Goal: Task Accomplishment & Management: Use online tool/utility

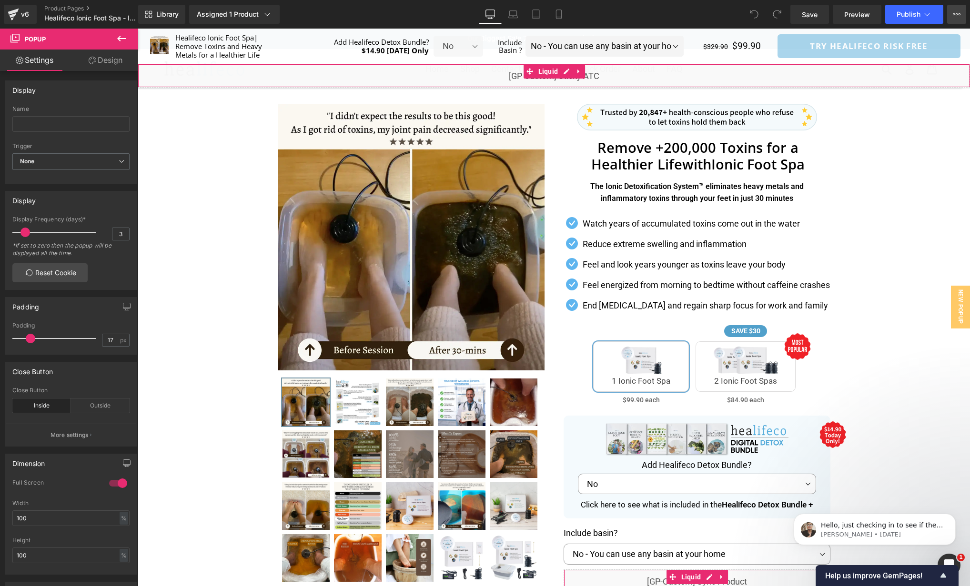
click at [959, 17] on icon at bounding box center [957, 14] width 8 height 8
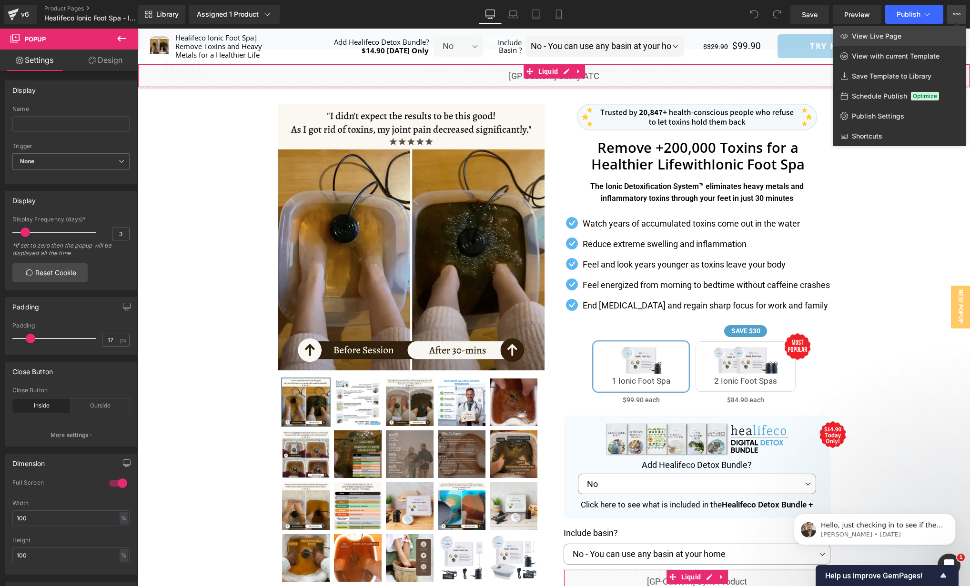
click at [907, 38] on link "View Live Page" at bounding box center [899, 36] width 133 height 20
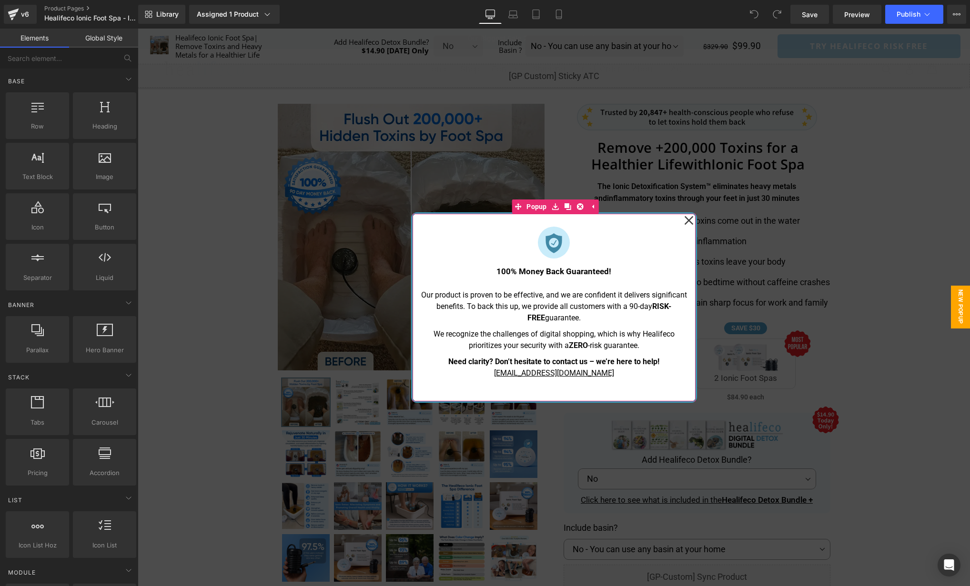
click at [693, 216] on icon at bounding box center [689, 221] width 10 height 48
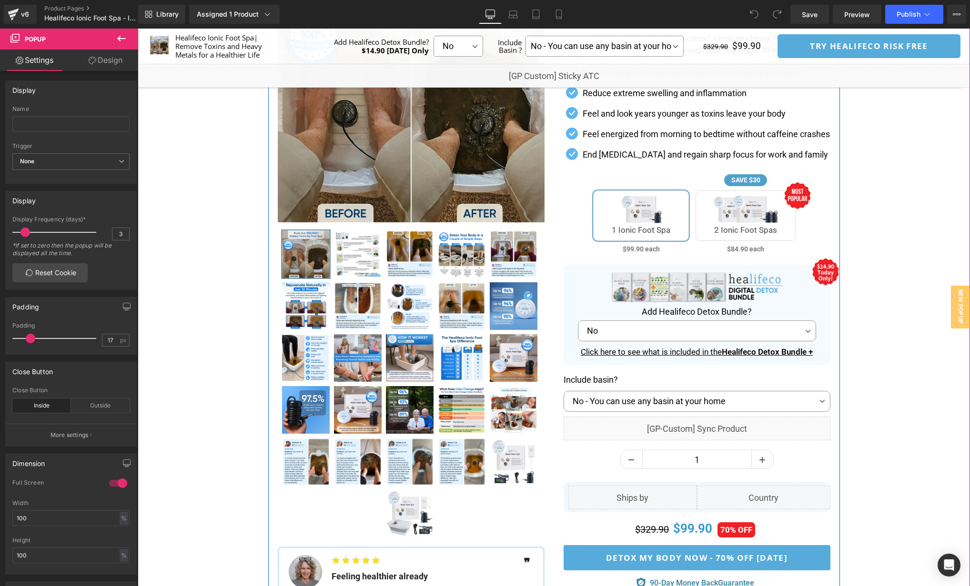
scroll to position [149, 0]
click at [752, 309] on p "Add Healifeco Detox Bundle?" at bounding box center [697, 311] width 229 height 13
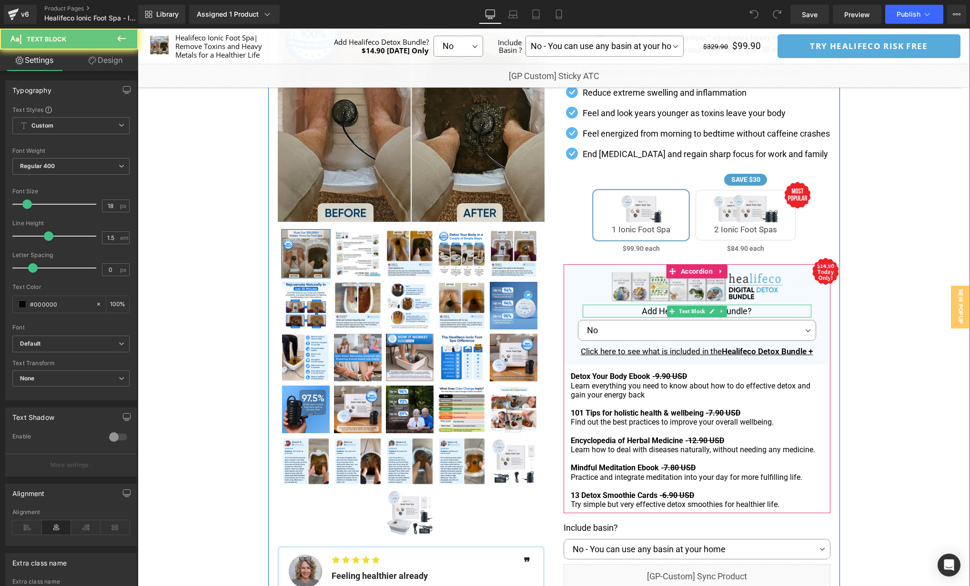
click at [757, 312] on p "Add Healifeco Detox Bundle?" at bounding box center [697, 311] width 229 height 13
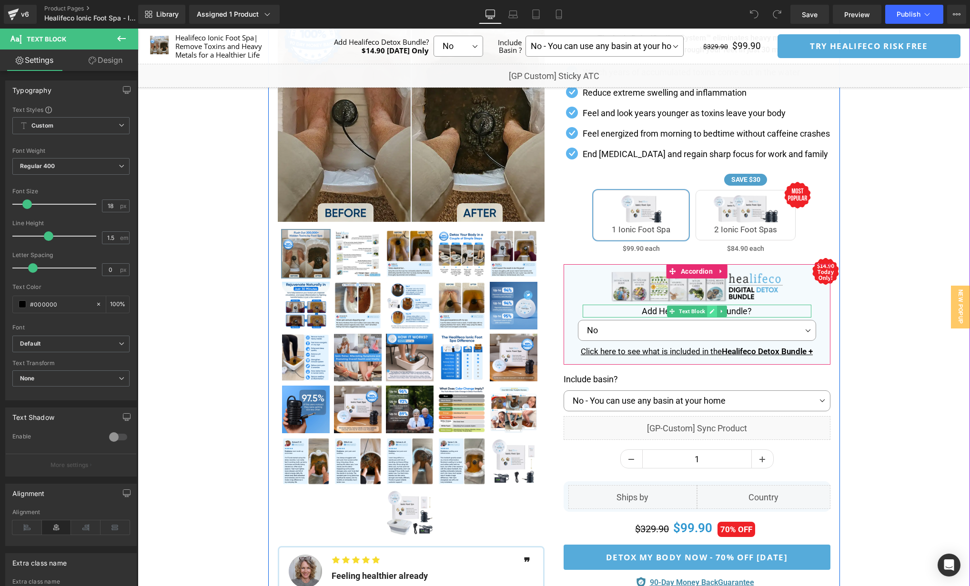
click at [709, 313] on icon at bounding box center [711, 312] width 5 height 6
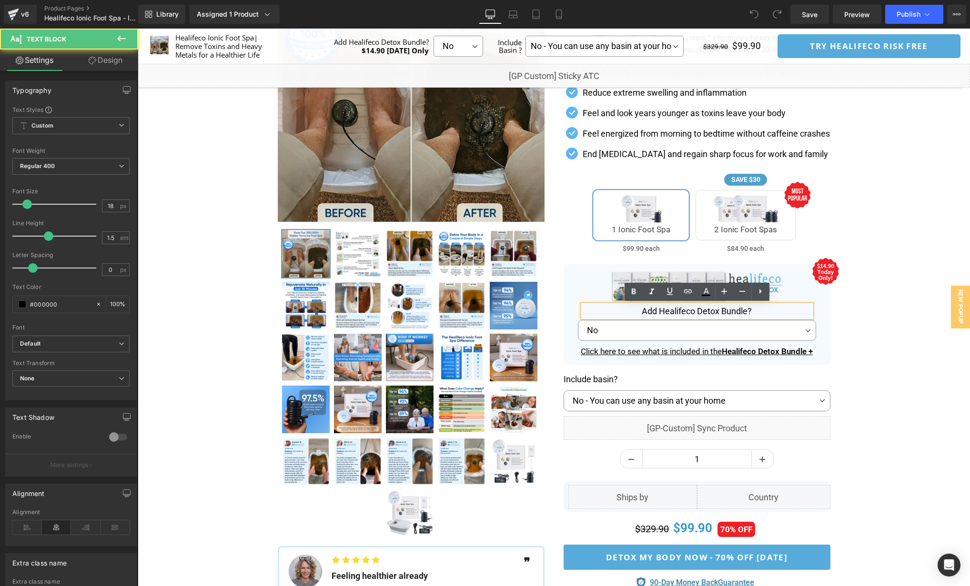
click at [756, 315] on p "Add Healifeco Detox Bundle?" at bounding box center [697, 311] width 229 height 13
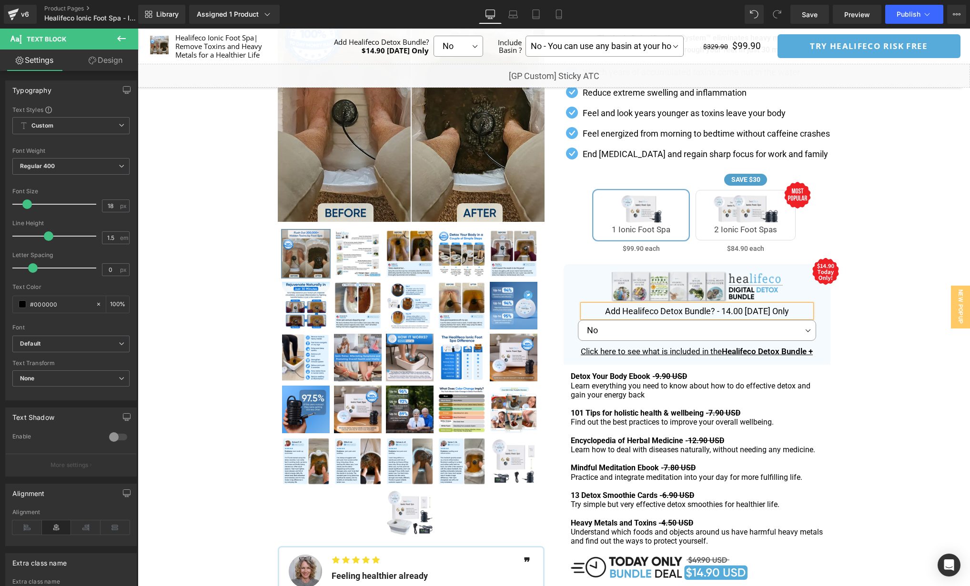
click at [723, 312] on p "Add Healifeco Detox Bundle? - 14.00 Today Only" at bounding box center [697, 311] width 229 height 13
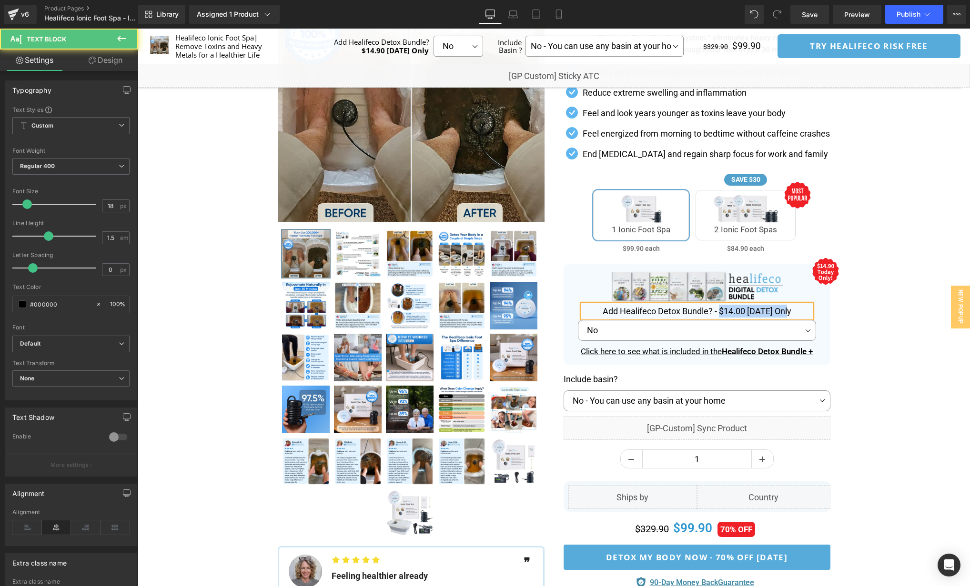
drag, startPoint x: 721, startPoint y: 311, endPoint x: 796, endPoint y: 311, distance: 75.3
click at [796, 311] on p "Add Healifeco Detox Bundle? - $14.00 Today Only" at bounding box center [697, 311] width 229 height 13
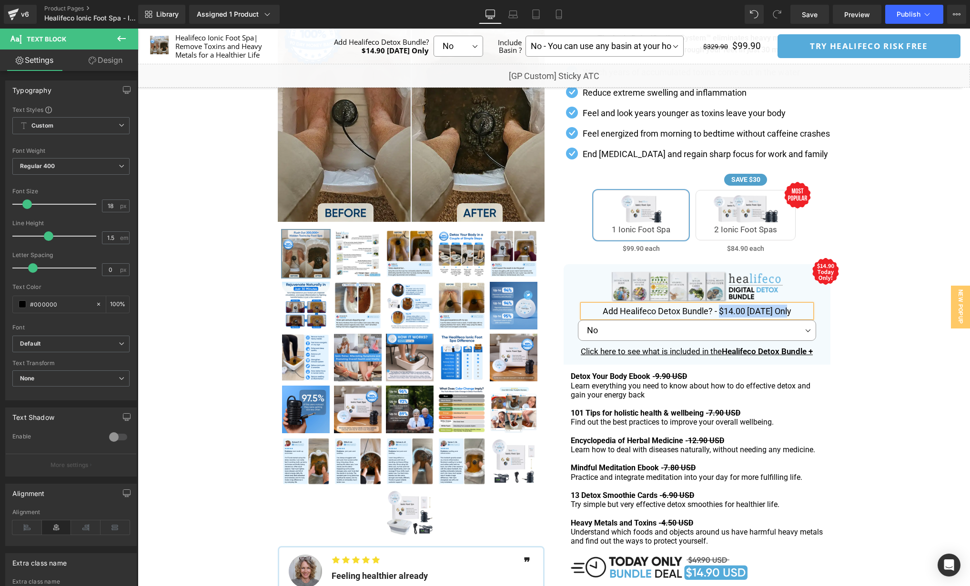
click at [900, 310] on div "Separator" at bounding box center [554, 411] width 832 height 923
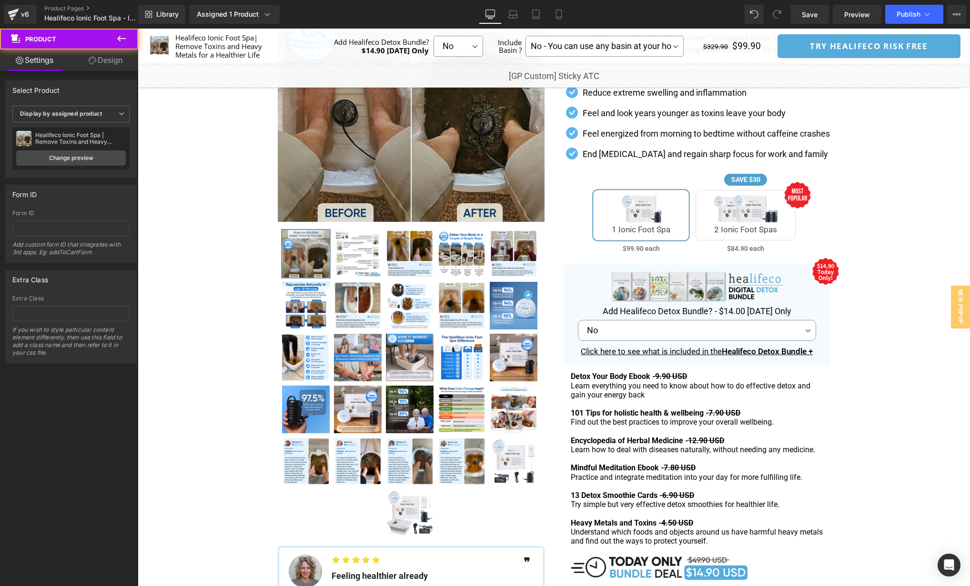
click at [138, 29] on div at bounding box center [138, 29] width 0 height 0
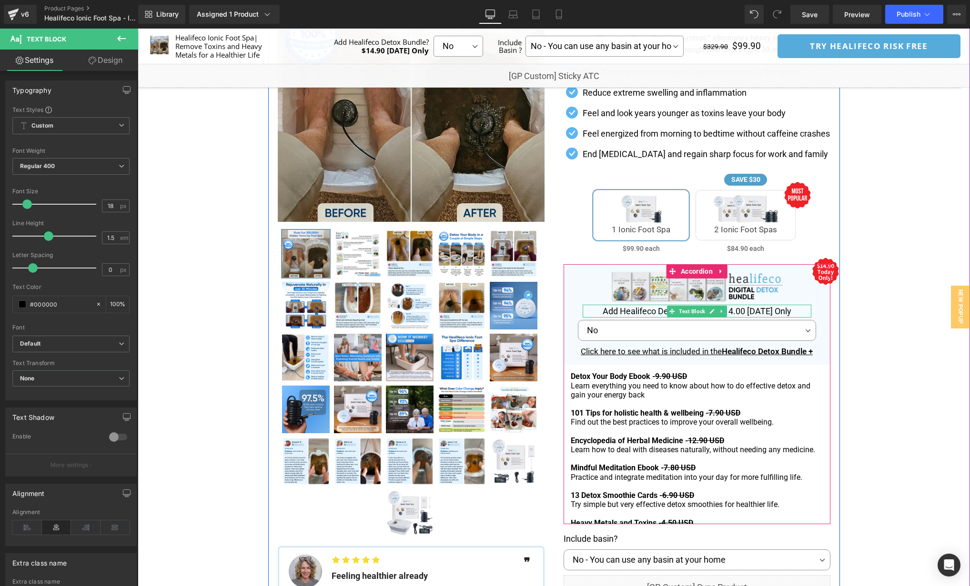
click at [739, 309] on p "Add Healifeco Detox Bundle? - $14.00 Today Only" at bounding box center [697, 311] width 229 height 13
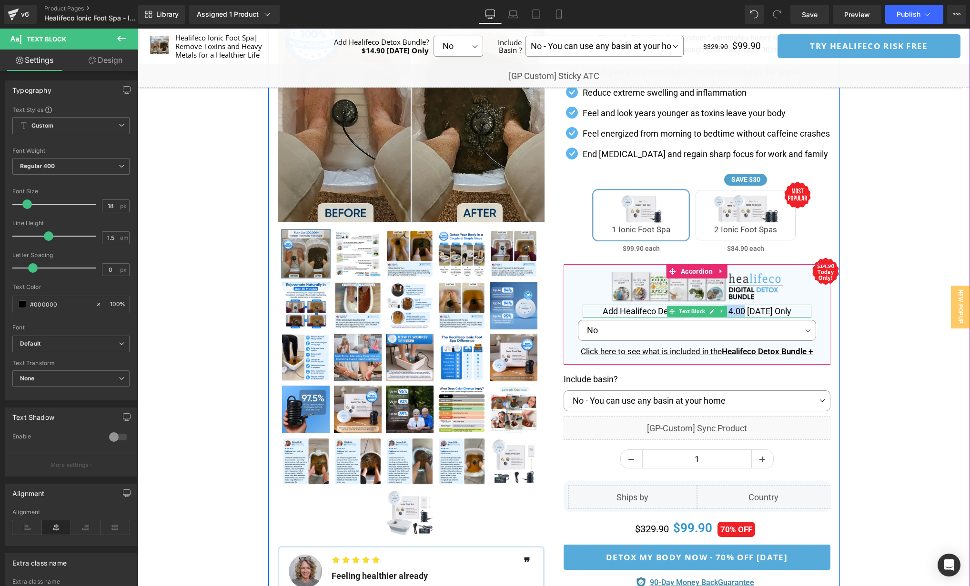
click at [739, 309] on p "Add Healifeco Detox Bundle? - $14.00 Today Only" at bounding box center [697, 311] width 229 height 13
click at [706, 312] on ul "Text Block" at bounding box center [697, 311] width 60 height 11
click at [709, 312] on icon at bounding box center [711, 312] width 5 height 6
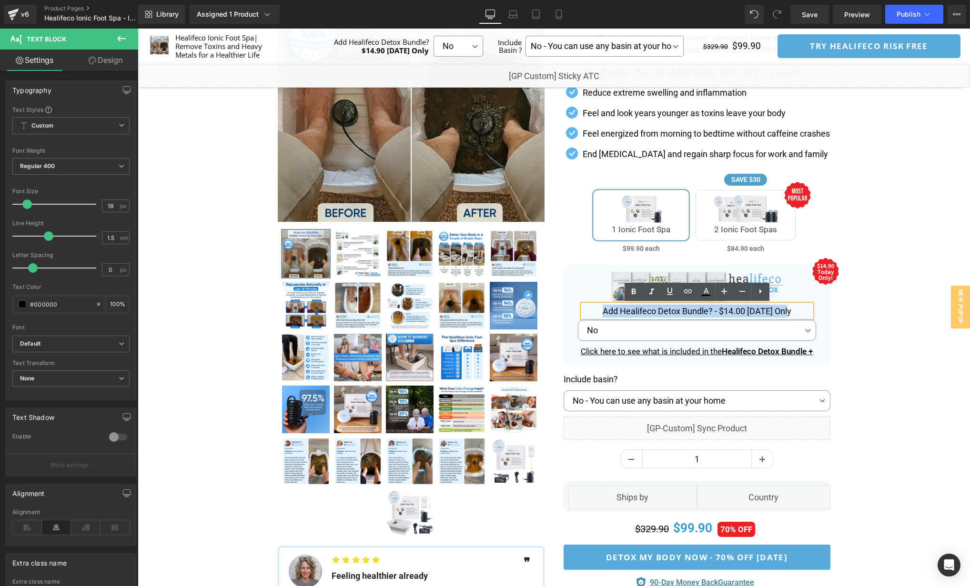
click at [720, 312] on p "Add Healifeco Detox Bundle? - $14.00 Today Only" at bounding box center [697, 311] width 229 height 13
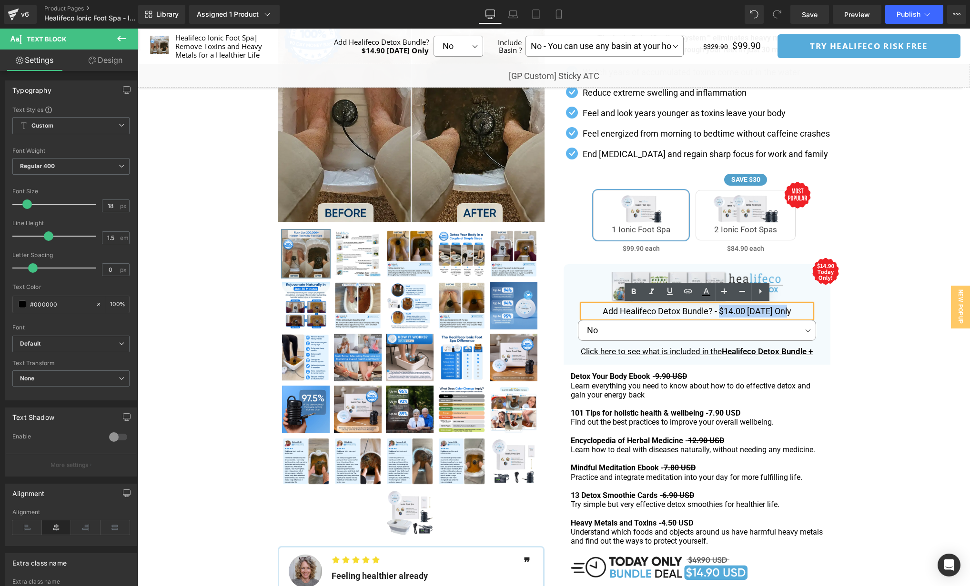
drag, startPoint x: 721, startPoint y: 311, endPoint x: 810, endPoint y: 312, distance: 89.1
click at [810, 312] on p "Add Healifeco Detox Bundle? - $14.00 Today Only" at bounding box center [697, 311] width 229 height 13
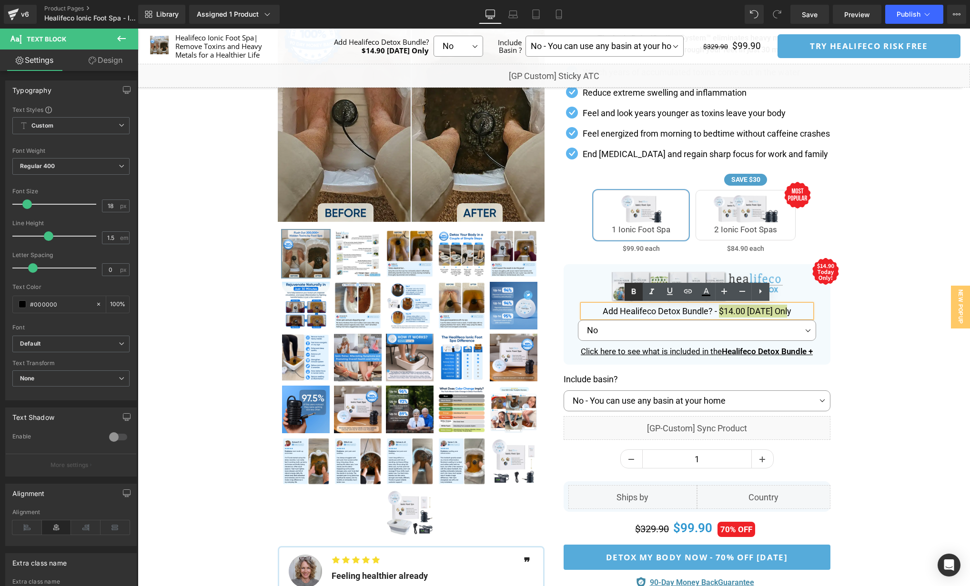
click at [632, 292] on icon at bounding box center [633, 292] width 4 height 6
click at [915, 329] on div "Separator" at bounding box center [554, 302] width 832 height 704
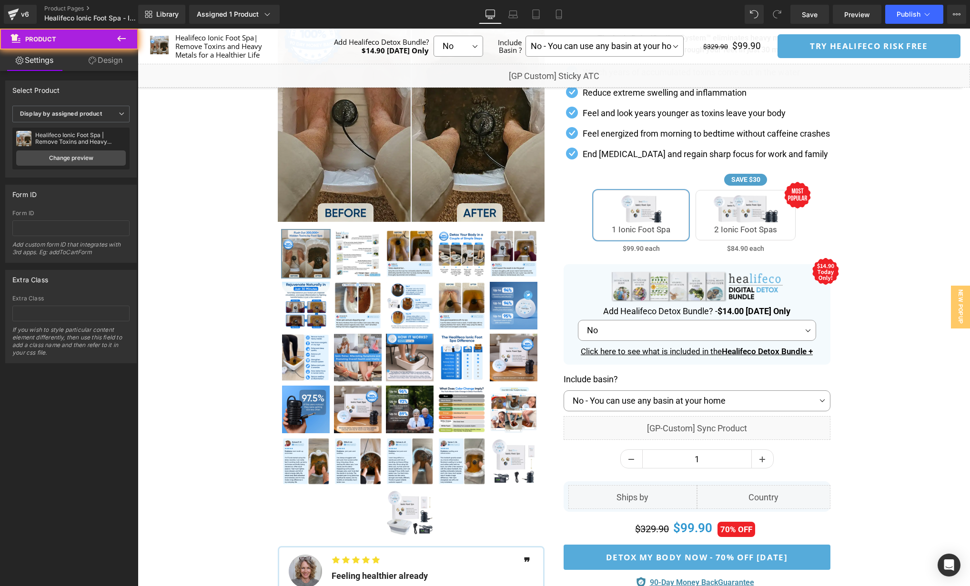
click at [866, 335] on div "Separator" at bounding box center [554, 302] width 832 height 704
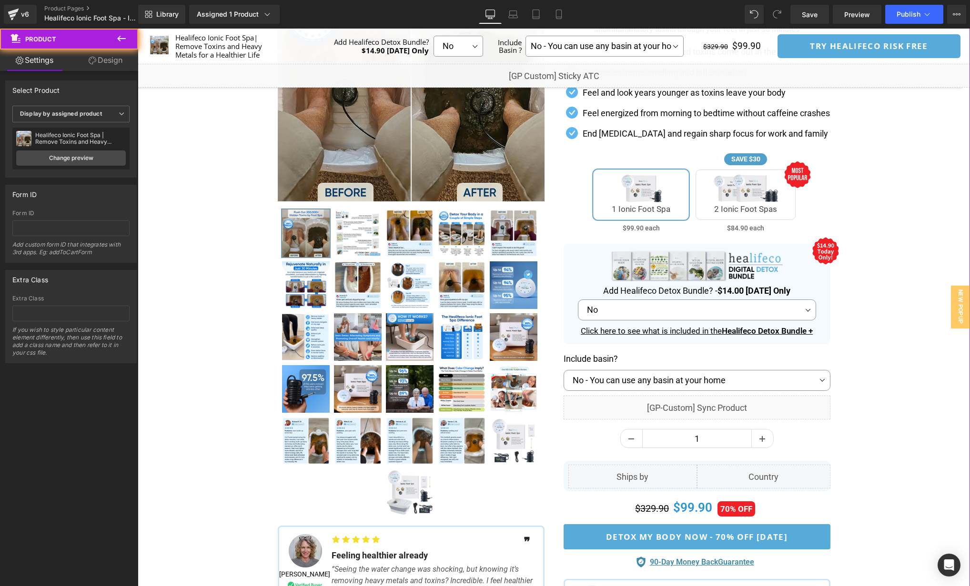
scroll to position [171, 0]
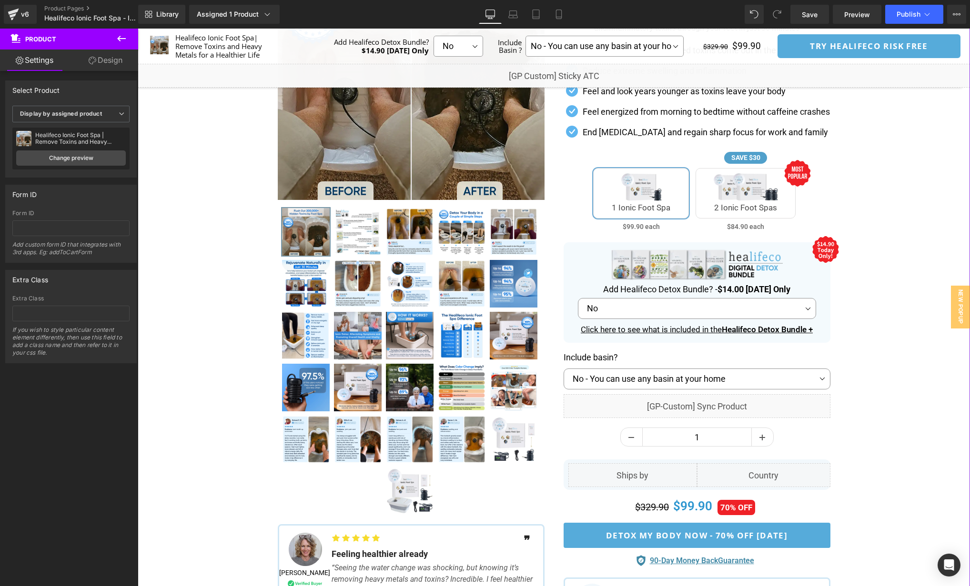
click at [892, 305] on div "Separator" at bounding box center [554, 280] width 832 height 704
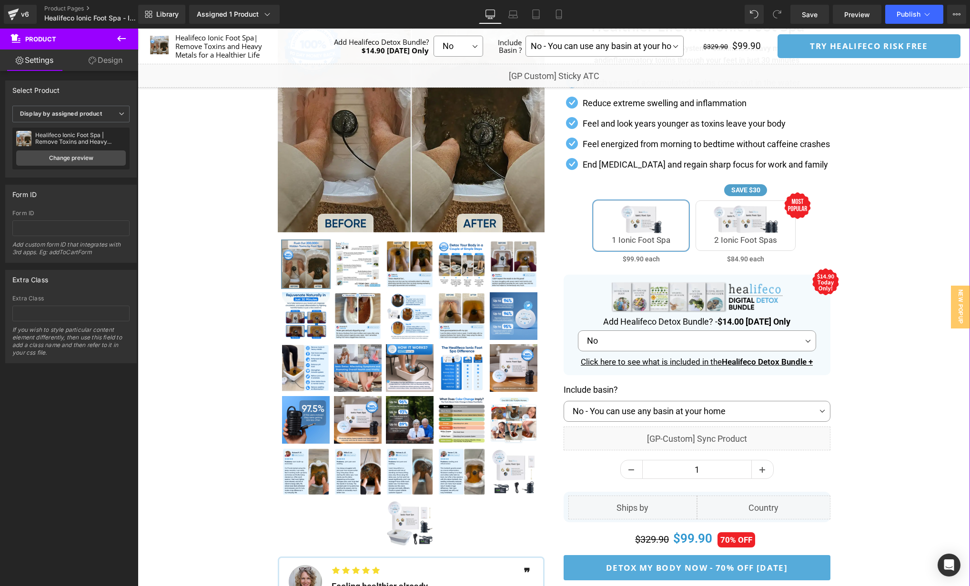
scroll to position [139, 0]
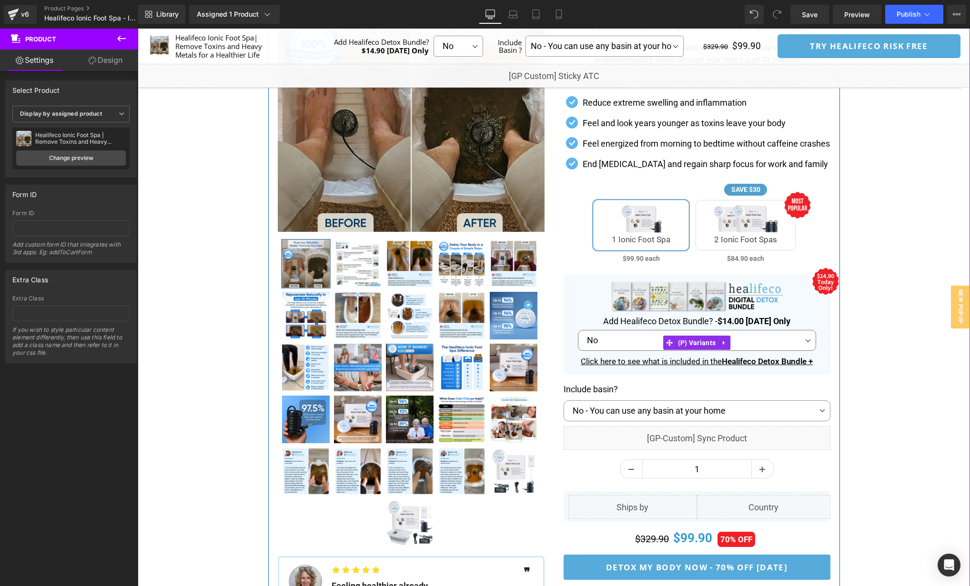
click at [791, 343] on select "No Yes" at bounding box center [697, 340] width 238 height 21
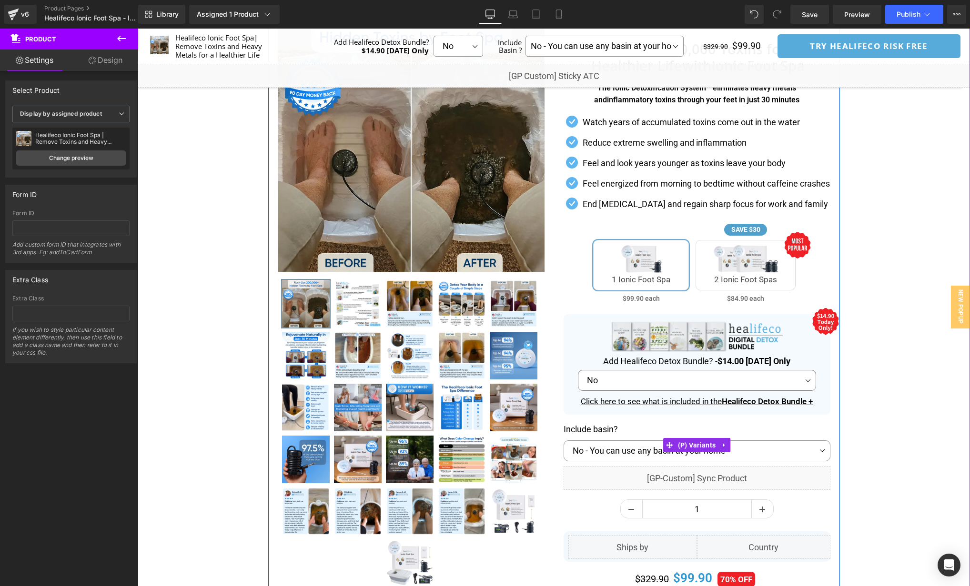
scroll to position [95, 0]
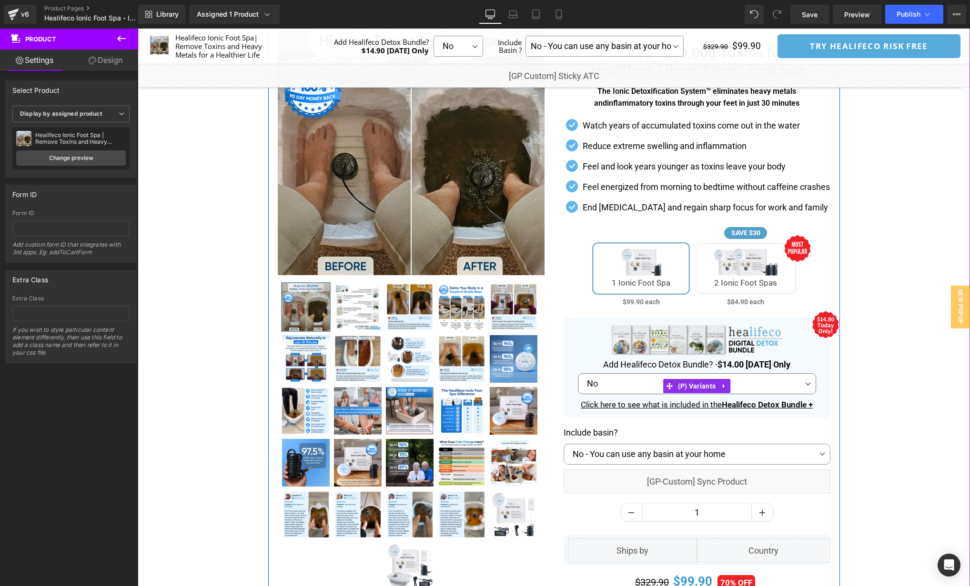
click at [775, 383] on select "No Yes" at bounding box center [697, 383] width 238 height 21
click at [714, 363] on icon at bounding box center [711, 364] width 5 height 5
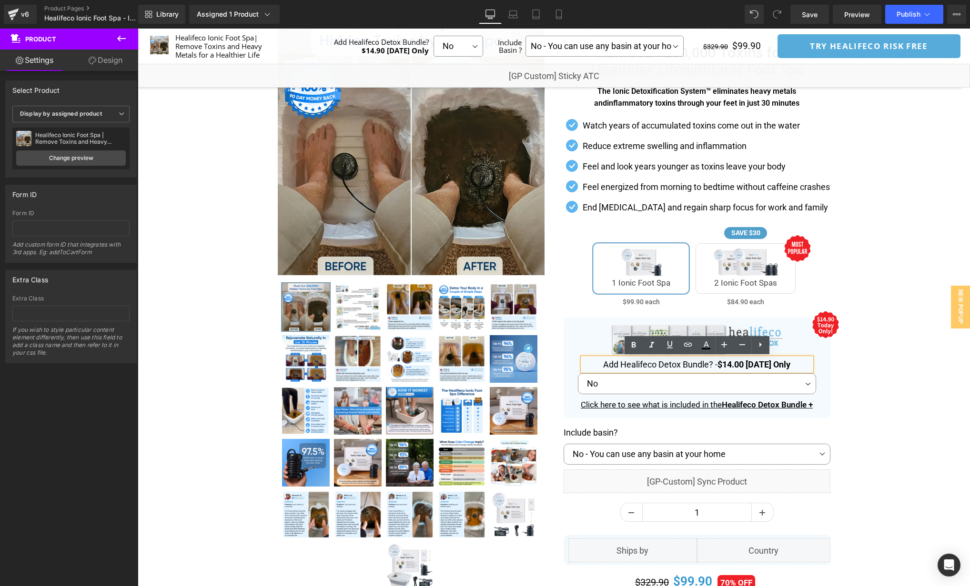
click at [728, 363] on strong "$14.00 Today Only" at bounding box center [753, 365] width 73 height 10
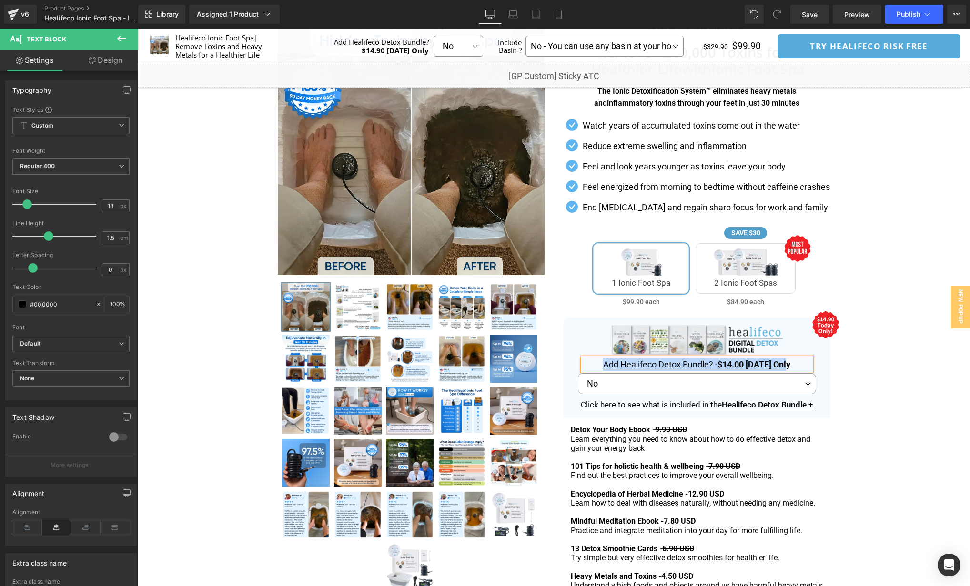
copy p "Add Healifeco Detox Bundle? - $14.00 Today Only"
click at [766, 389] on select "No Yes" at bounding box center [697, 383] width 238 height 21
click at [682, 387] on span "(P) Variants" at bounding box center [696, 386] width 43 height 14
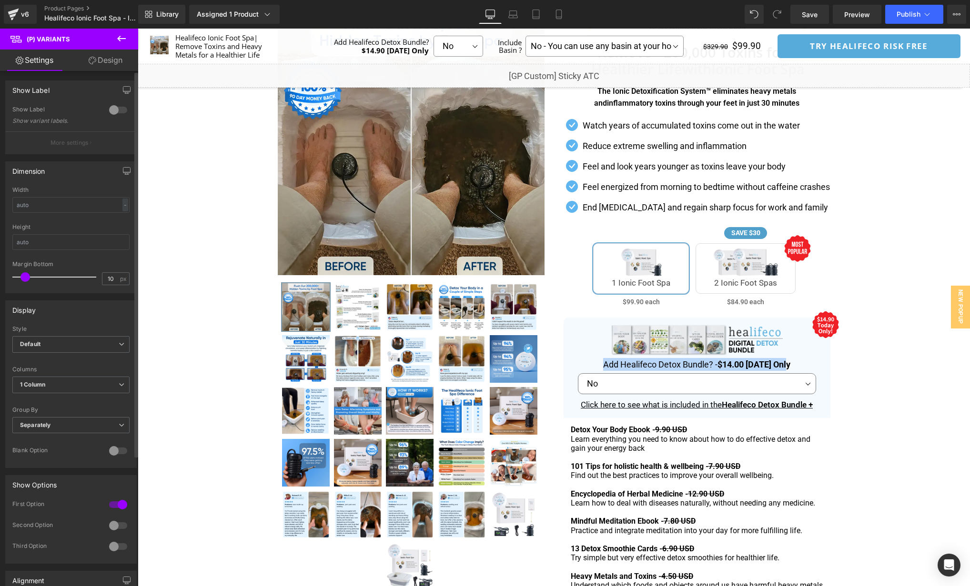
scroll to position [4, 0]
click at [112, 448] on div at bounding box center [118, 446] width 23 height 15
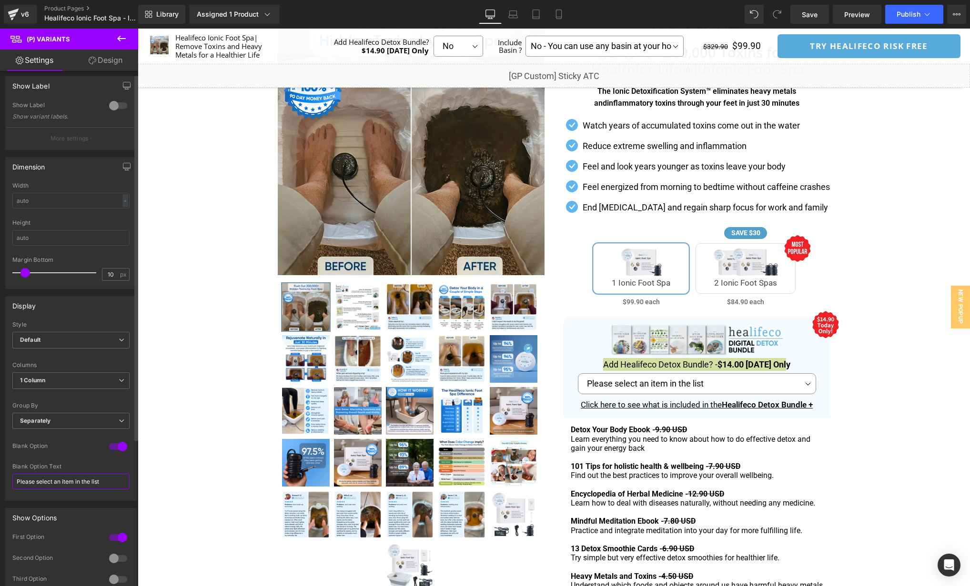
click at [87, 480] on input "Please select an item in the list" at bounding box center [70, 482] width 117 height 16
paste input "Add Healifeco Detox Bundle? - $14.00 Today Only"
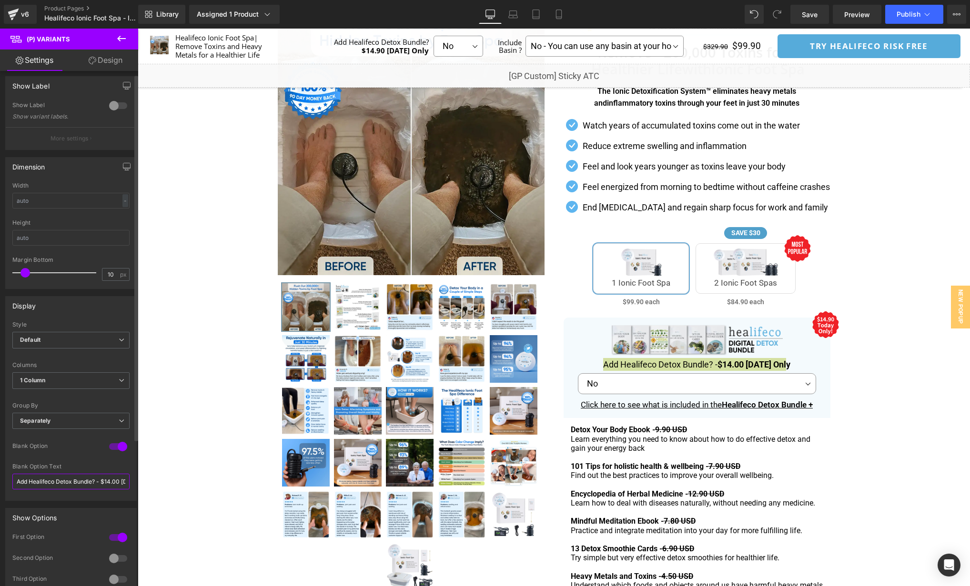
scroll to position [0, 30]
type input "Add Healifeco Detox Bundle? - $14.00 Today Only"
click at [94, 466] on div "Blank Option Text" at bounding box center [70, 466] width 117 height 7
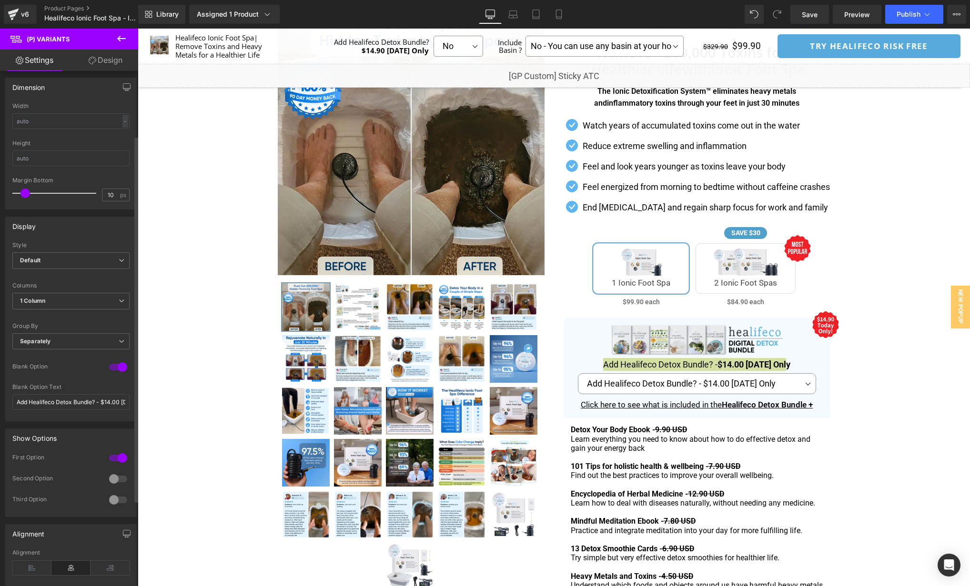
scroll to position [83, 0]
click at [855, 365] on div "Separator" at bounding box center [554, 464] width 832 height 923
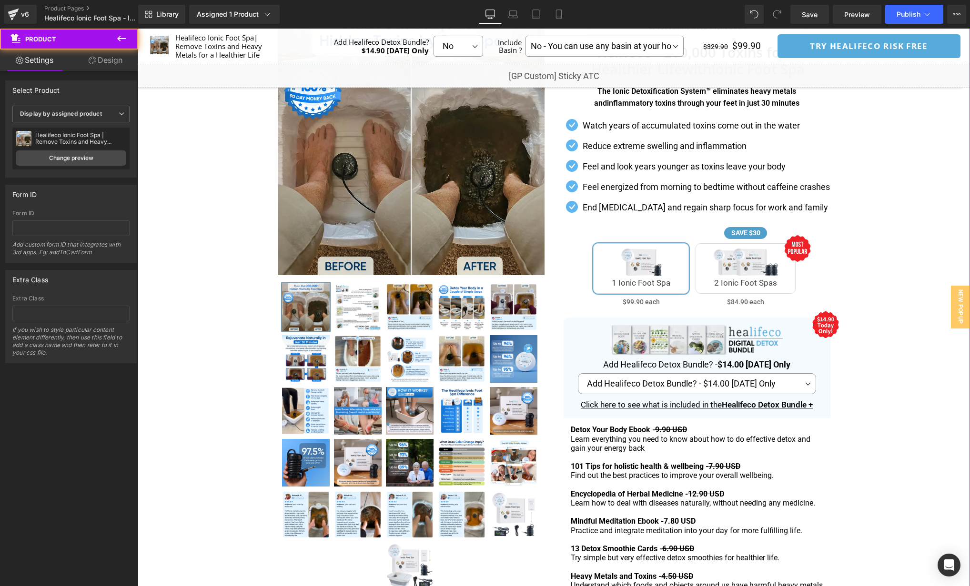
click at [853, 382] on div "Separator" at bounding box center [554, 464] width 832 height 923
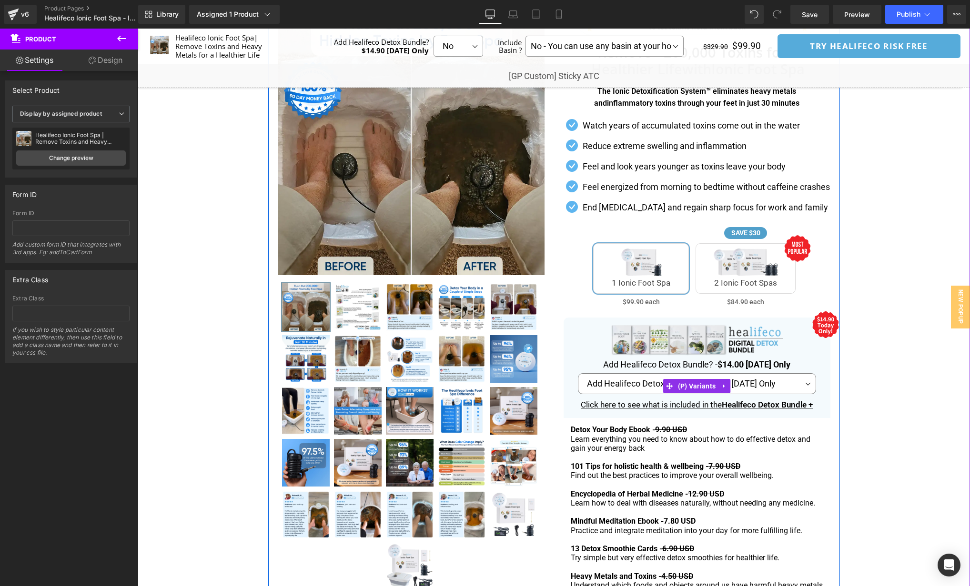
click at [779, 382] on select "Add Healifeco Detox Bundle? - $14.00 Today Only No Yes" at bounding box center [697, 383] width 238 height 21
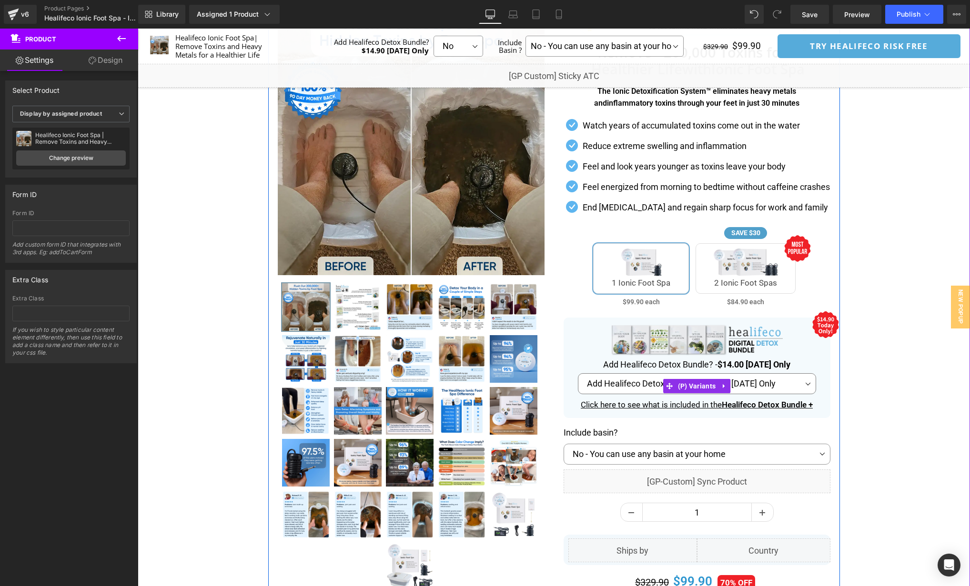
click at [578, 373] on select "Add Healifeco Detox Bundle? - $14.00 Today Only No Yes" at bounding box center [697, 383] width 238 height 21
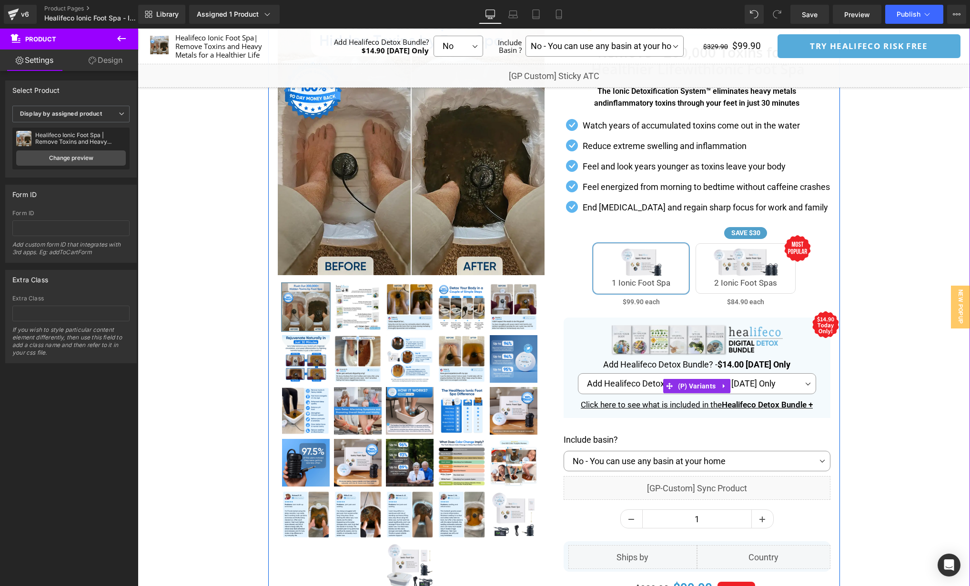
click at [882, 407] on div "Separator" at bounding box center [554, 356] width 832 height 707
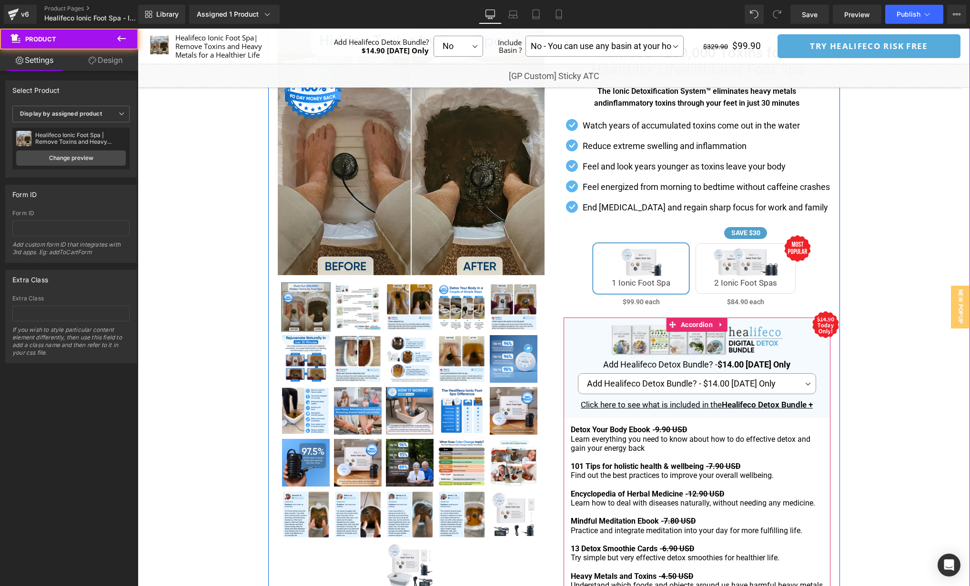
click at [822, 401] on div "Click here to see what is included in the Healifeco Detox Bundle + Text Block" at bounding box center [696, 405] width 253 height 12
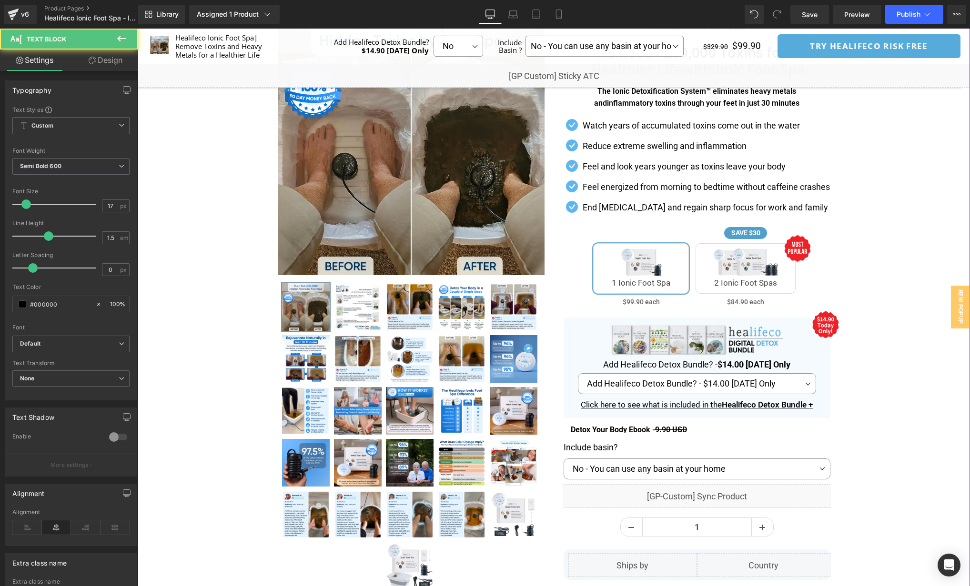
click at [872, 396] on div "Separator" at bounding box center [554, 360] width 832 height 715
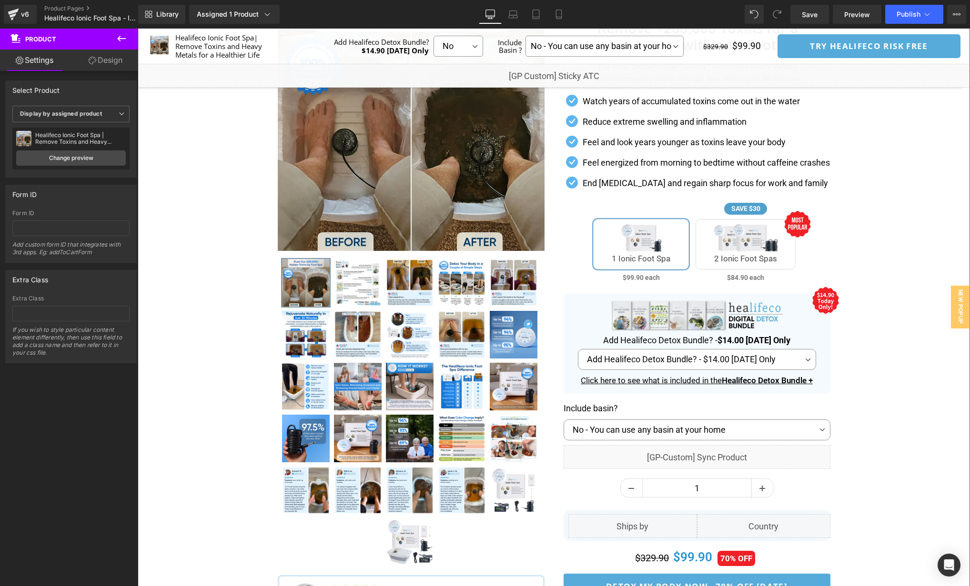
scroll to position [114, 0]
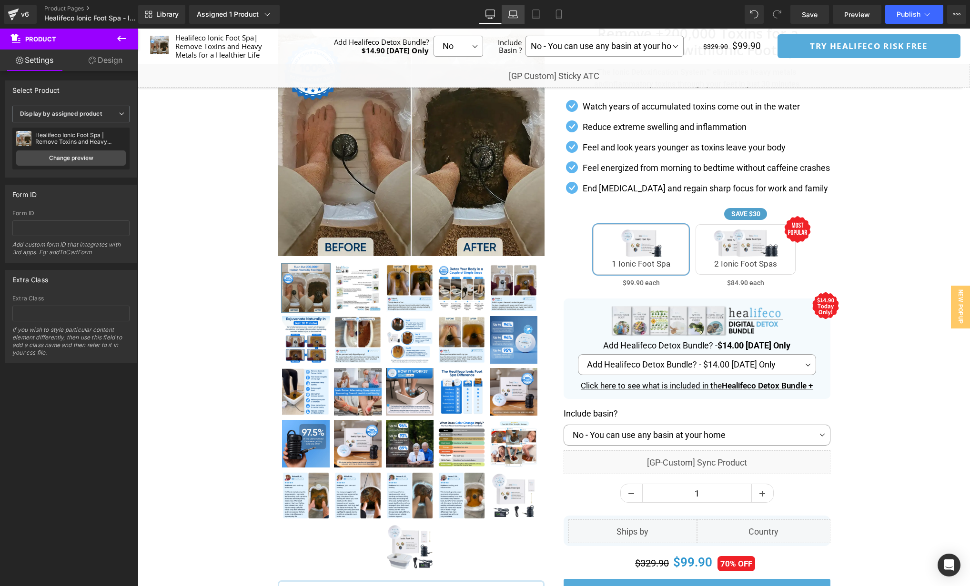
click at [511, 11] on icon at bounding box center [513, 15] width 10 height 10
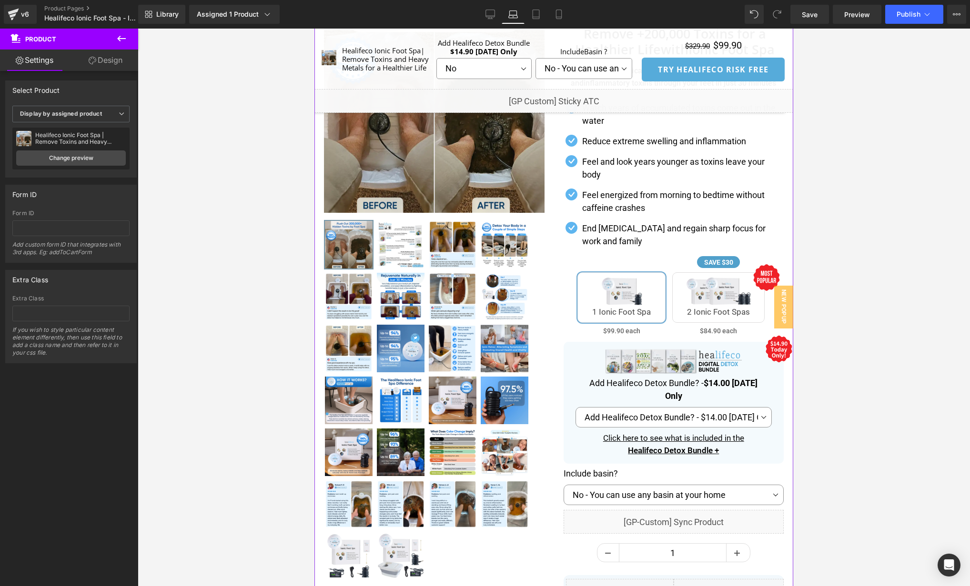
scroll to position [126, 0]
click at [487, 13] on icon at bounding box center [490, 15] width 10 height 10
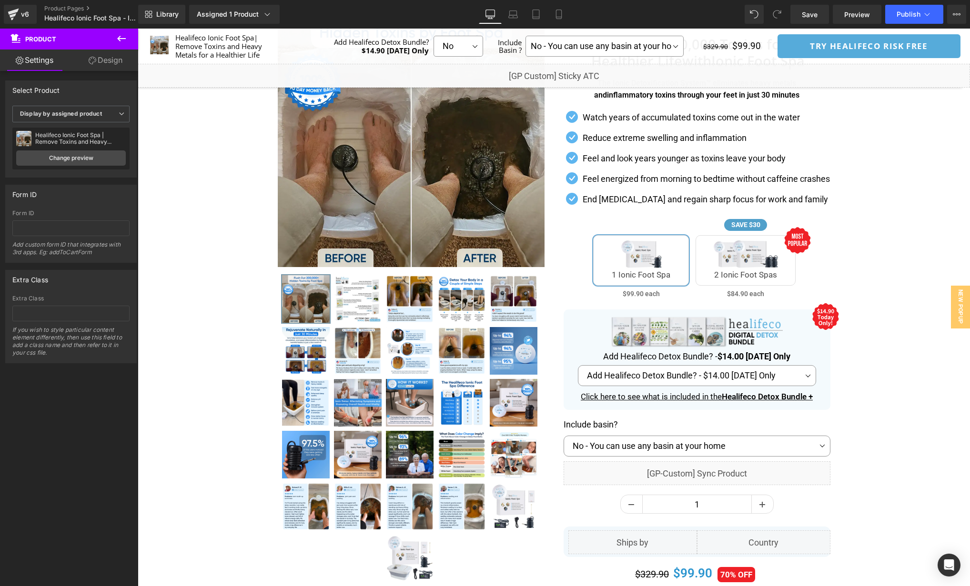
scroll to position [105, 0]
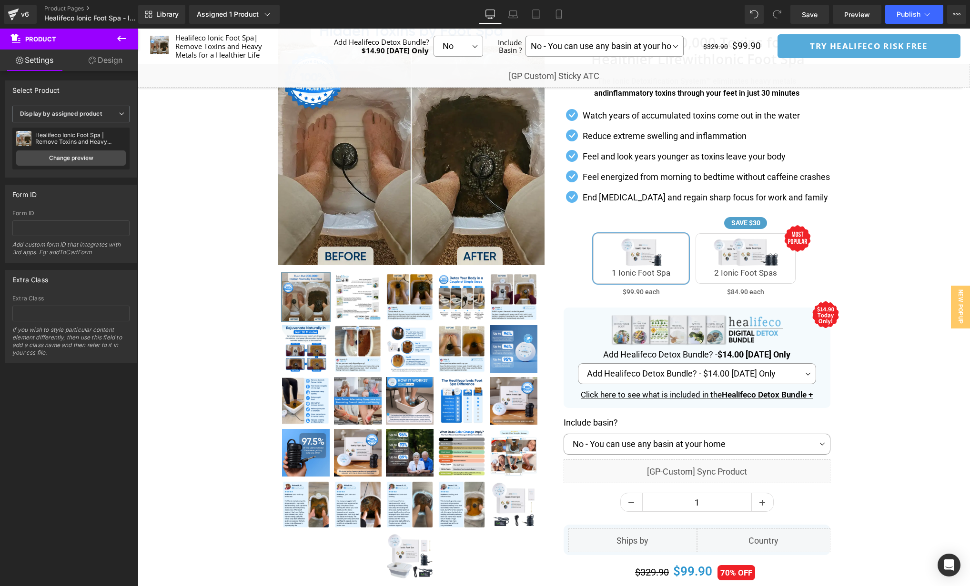
click at [698, 362] on div "Image Add Healifeco Detox Bundle? - $14.00 Today Only Text Block Add Healifeco …" at bounding box center [697, 358] width 267 height 101
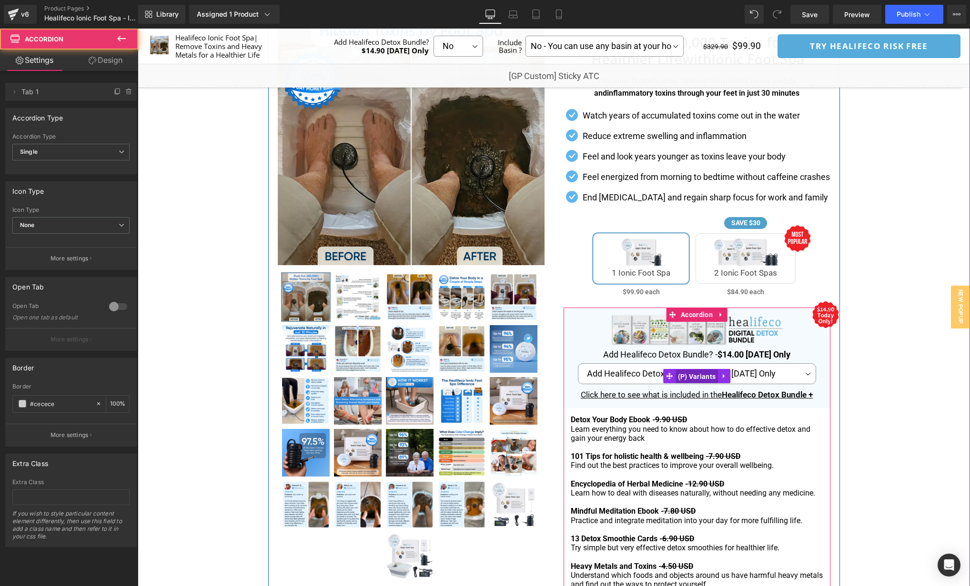
click at [694, 376] on span "(P) Variants" at bounding box center [696, 377] width 43 height 14
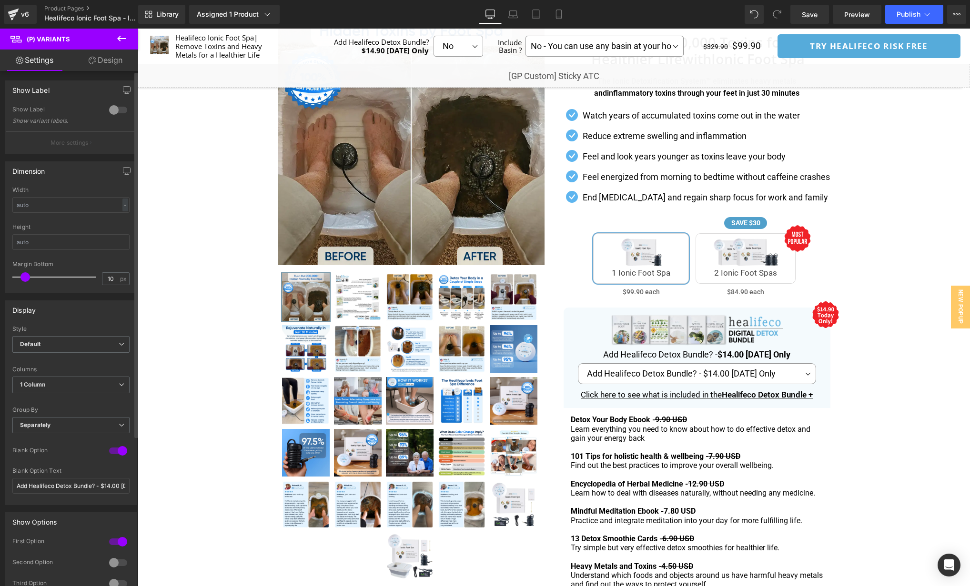
click at [109, 448] on div at bounding box center [118, 450] width 23 height 15
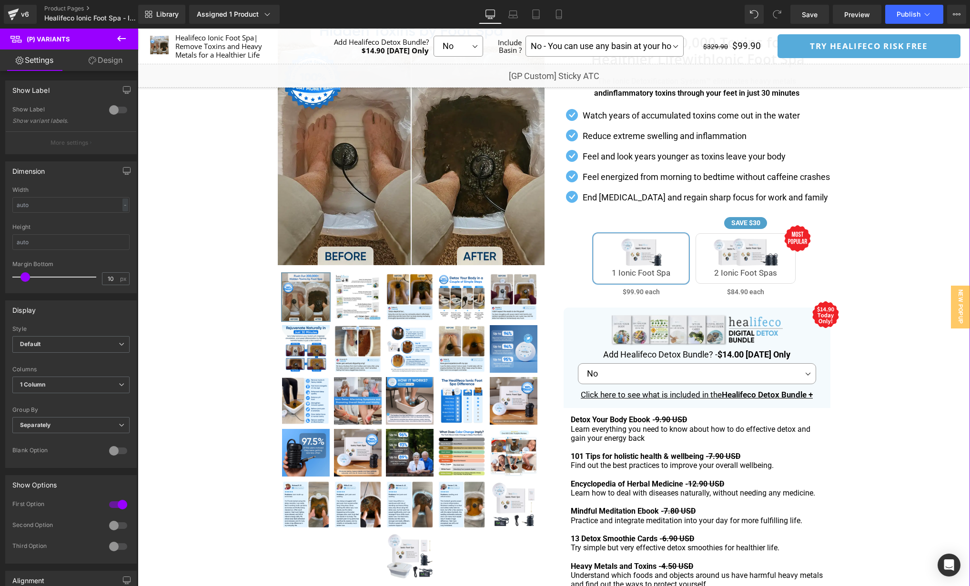
click at [882, 358] on div "Separator" at bounding box center [554, 454] width 832 height 923
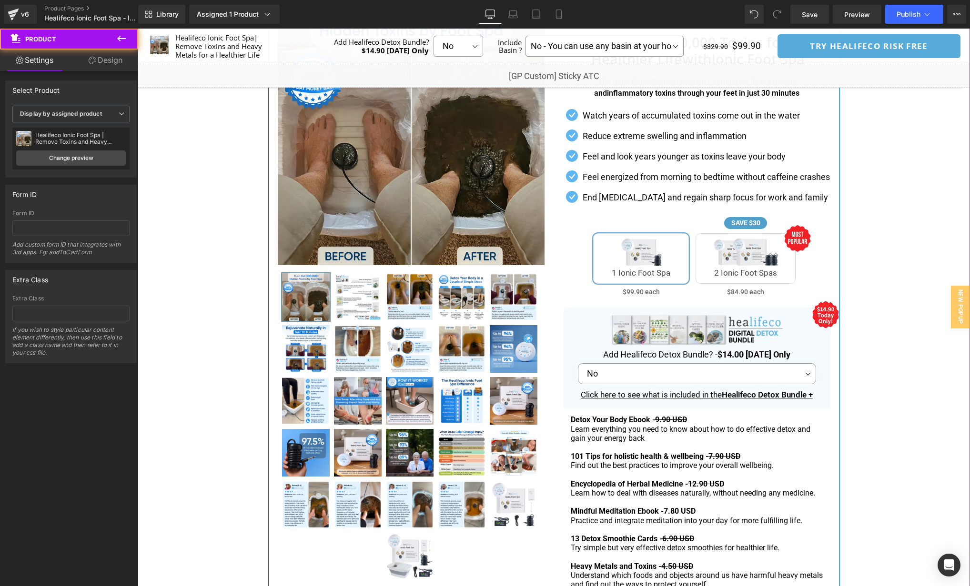
click at [823, 394] on div "Click here to see what is included in the Healifeco Detox Bundle + Text Block" at bounding box center [696, 395] width 253 height 12
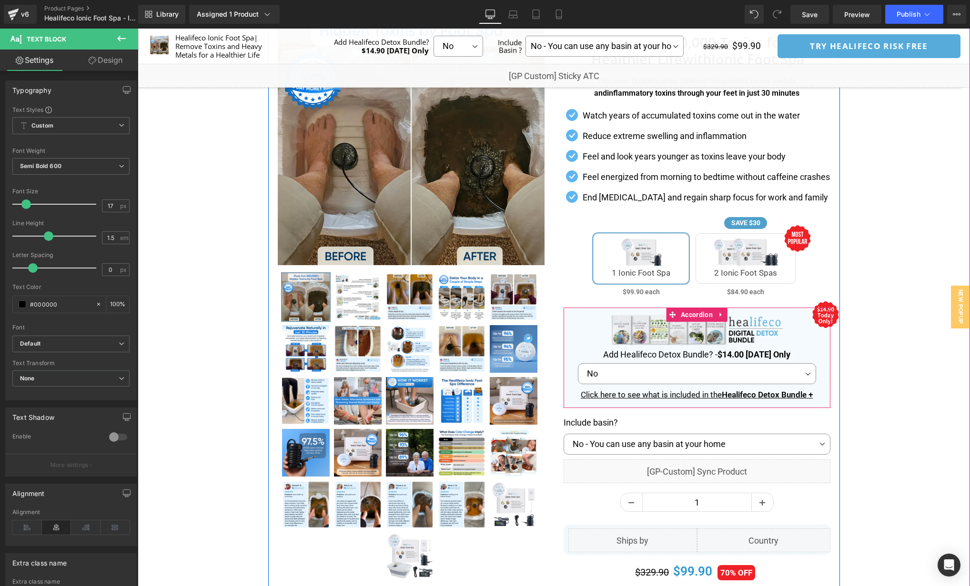
click at [818, 359] on div "Image Add Healifeco Detox Bundle? - $14.00 Today Only Text Block No Yes No - Yo…" at bounding box center [697, 358] width 267 height 101
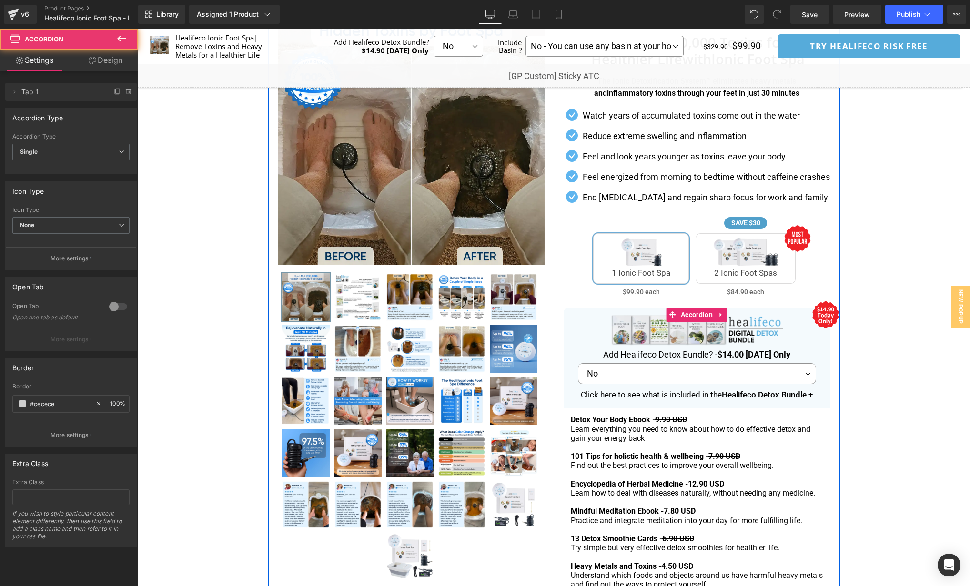
click at [818, 359] on div "Image Add Healifeco Detox Bundle? - $14.00 Today Only Text Block No Yes No - Yo…" at bounding box center [697, 358] width 267 height 101
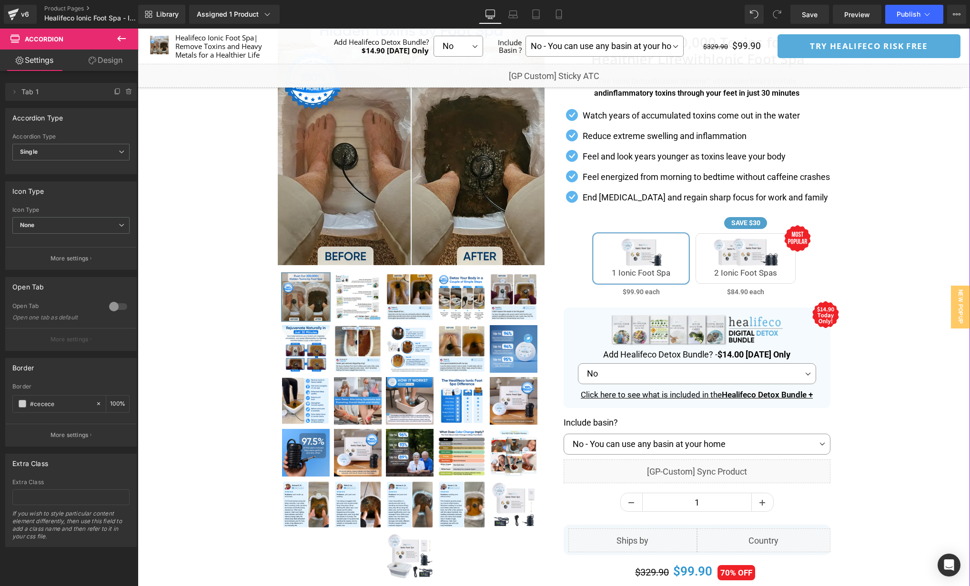
click at [889, 362] on div "Separator" at bounding box center [554, 345] width 832 height 704
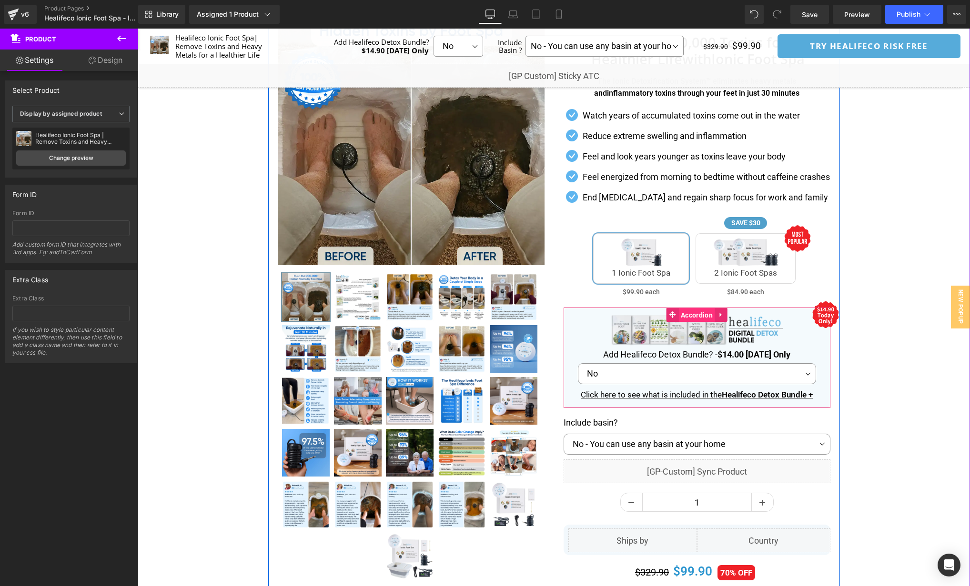
click at [697, 311] on span "Accordion" at bounding box center [696, 315] width 37 height 14
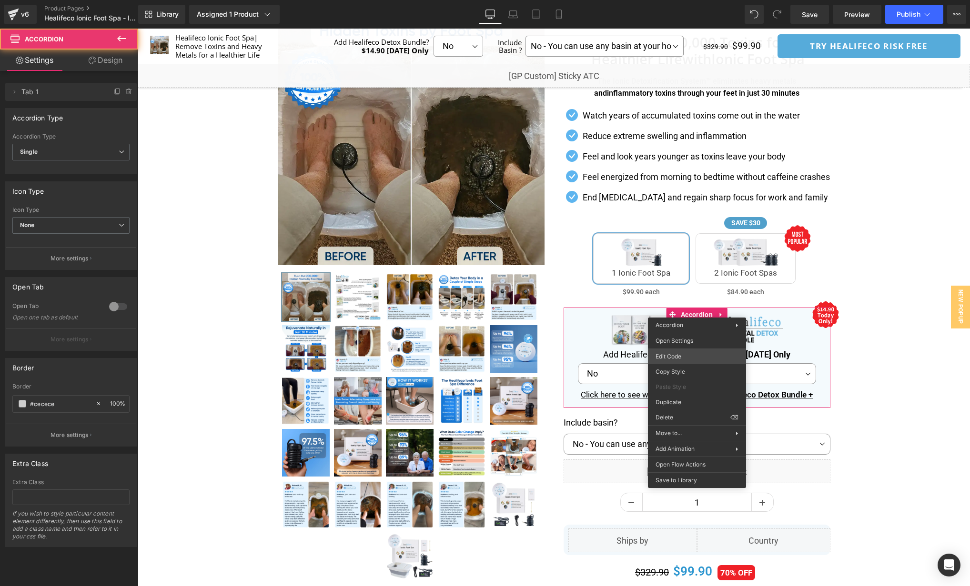
click at [684, 0] on div "Accordion You are previewing how the will restyle your page. You can not edit E…" at bounding box center [485, 0] width 970 height 0
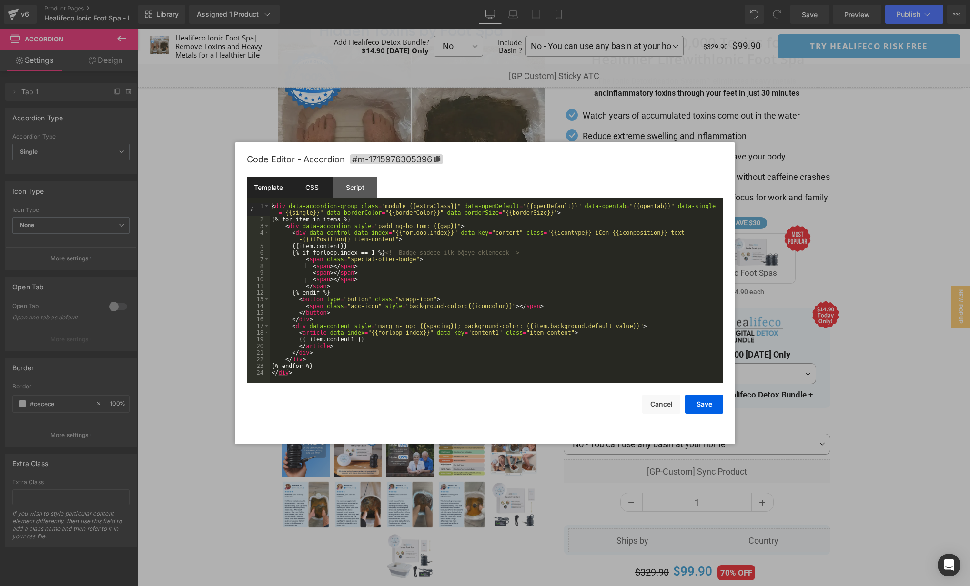
click at [315, 192] on div "CSS" at bounding box center [311, 187] width 43 height 21
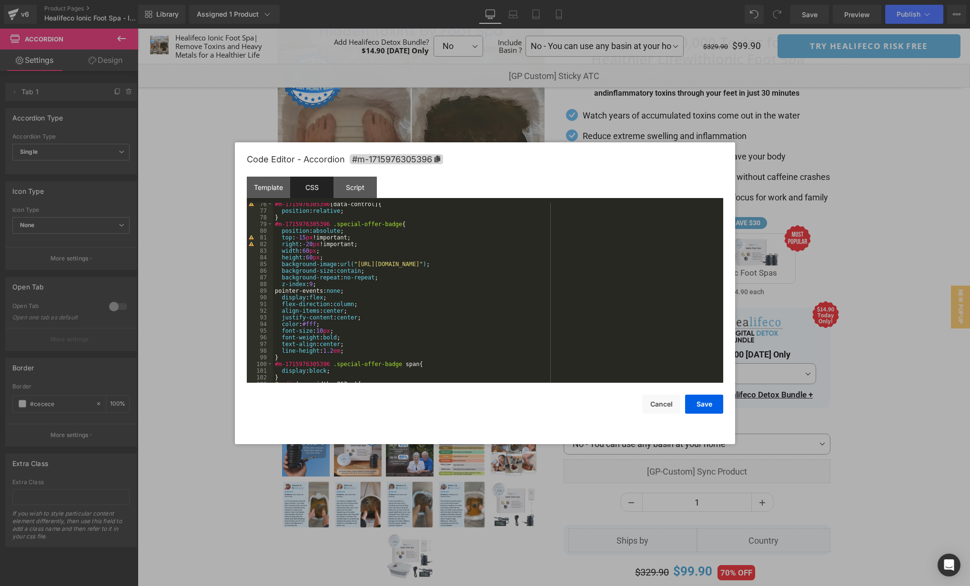
scroll to position [507, 0]
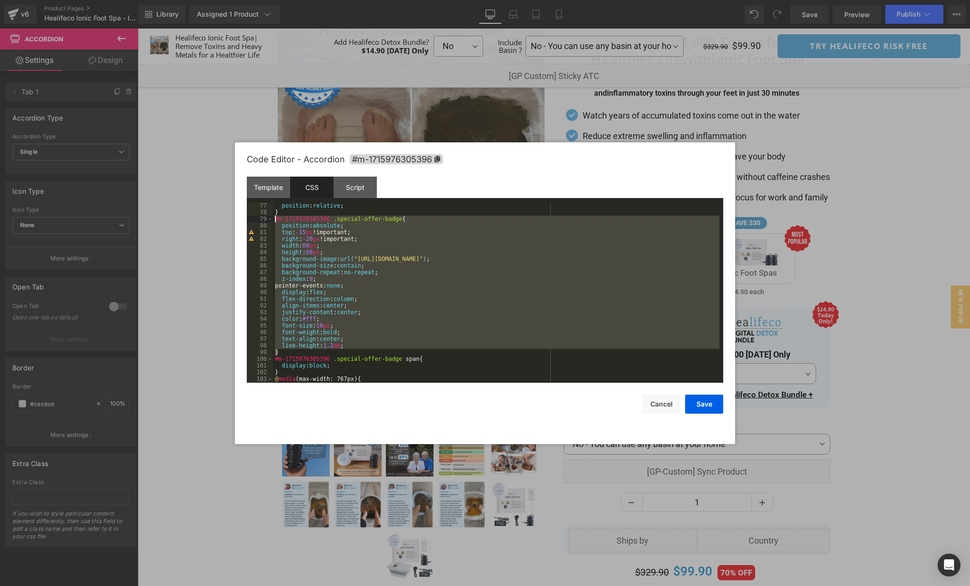
drag, startPoint x: 288, startPoint y: 352, endPoint x: 250, endPoint y: 221, distance: 135.8
click at [250, 221] on pre "77 78 79 80 81 82 83 84 85 86 87 88 89 90 91 92 93 94 95 96 97 98 99 100 101 10…" at bounding box center [485, 293] width 476 height 180
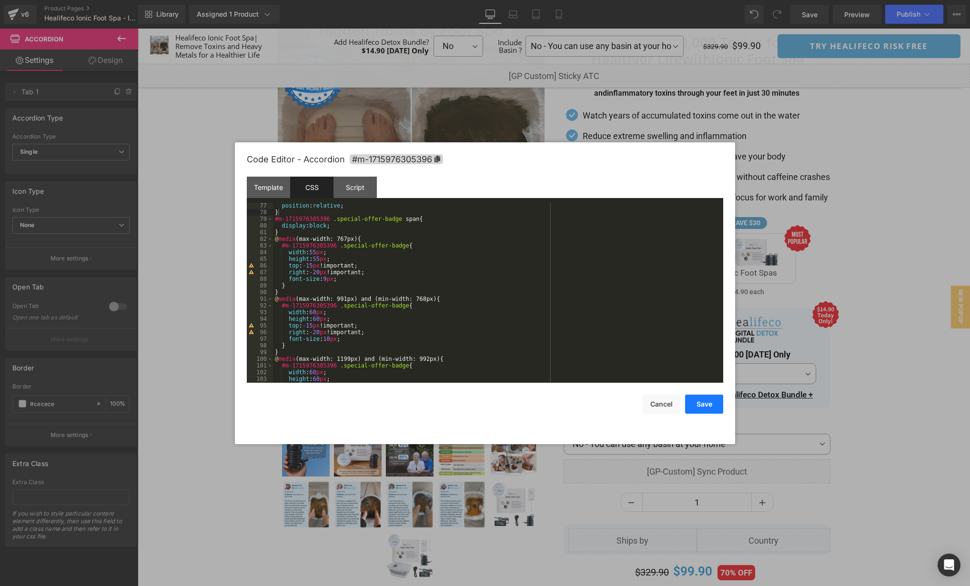
click at [715, 405] on button "Save" at bounding box center [704, 404] width 38 height 19
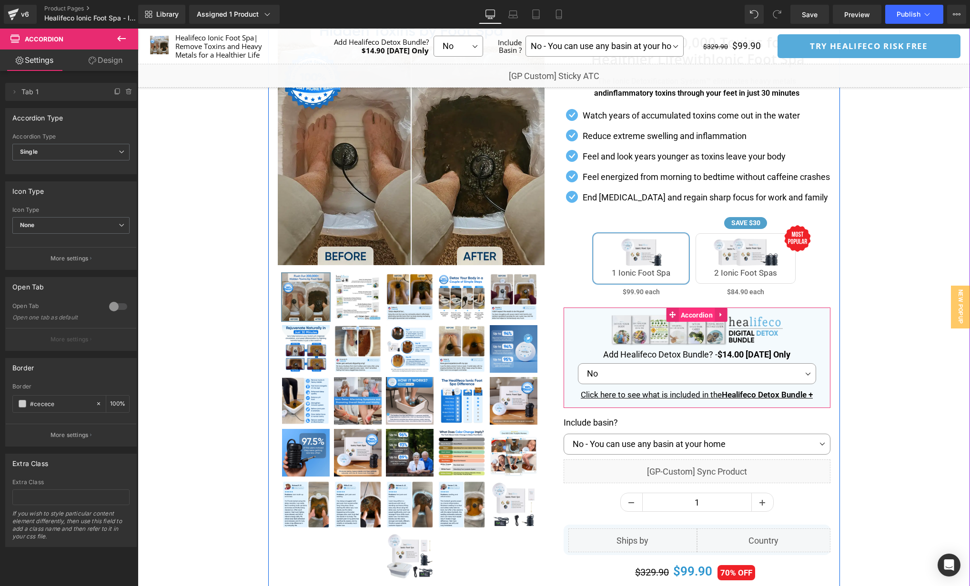
click at [699, 312] on span "Accordion" at bounding box center [696, 315] width 37 height 14
click at [842, 338] on div "Separator" at bounding box center [554, 345] width 832 height 704
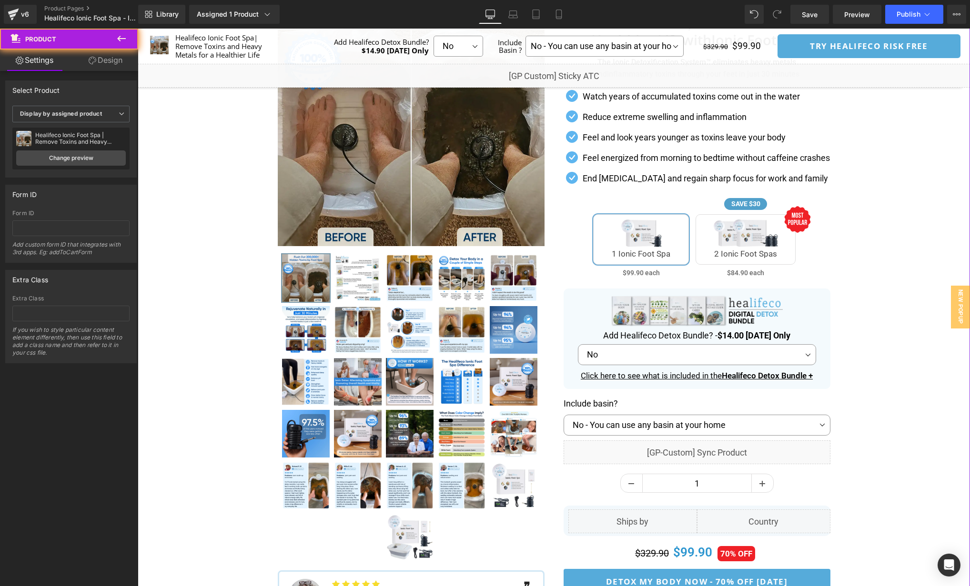
scroll to position [125, 0]
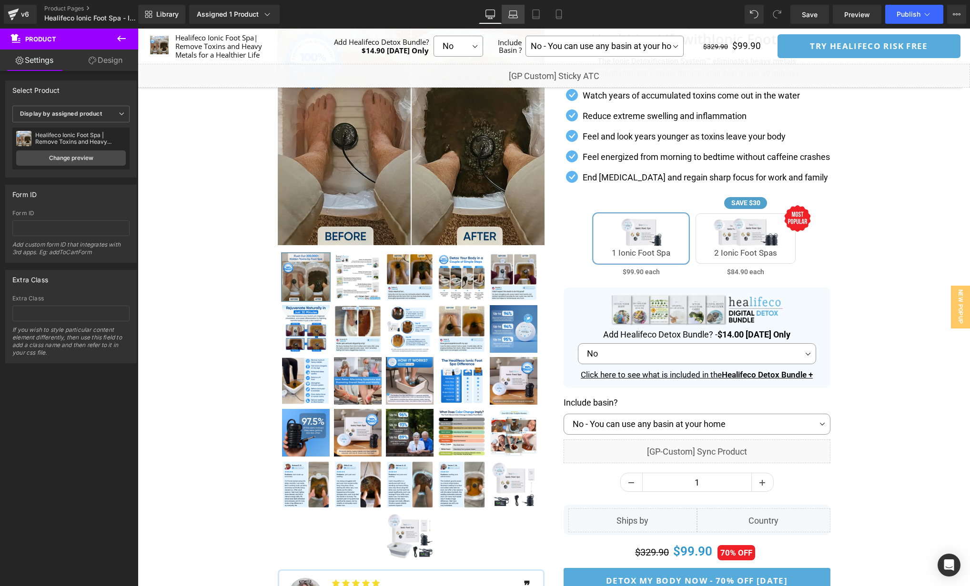
click at [507, 16] on link "Laptop" at bounding box center [513, 14] width 23 height 19
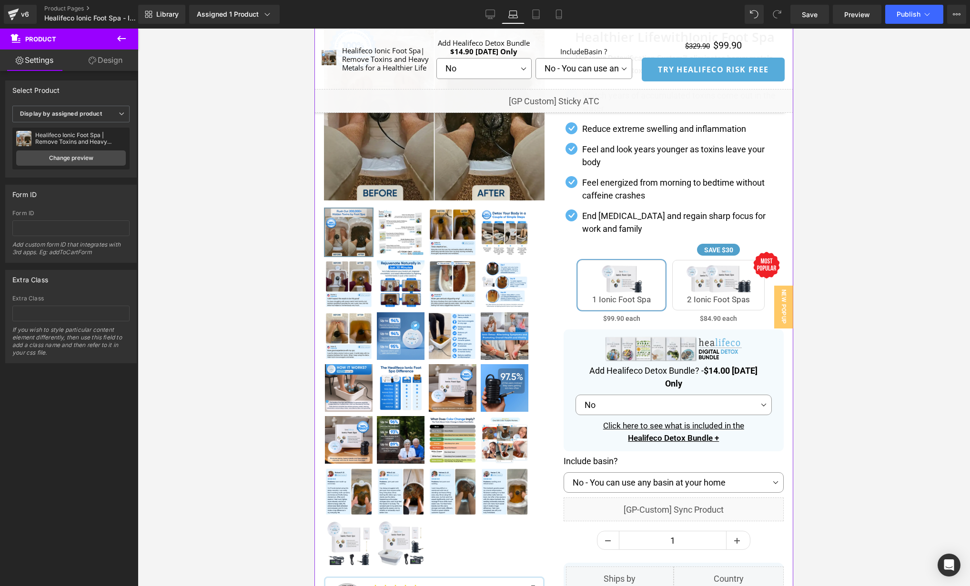
scroll to position [138, 0]
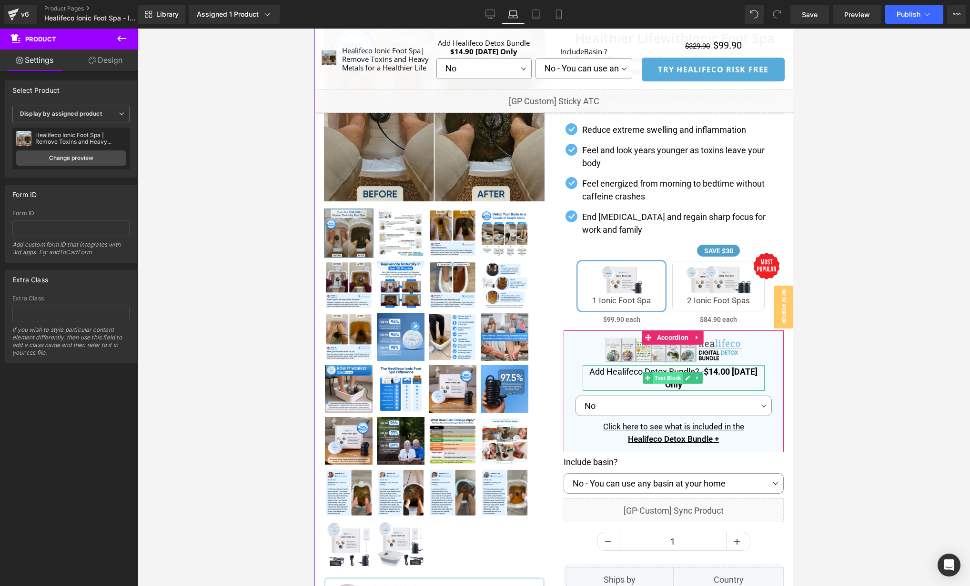
click at [669, 375] on span "Text Block" at bounding box center [668, 377] width 30 height 11
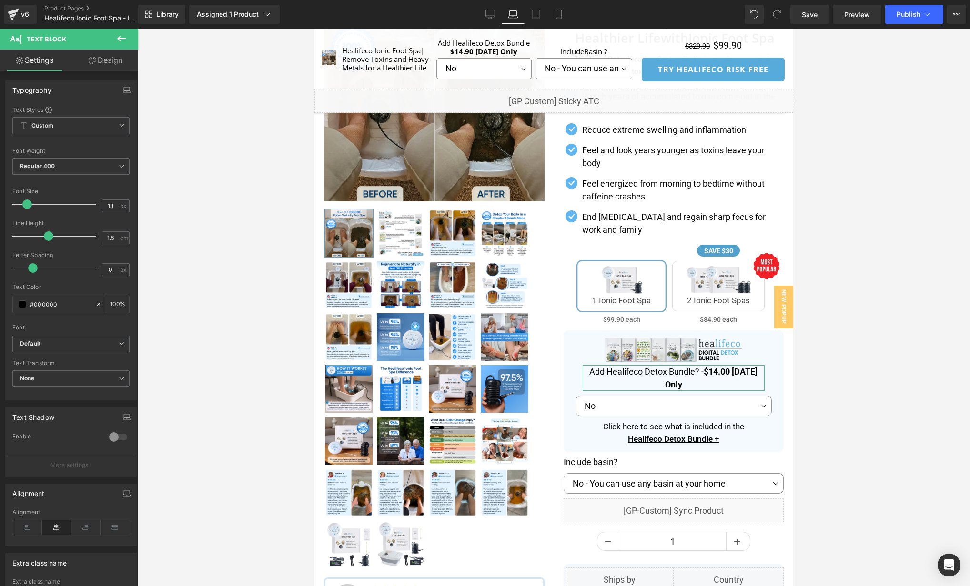
click at [97, 62] on link "Design" at bounding box center [105, 60] width 69 height 21
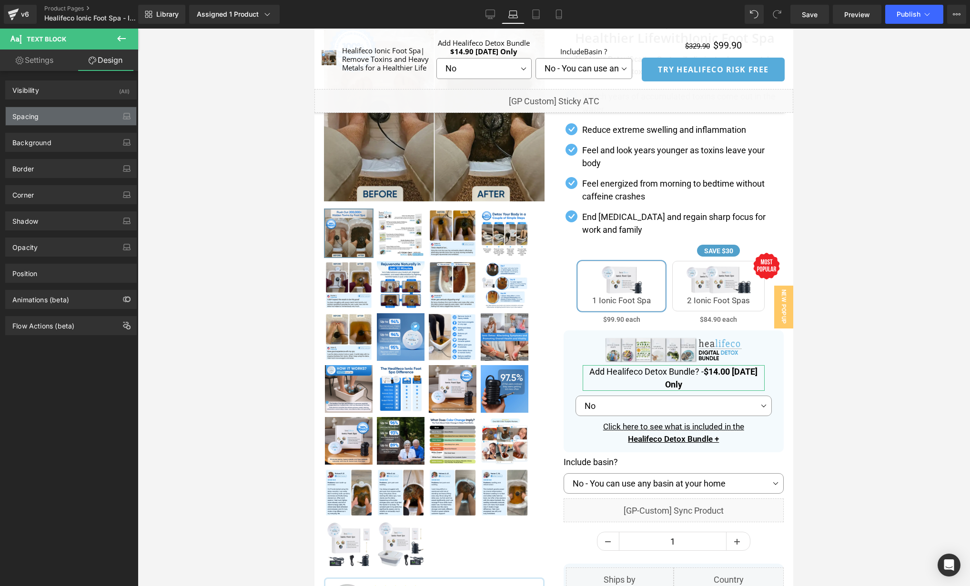
click at [60, 116] on div "Spacing" at bounding box center [71, 116] width 131 height 18
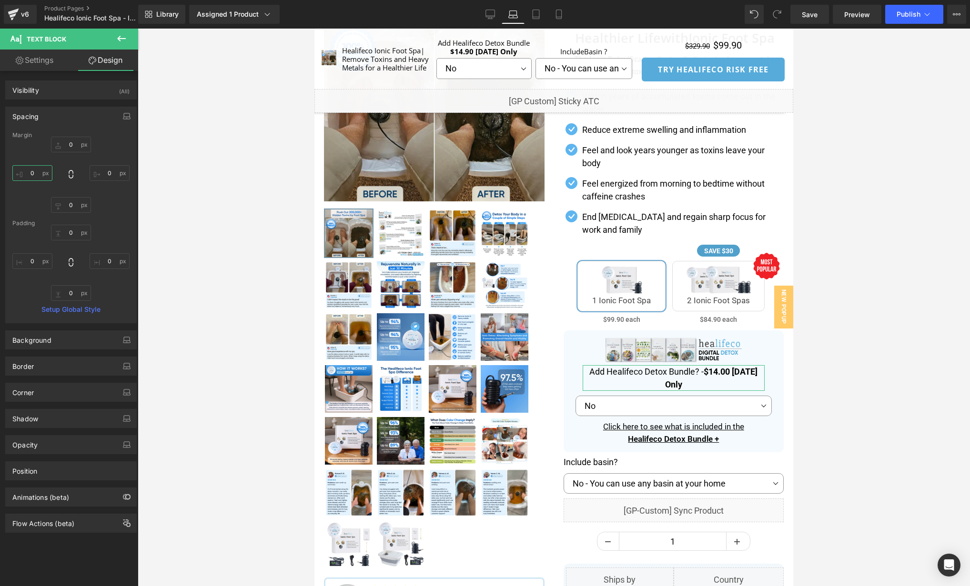
click at [34, 176] on input "text" at bounding box center [32, 173] width 40 height 16
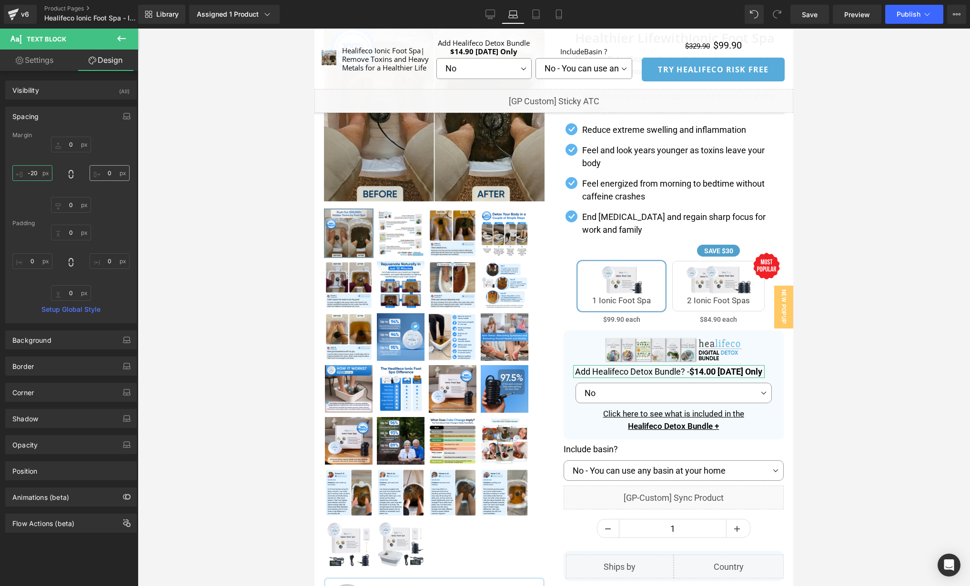
type input "-20"
click at [111, 176] on input "text" at bounding box center [110, 173] width 40 height 16
paste input "-2"
type input "-20"
click at [837, 375] on div at bounding box center [554, 308] width 832 height 558
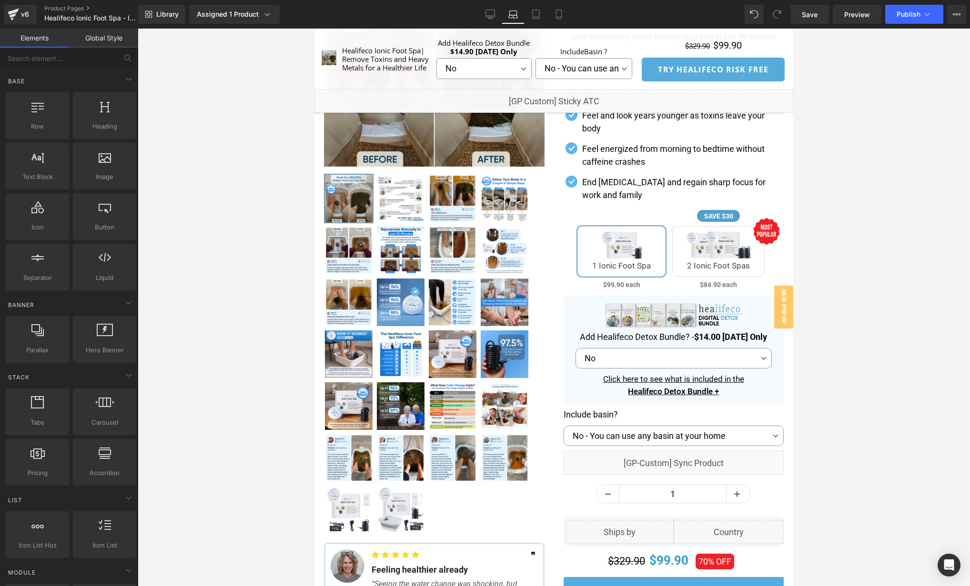
scroll to position [164, 0]
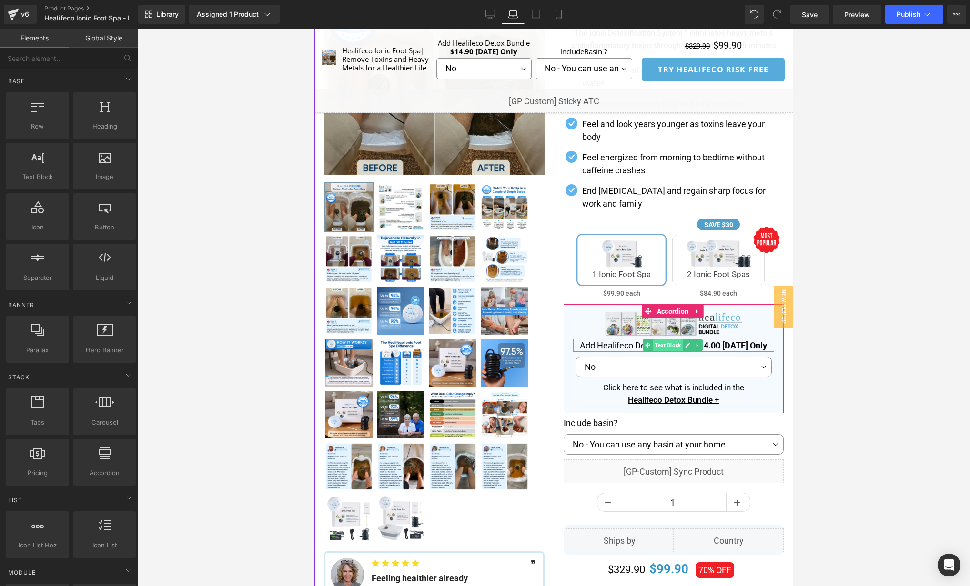
click at [667, 344] on span "Text Block" at bounding box center [668, 345] width 30 height 11
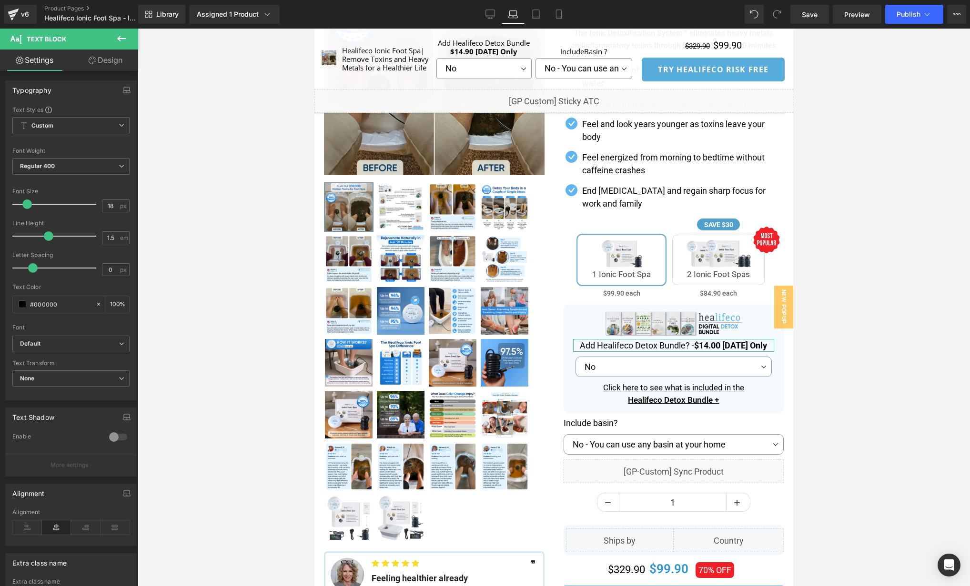
click at [116, 64] on link "Design" at bounding box center [105, 60] width 69 height 21
click at [0, 0] on div "Spacing" at bounding box center [0, 0] width 0 height 0
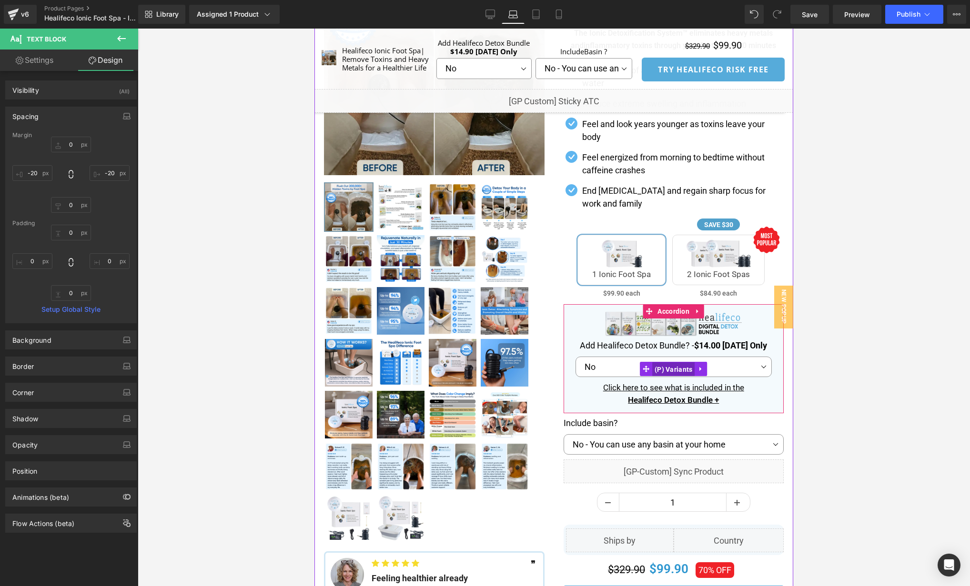
click at [666, 370] on span "(P) Variants" at bounding box center [673, 369] width 43 height 14
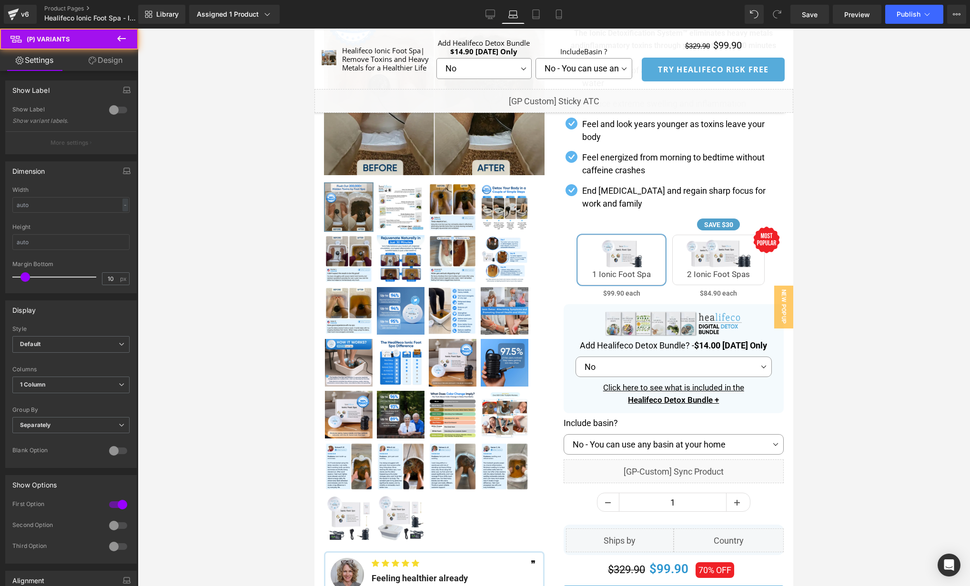
click at [93, 66] on link "Design" at bounding box center [105, 60] width 69 height 21
click at [0, 0] on div "Spacing" at bounding box center [0, 0] width 0 height 0
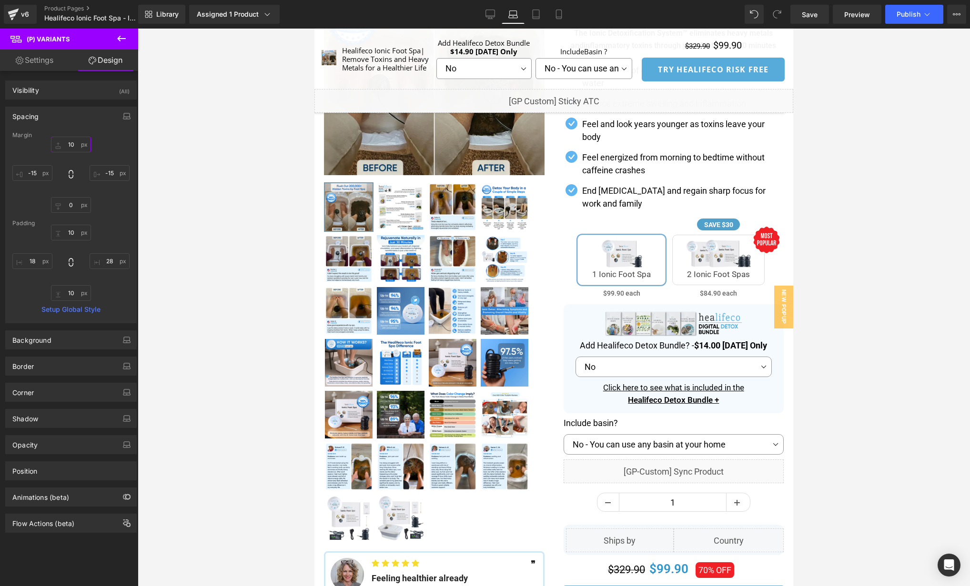
click at [74, 143] on input "text" at bounding box center [71, 145] width 40 height 16
type input "6"
click at [852, 328] on div at bounding box center [554, 308] width 832 height 558
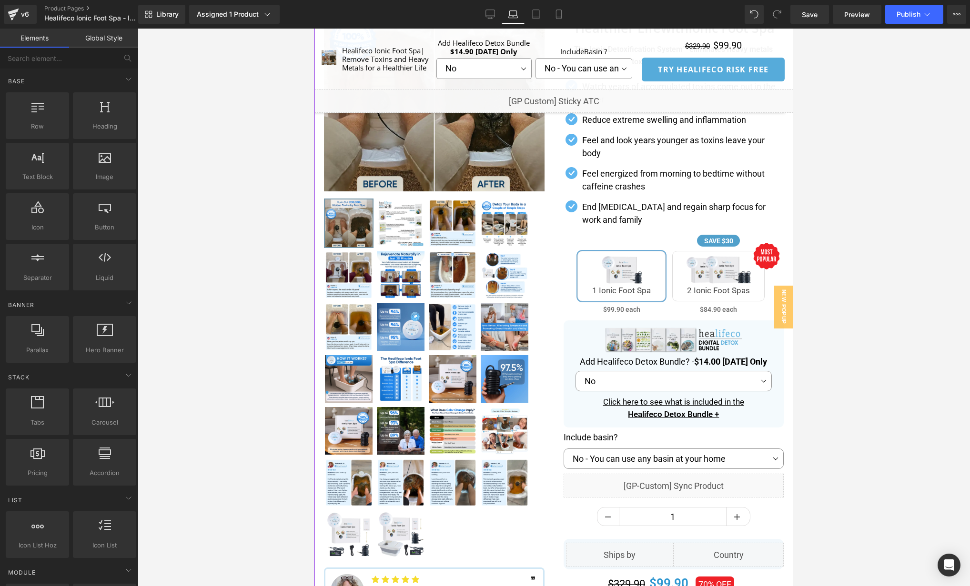
scroll to position [168, 0]
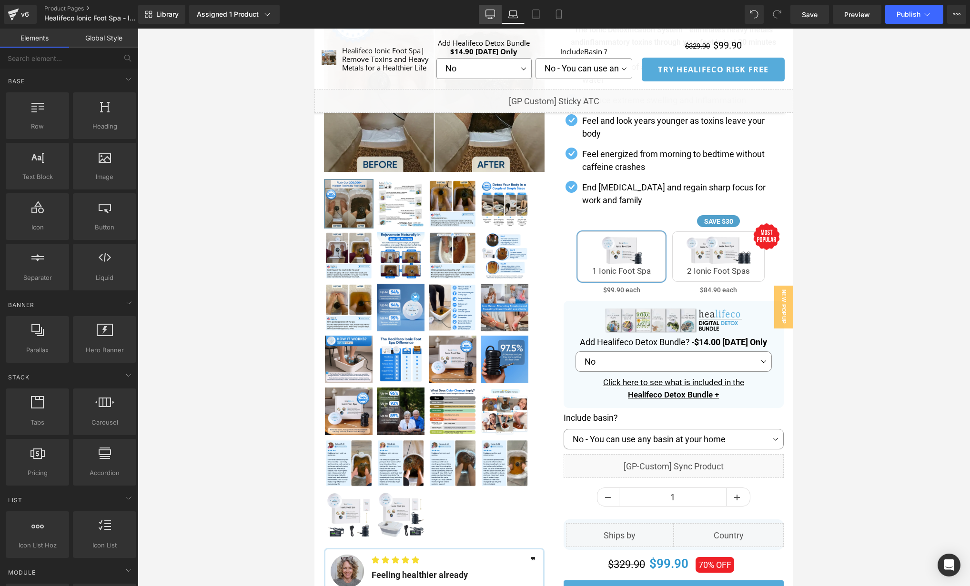
click at [492, 19] on icon at bounding box center [490, 19] width 5 height 0
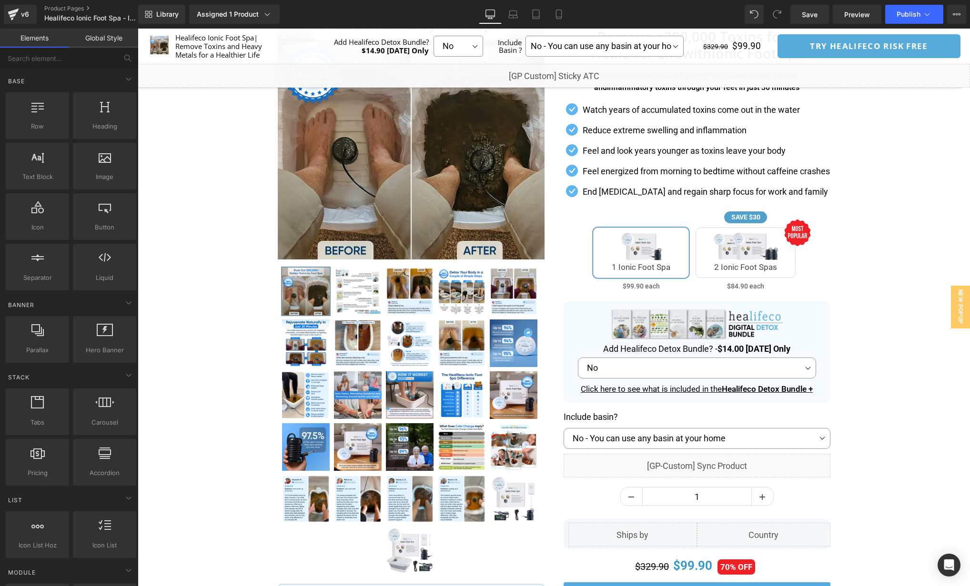
scroll to position [110, 0]
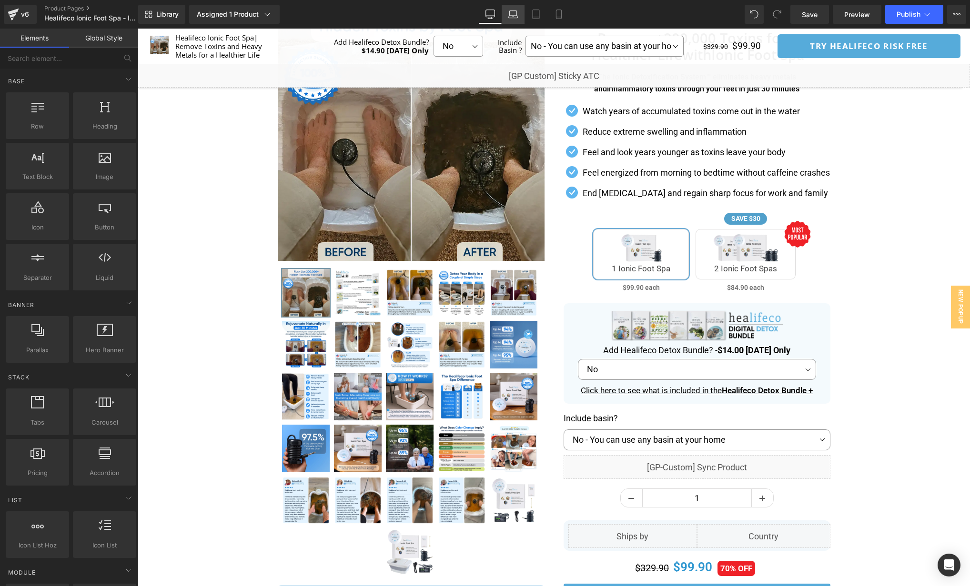
click at [516, 14] on icon at bounding box center [513, 15] width 10 height 10
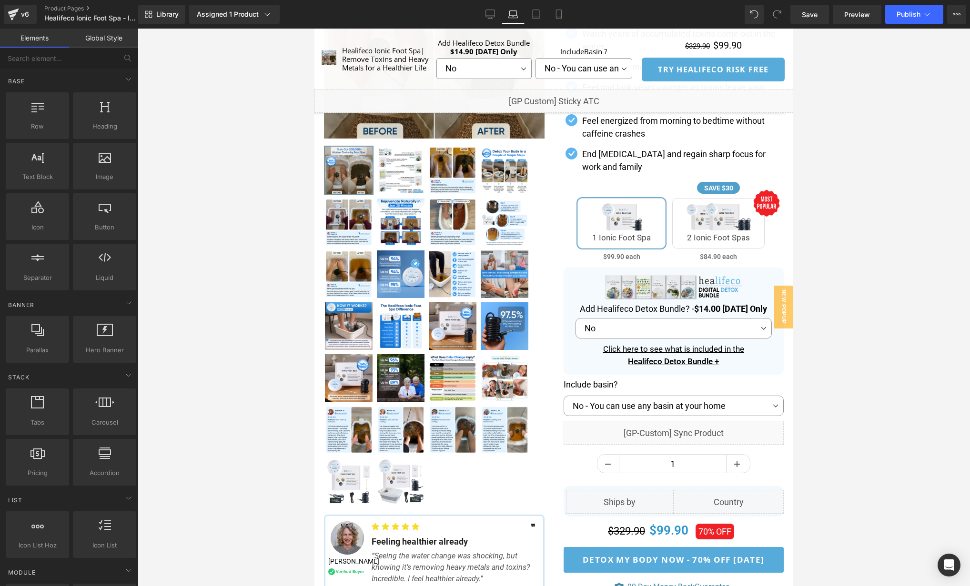
scroll to position [201, 0]
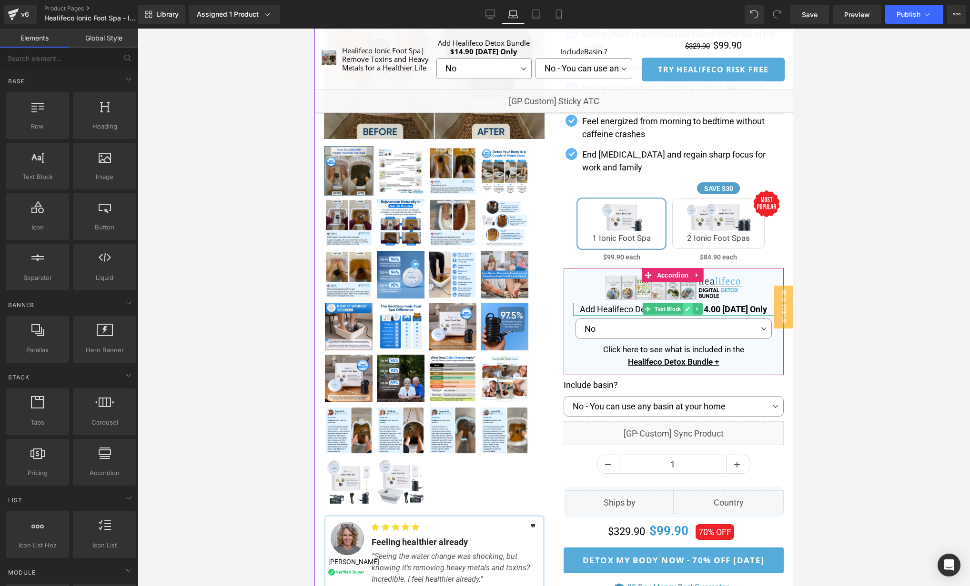
click at [686, 308] on icon at bounding box center [687, 309] width 5 height 5
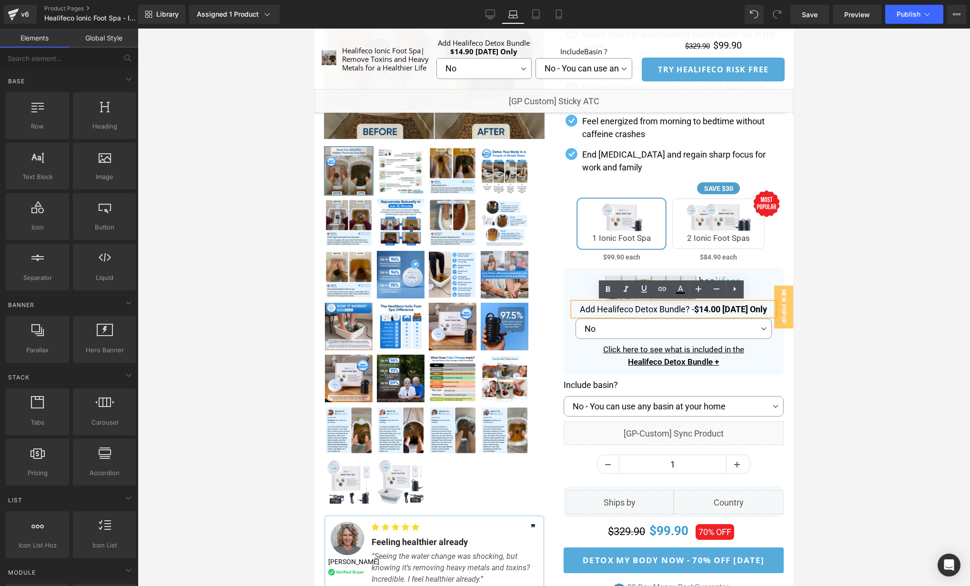
click at [699, 308] on strong "$14.00 Today Only" at bounding box center [730, 309] width 73 height 10
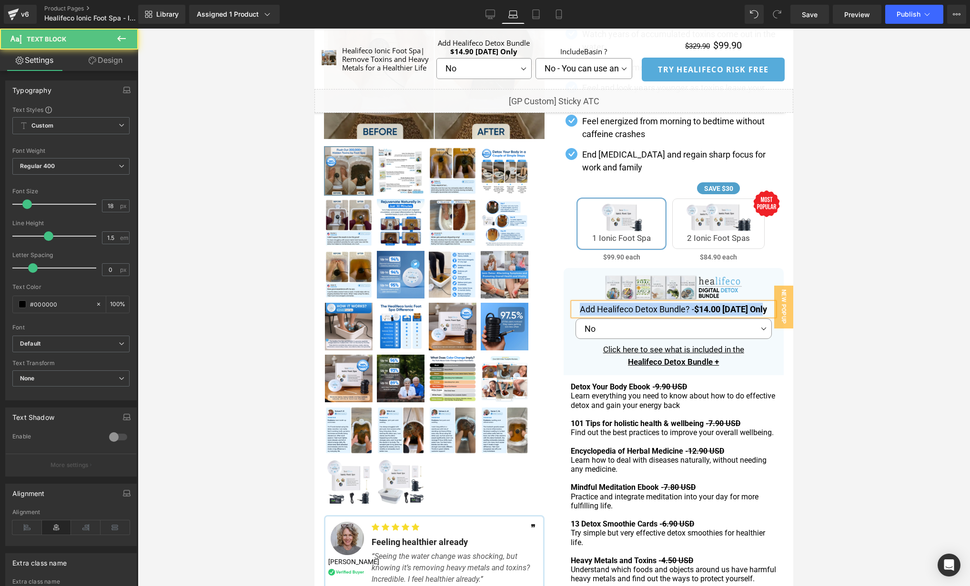
copy p "Add Healifeco Detox Bundle? - $14.00 Today Only"
click at [760, 358] on p "Healifeco Detox Bundle +" at bounding box center [673, 362] width 201 height 12
click at [773, 342] on div "Image Add Healifeco Detox Bundle? - $14.00 Today Only Text Block No Yes No - Yo…" at bounding box center [674, 321] width 221 height 107
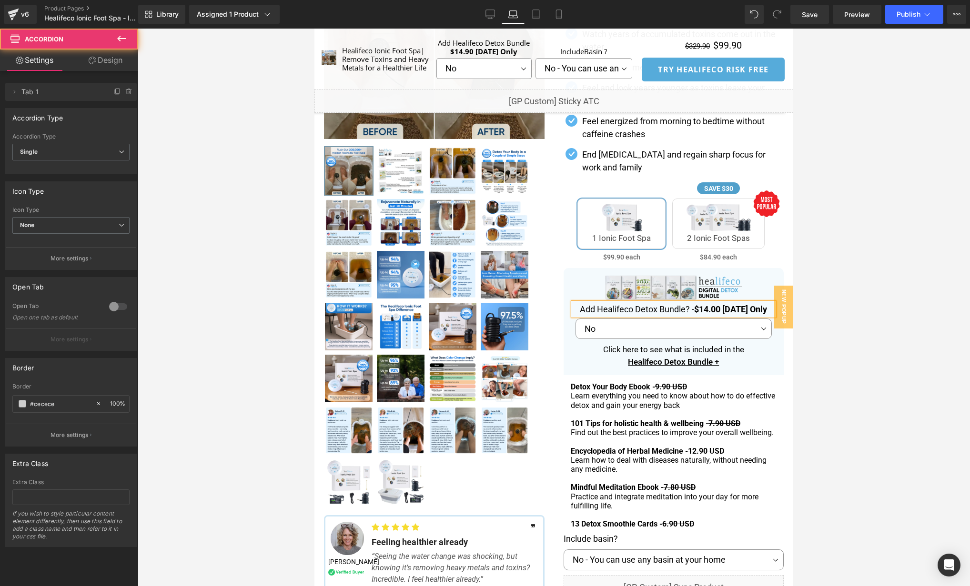
click at [773, 342] on div "Image Add Healifeco Detox Bundle? - $14.00 Today Only Text Block No Yes No - Yo…" at bounding box center [674, 321] width 221 height 107
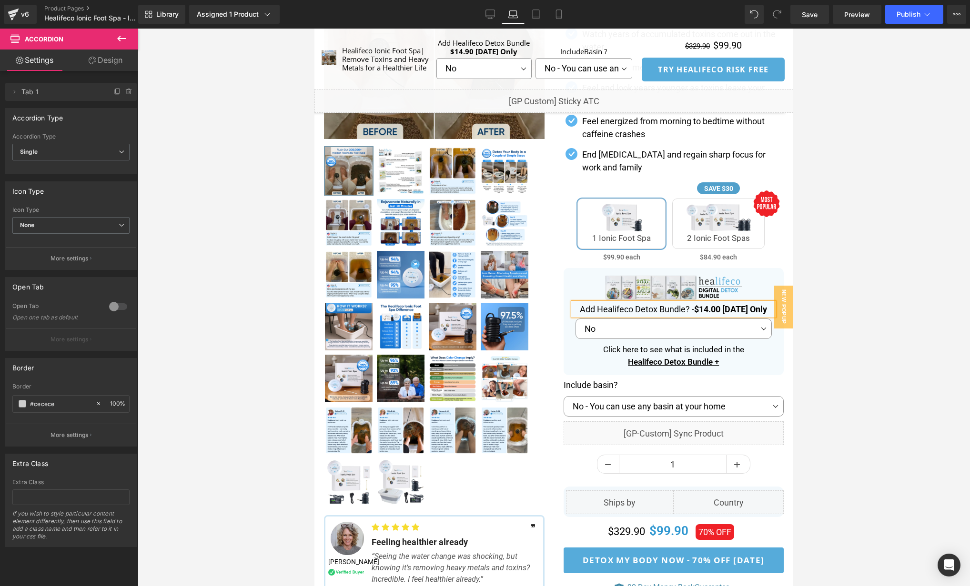
click at [839, 342] on div at bounding box center [554, 308] width 832 height 558
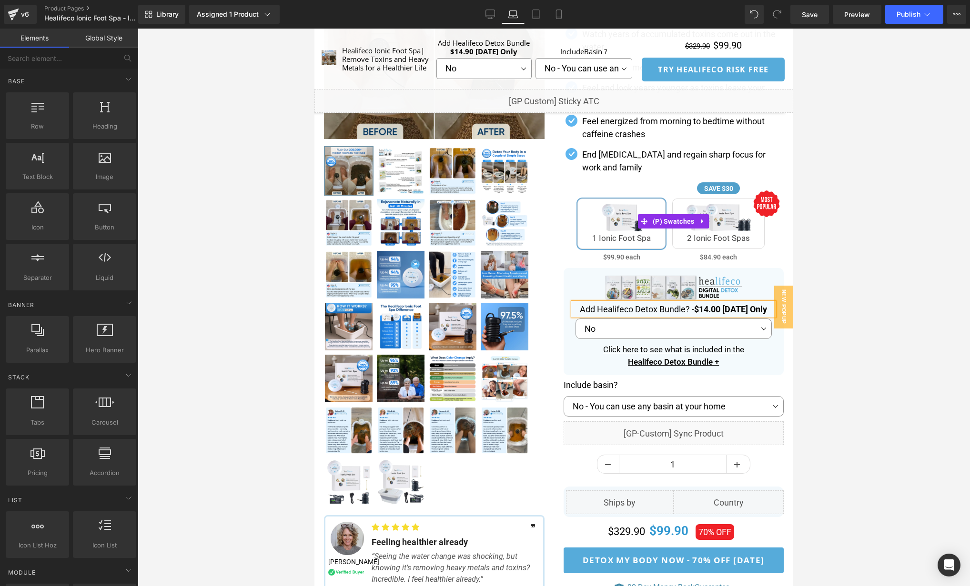
scroll to position [186, 0]
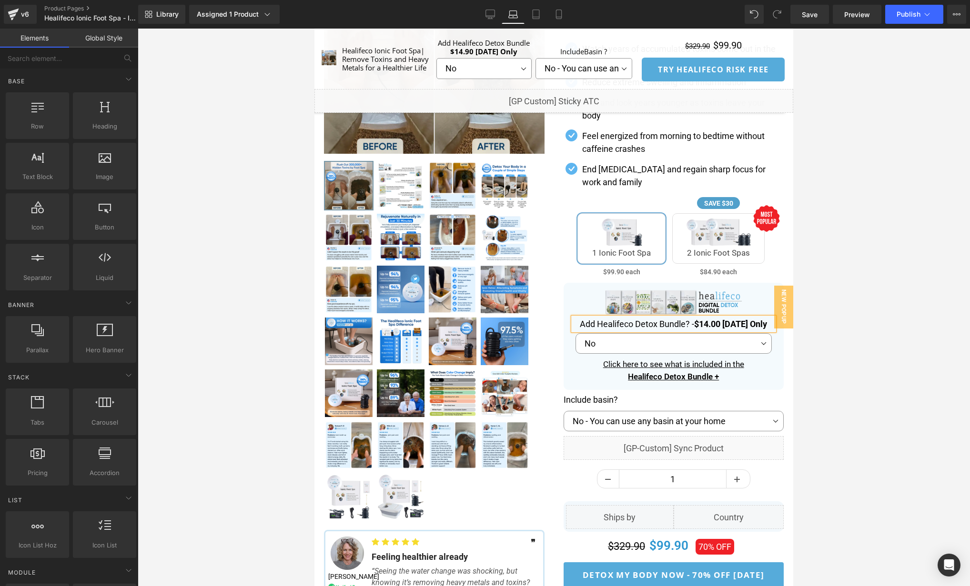
click at [832, 279] on div at bounding box center [554, 308] width 832 height 558
click at [534, 11] on icon at bounding box center [536, 15] width 10 height 10
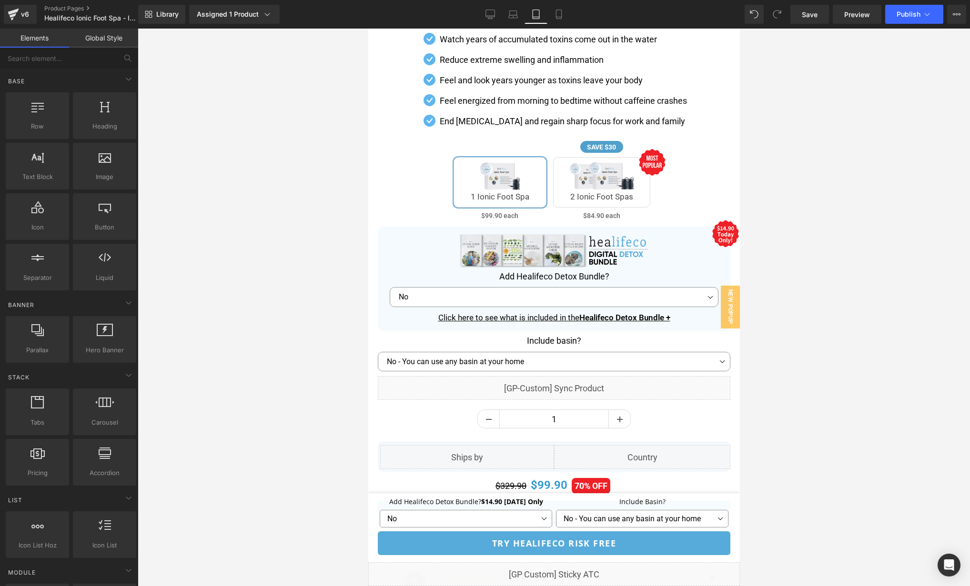
scroll to position [535, 0]
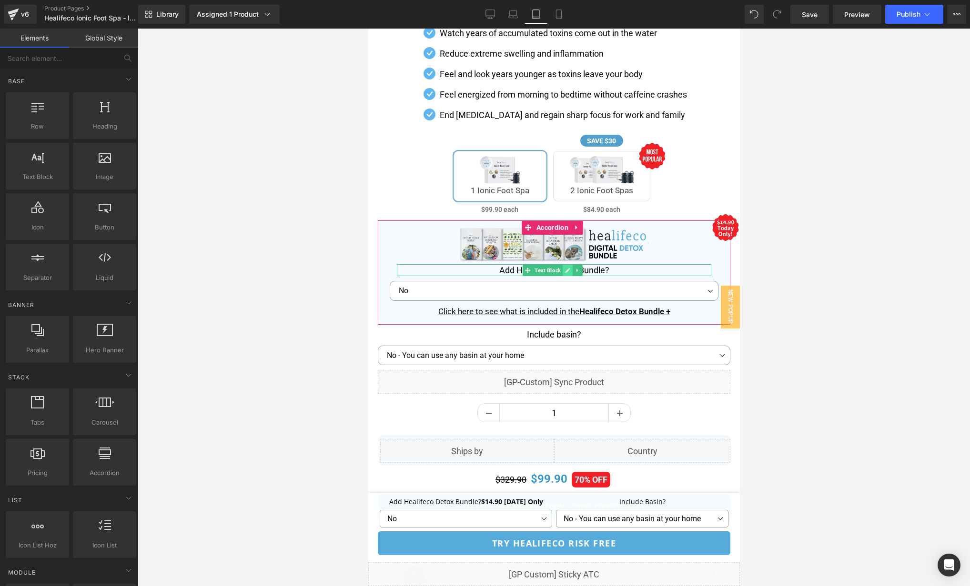
click at [566, 269] on icon at bounding box center [566, 271] width 5 height 6
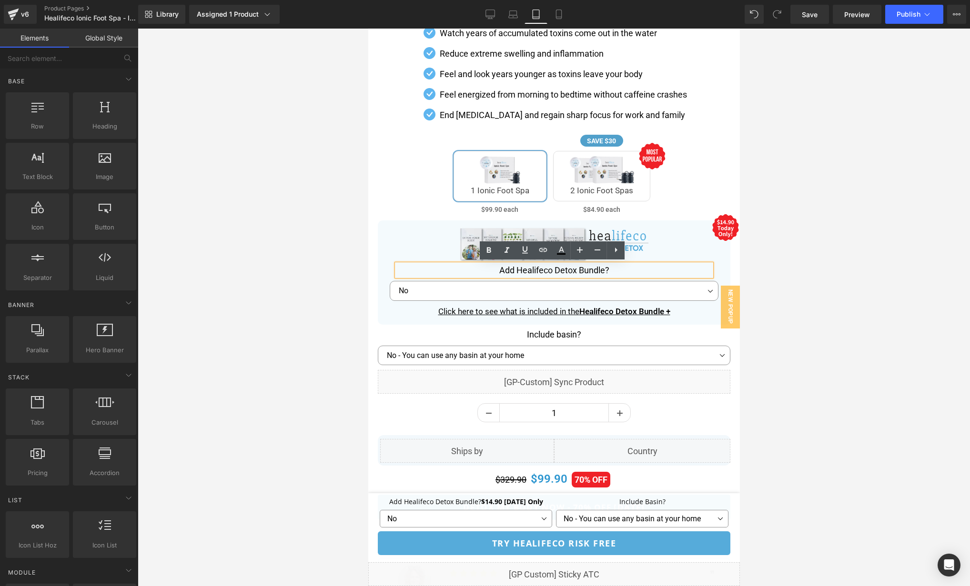
click at [575, 269] on p "Add Healifeco Detox Bundle?" at bounding box center [553, 270] width 314 height 12
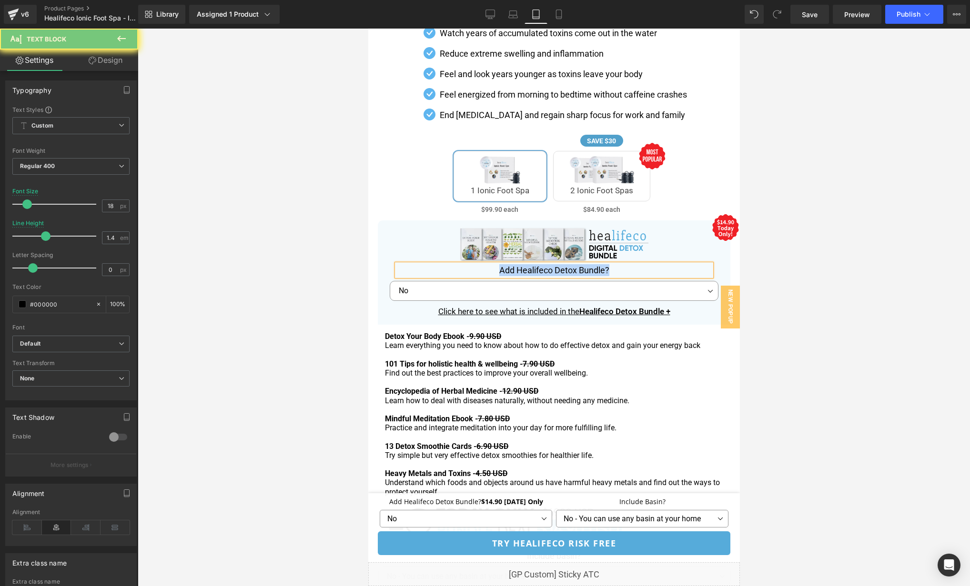
paste div
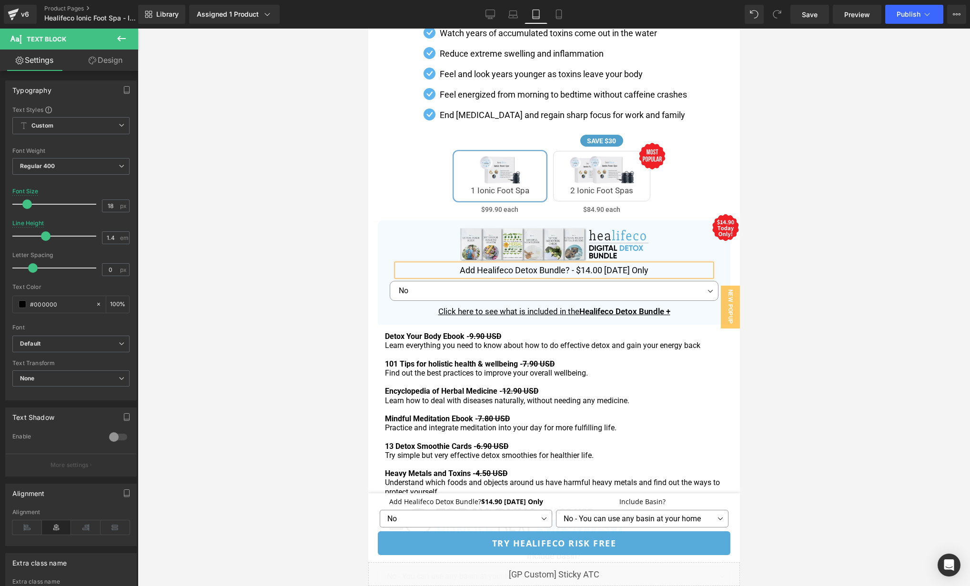
click at [860, 282] on div at bounding box center [554, 308] width 832 height 558
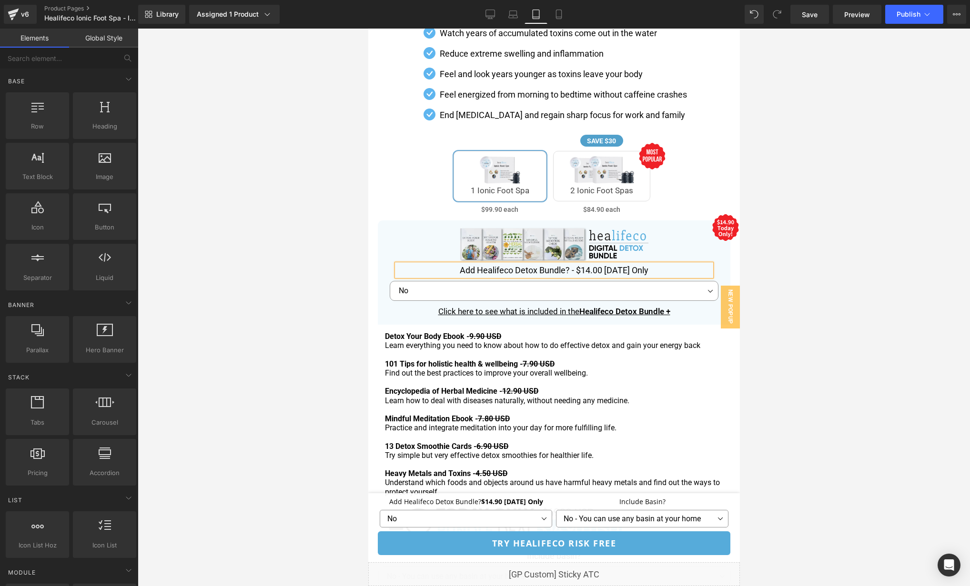
click at [571, 268] on p "Add Healifeco Detox Bundle? - $14.00 Today Only" at bounding box center [553, 270] width 314 height 12
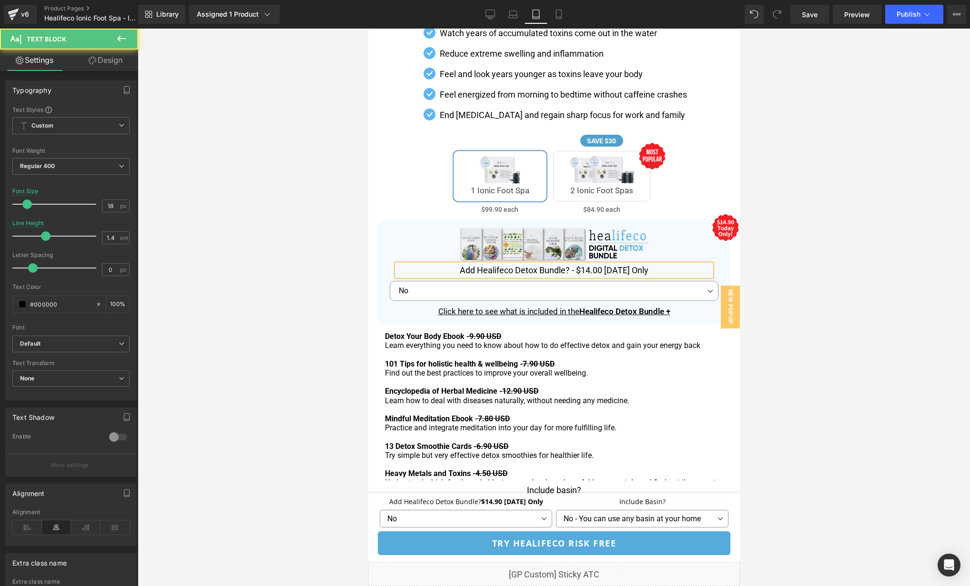
click at [805, 275] on div at bounding box center [554, 308] width 832 height 558
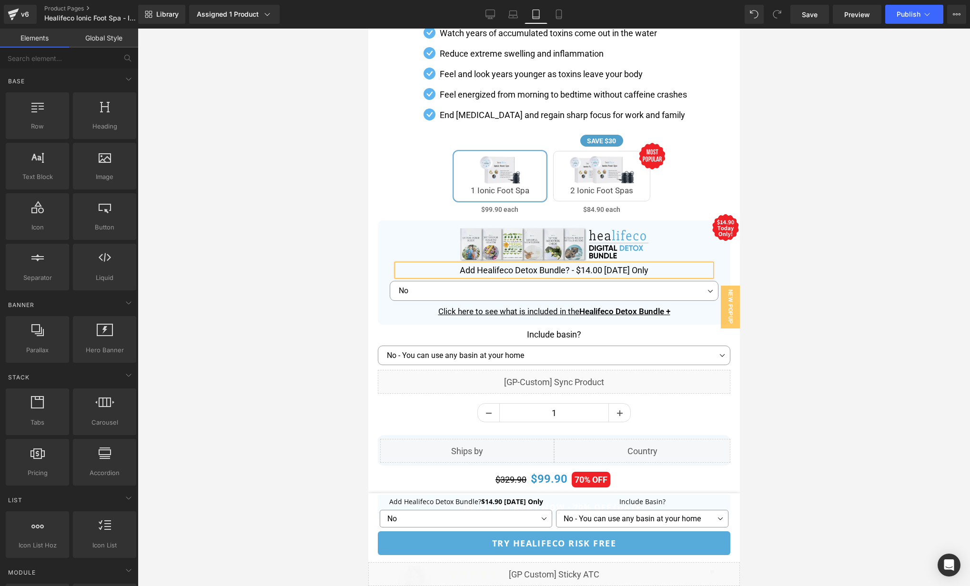
click at [569, 270] on p "Add Healifeco Detox Bundle? - $14.00 Today Only" at bounding box center [553, 270] width 314 height 12
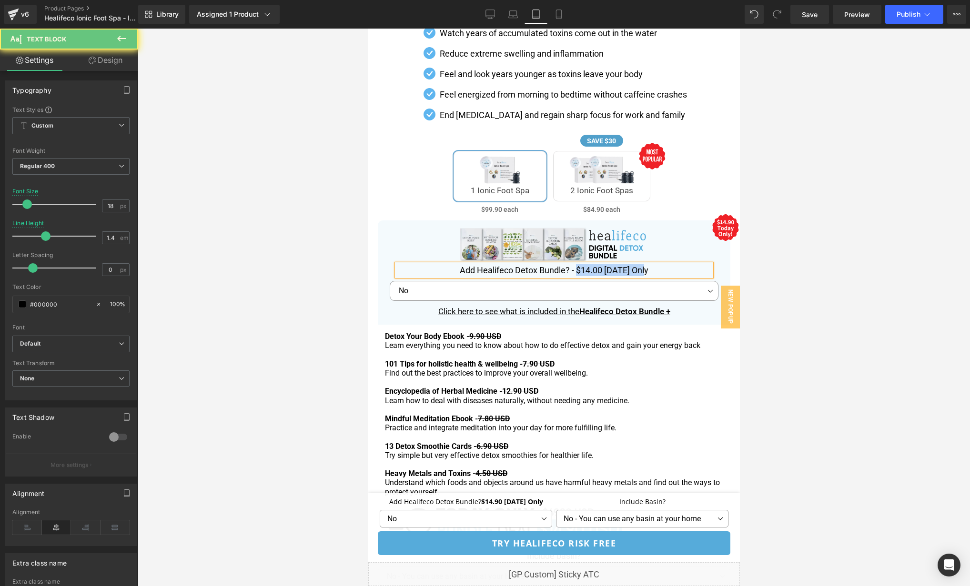
drag, startPoint x: 575, startPoint y: 270, endPoint x: 691, endPoint y: 270, distance: 115.7
click at [691, 270] on p "Add Healifeco Detox Bundle? - $14.00 Today Only" at bounding box center [553, 270] width 314 height 12
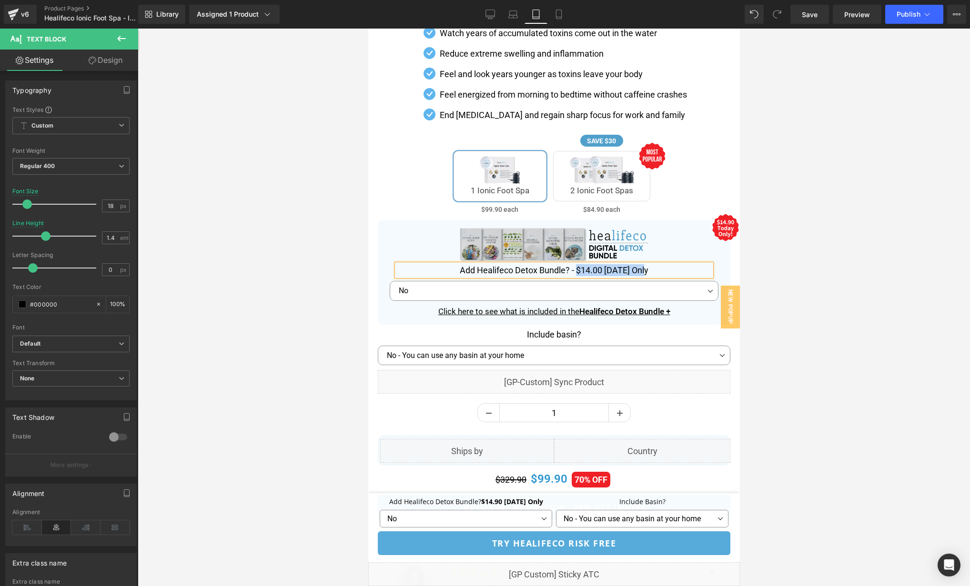
click at [574, 244] on img at bounding box center [553, 245] width 189 height 34
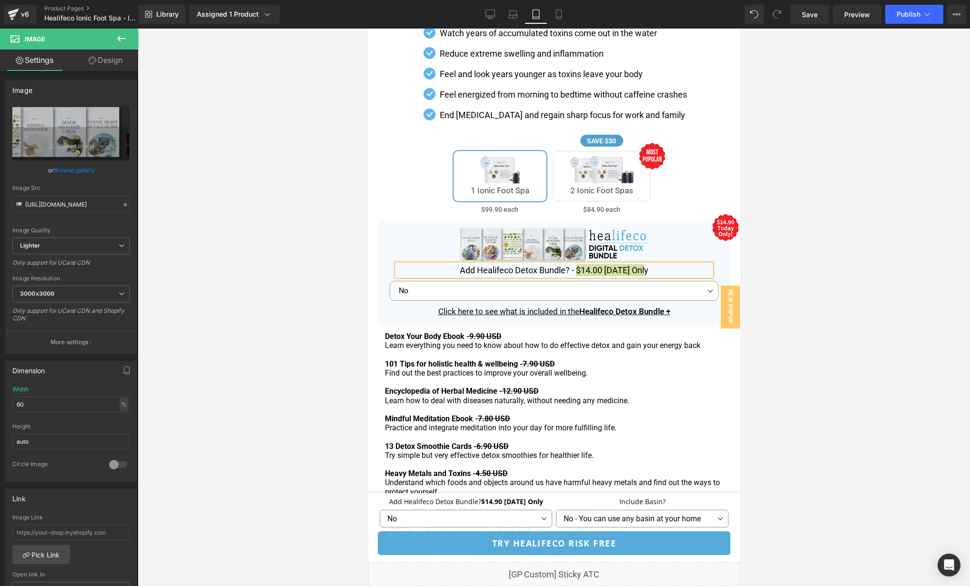
click at [805, 280] on div at bounding box center [554, 308] width 832 height 558
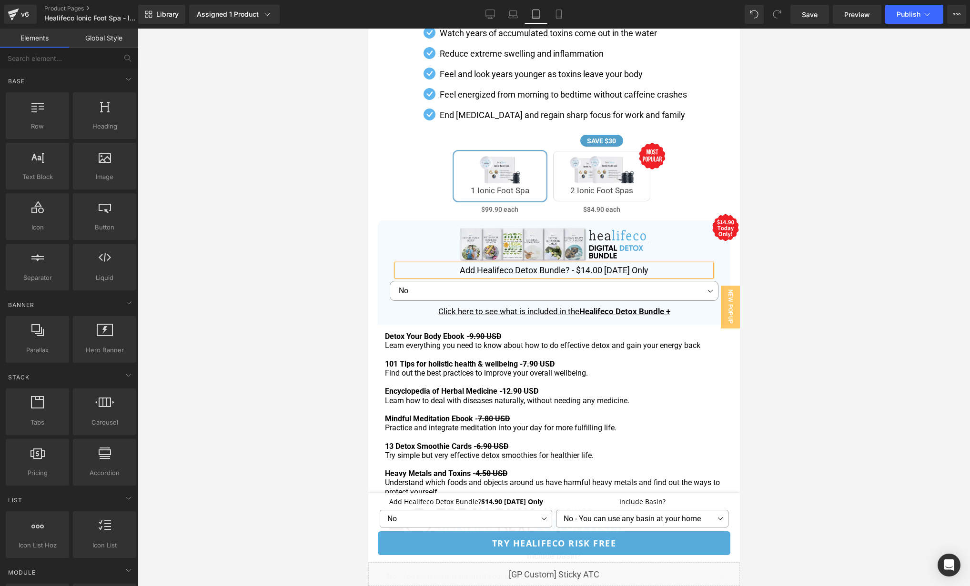
click at [627, 146] on div "No Yes No - You can use any basin at your home Yes 1 Piece - Extra $19.90 USD Y…" at bounding box center [553, 174] width 352 height 74
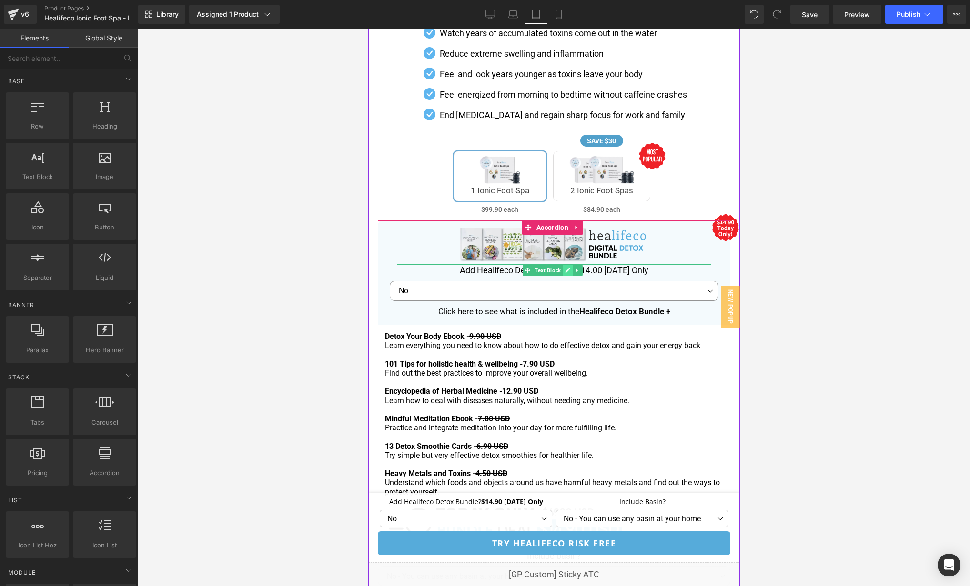
click at [564, 271] on icon at bounding box center [566, 270] width 5 height 5
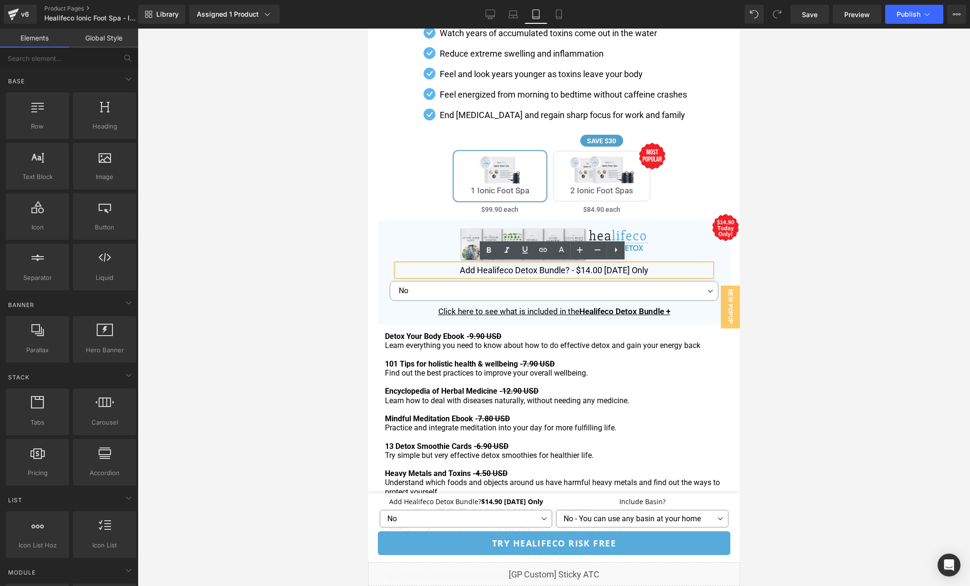
click at [577, 271] on p "Add Healifeco Detox Bundle? - $14.00 Today Only" at bounding box center [553, 270] width 314 height 12
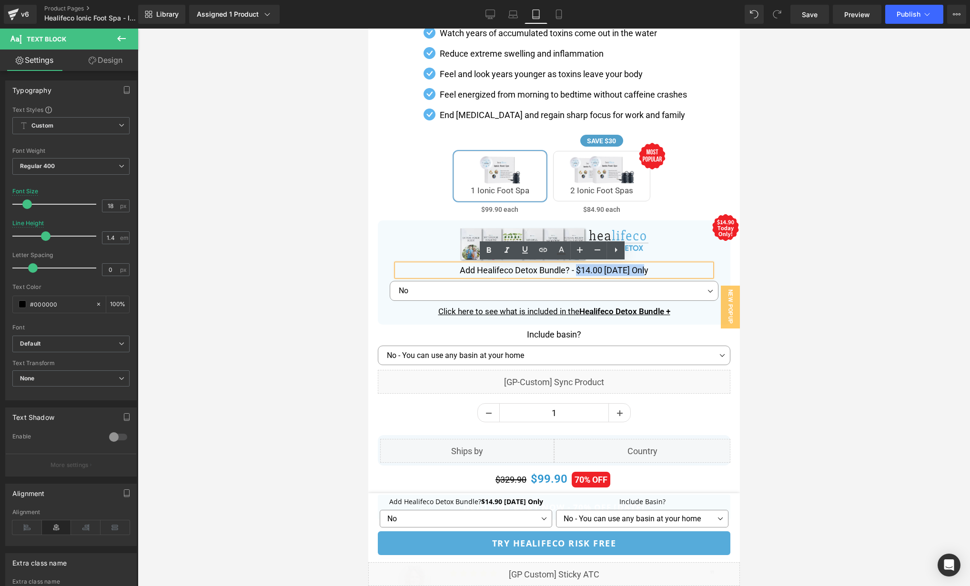
drag, startPoint x: 576, startPoint y: 268, endPoint x: 672, endPoint y: 268, distance: 95.3
click at [672, 268] on p "Add Healifeco Detox Bundle? - $14.00 Today Only" at bounding box center [553, 270] width 314 height 12
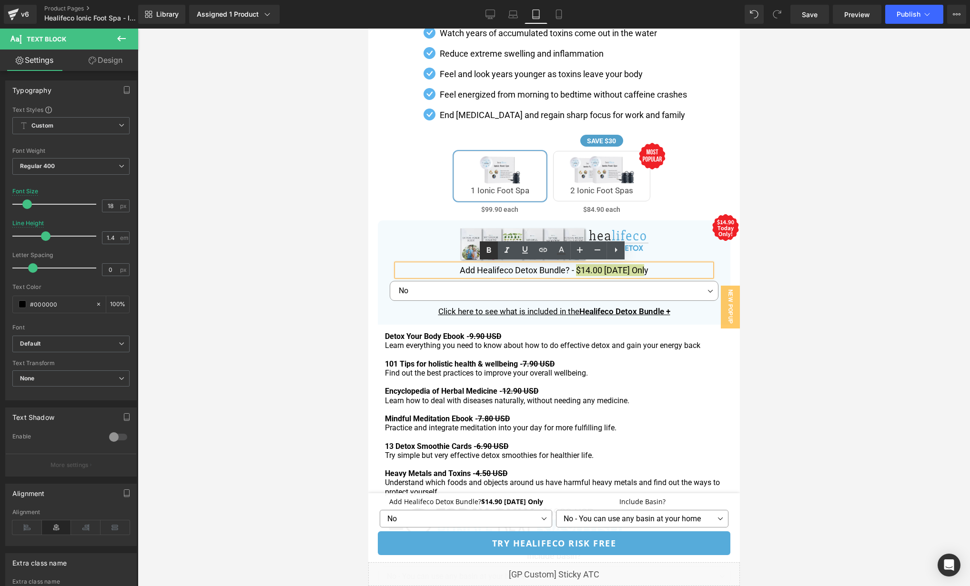
click at [487, 249] on icon at bounding box center [489, 251] width 4 height 6
click at [702, 245] on div at bounding box center [553, 245] width 314 height 34
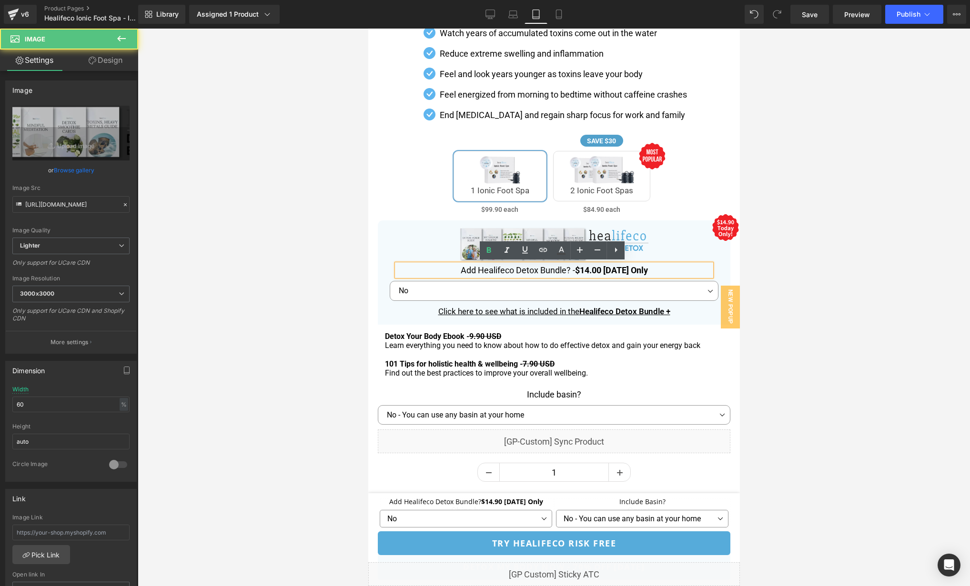
click at [826, 264] on div at bounding box center [554, 308] width 832 height 558
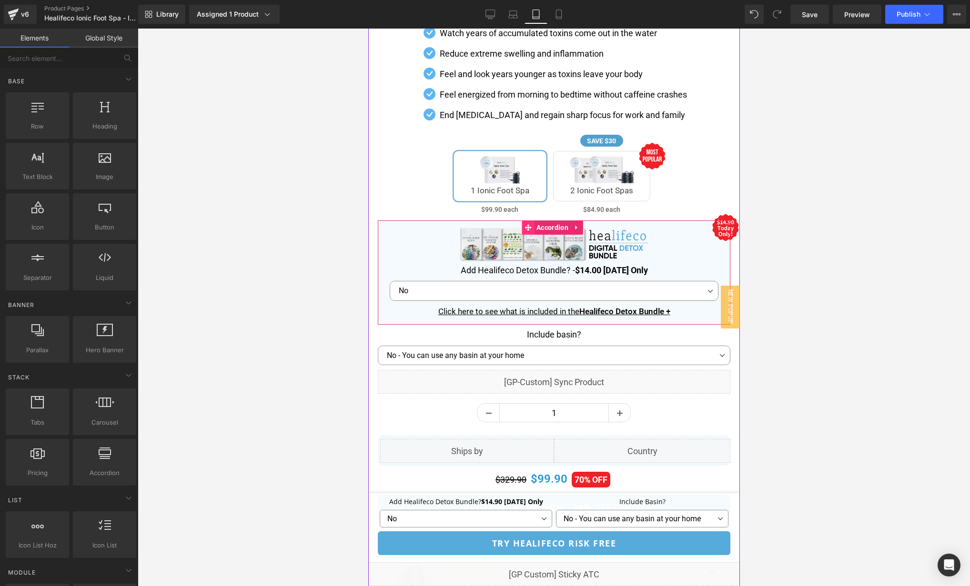
click at [532, 224] on span at bounding box center [527, 228] width 12 height 14
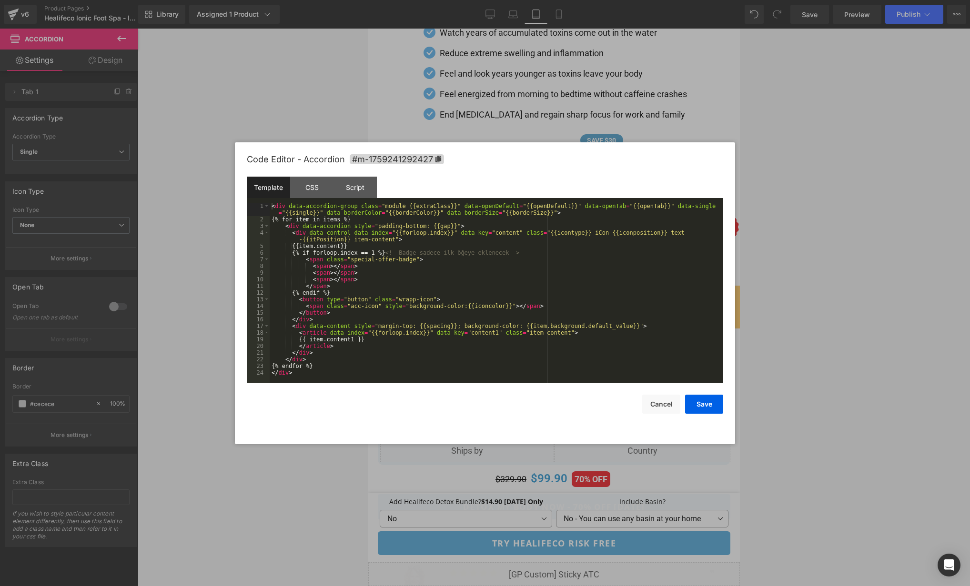
click at [523, 0] on div "Accordion You are previewing how the will restyle your page. You can not edit E…" at bounding box center [485, 0] width 970 height 0
click at [303, 191] on div "CSS" at bounding box center [311, 187] width 43 height 21
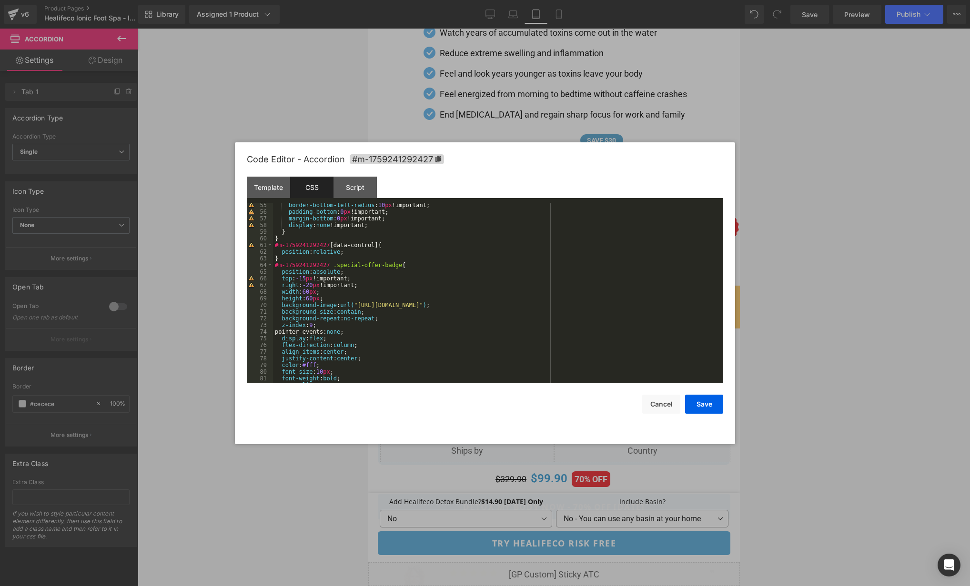
scroll to position [392, 0]
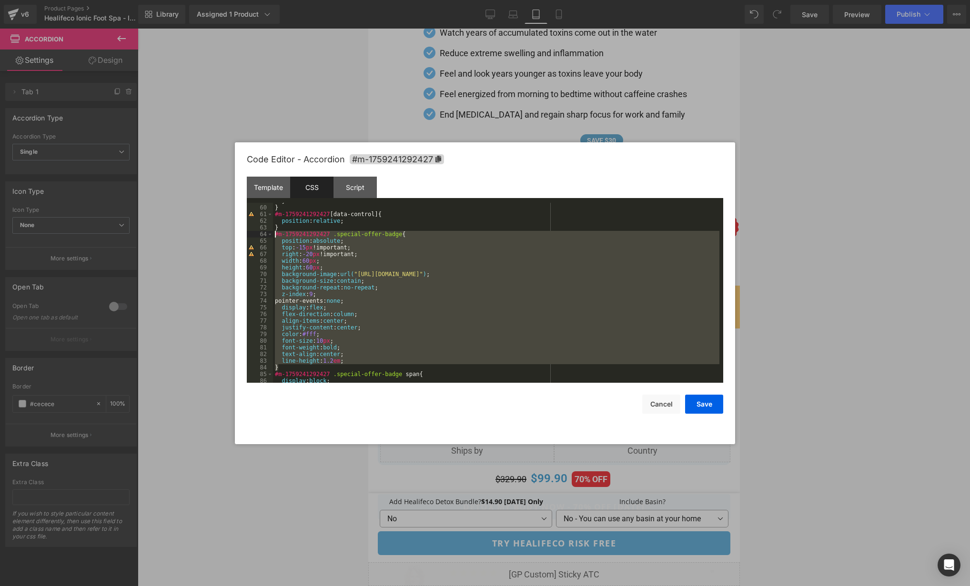
drag, startPoint x: 282, startPoint y: 369, endPoint x: 242, endPoint y: 234, distance: 141.1
click at [242, 234] on div "Code Editor - Accordion #m-1759241292427 Template CSS Script Data 1 2 3 4 5 6 7…" at bounding box center [485, 293] width 500 height 302
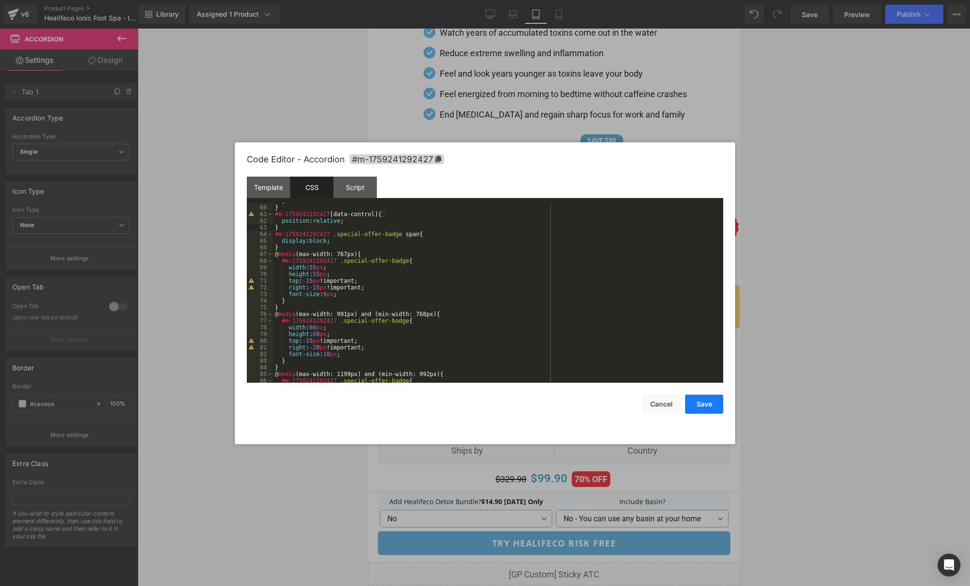
click at [708, 408] on button "Save" at bounding box center [704, 404] width 38 height 19
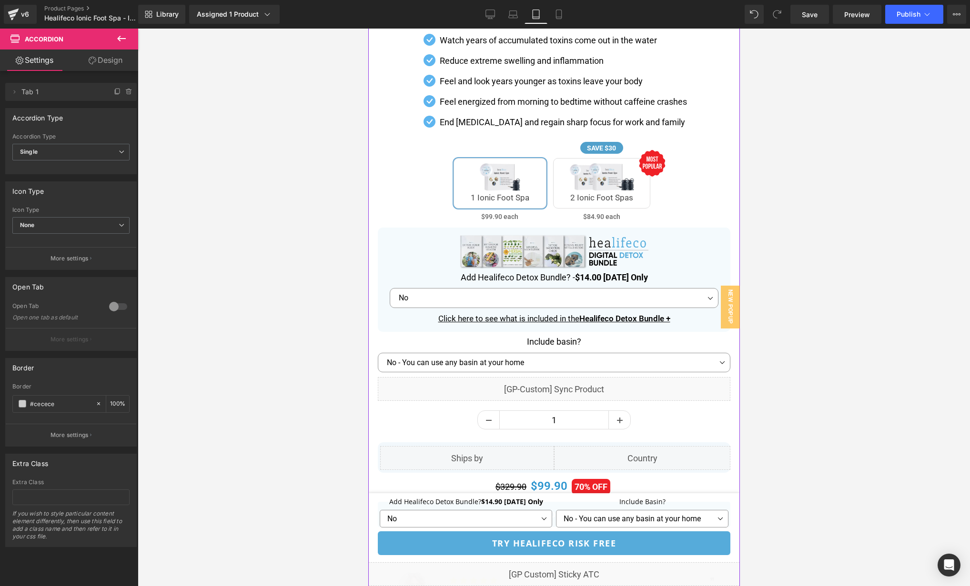
scroll to position [527, 0]
click at [557, 12] on icon at bounding box center [559, 15] width 10 height 10
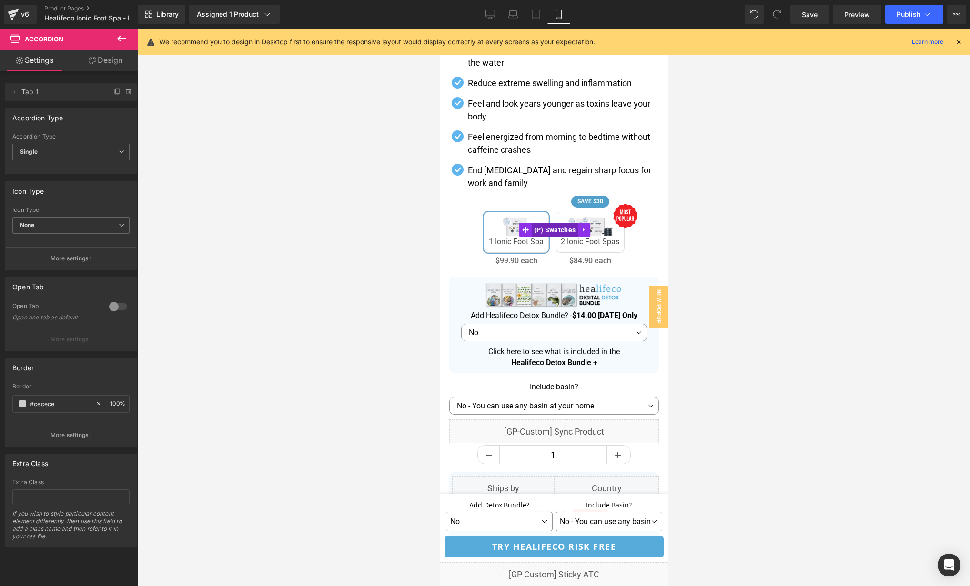
scroll to position [433, 0]
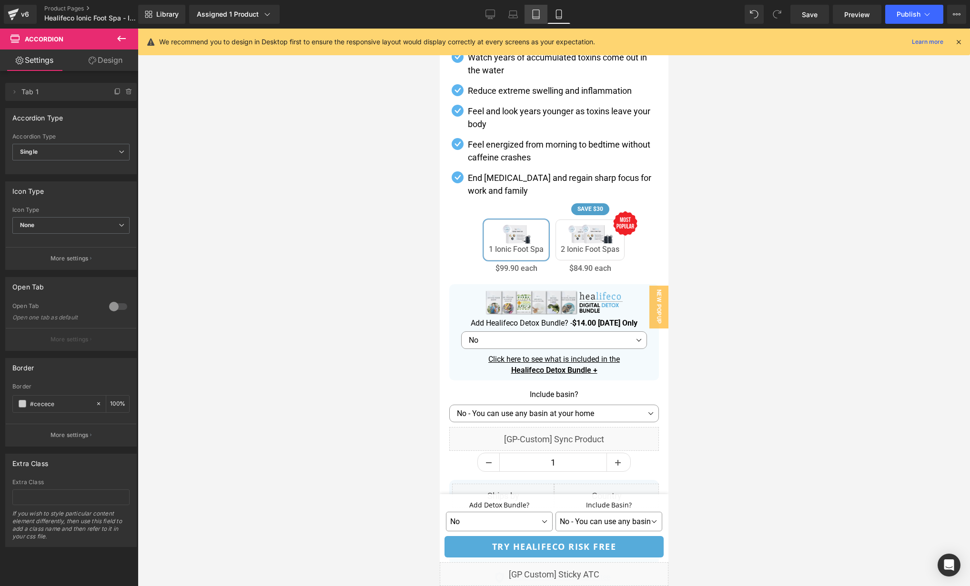
click at [539, 15] on icon at bounding box center [536, 15] width 10 height 10
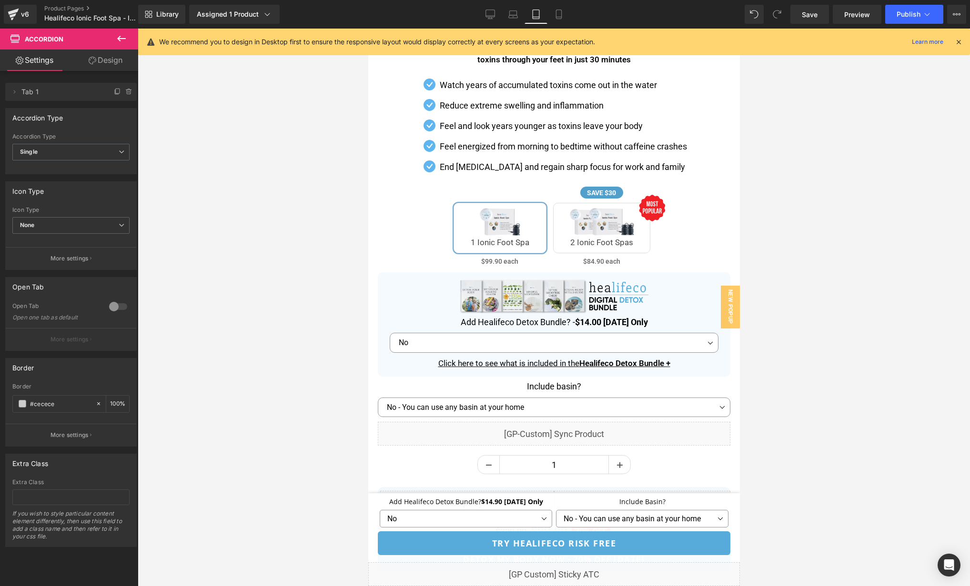
scroll to position [476, 0]
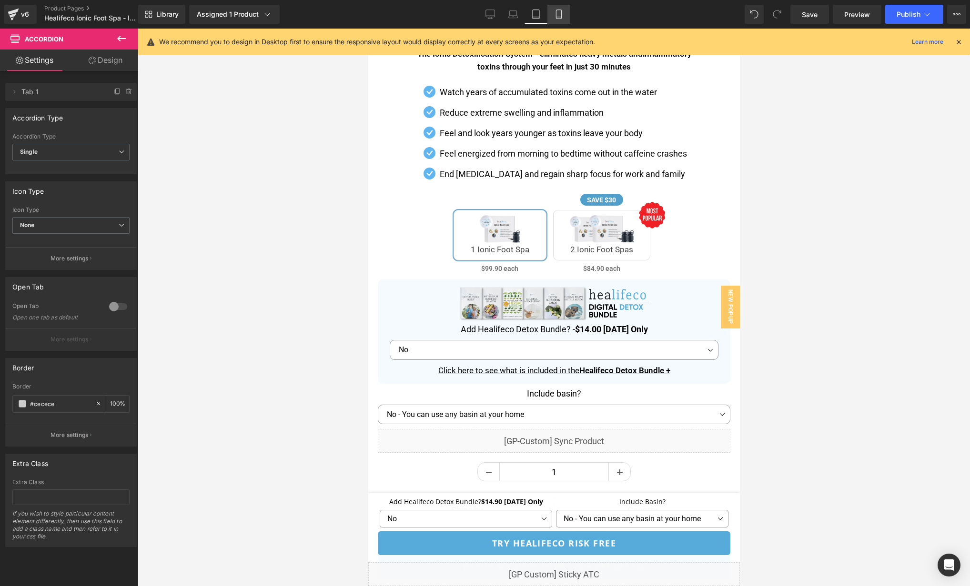
click at [557, 10] on icon at bounding box center [559, 15] width 10 height 10
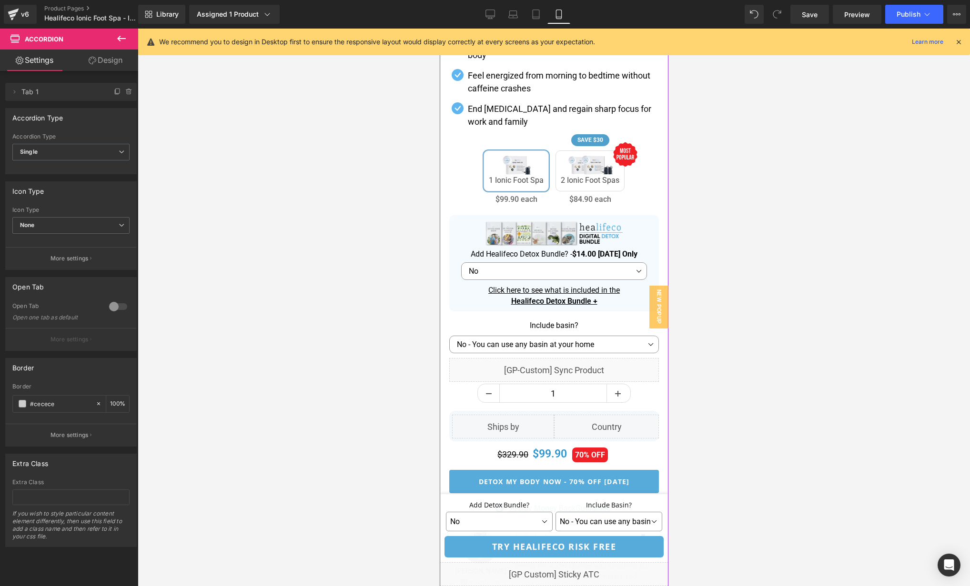
scroll to position [495, 0]
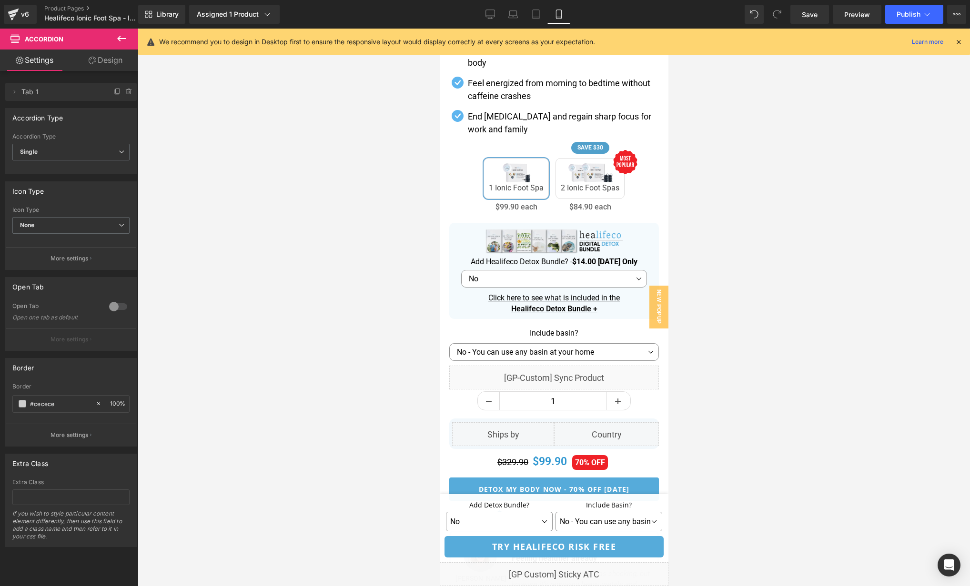
click at [956, 43] on icon at bounding box center [958, 42] width 9 height 9
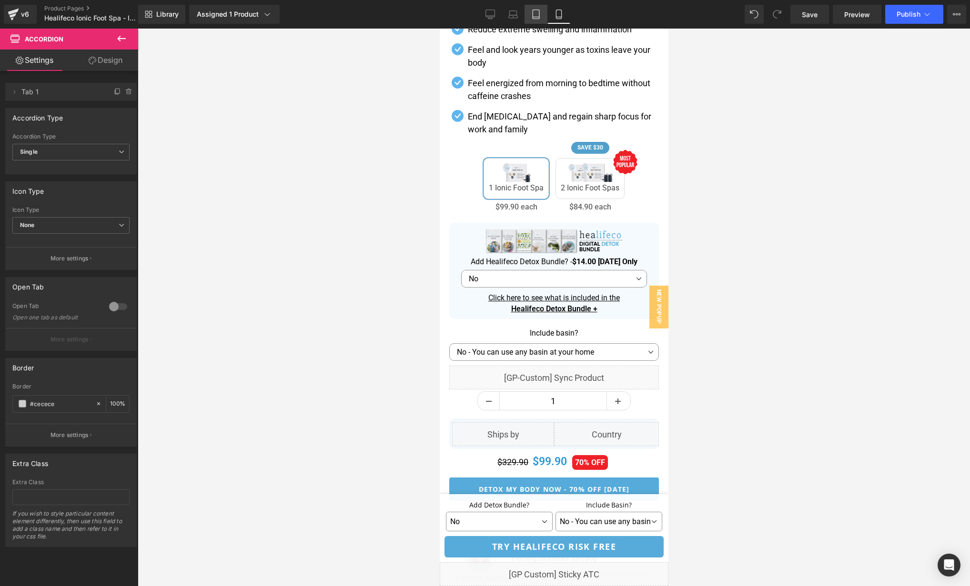
click at [542, 13] on link "Tablet" at bounding box center [535, 14] width 23 height 19
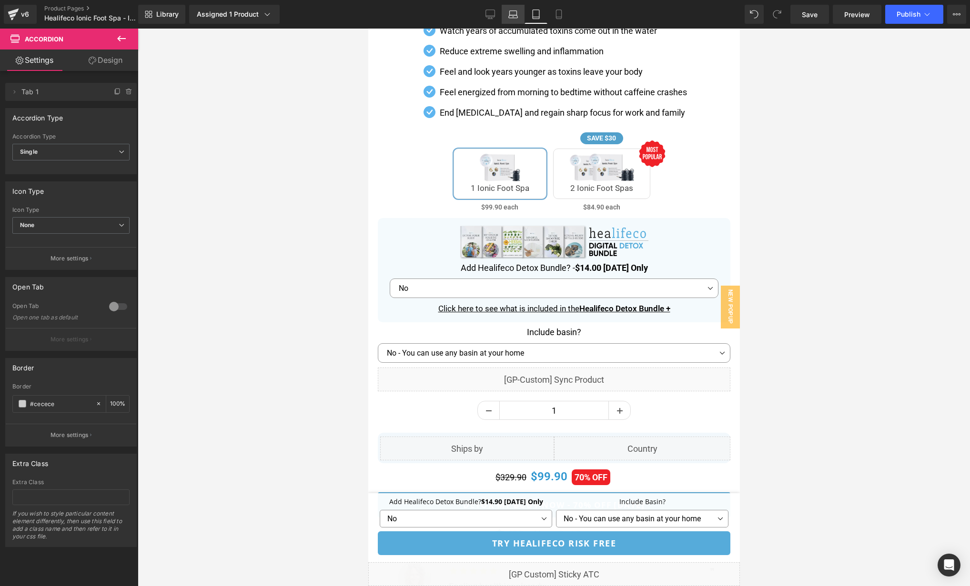
scroll to position [533, 0]
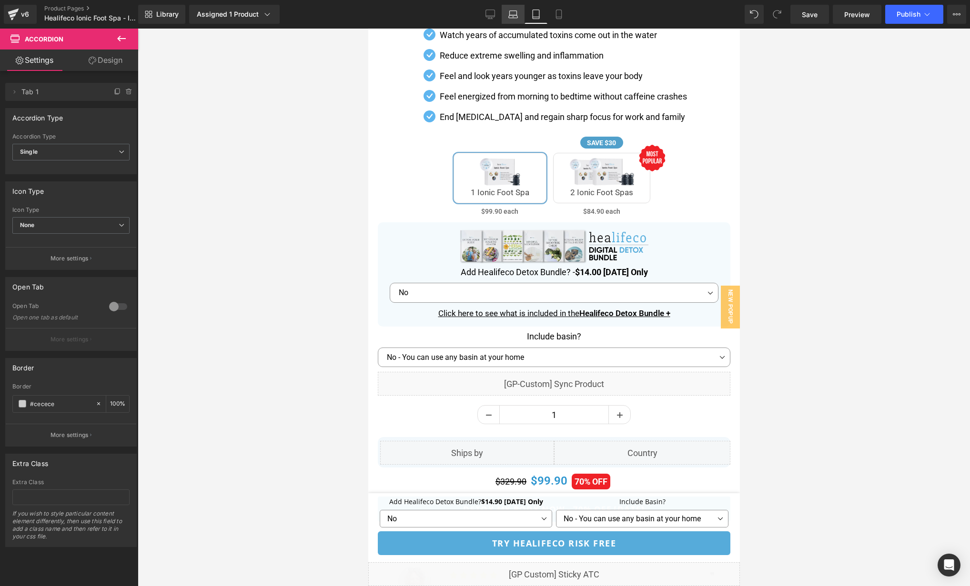
click at [513, 16] on icon at bounding box center [513, 15] width 10 height 10
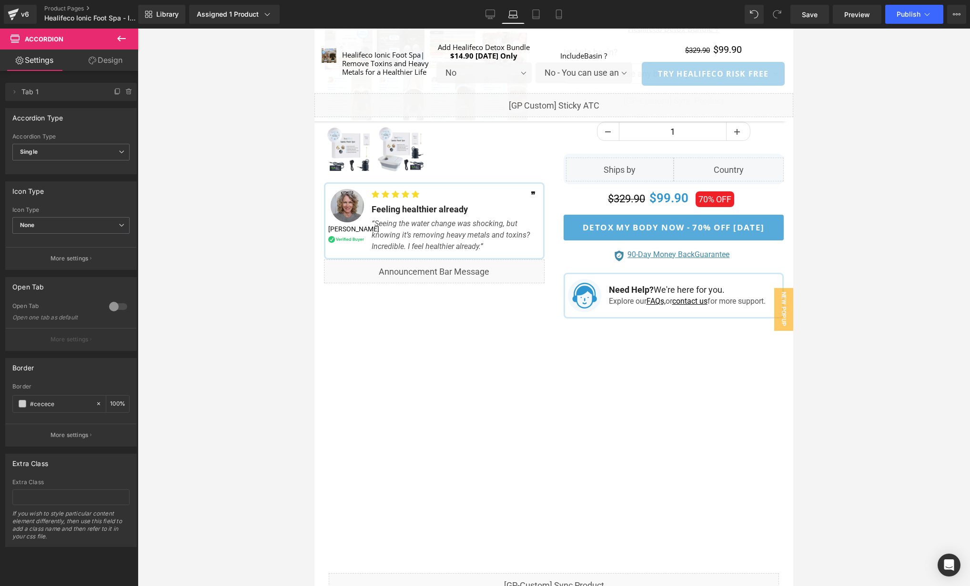
scroll to position [0, 0]
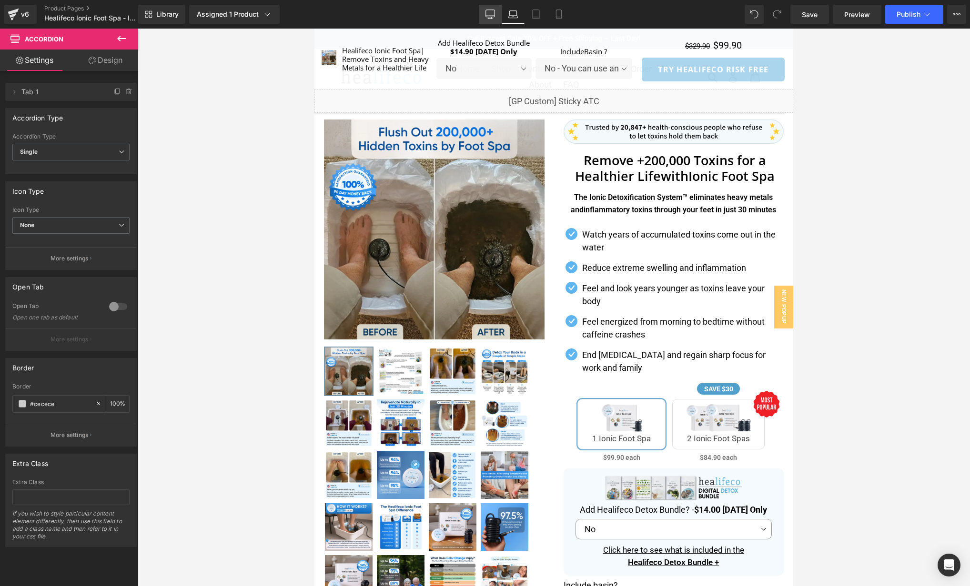
click at [496, 16] on link "Desktop" at bounding box center [490, 14] width 23 height 19
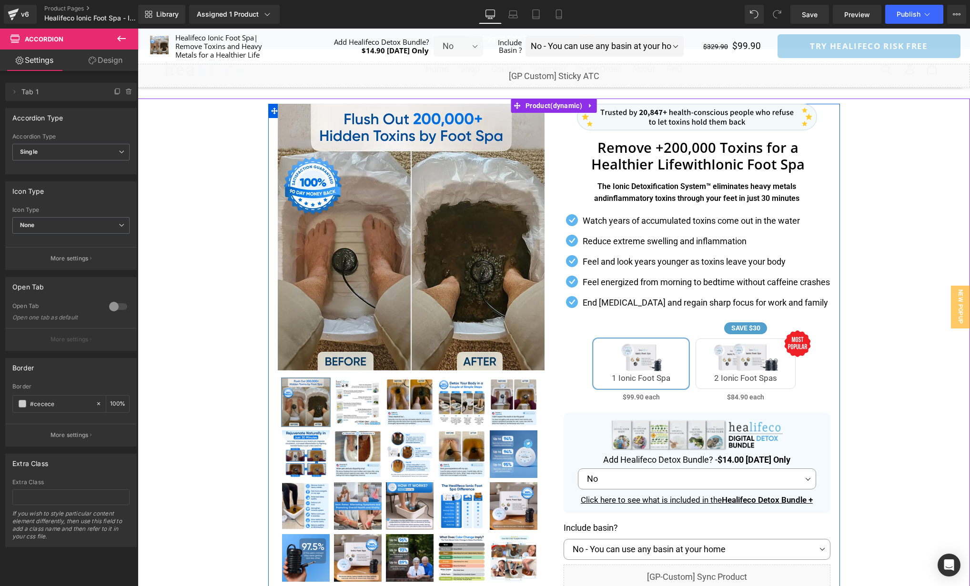
scroll to position [0, 0]
click at [736, 185] on p "The Ionic Detoxification System™ eliminates heavy metals and inflammatory toxin…" at bounding box center [696, 192] width 243 height 24
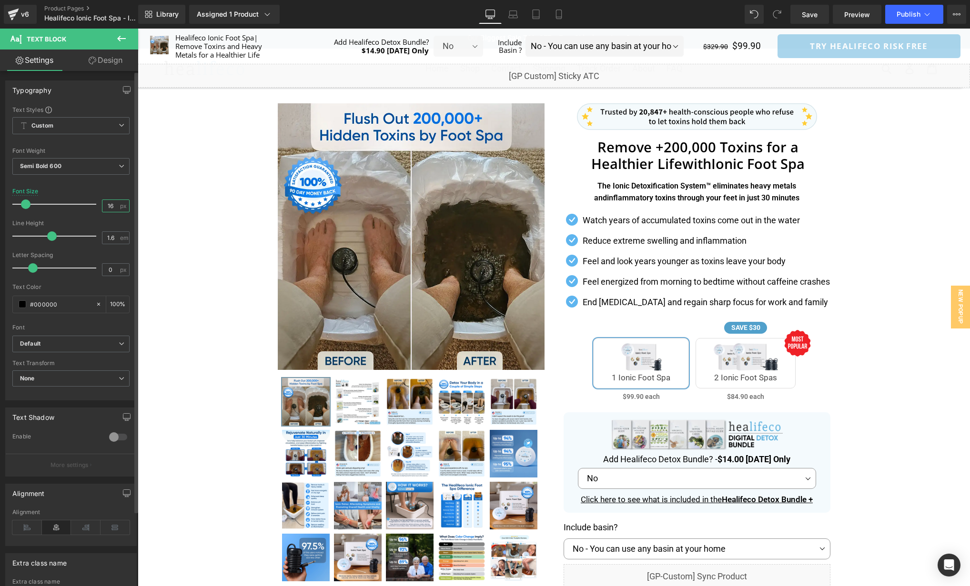
click at [114, 202] on input "16" at bounding box center [110, 206] width 17 height 12
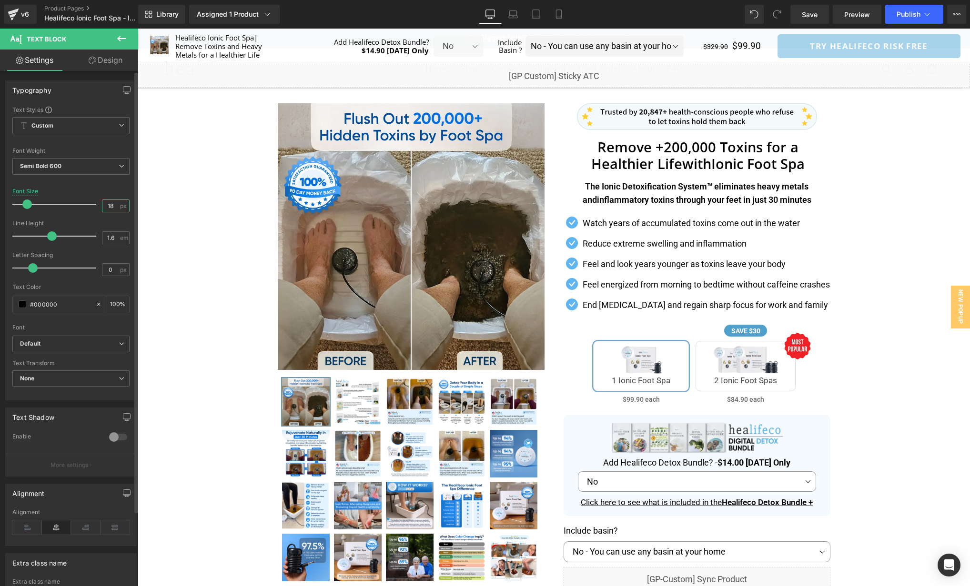
type input "18"
click at [93, 187] on div "Font Default Oxygen Roboto Open Sans Quicksand [] Default Default Oxygen Roboto…" at bounding box center [70, 221] width 117 height 230
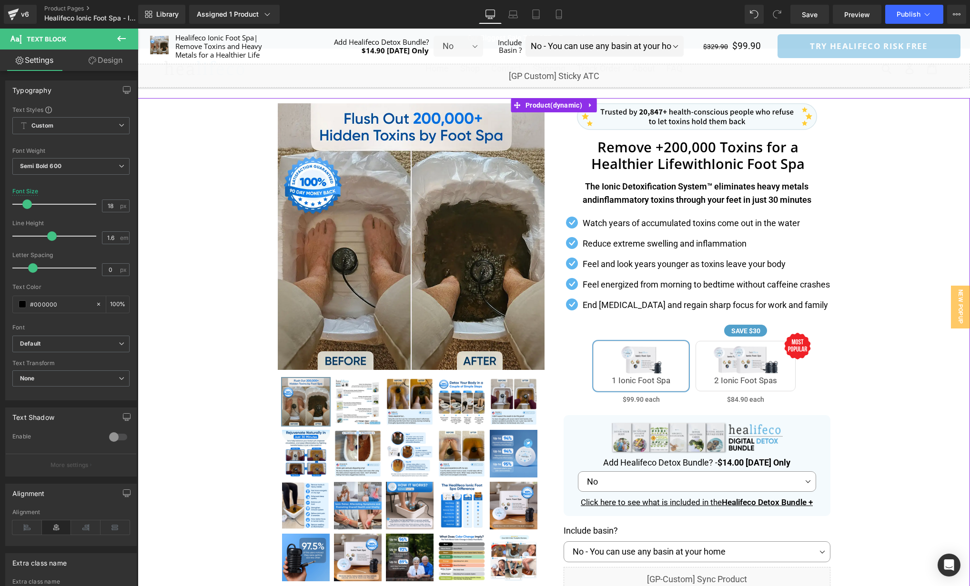
click at [857, 213] on div "Separator" at bounding box center [554, 450] width 832 height 704
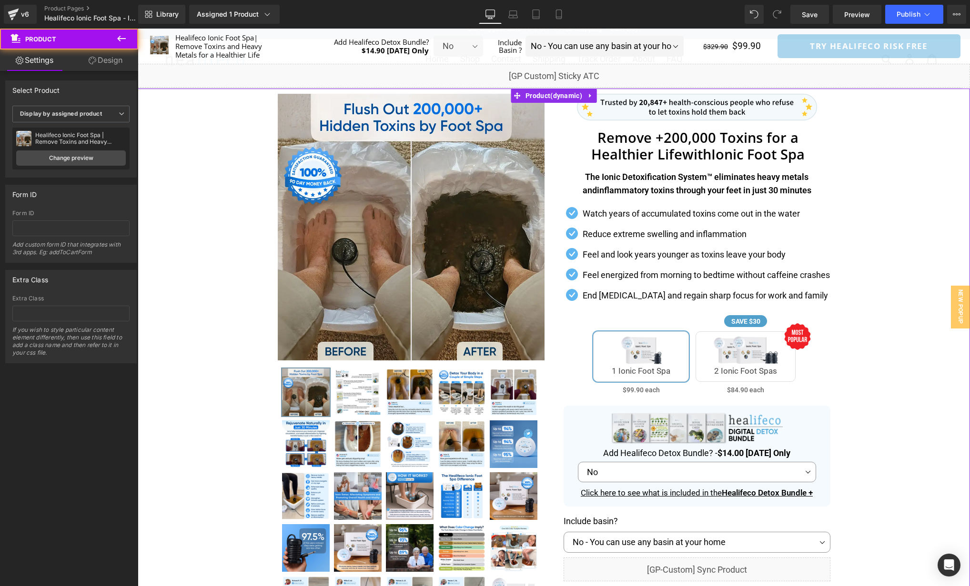
scroll to position [0, 0]
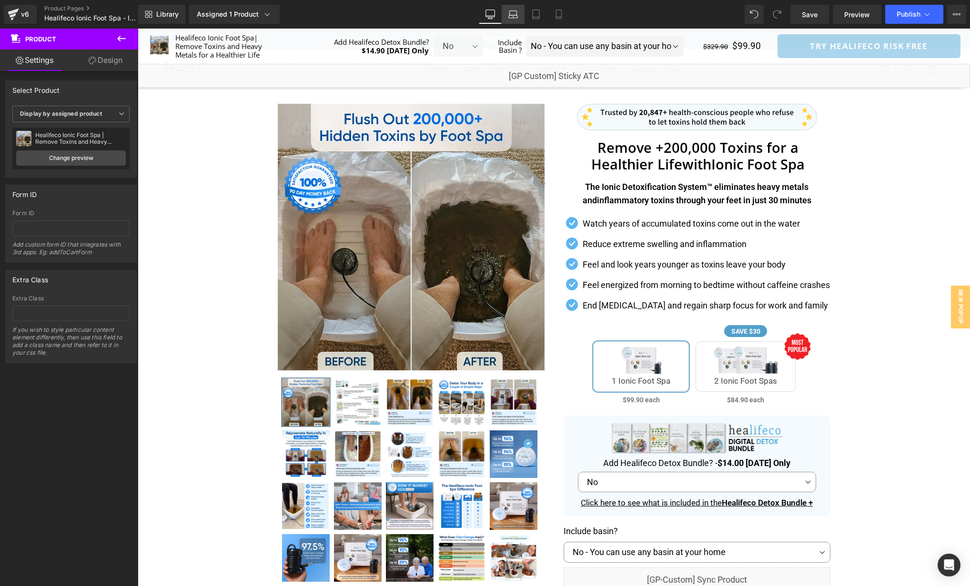
click at [520, 17] on link "Laptop" at bounding box center [513, 14] width 23 height 19
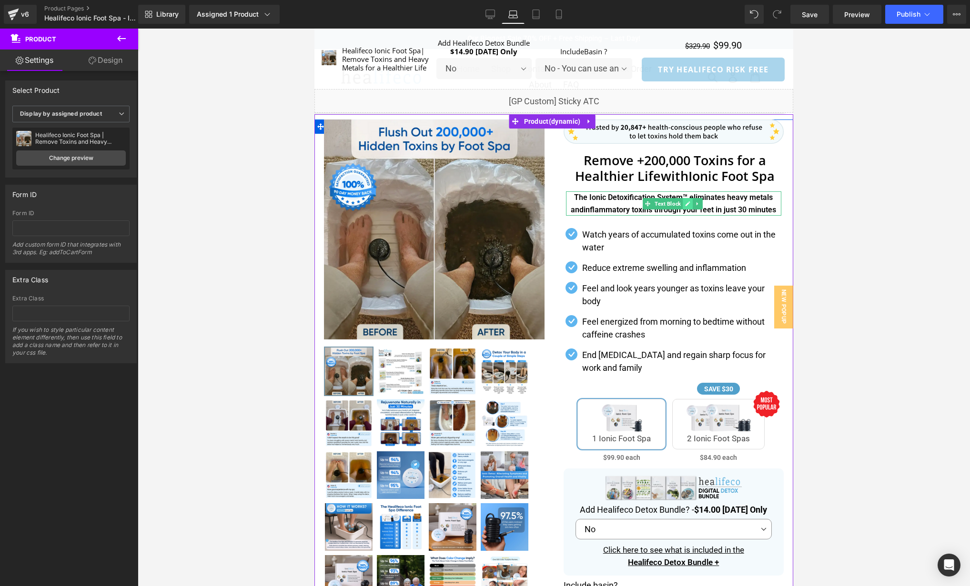
click at [685, 201] on icon at bounding box center [687, 204] width 5 height 6
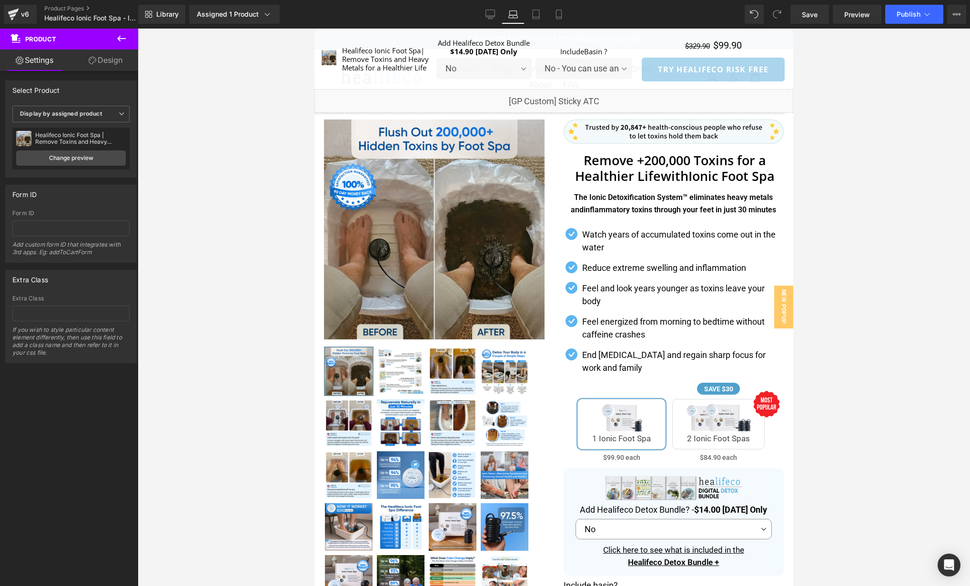
click at [853, 183] on div at bounding box center [554, 308] width 832 height 558
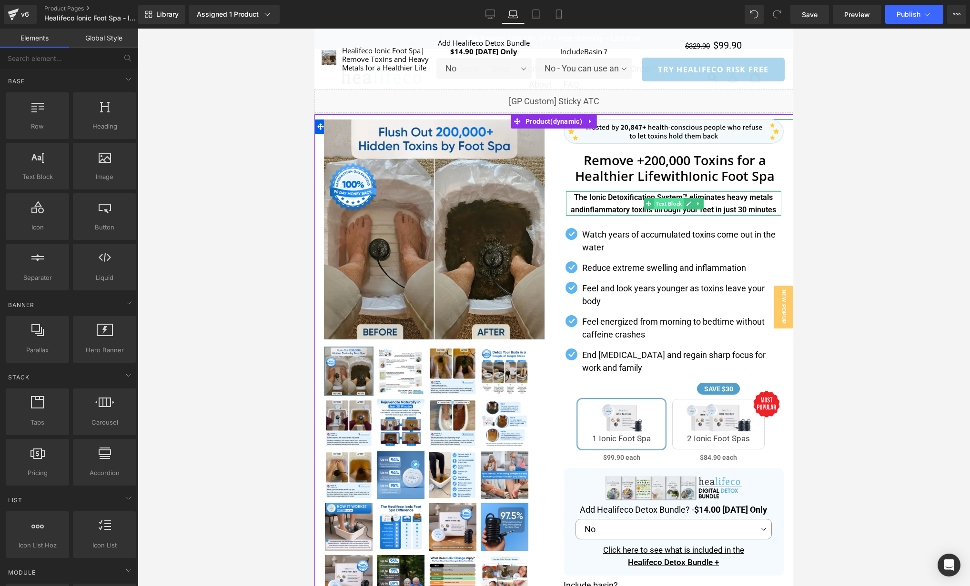
click at [659, 202] on span "Text Block" at bounding box center [669, 203] width 30 height 11
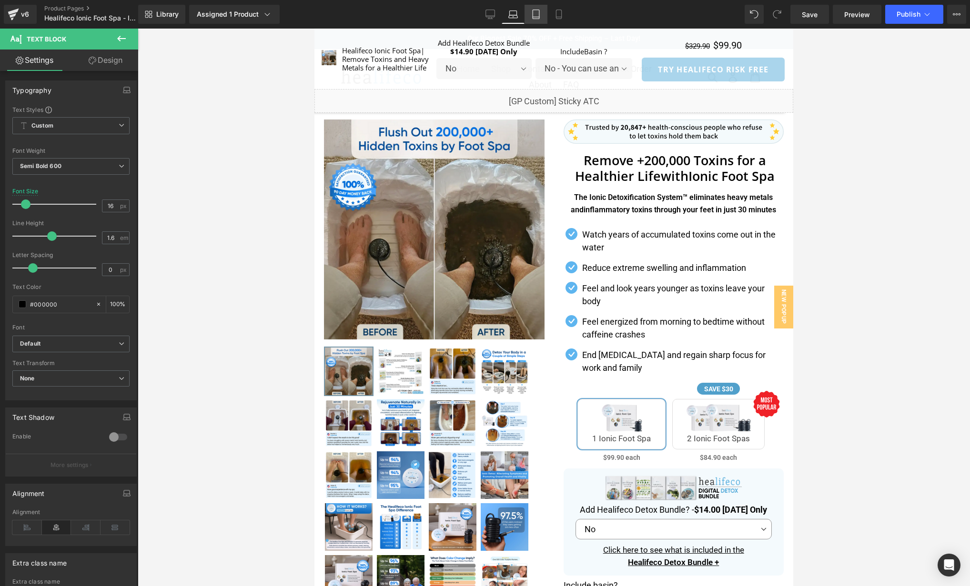
click at [535, 18] on icon at bounding box center [536, 15] width 10 height 10
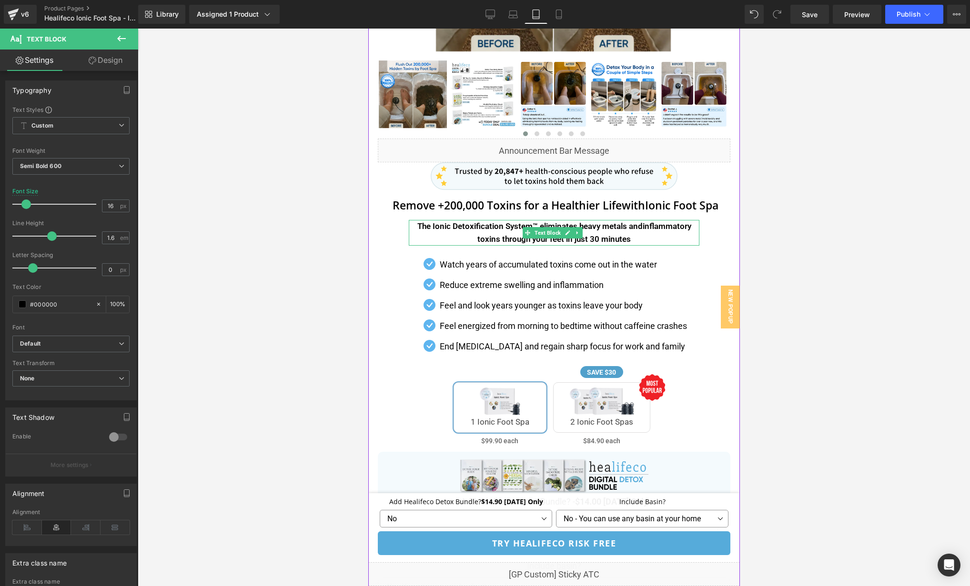
scroll to position [296, 0]
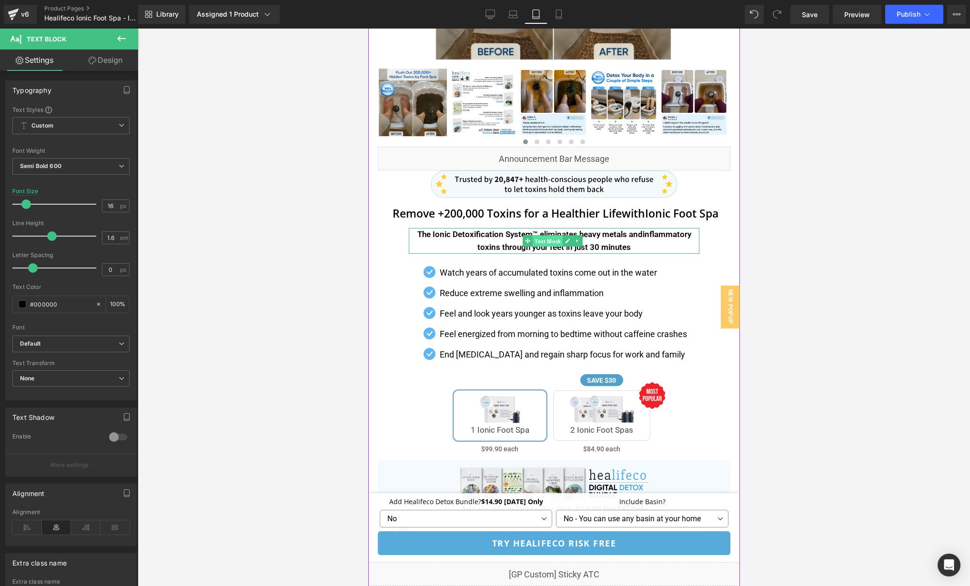
click at [541, 242] on span "Text Block" at bounding box center [547, 241] width 30 height 11
click at [564, 14] on icon at bounding box center [559, 15] width 10 height 10
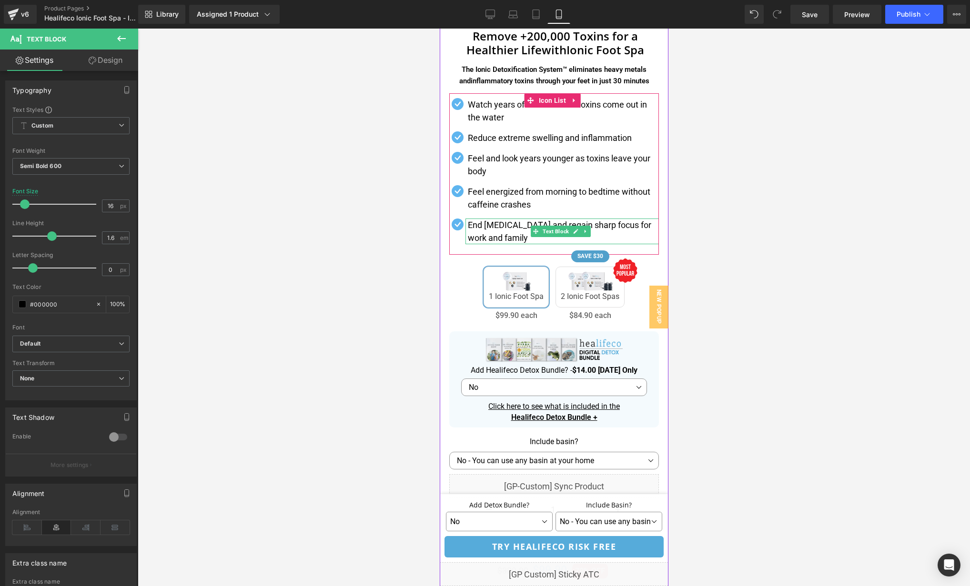
scroll to position [0, 0]
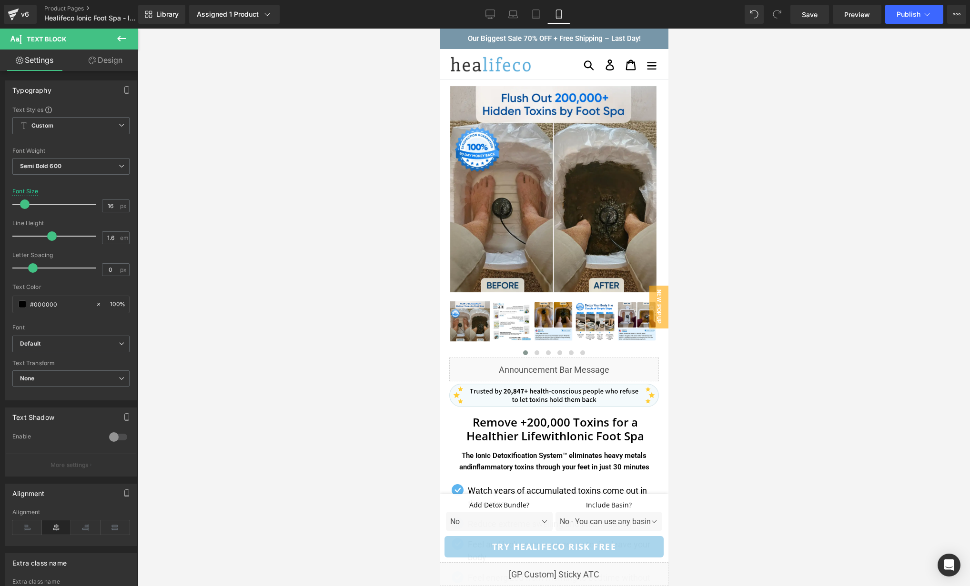
click at [745, 339] on div at bounding box center [554, 308] width 832 height 558
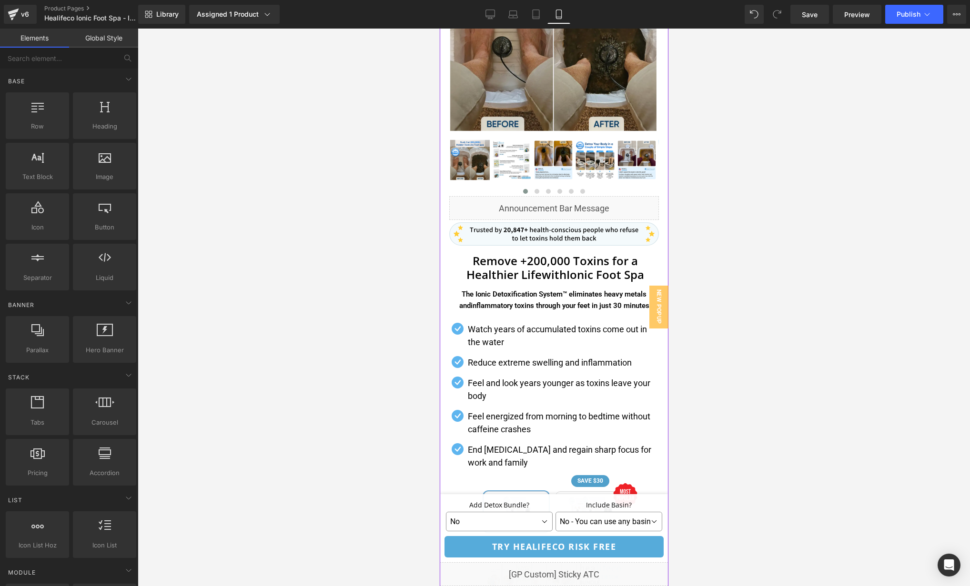
scroll to position [167, 0]
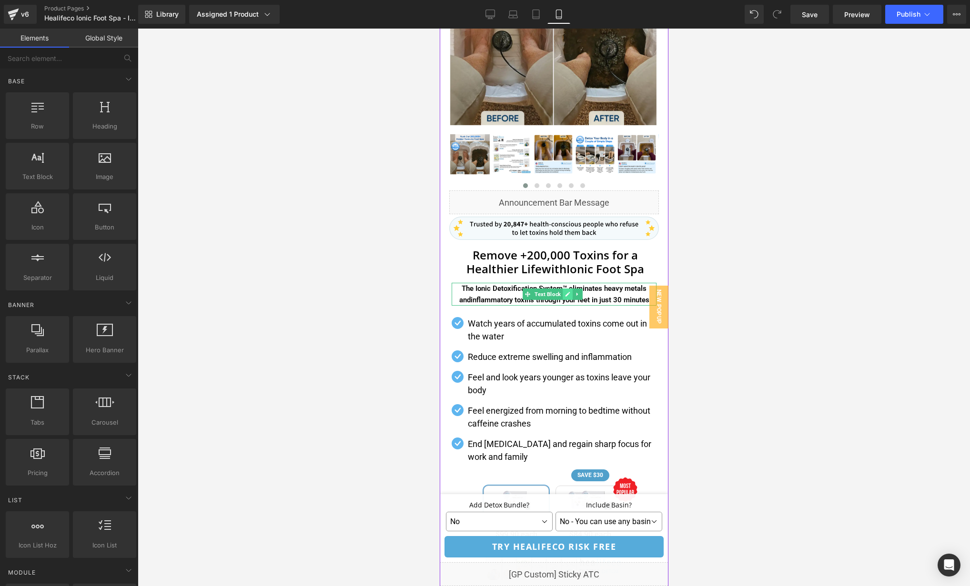
click at [568, 295] on icon at bounding box center [566, 295] width 5 height 6
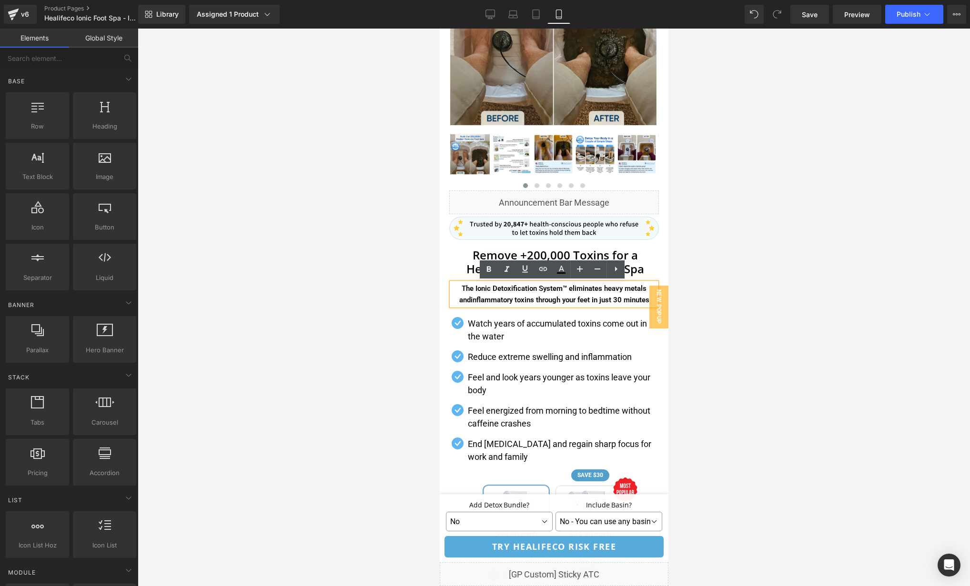
click at [531, 293] on p "The Ionic Detoxification System™ eliminates heavy metals and inflammatory toxin…" at bounding box center [553, 294] width 205 height 23
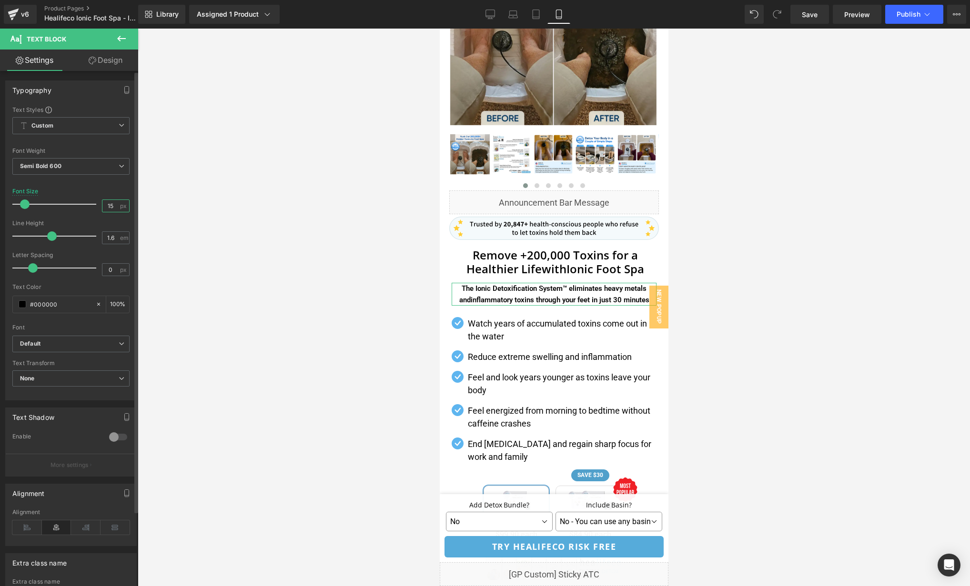
click at [110, 202] on input "15" at bounding box center [110, 206] width 17 height 12
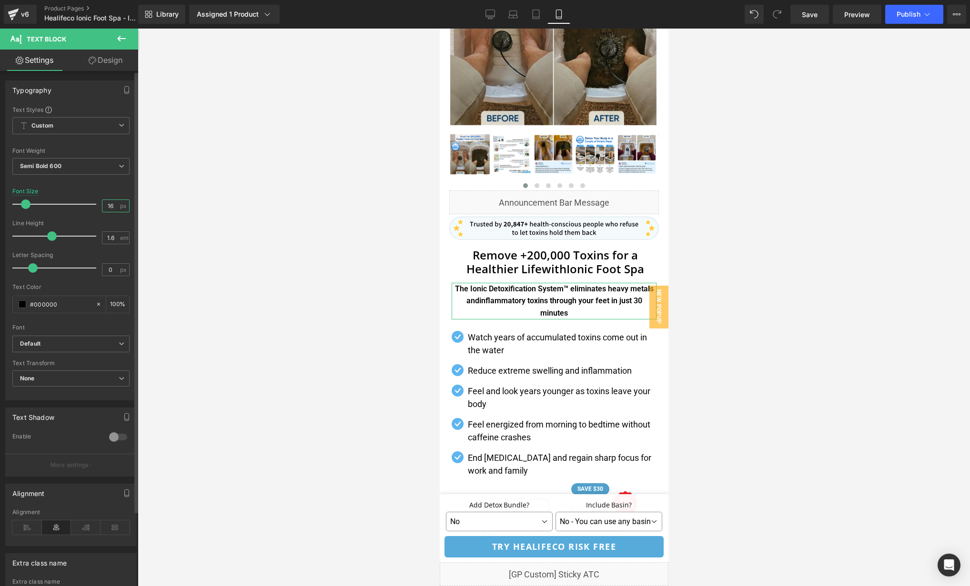
type input "16"
click at [105, 190] on div "Font Size 16 px" at bounding box center [70, 204] width 117 height 32
click at [733, 342] on div at bounding box center [554, 308] width 832 height 558
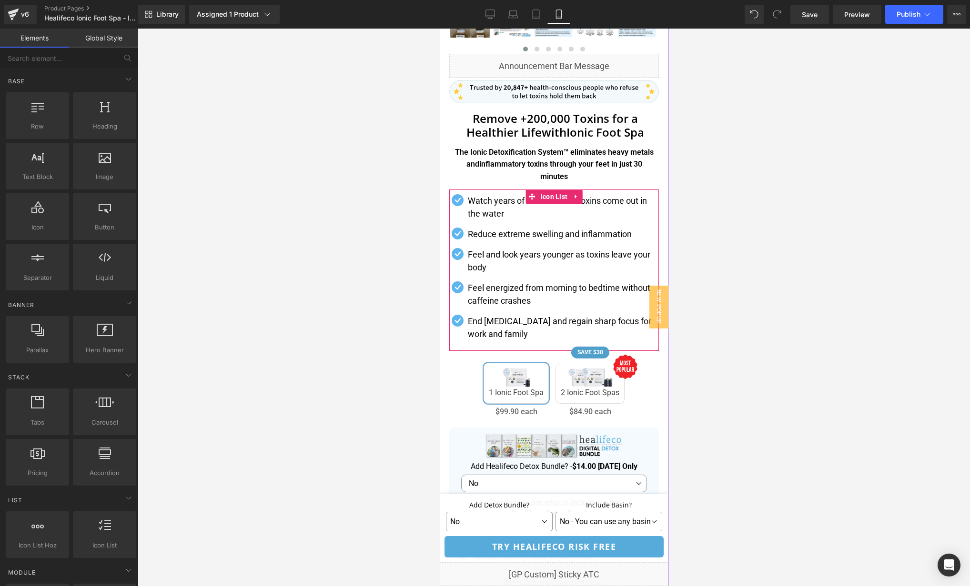
scroll to position [209, 0]
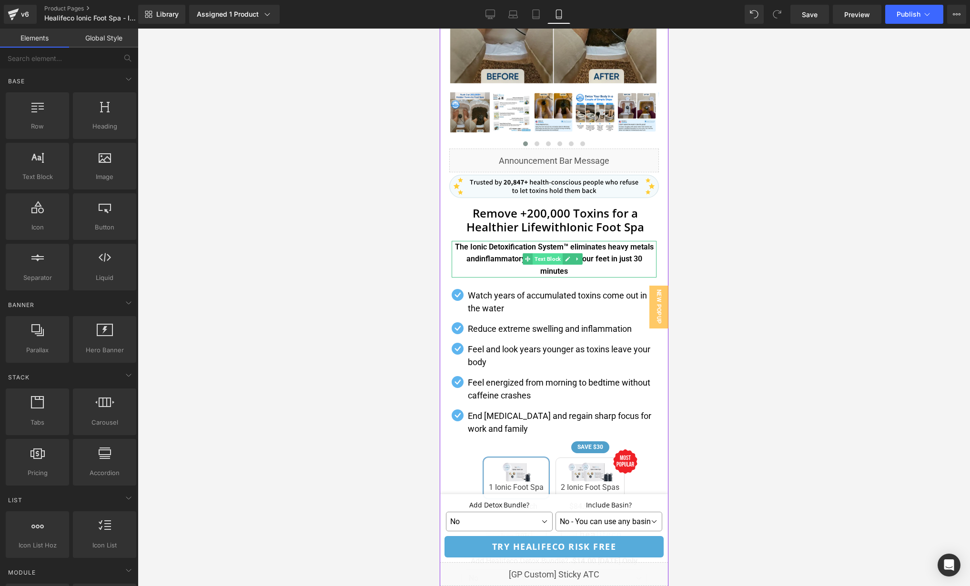
click at [555, 259] on span "Text Block" at bounding box center [547, 258] width 30 height 11
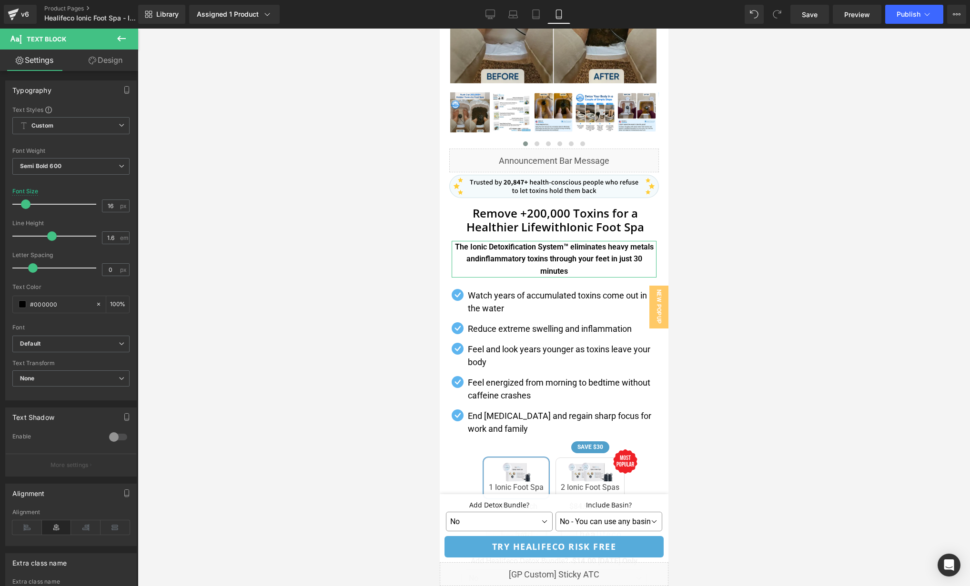
click at [110, 60] on link "Design" at bounding box center [105, 60] width 69 height 21
click at [0, 0] on div "Spacing" at bounding box center [0, 0] width 0 height 0
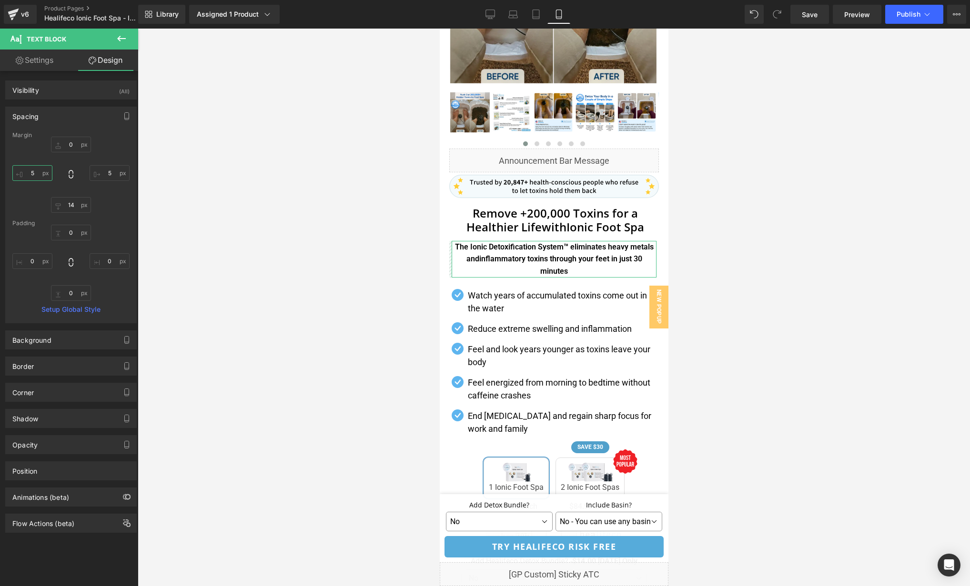
click at [37, 171] on input "text" at bounding box center [32, 173] width 40 height 16
type input "10"
click at [110, 173] on input "text" at bounding box center [110, 173] width 40 height 16
type input "10"
click at [33, 175] on input "10" at bounding box center [32, 173] width 40 height 16
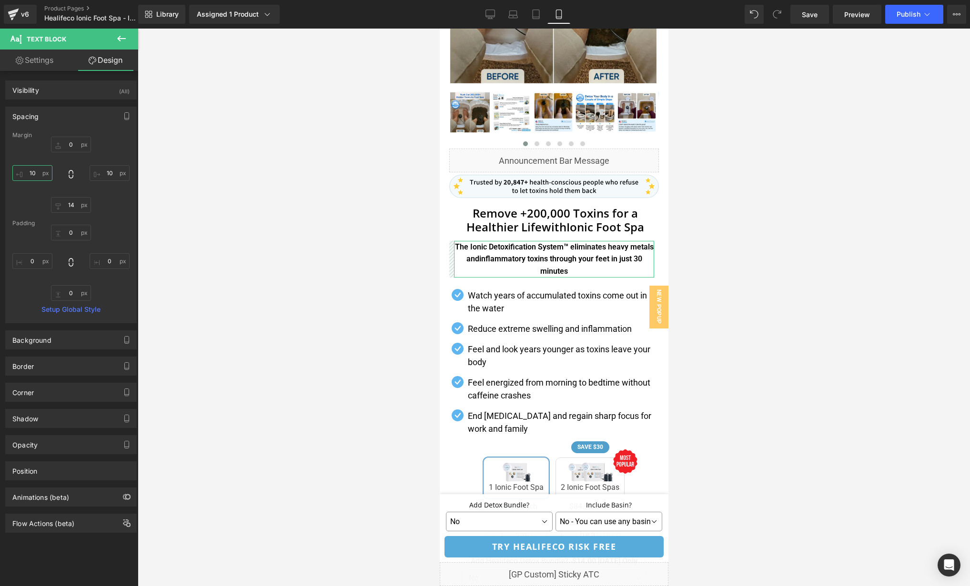
click at [33, 175] on input "10" at bounding box center [32, 173] width 40 height 16
type input "15"
click at [108, 175] on input "10" at bounding box center [110, 173] width 40 height 16
type input "15"
click at [37, 176] on input "15" at bounding box center [32, 173] width 40 height 16
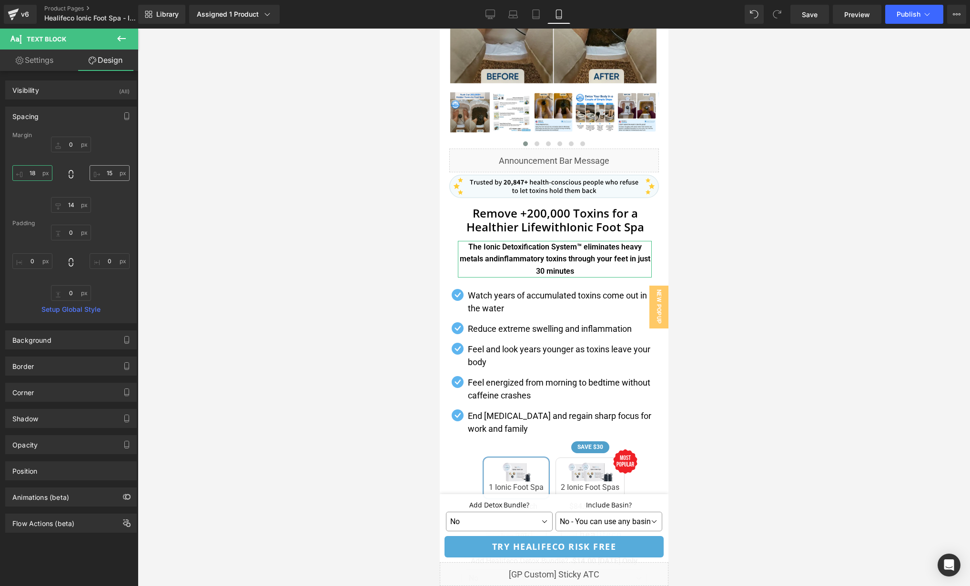
type input "18"
click at [109, 175] on input "15" at bounding box center [110, 173] width 40 height 16
paste input "8"
type input "18"
click at [30, 173] on input "18" at bounding box center [32, 173] width 40 height 16
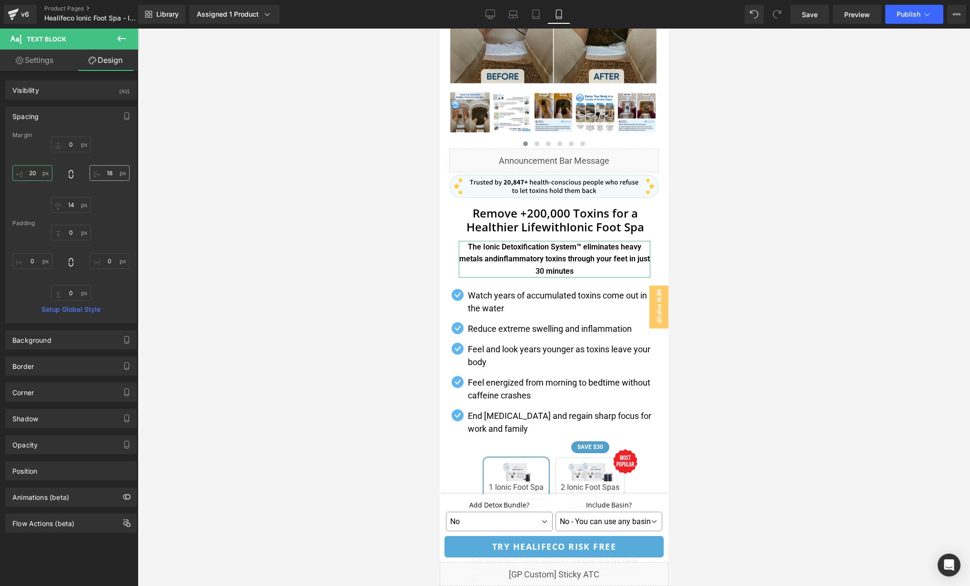
type input "20"
click at [109, 172] on input "18" at bounding box center [110, 173] width 40 height 16
paste input "20"
type input "20"
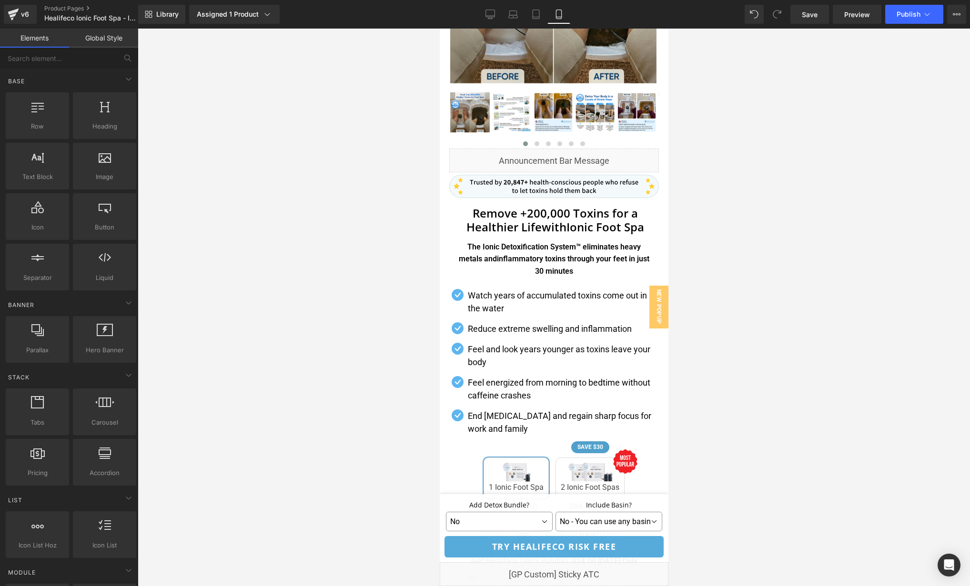
click at [724, 281] on div at bounding box center [554, 308] width 832 height 558
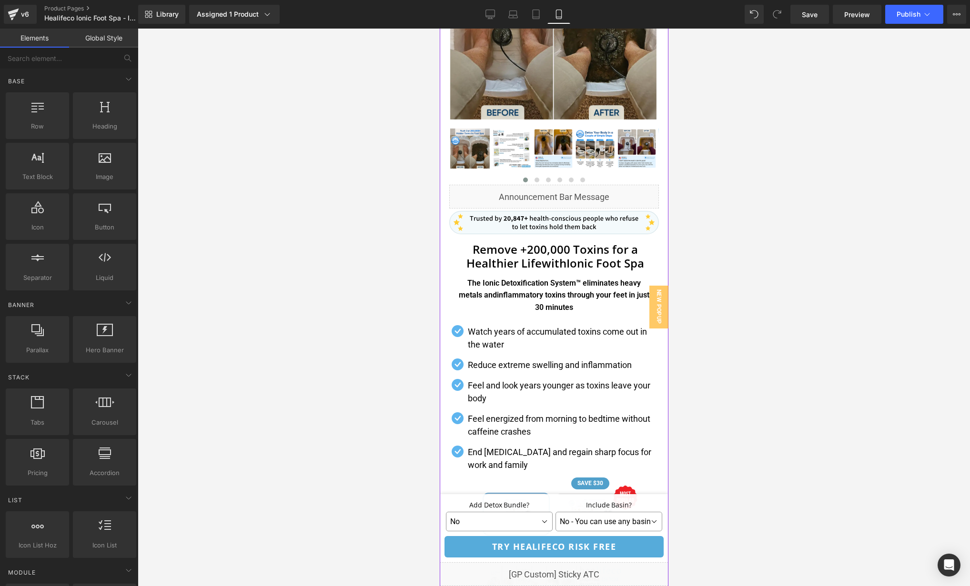
scroll to position [0, 0]
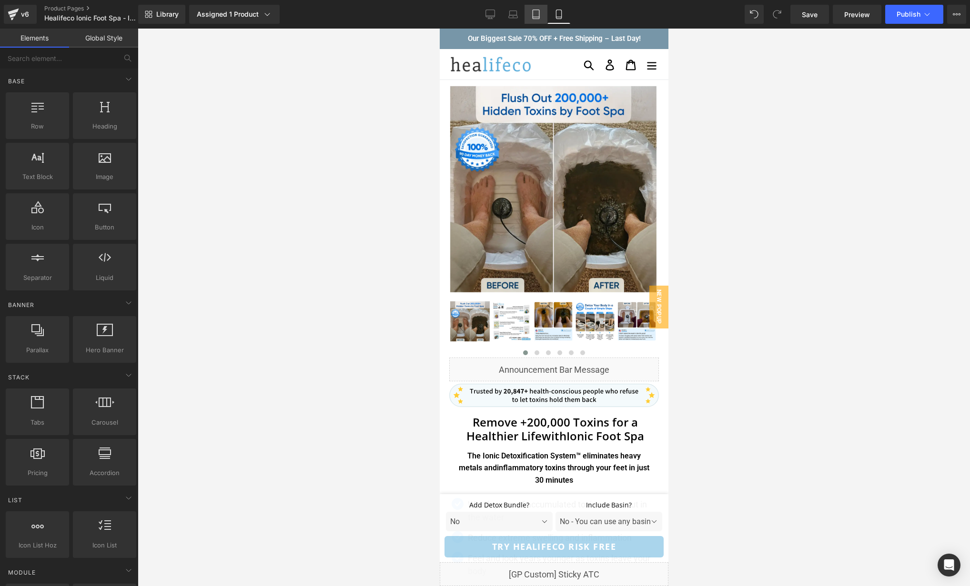
click at [538, 12] on icon at bounding box center [536, 15] width 10 height 10
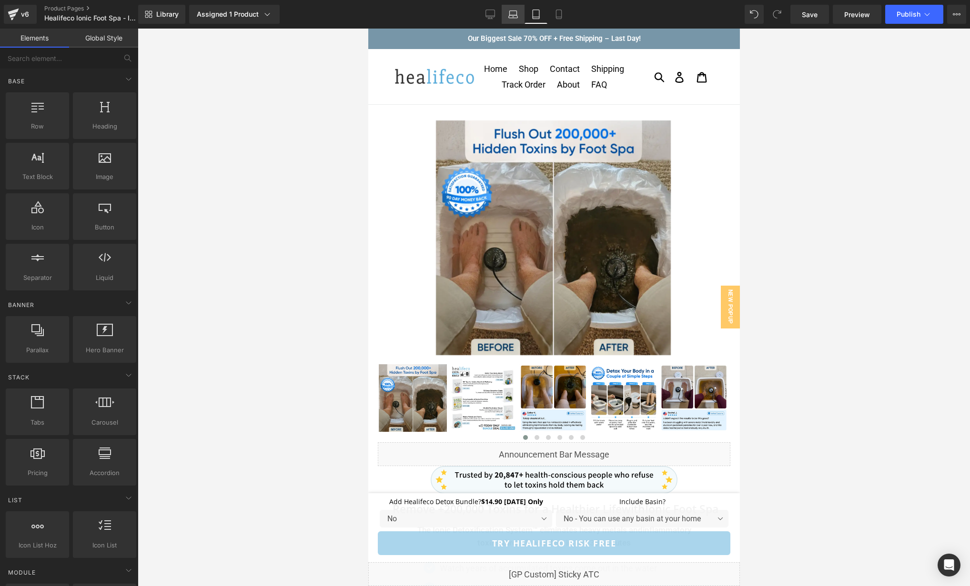
click at [515, 15] on icon at bounding box center [513, 15] width 10 height 10
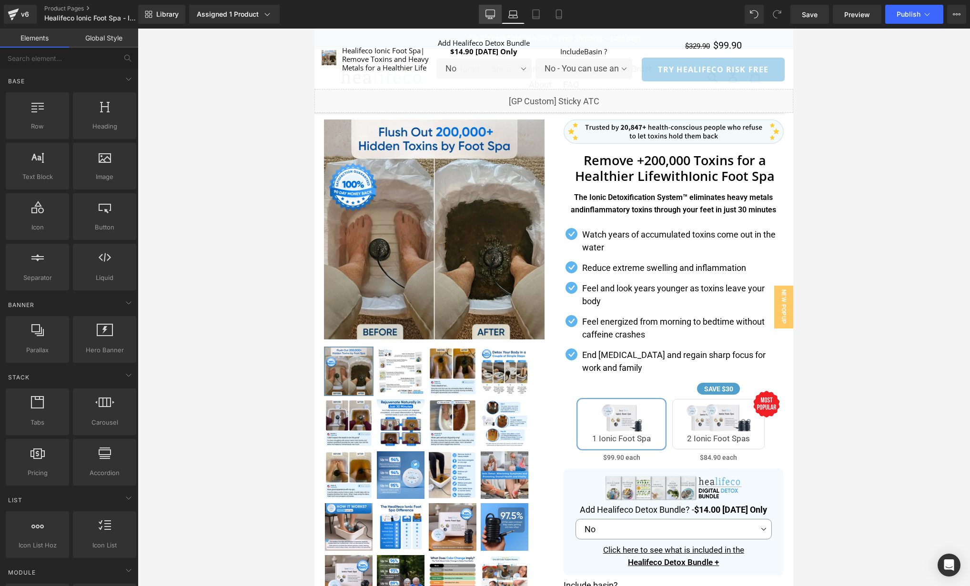
click at [494, 10] on icon at bounding box center [490, 13] width 9 height 7
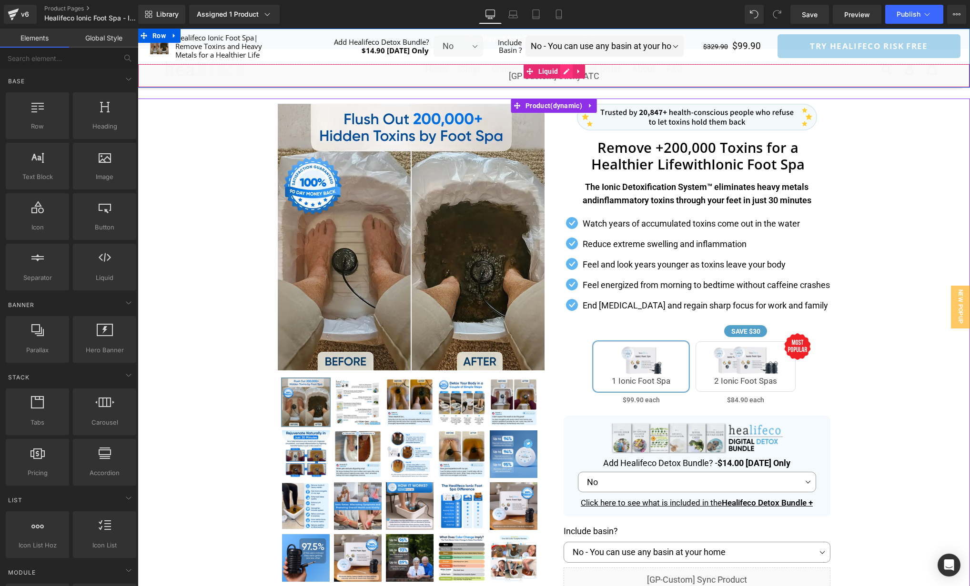
click at [565, 72] on div "Liquid" at bounding box center [554, 76] width 832 height 24
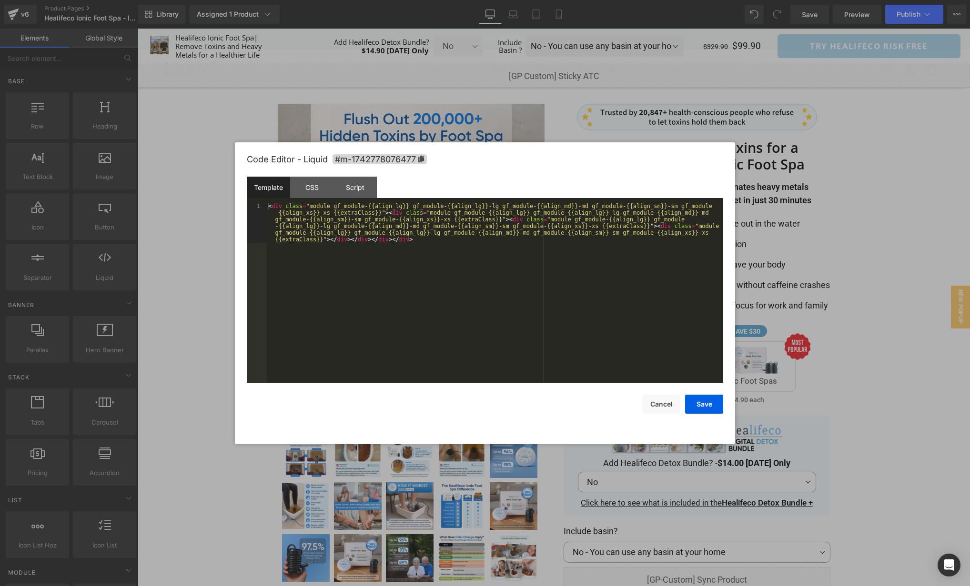
click at [489, 325] on div "< div class = "module gf_module-{{align_lg}} gf_module-{{align_lg}}-lg gf_modul…" at bounding box center [494, 333] width 457 height 260
click at [318, 188] on div "CSS" at bounding box center [311, 187] width 43 height 21
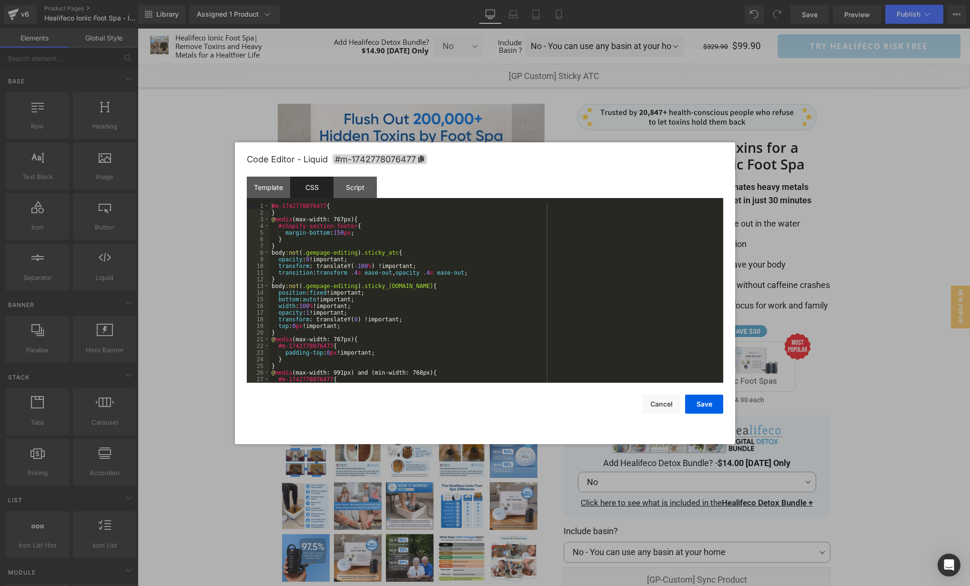
click at [538, 294] on div "#m-1742778076477 { } @ media (max-width: 767px) { #shopify-section-footer { mar…" at bounding box center [495, 299] width 450 height 193
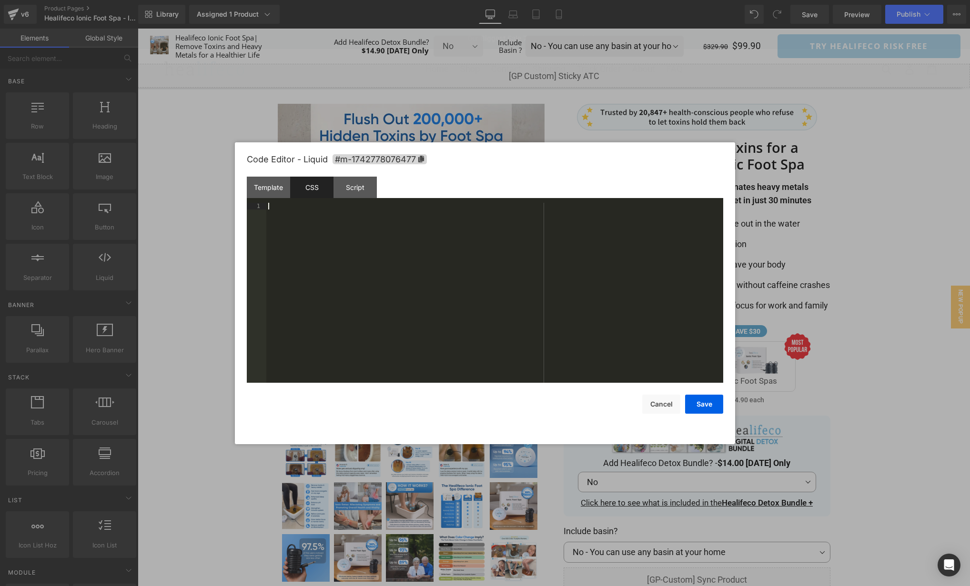
scroll to position [207, 0]
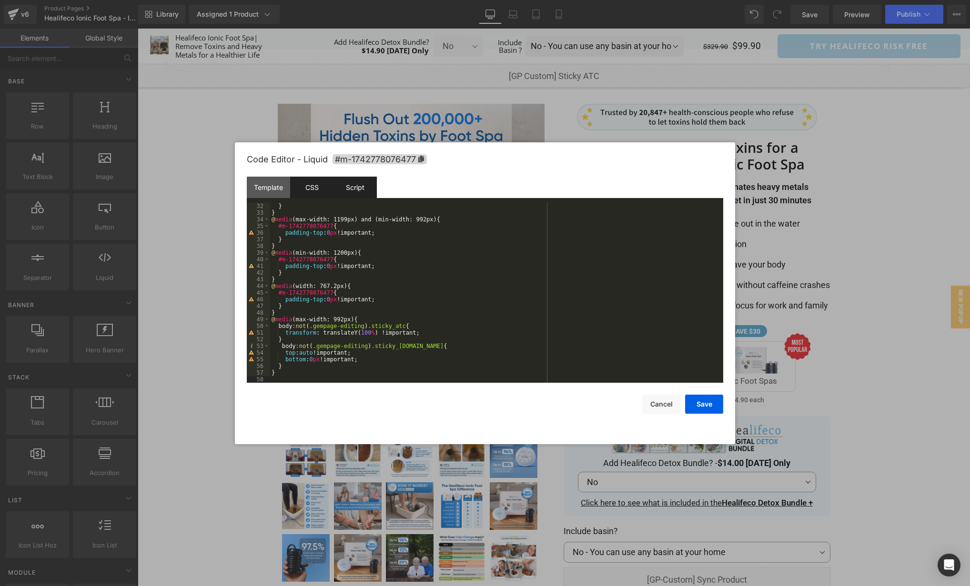
click at [357, 187] on div "Script" at bounding box center [354, 187] width 43 height 21
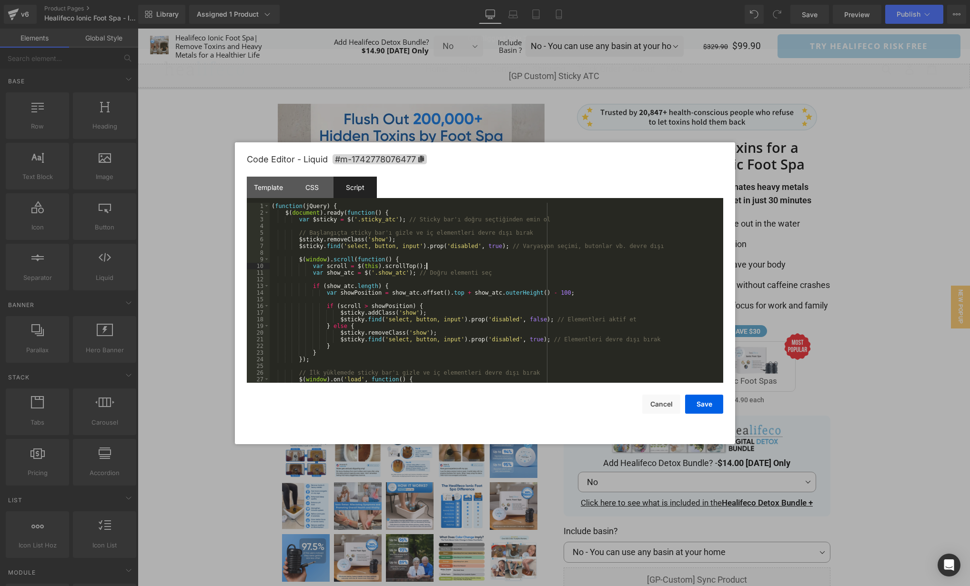
click at [563, 269] on div "( function ( jQuery ) { $ ( document ) . ready ( function ( ) { var $sticky = $…" at bounding box center [495, 299] width 450 height 193
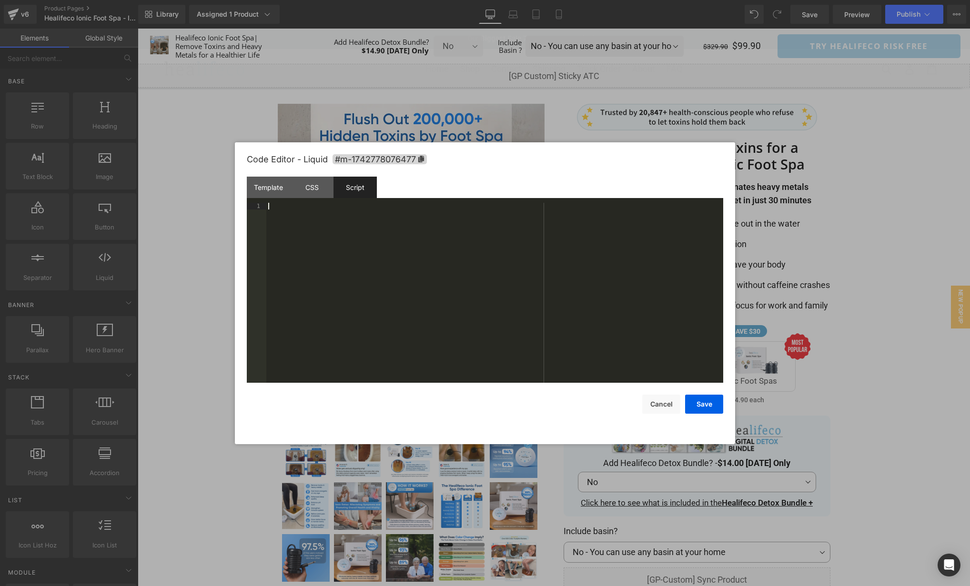
scroll to position [47, 0]
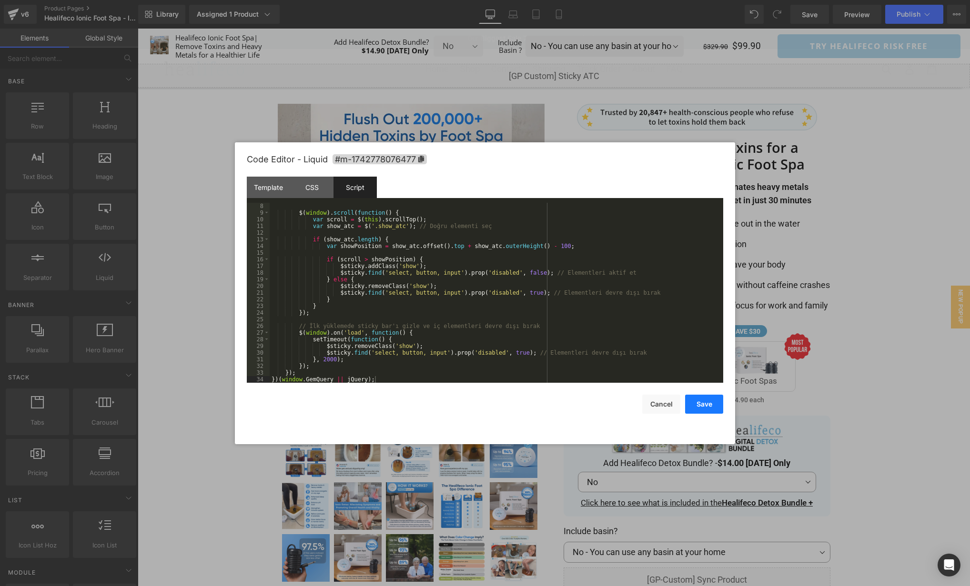
click at [704, 407] on button "Save" at bounding box center [704, 404] width 38 height 19
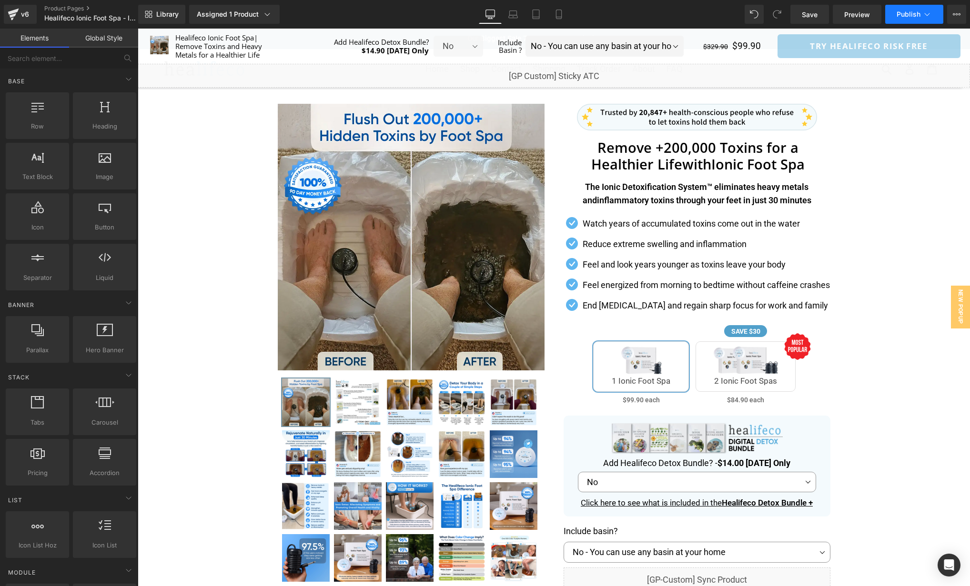
click at [908, 20] on button "Publish" at bounding box center [914, 14] width 58 height 19
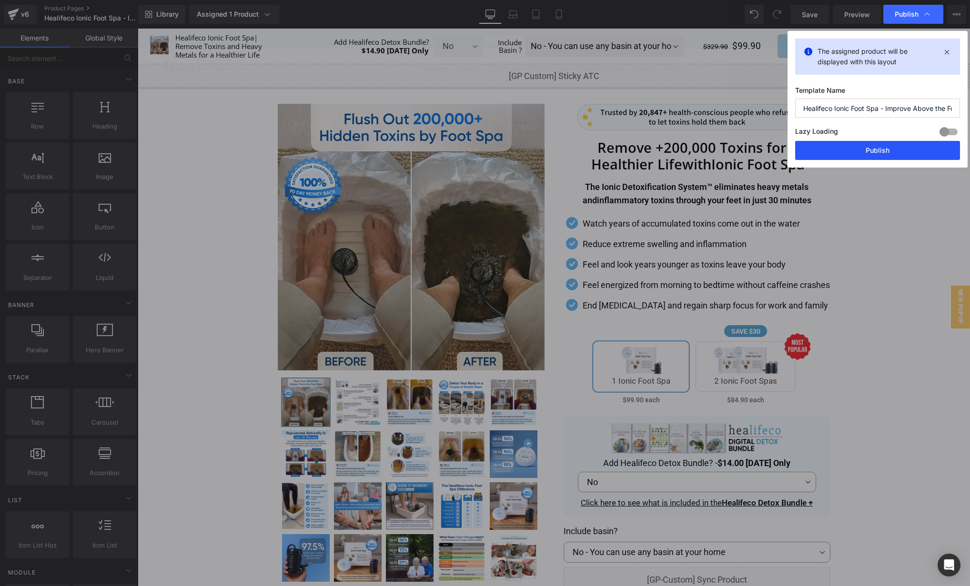
click at [881, 158] on button "Publish" at bounding box center [877, 150] width 165 height 19
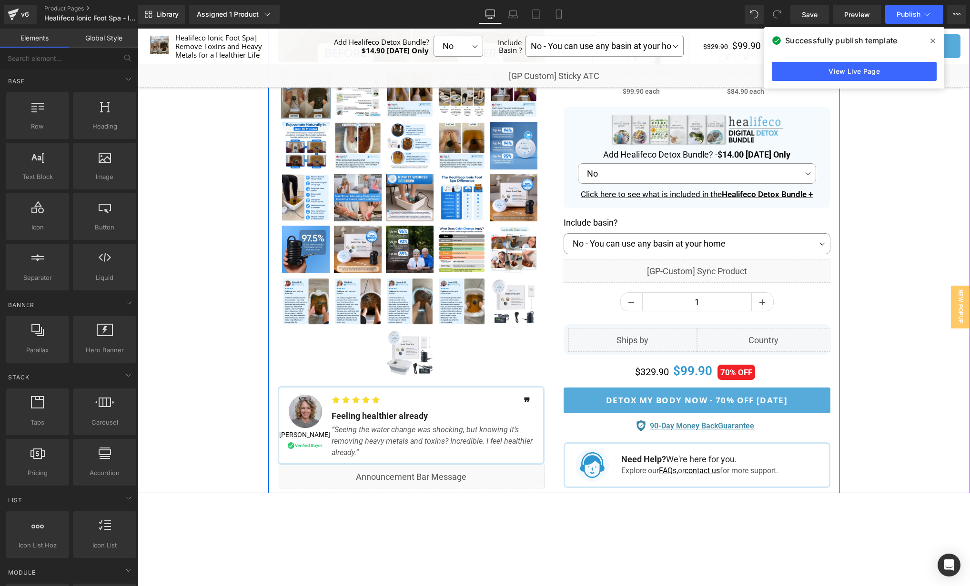
scroll to position [314, 0]
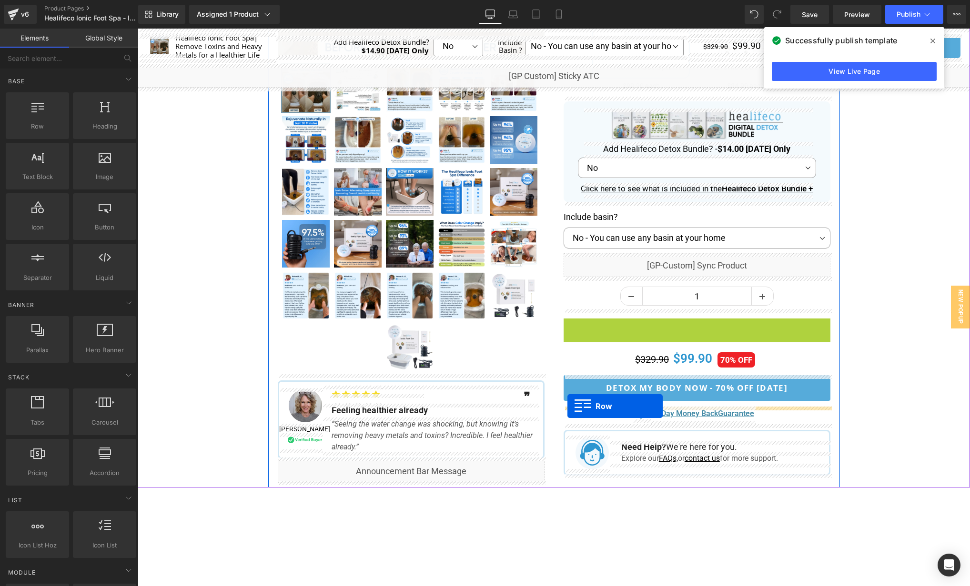
drag, startPoint x: 565, startPoint y: 321, endPoint x: 567, endPoint y: 406, distance: 85.3
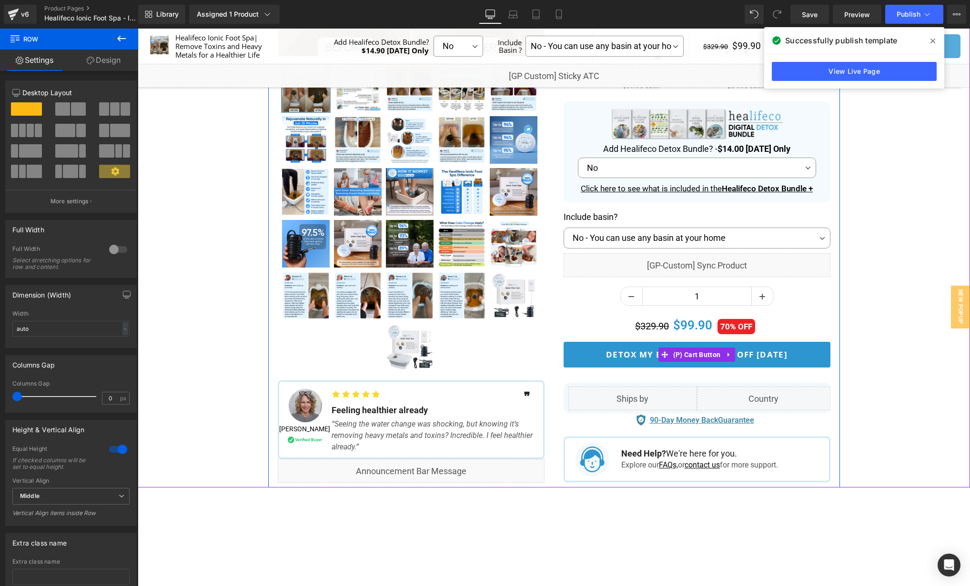
click at [827, 365] on button "Detox My Body Now - 70% Off [DATE]" at bounding box center [697, 355] width 267 height 26
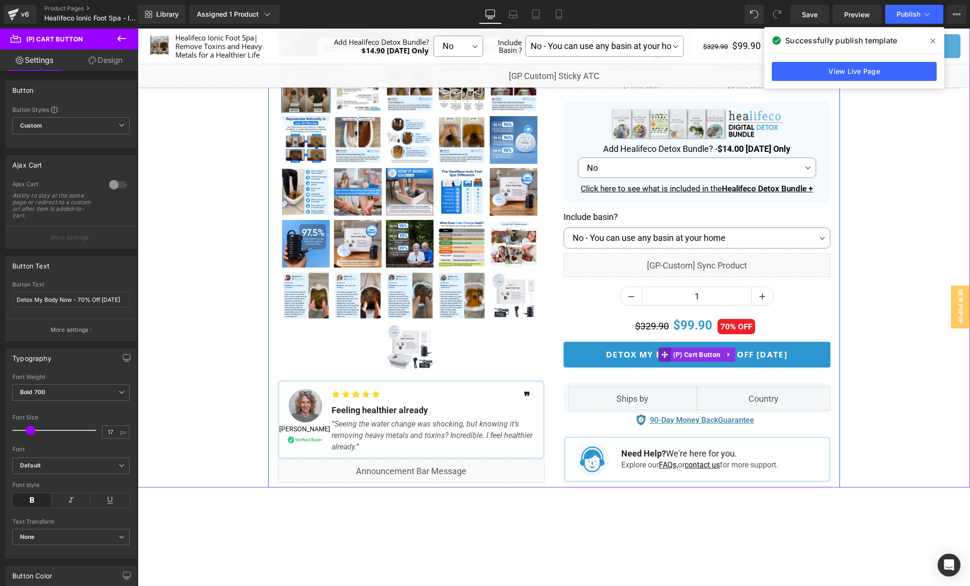
click at [666, 357] on icon at bounding box center [664, 354] width 7 height 7
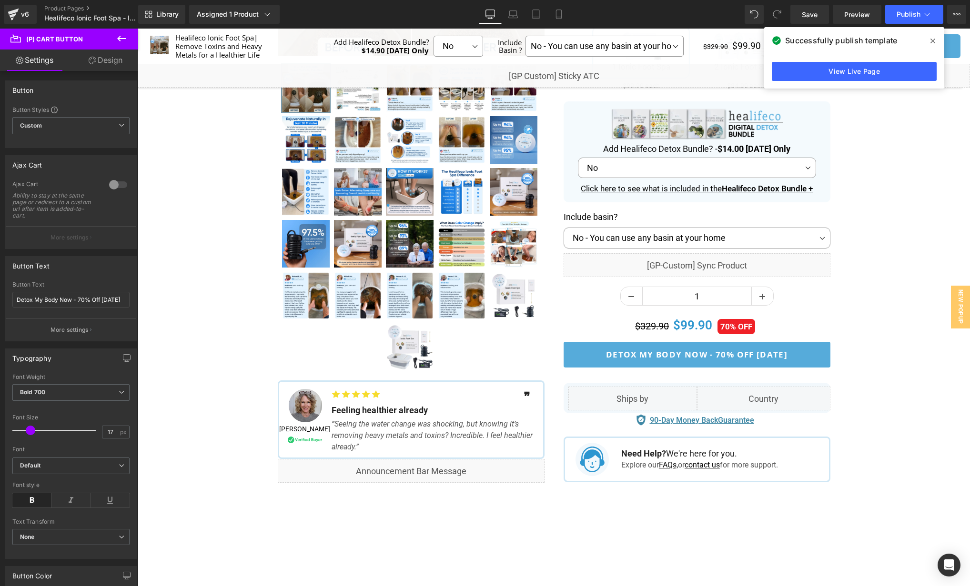
click at [110, 60] on link "Design" at bounding box center [105, 60] width 69 height 21
click at [0, 0] on div "Spacing" at bounding box center [0, 0] width 0 height 0
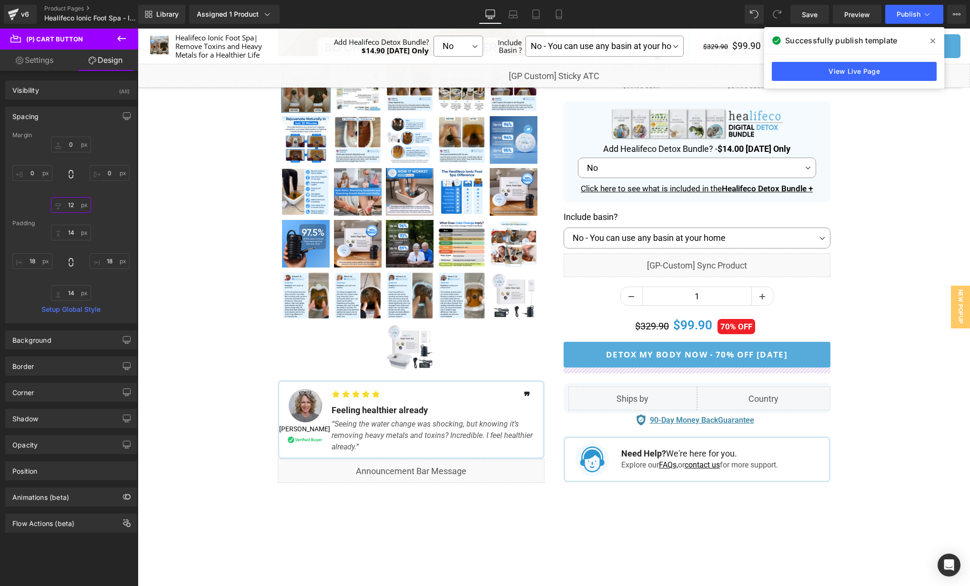
click at [74, 208] on input "text" at bounding box center [71, 205] width 40 height 16
type input "12"
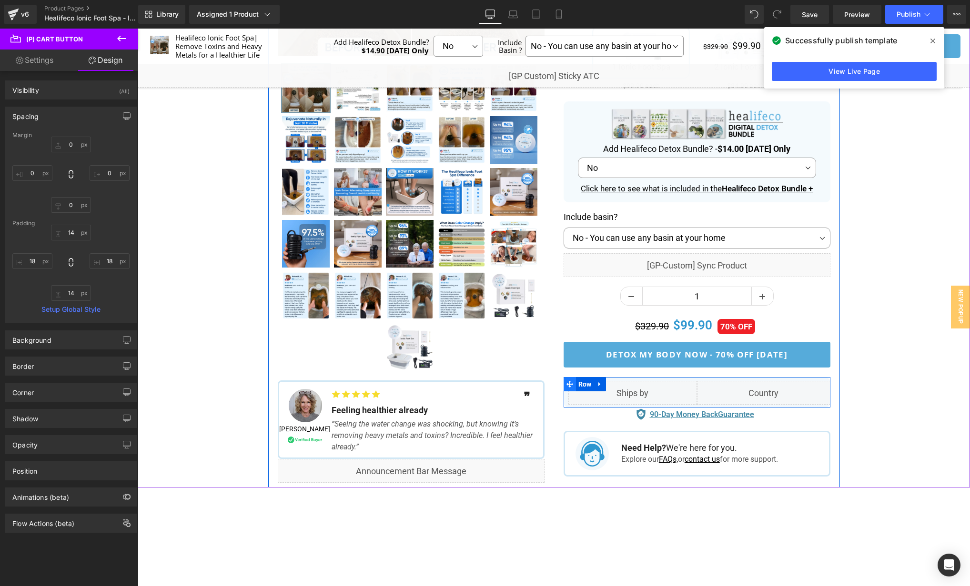
click at [567, 379] on span at bounding box center [570, 384] width 12 height 14
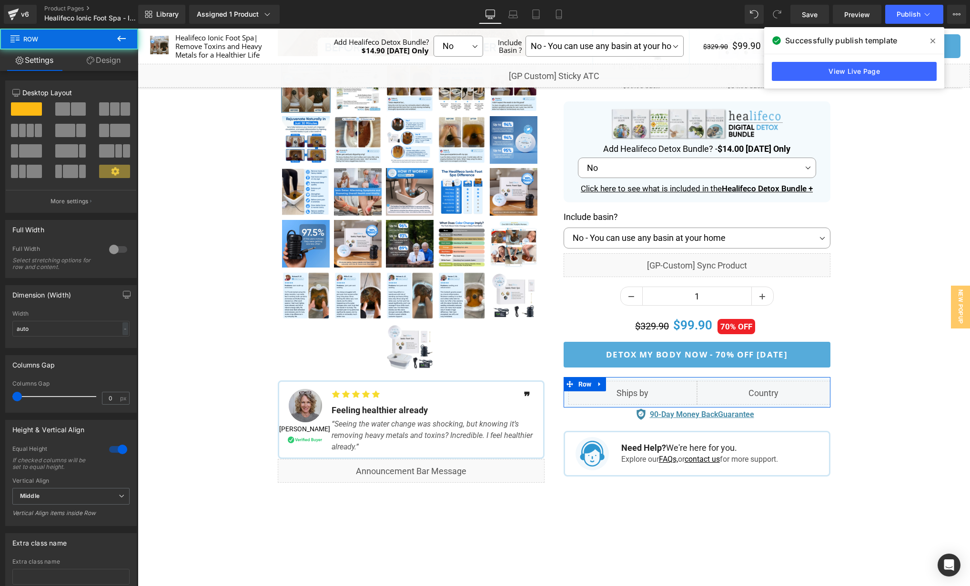
click at [100, 60] on link "Design" at bounding box center [103, 60] width 69 height 21
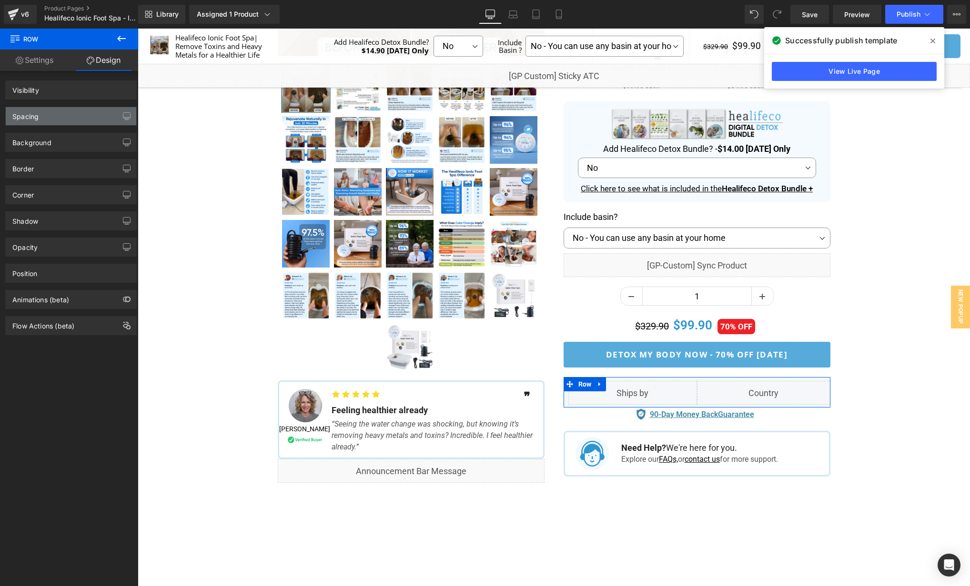
click at [71, 121] on div "Spacing" at bounding box center [71, 116] width 131 height 18
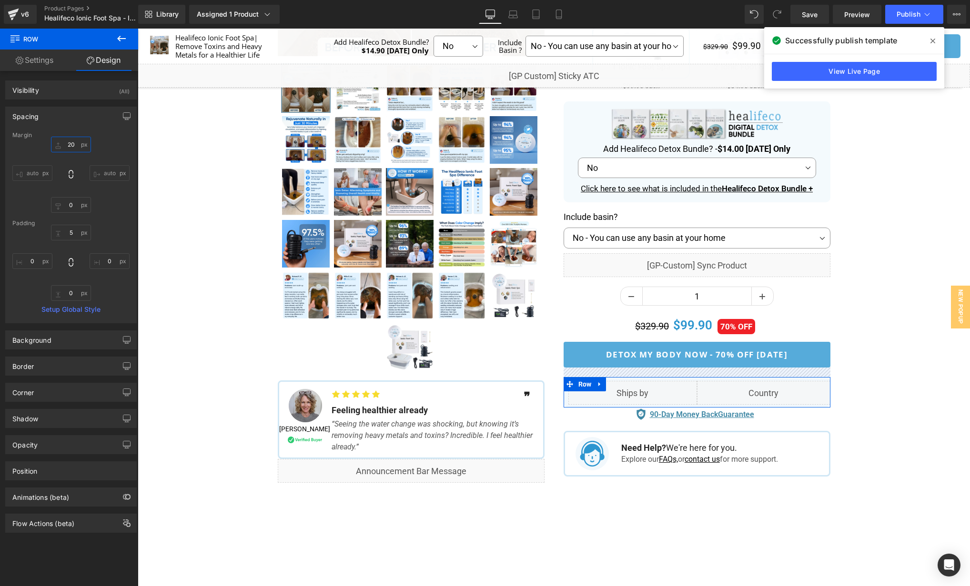
click at [71, 144] on input "text" at bounding box center [71, 145] width 40 height 16
type input "5"
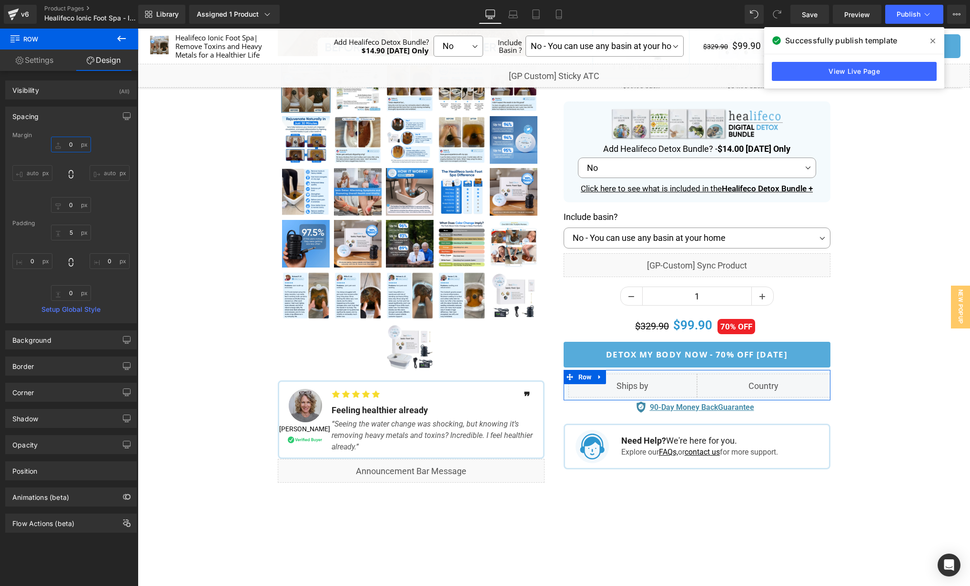
type input "2"
type input "10"
click at [74, 210] on input "text" at bounding box center [71, 205] width 40 height 16
type input "5"
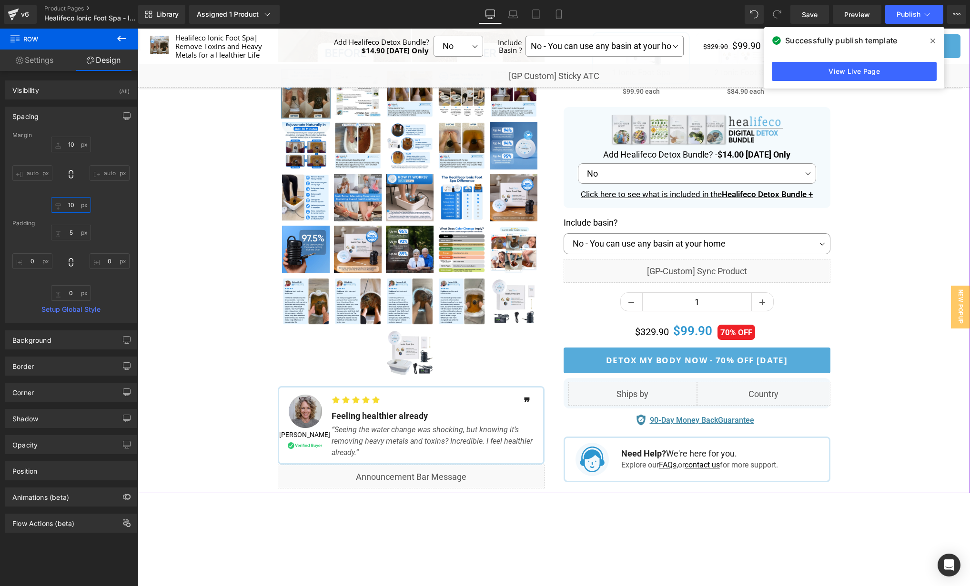
scroll to position [307, 0]
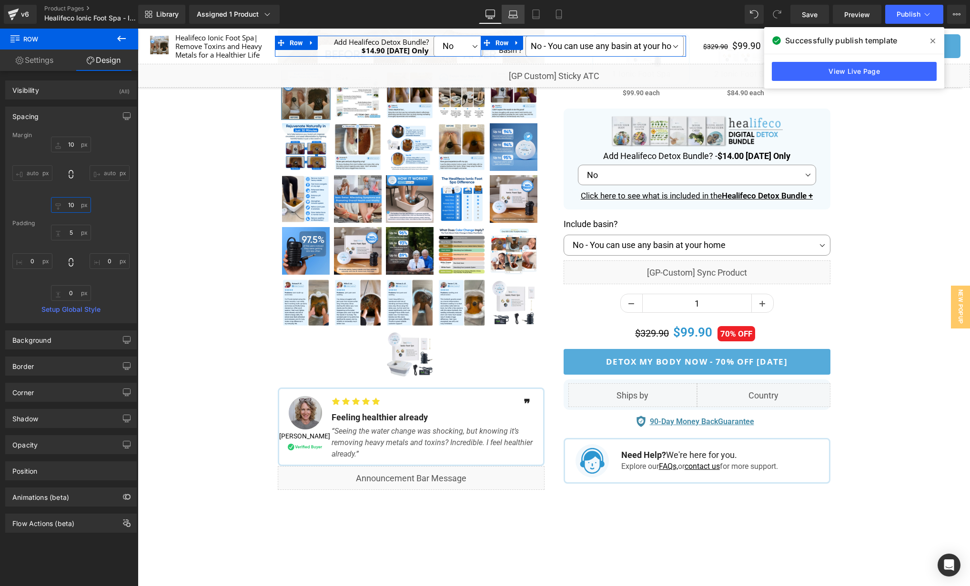
type input "10"
click at [515, 16] on icon at bounding box center [513, 15] width 10 height 10
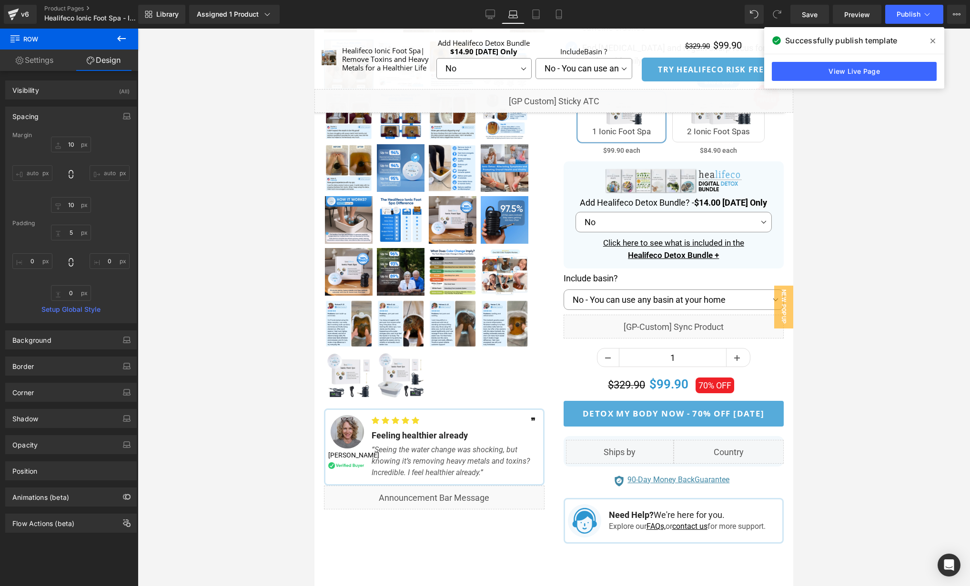
scroll to position [360, 0]
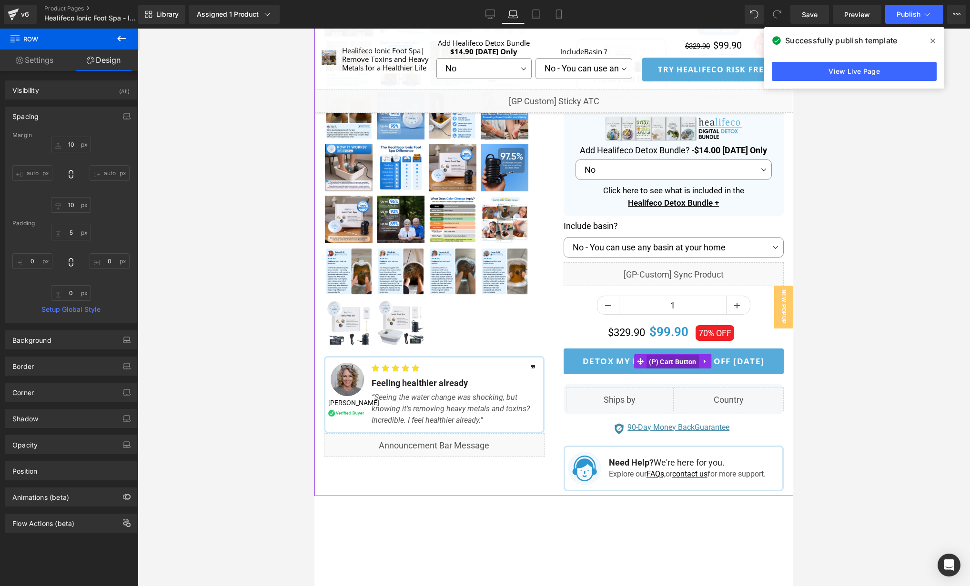
click at [675, 359] on span "(P) Cart Button" at bounding box center [672, 362] width 52 height 14
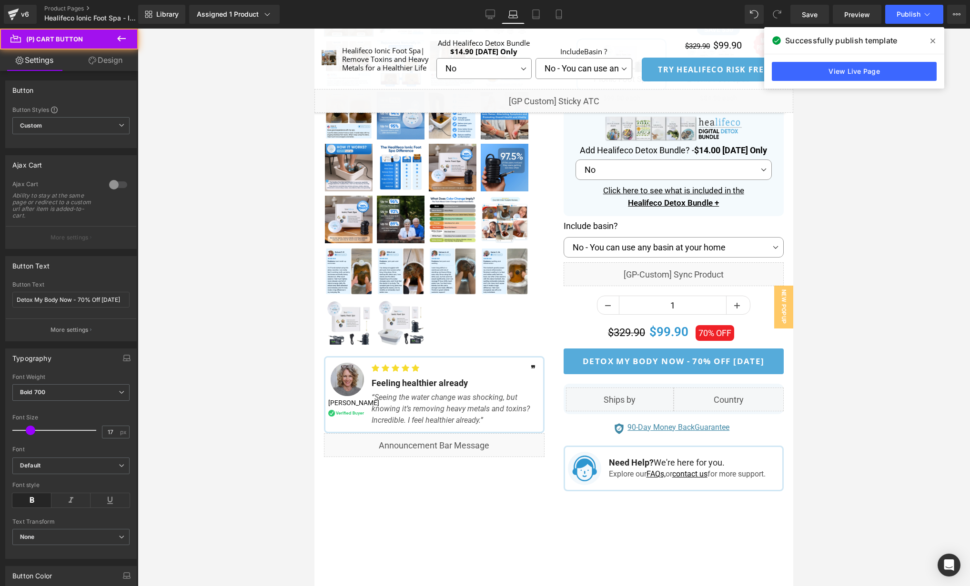
click at [118, 60] on link "Design" at bounding box center [105, 60] width 69 height 21
click at [0, 0] on div "Spacing" at bounding box center [0, 0] width 0 height 0
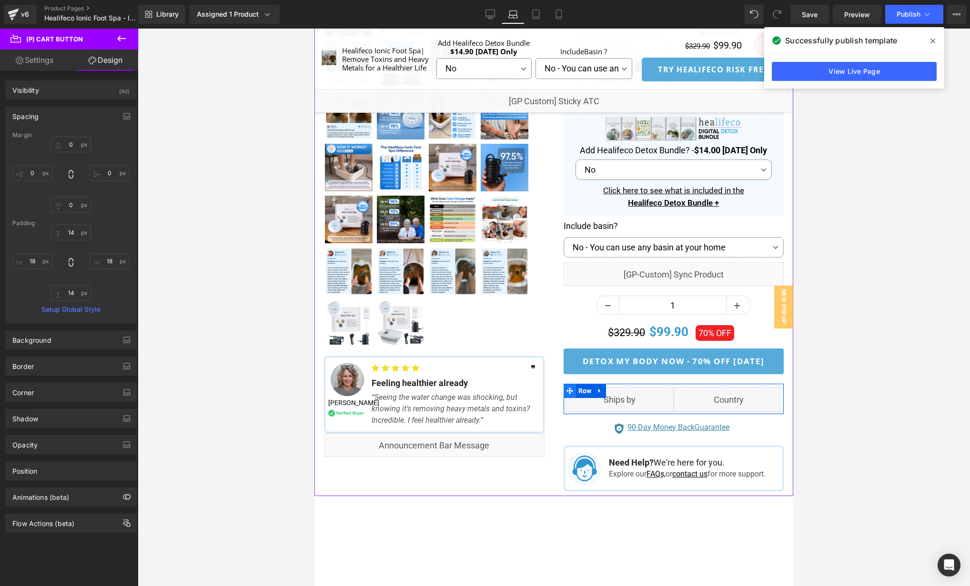
click at [564, 387] on span at bounding box center [570, 391] width 12 height 14
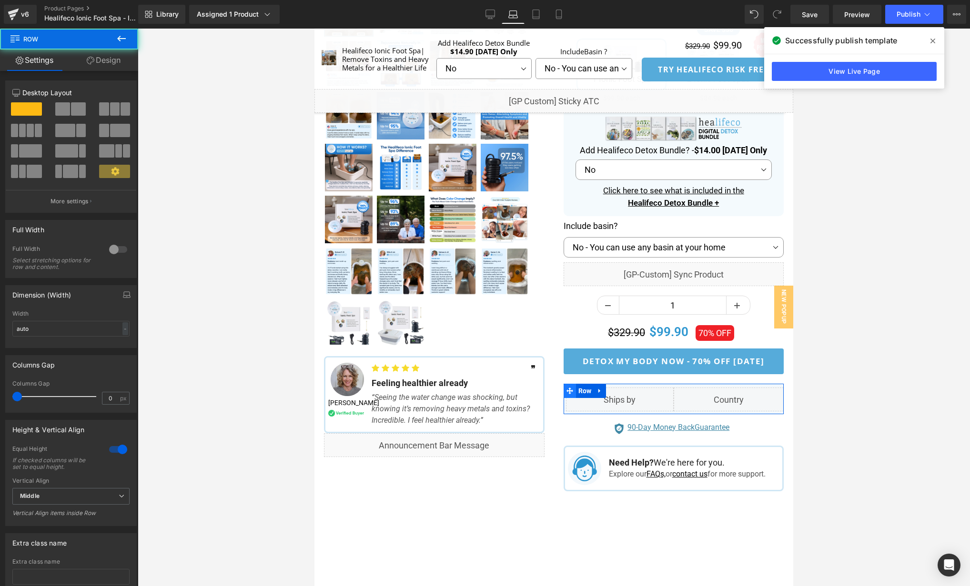
scroll to position [362, 0]
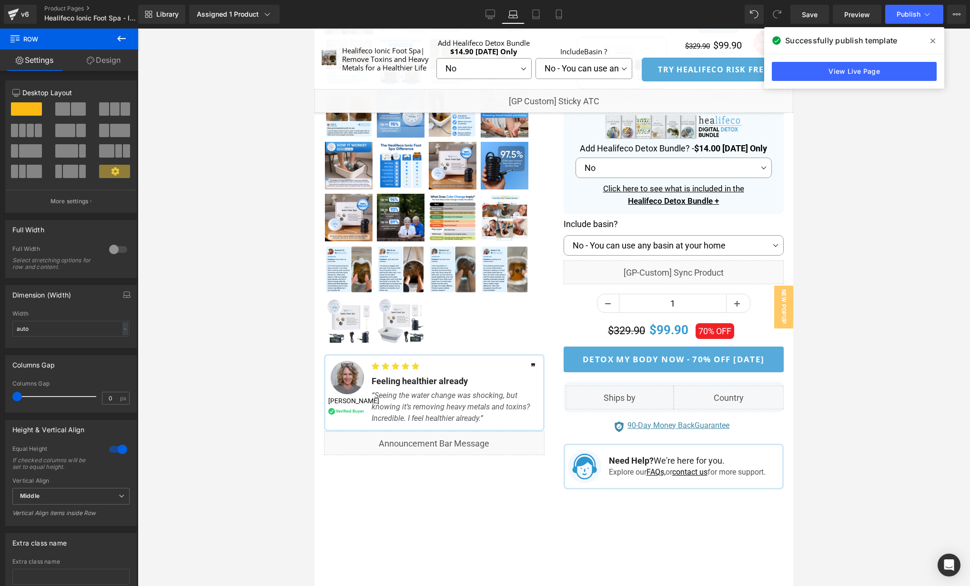
click at [119, 67] on link "Design" at bounding box center [103, 60] width 69 height 21
click at [0, 0] on div "Spacing" at bounding box center [0, 0] width 0 height 0
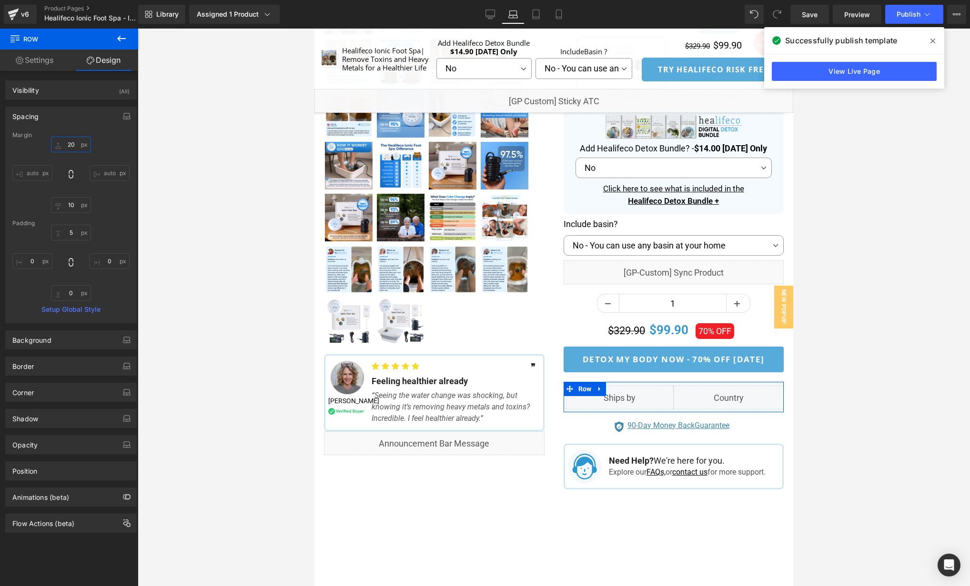
click at [75, 140] on input "text" at bounding box center [71, 145] width 40 height 16
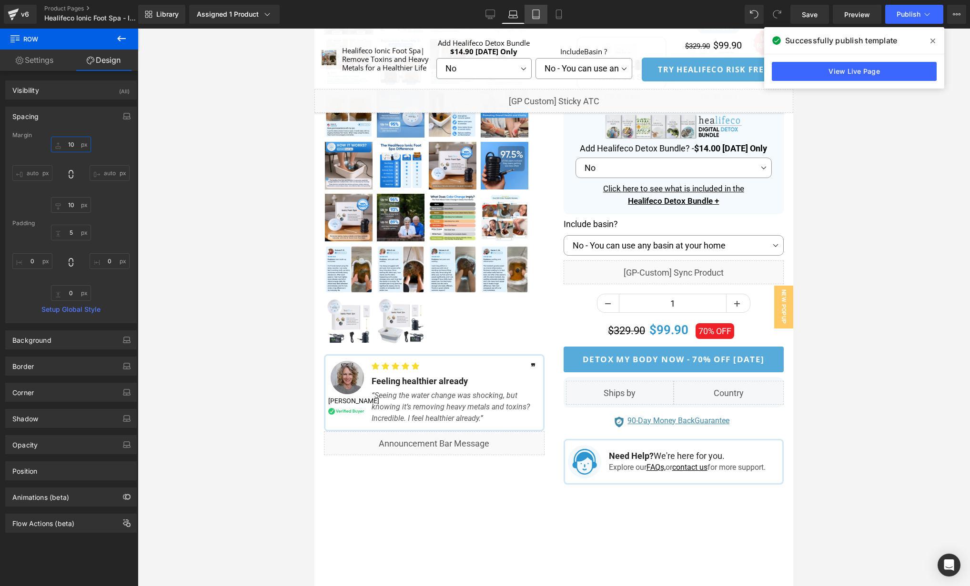
type input "10"
click at [541, 11] on link "Tablet" at bounding box center [535, 14] width 23 height 19
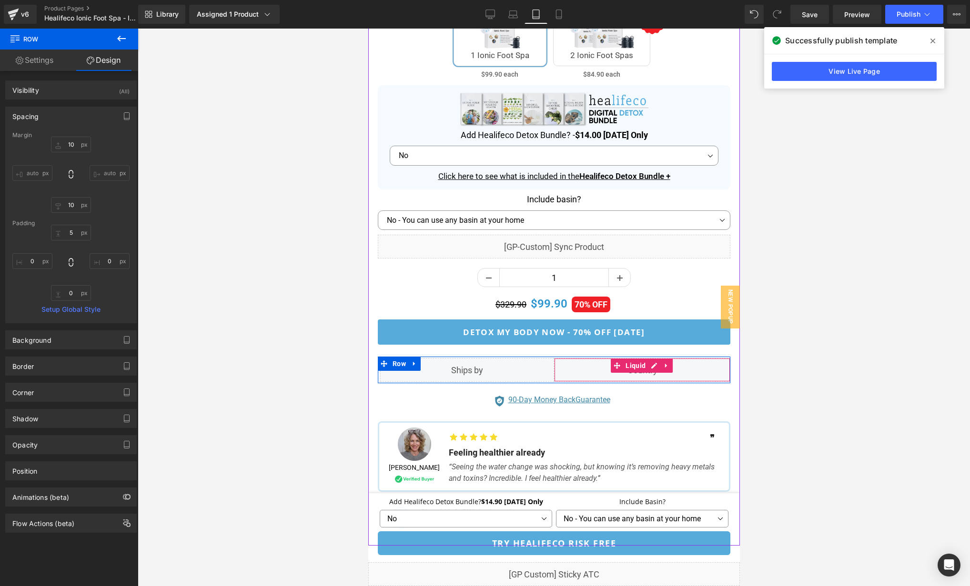
scroll to position [674, 0]
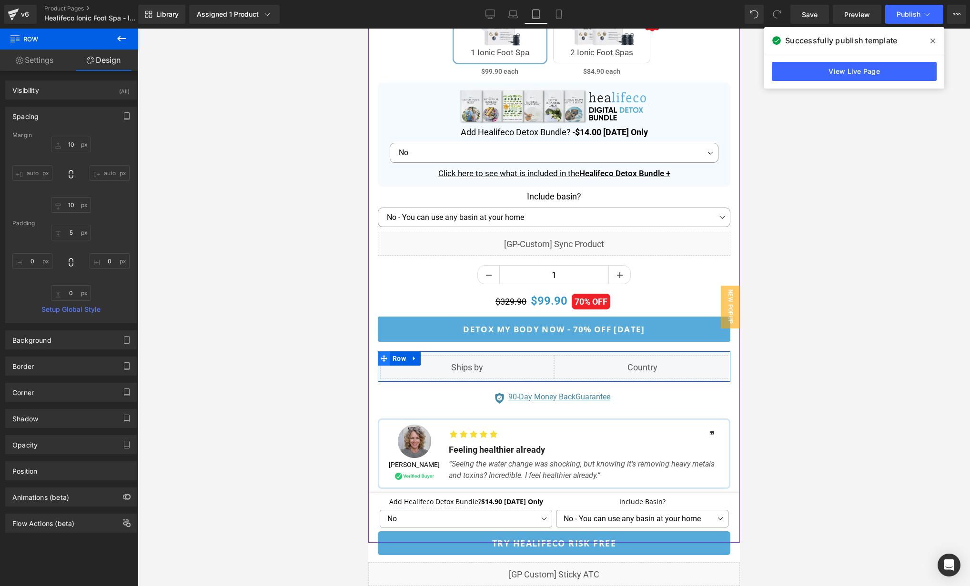
click at [384, 355] on icon at bounding box center [383, 358] width 7 height 7
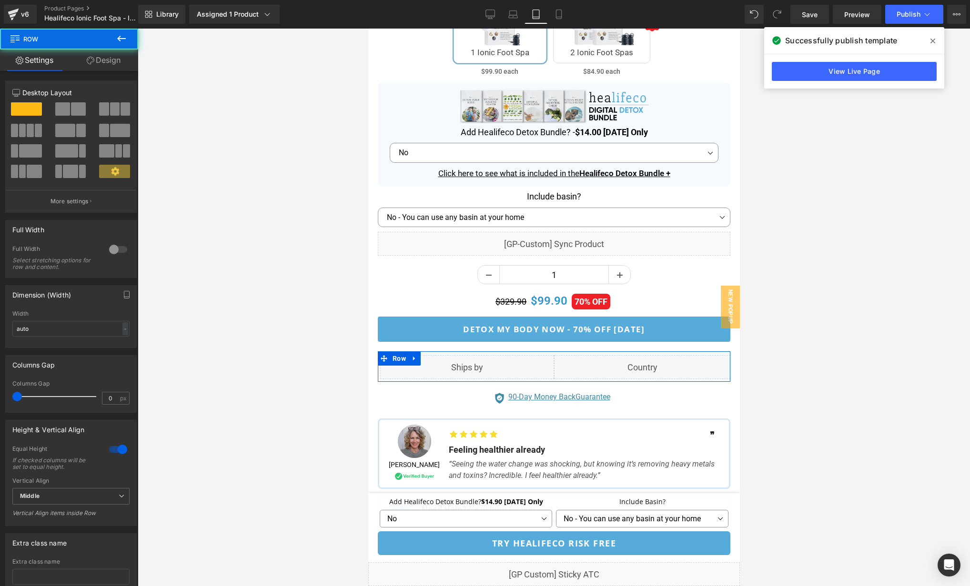
click at [101, 62] on link "Design" at bounding box center [103, 60] width 69 height 21
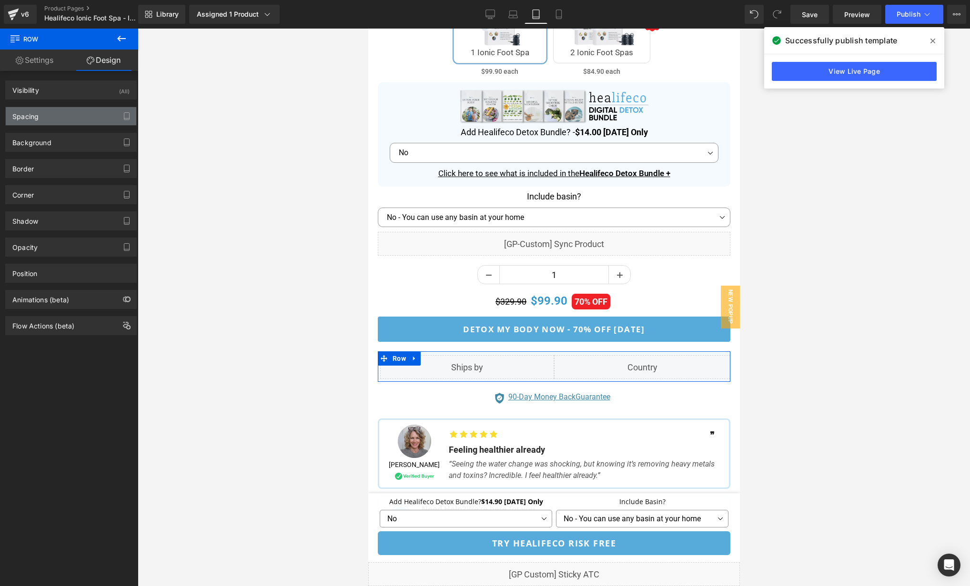
click at [69, 117] on div "Spacing" at bounding box center [71, 116] width 131 height 18
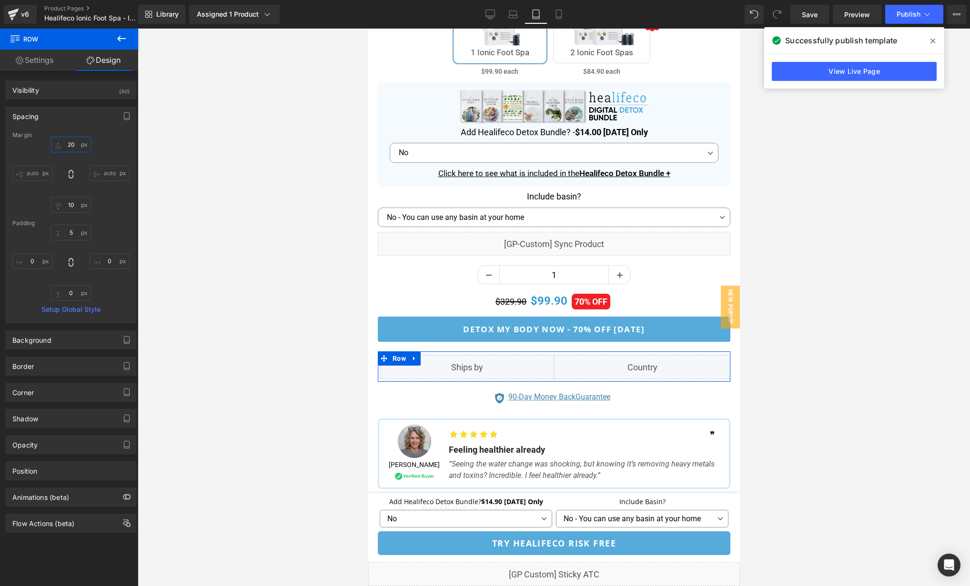
click at [79, 146] on input "text" at bounding box center [71, 145] width 40 height 16
type input "10"
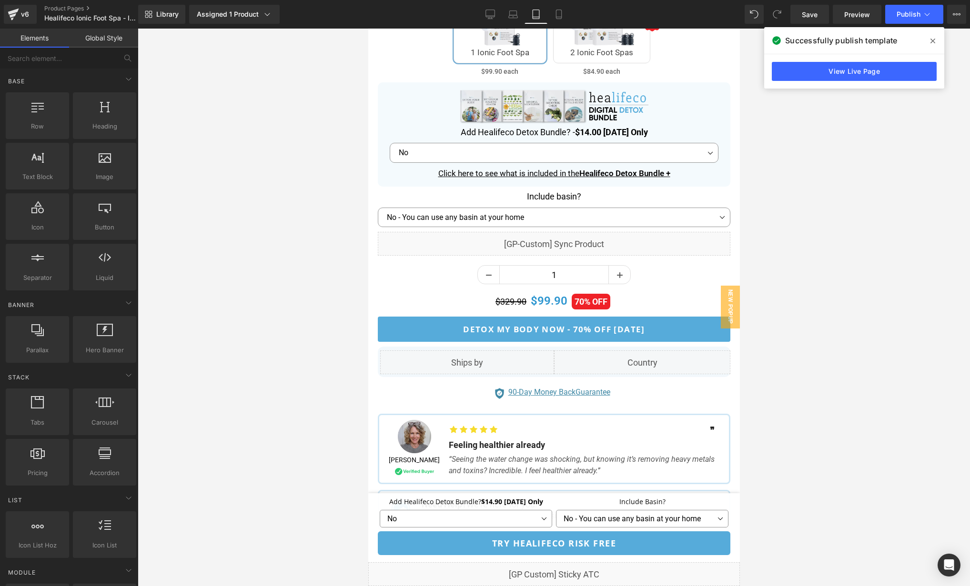
click at [788, 198] on div at bounding box center [554, 308] width 832 height 558
click at [561, 16] on icon at bounding box center [559, 15] width 10 height 10
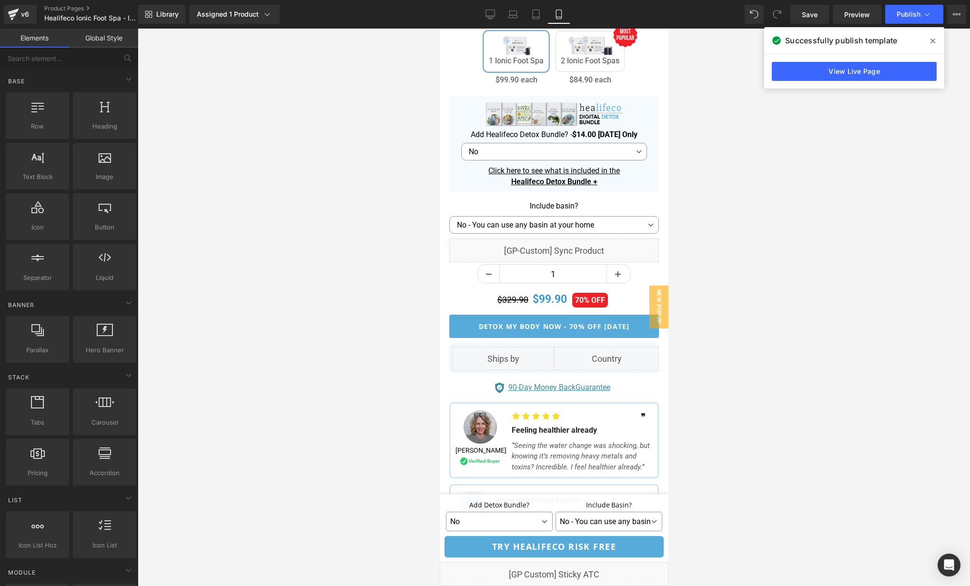
scroll to position [633, 0]
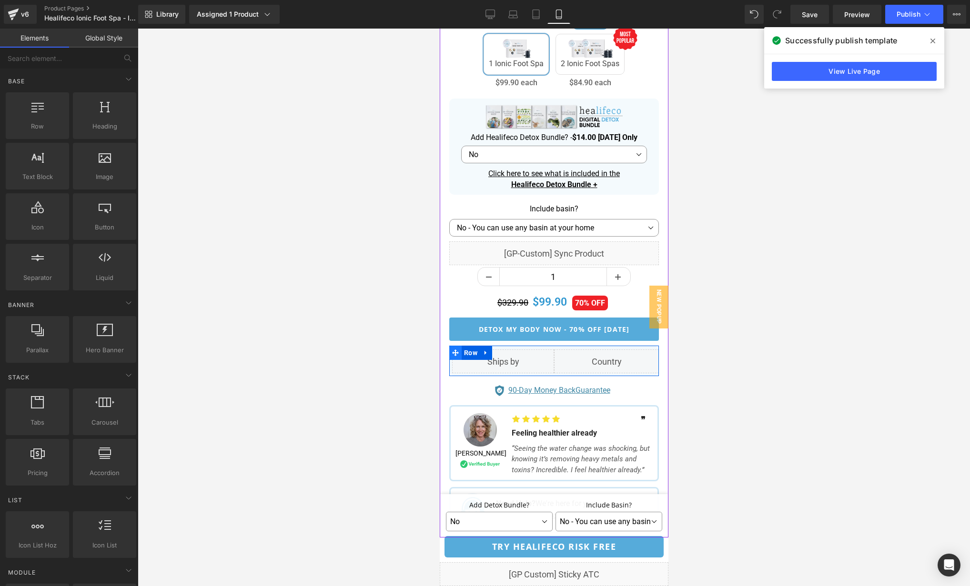
click at [450, 346] on span at bounding box center [455, 353] width 12 height 14
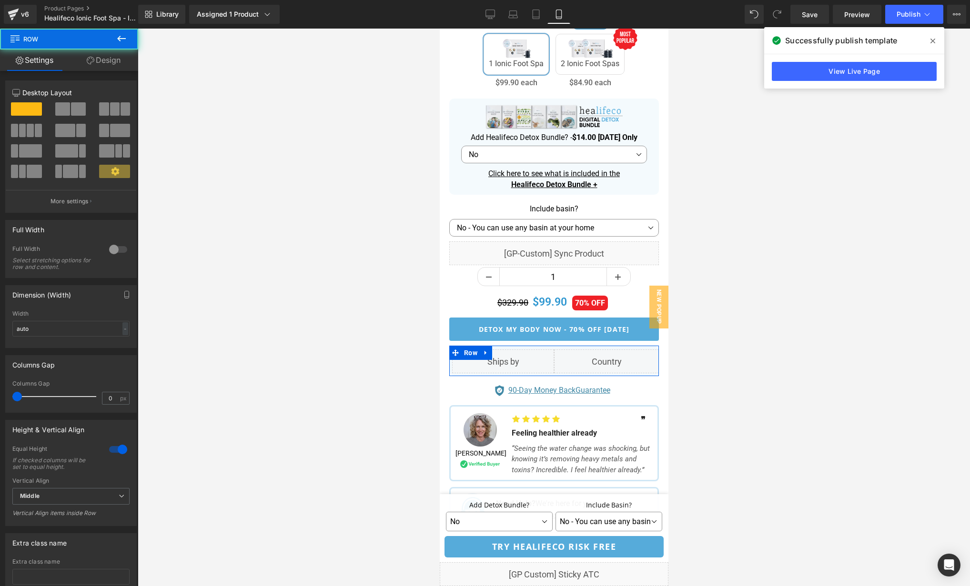
click at [108, 66] on link "Design" at bounding box center [103, 60] width 69 height 21
click at [0, 0] on div "Spacing" at bounding box center [0, 0] width 0 height 0
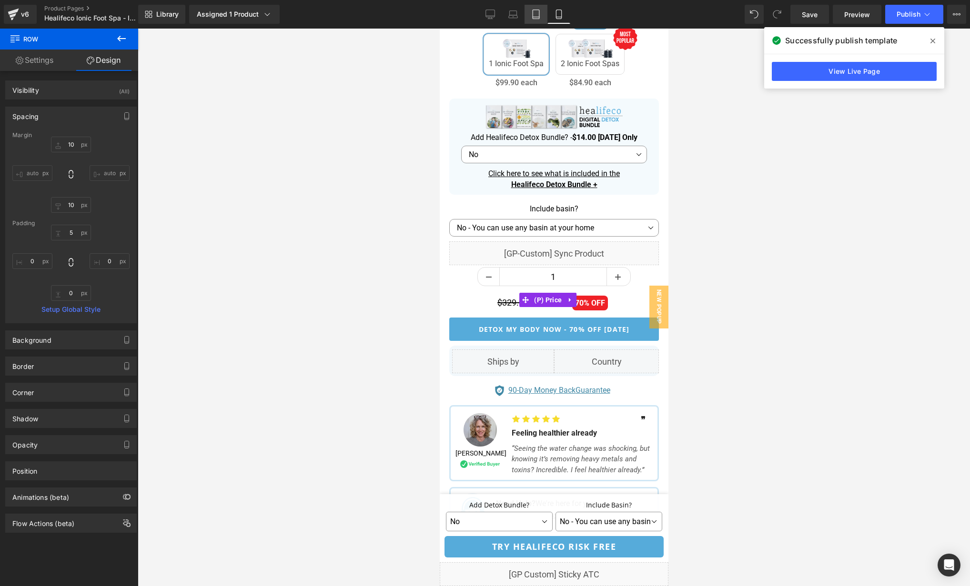
click at [537, 15] on icon at bounding box center [536, 15] width 10 height 10
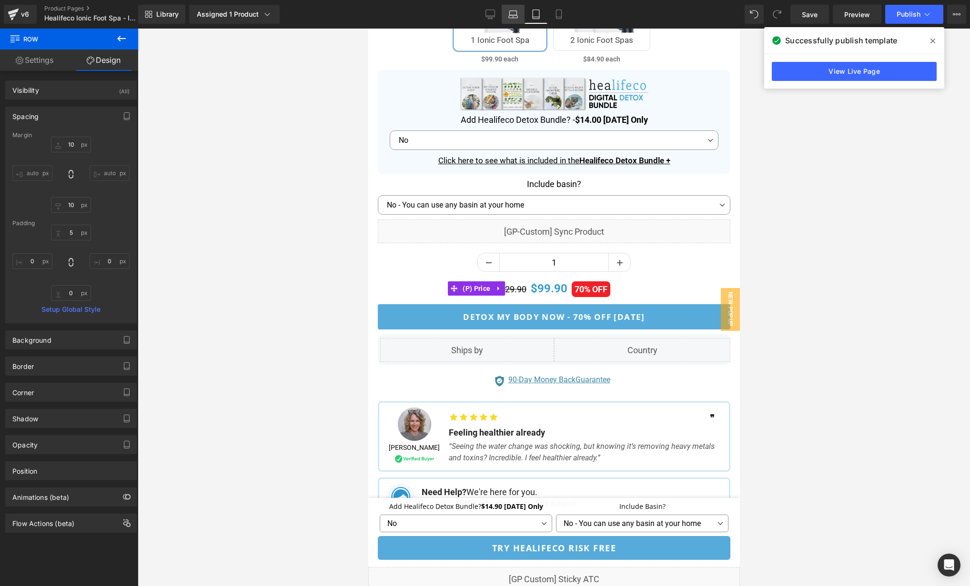
click at [519, 16] on link "Laptop" at bounding box center [513, 14] width 23 height 19
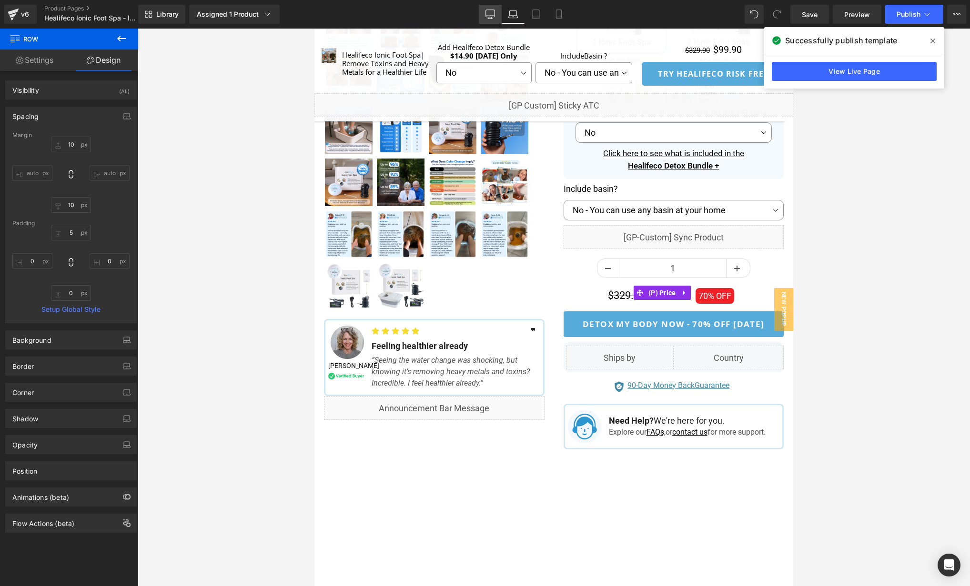
click at [492, 13] on icon at bounding box center [490, 15] width 10 height 10
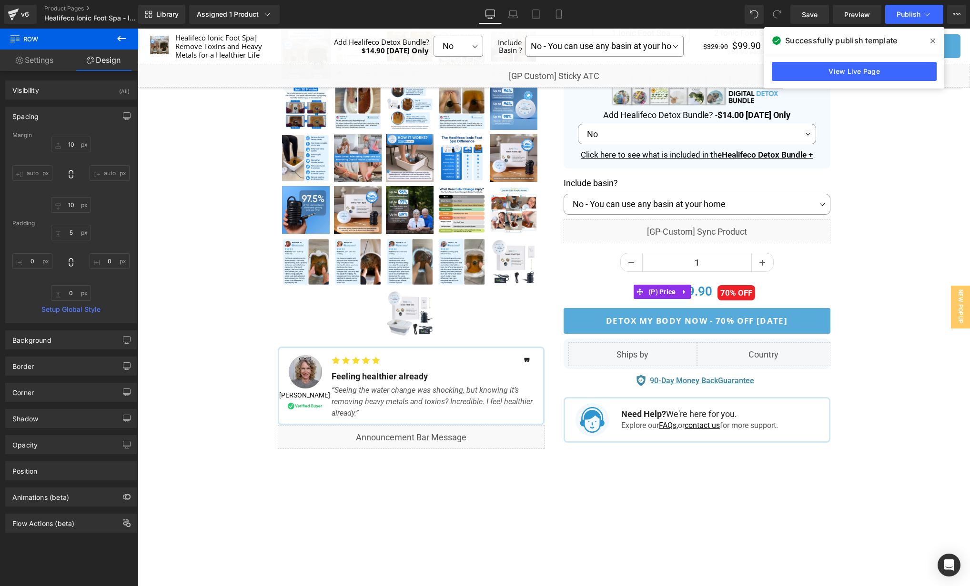
scroll to position [0, 0]
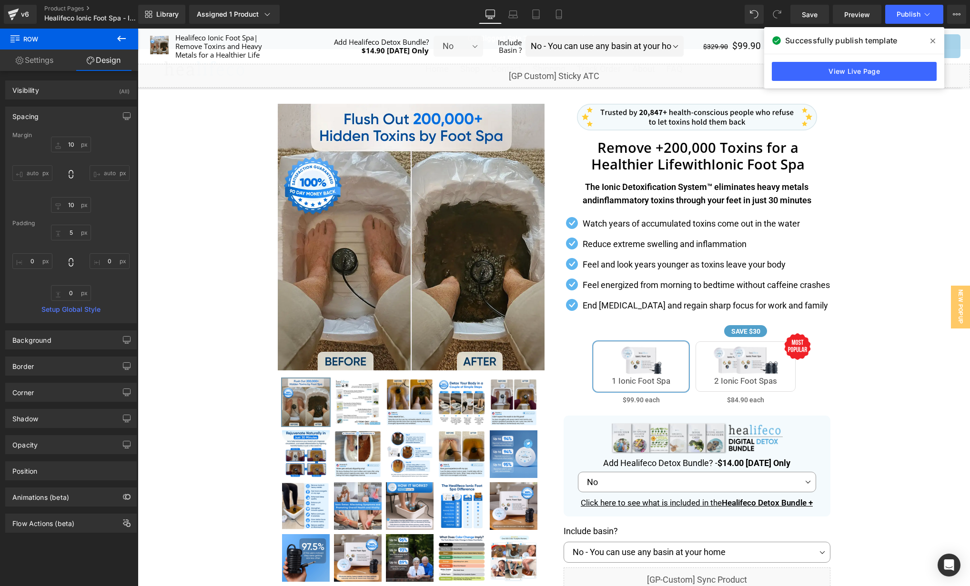
click at [930, 41] on icon at bounding box center [932, 41] width 5 height 8
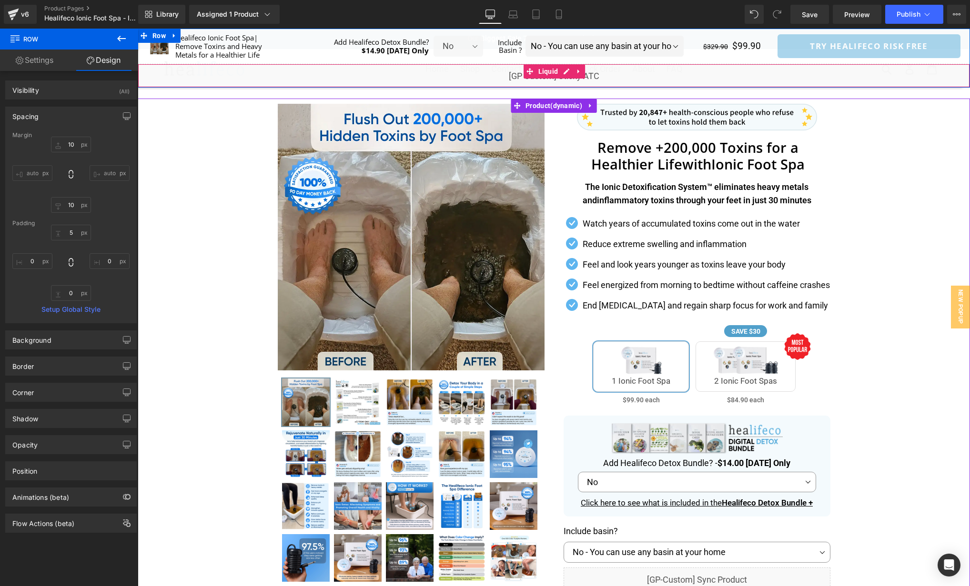
click at [565, 73] on div "Liquid" at bounding box center [554, 76] width 832 height 24
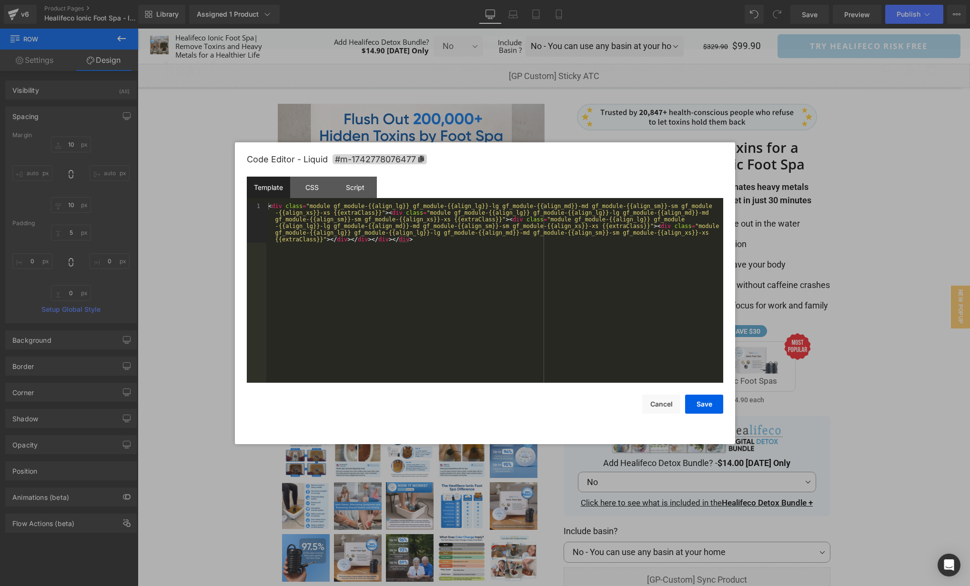
click at [539, 269] on div "< div class = "module gf_module-{{align_lg}} gf_module-{{align_lg}}-lg gf_modul…" at bounding box center [494, 333] width 457 height 260
click at [314, 189] on div "CSS" at bounding box center [311, 187] width 43 height 21
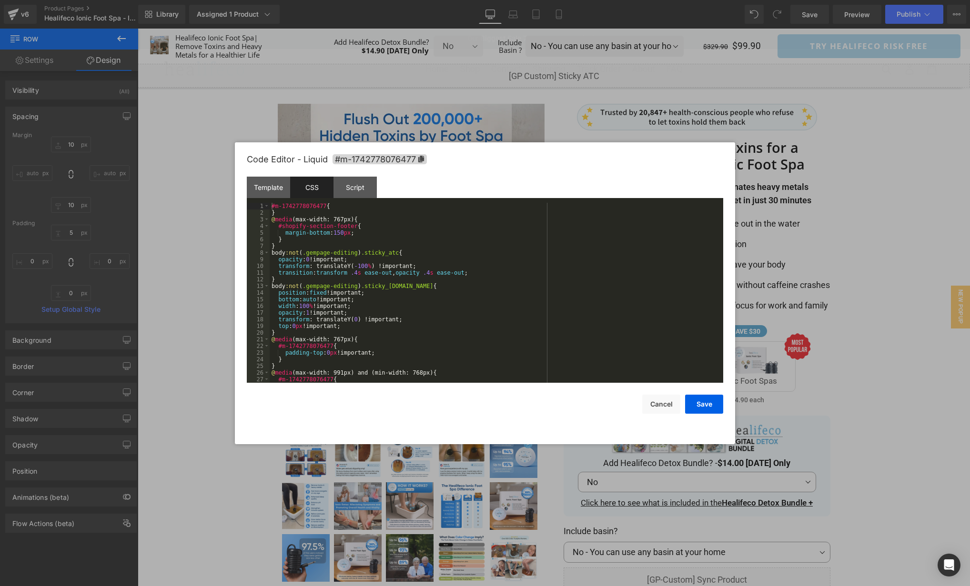
click at [552, 284] on div "#m-1742778076477 { } @ media (max-width: 767px) { #shopify-section-footer { mar…" at bounding box center [495, 299] width 450 height 193
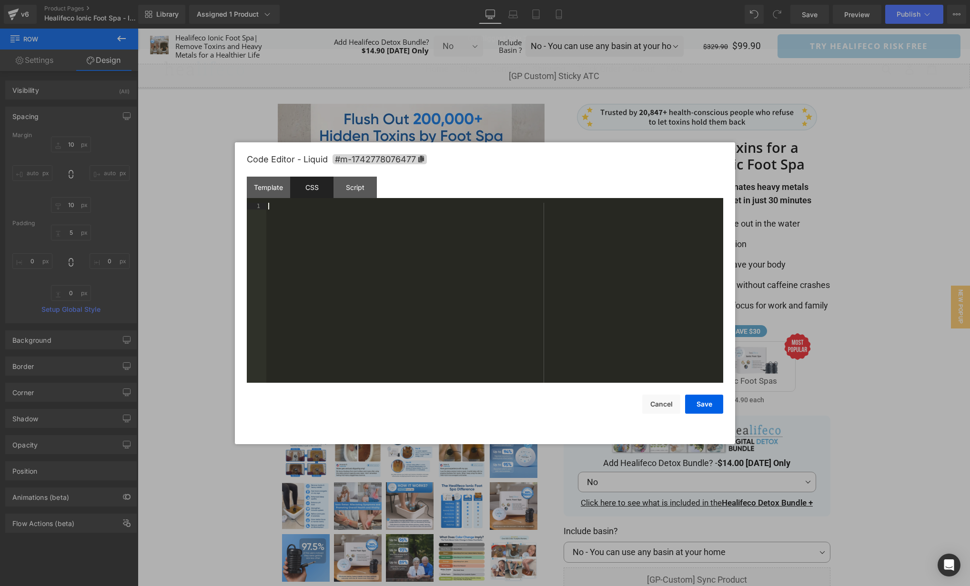
scroll to position [207, 0]
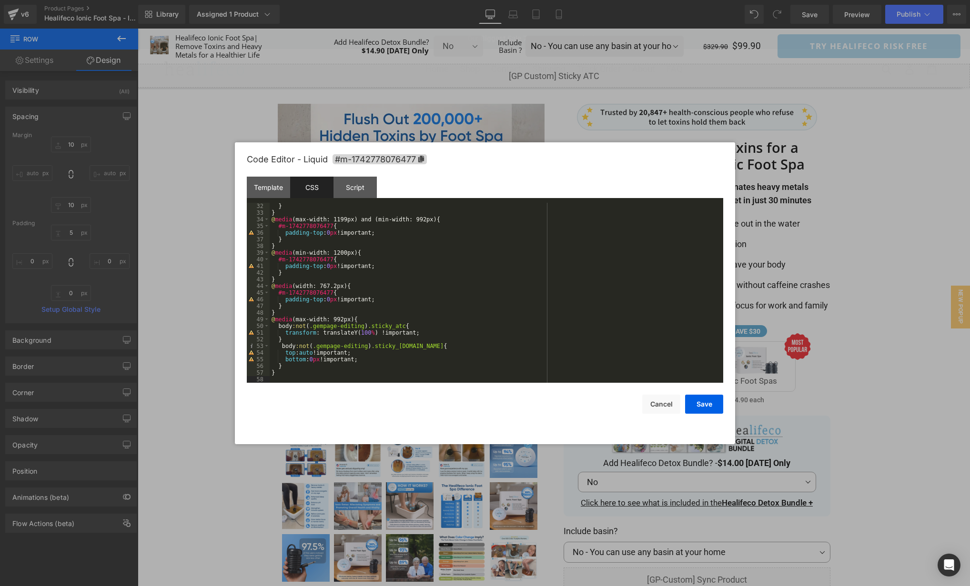
click at [345, 175] on div "Code Editor - Liquid #m-1742778076477" at bounding box center [485, 159] width 476 height 34
click at [355, 186] on div "Script" at bounding box center [354, 187] width 43 height 21
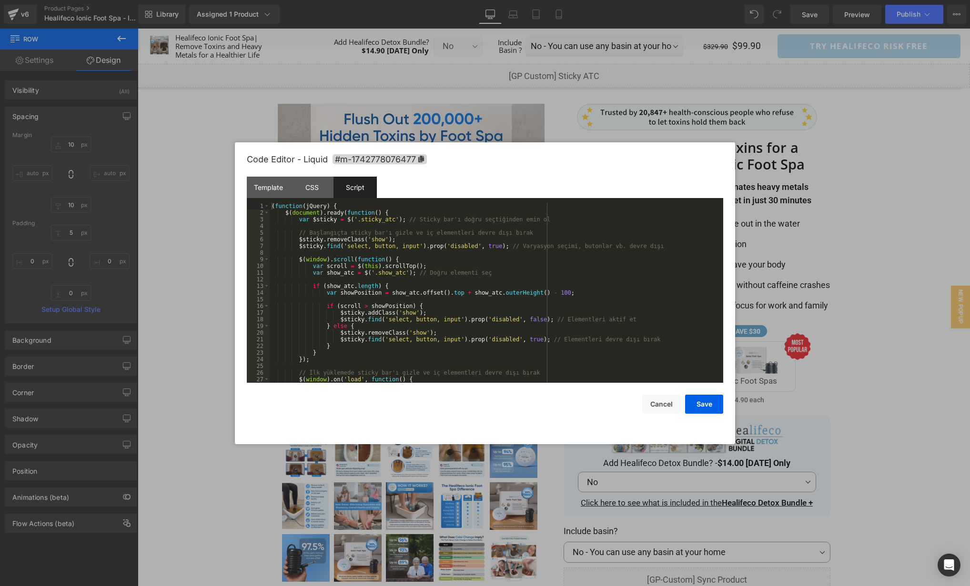
click at [614, 280] on div "( function ( jQuery ) { $ ( document ) . ready ( function ( ) { var $sticky = $…" at bounding box center [495, 299] width 450 height 193
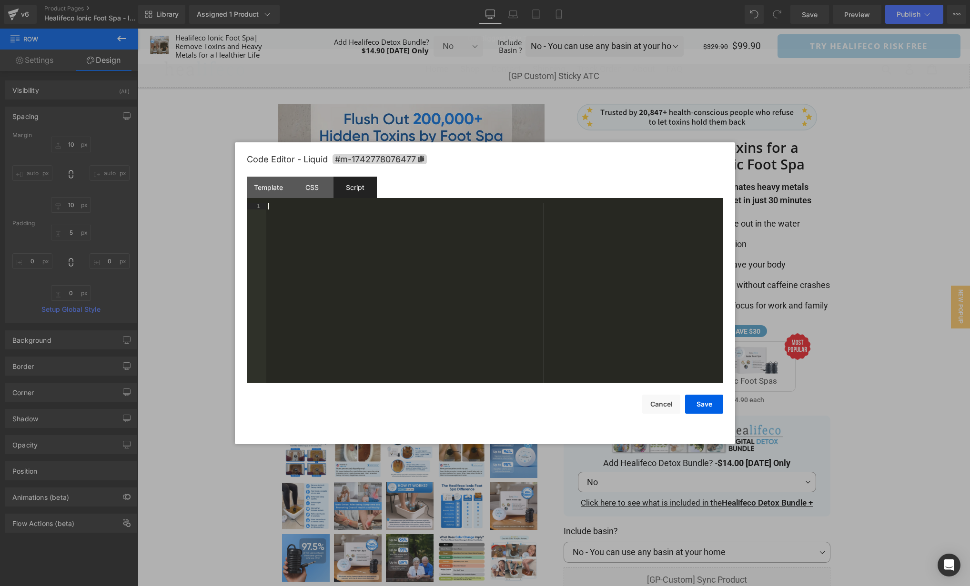
scroll to position [47, 0]
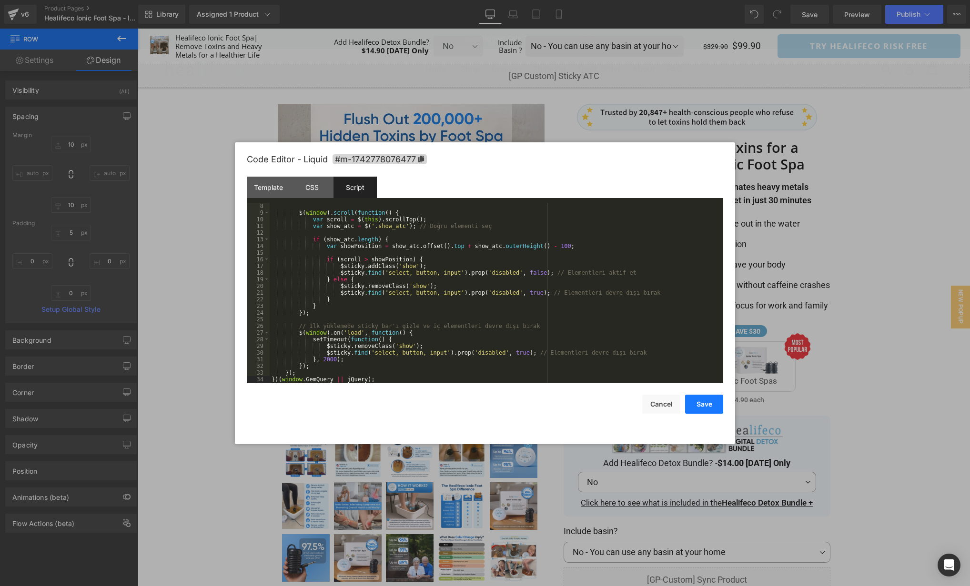
click at [703, 405] on button "Save" at bounding box center [704, 404] width 38 height 19
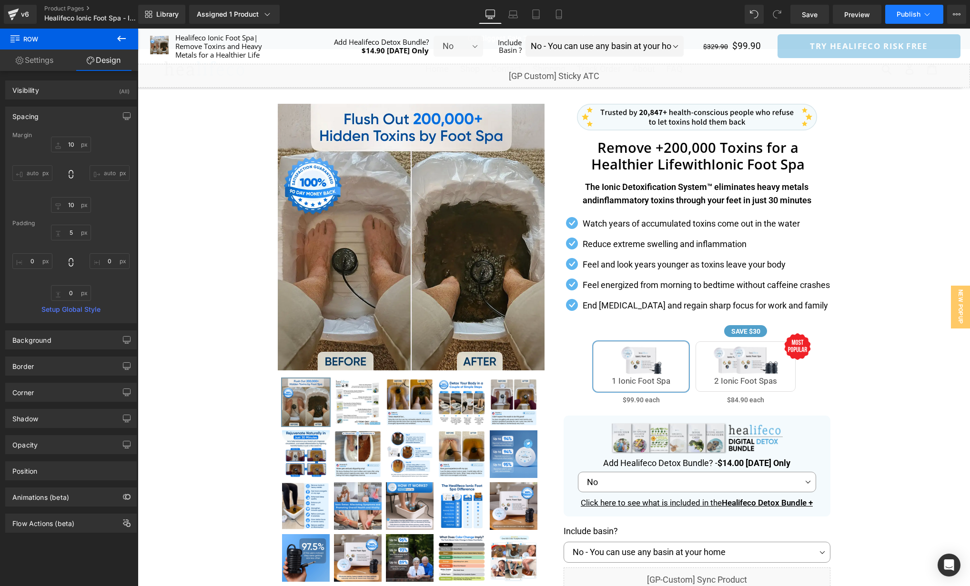
click at [912, 13] on span "Publish" at bounding box center [908, 14] width 24 height 8
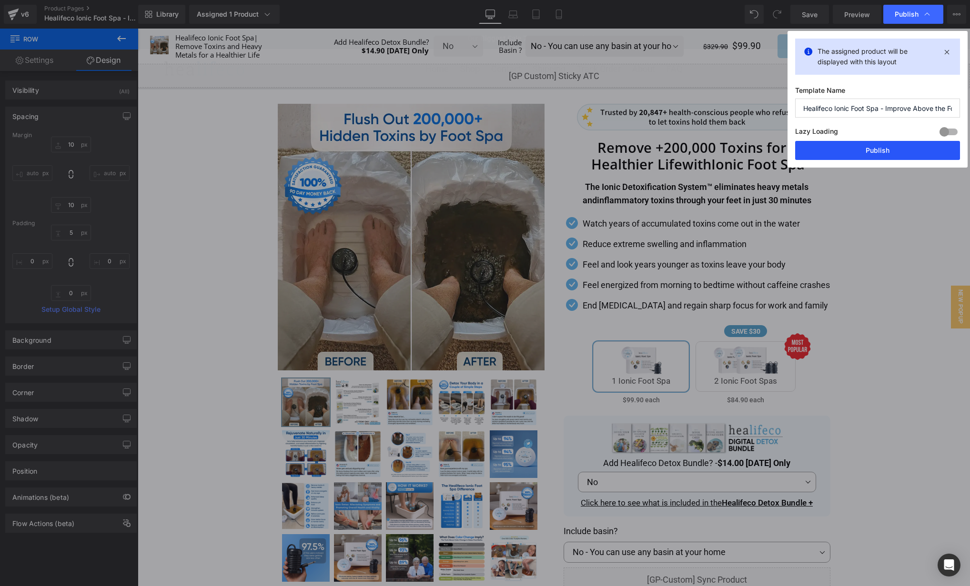
click at [877, 146] on button "Publish" at bounding box center [877, 150] width 165 height 19
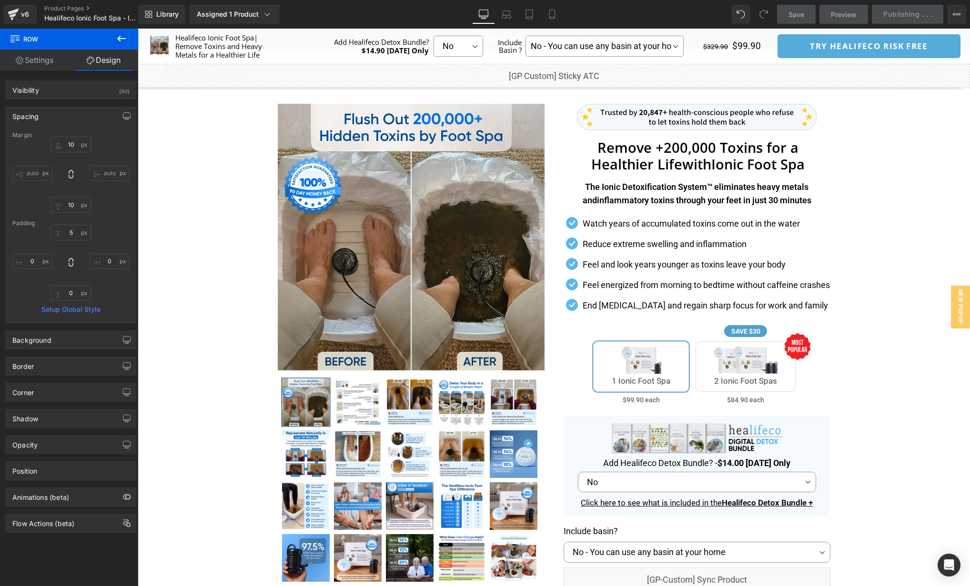
scroll to position [226, 0]
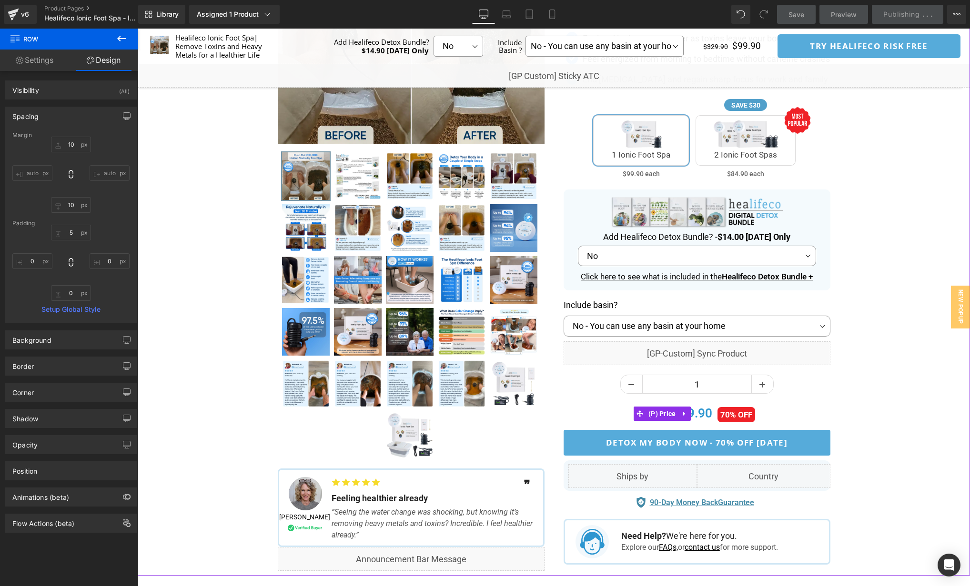
click at [873, 364] on div "Separator" at bounding box center [554, 224] width 832 height 704
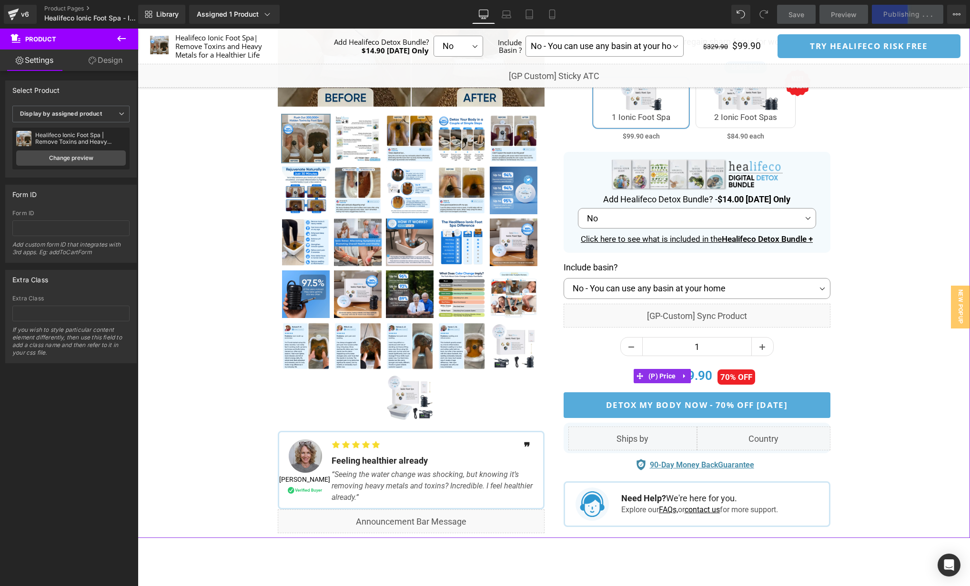
scroll to position [264, 0]
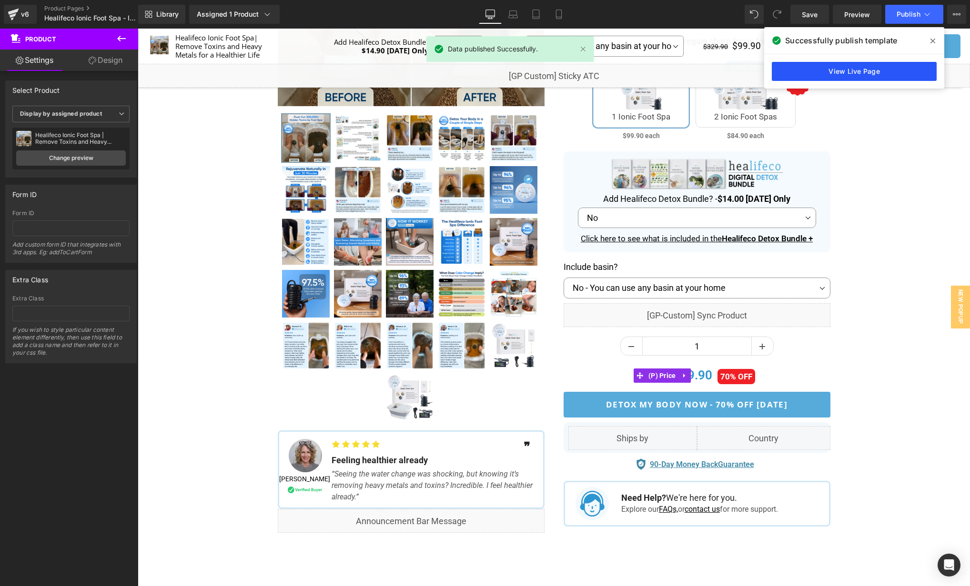
click at [852, 74] on link "View Live Page" at bounding box center [854, 71] width 165 height 19
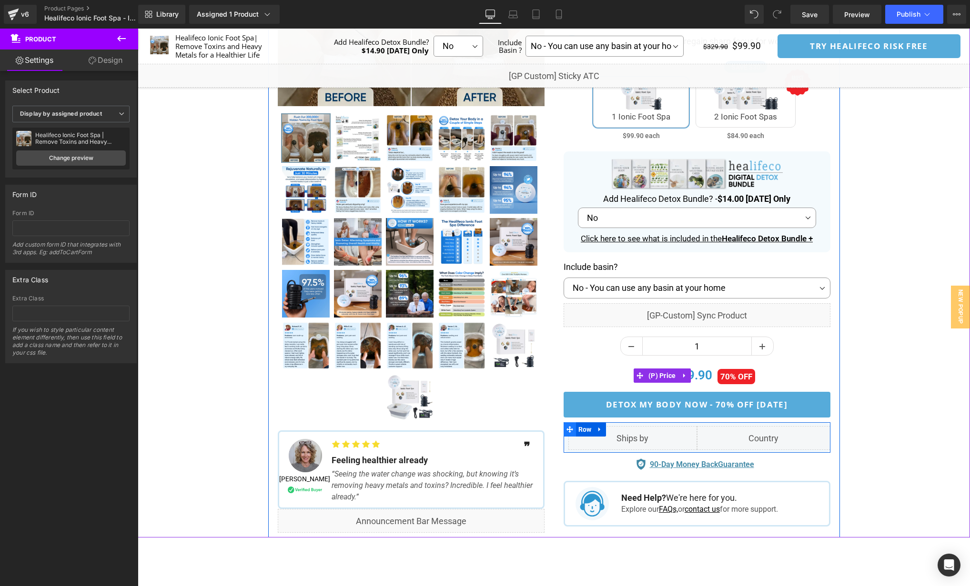
click at [568, 424] on span at bounding box center [570, 430] width 12 height 14
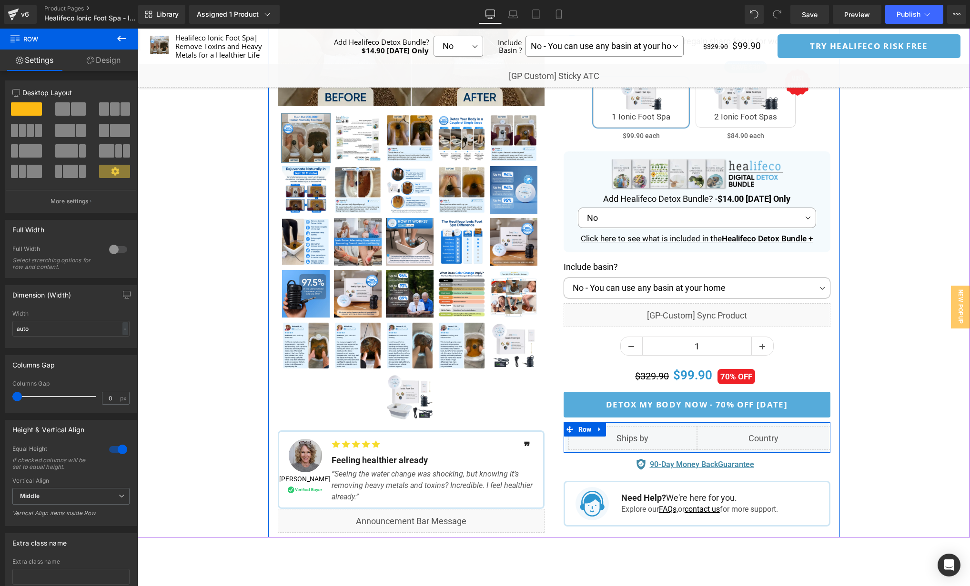
click at [566, 425] on span at bounding box center [570, 430] width 12 height 14
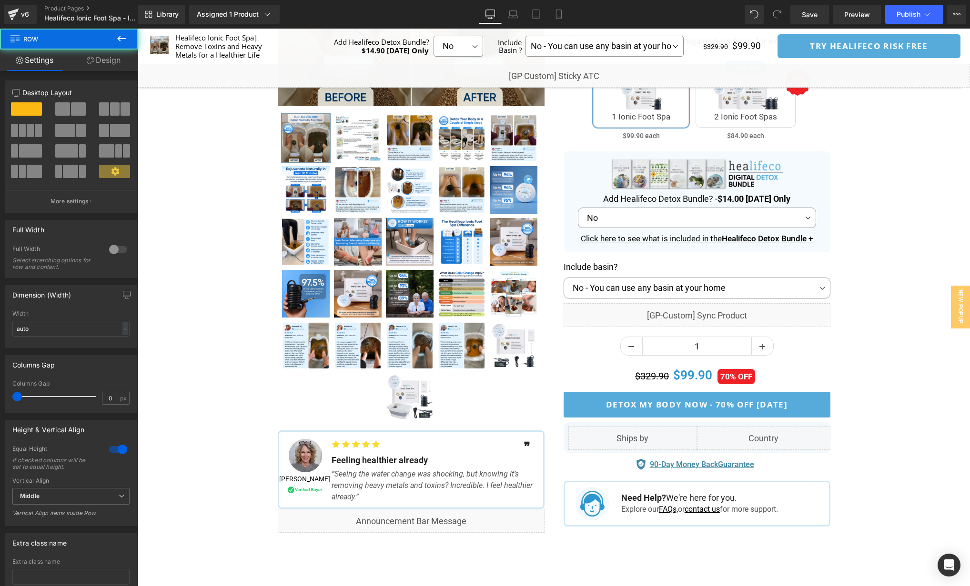
click at [97, 74] on div "Column Size Customizer 12 Desktop Layout Laptop Layout Tablet Layout Mobile Lay…" at bounding box center [71, 143] width 142 height 140
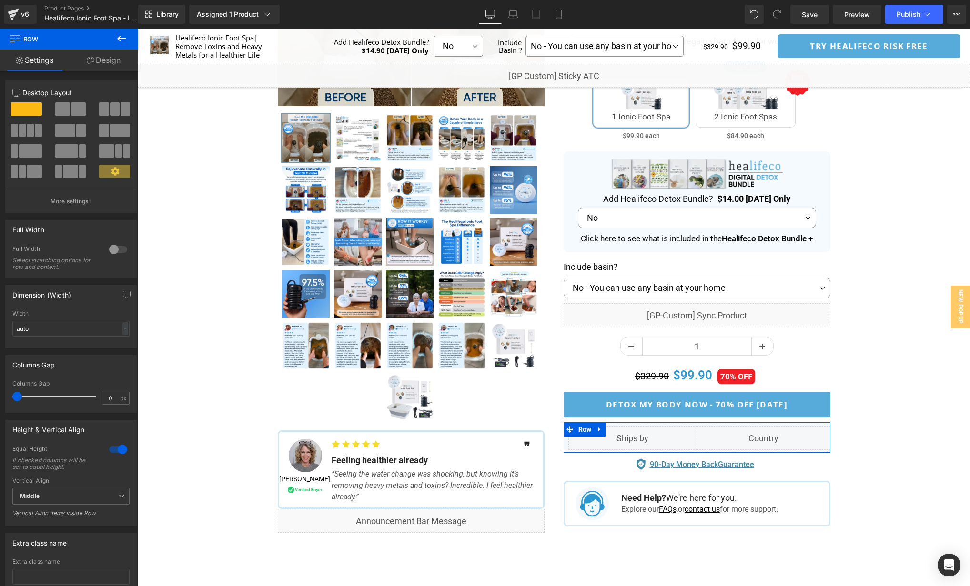
click at [96, 68] on link "Design" at bounding box center [103, 60] width 69 height 21
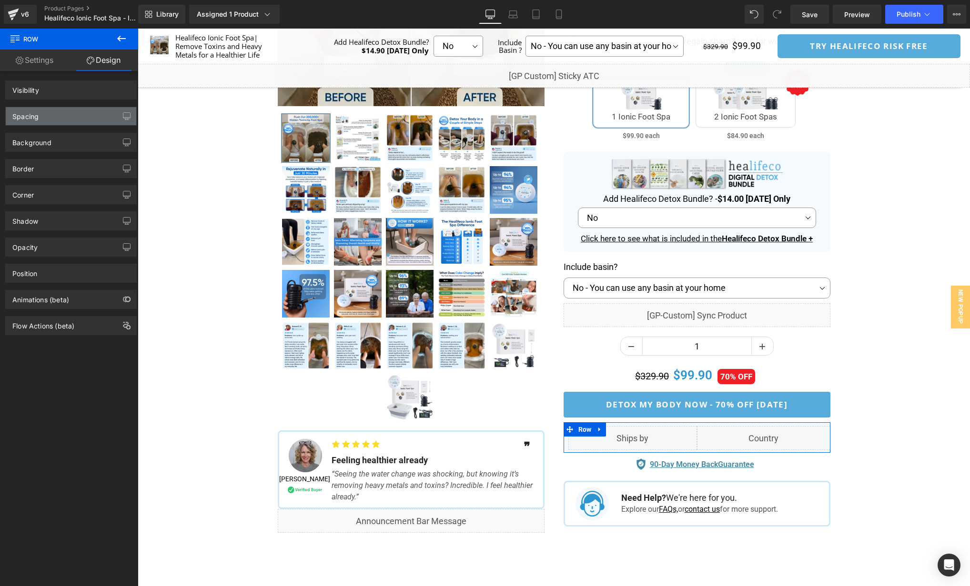
click at [48, 120] on div "Spacing" at bounding box center [71, 116] width 131 height 18
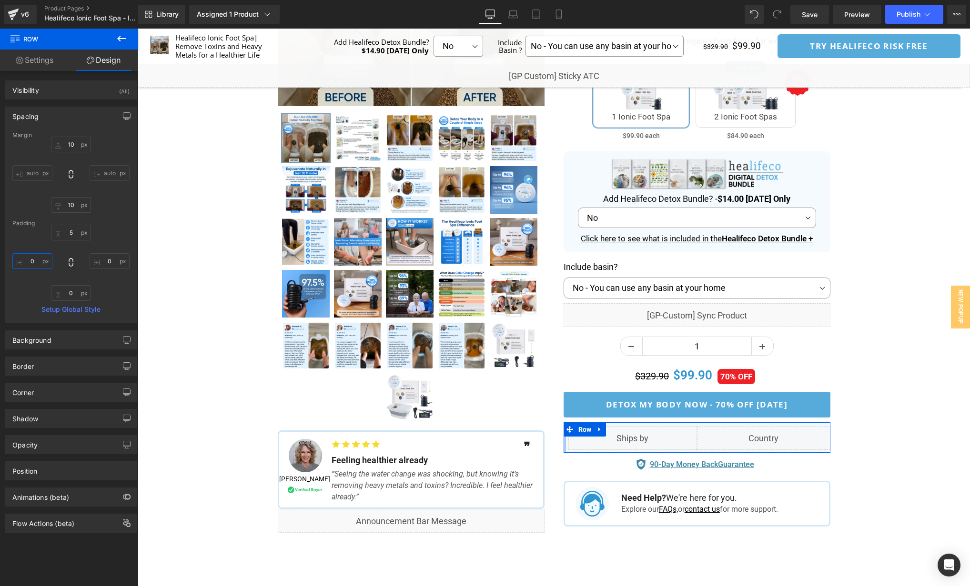
click at [33, 262] on input "text" at bounding box center [32, 261] width 40 height 16
type input "5"
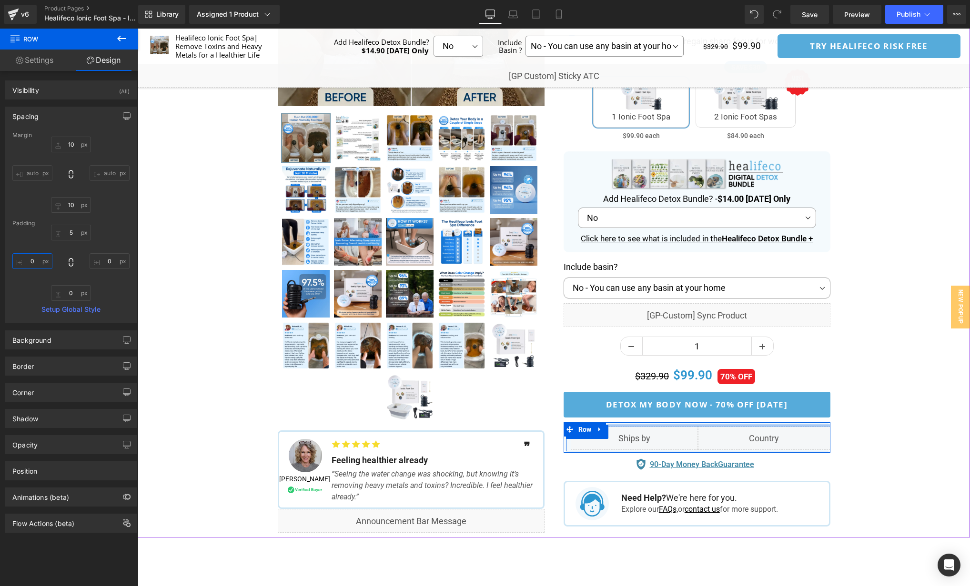
type input "0"
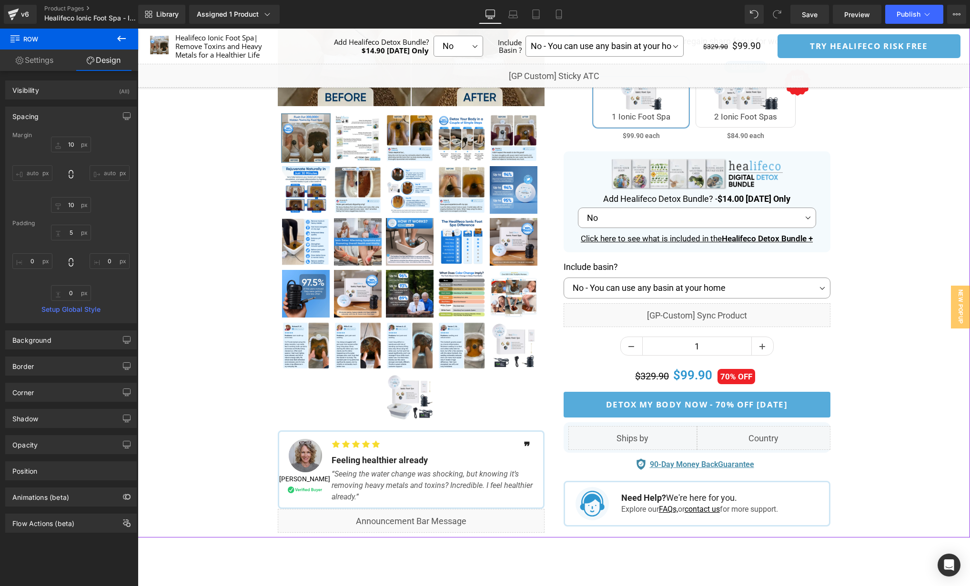
click at [862, 425] on div "Separator" at bounding box center [554, 186] width 832 height 704
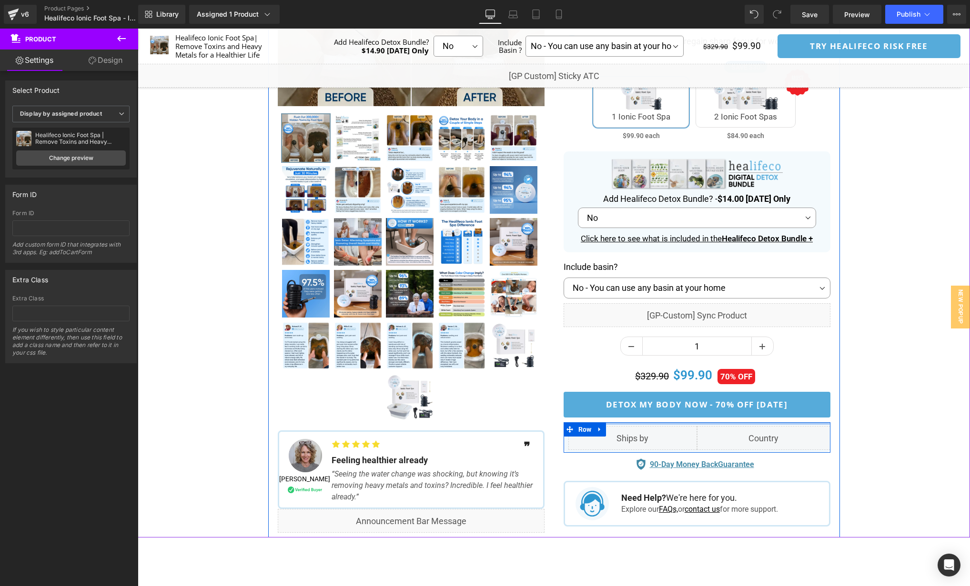
click at [822, 423] on div at bounding box center [697, 424] width 267 height 2
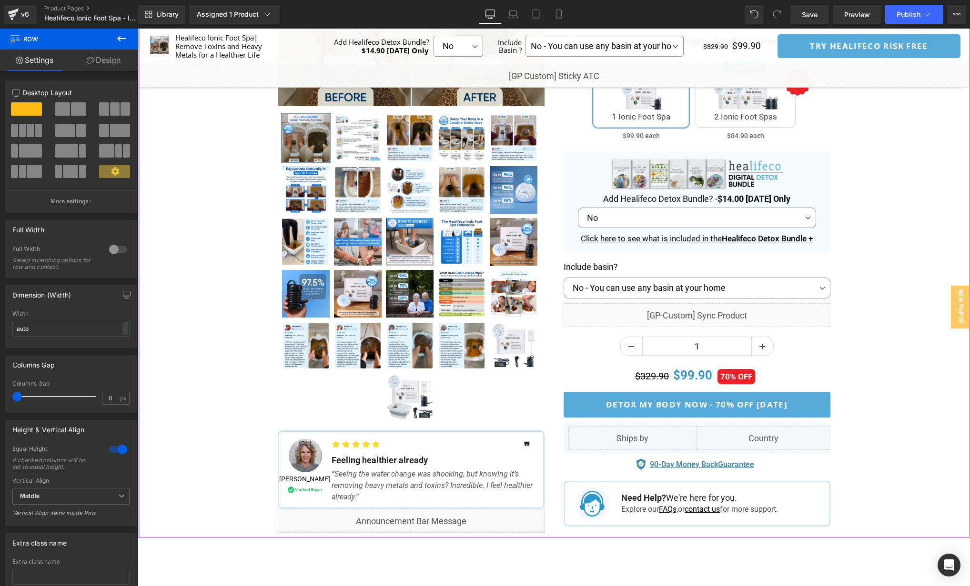
click at [118, 60] on link "Design" at bounding box center [103, 60] width 69 height 21
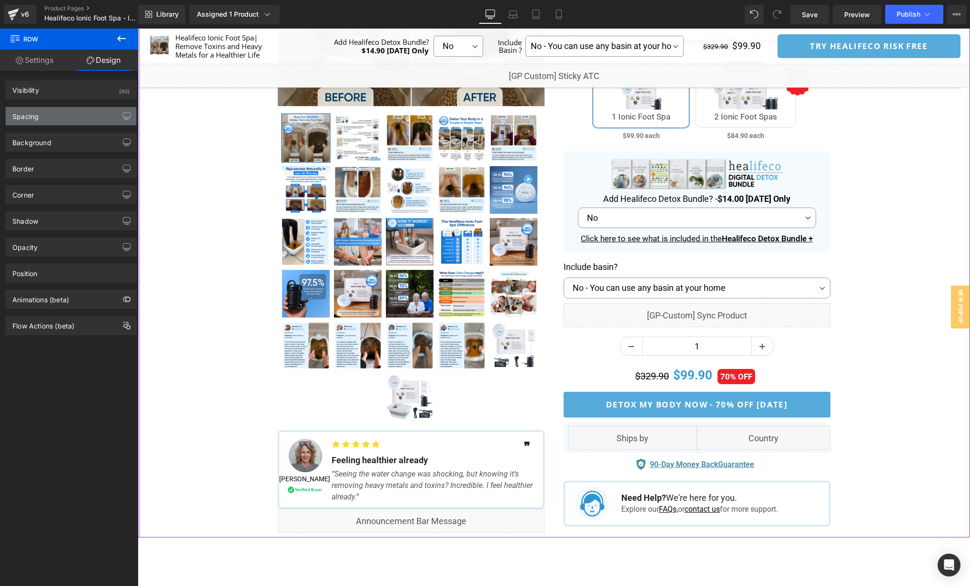
click at [45, 116] on div "Spacing" at bounding box center [71, 116] width 131 height 18
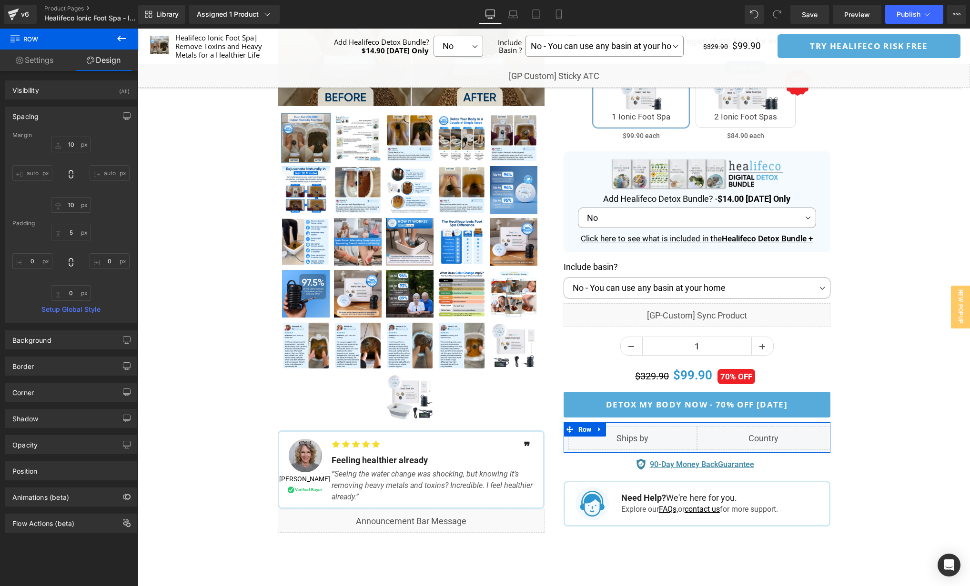
click at [34, 174] on input "auto" at bounding box center [32, 173] width 40 height 16
click at [50, 163] on div "auto auto" at bounding box center [70, 175] width 117 height 76
click at [117, 39] on icon at bounding box center [121, 38] width 11 height 11
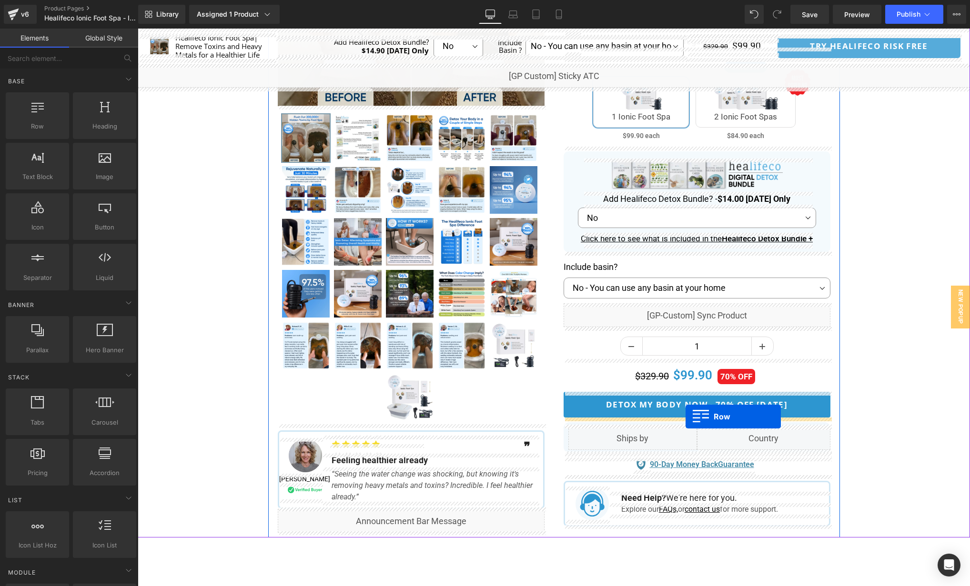
drag, startPoint x: 178, startPoint y: 141, endPoint x: 686, endPoint y: 413, distance: 575.6
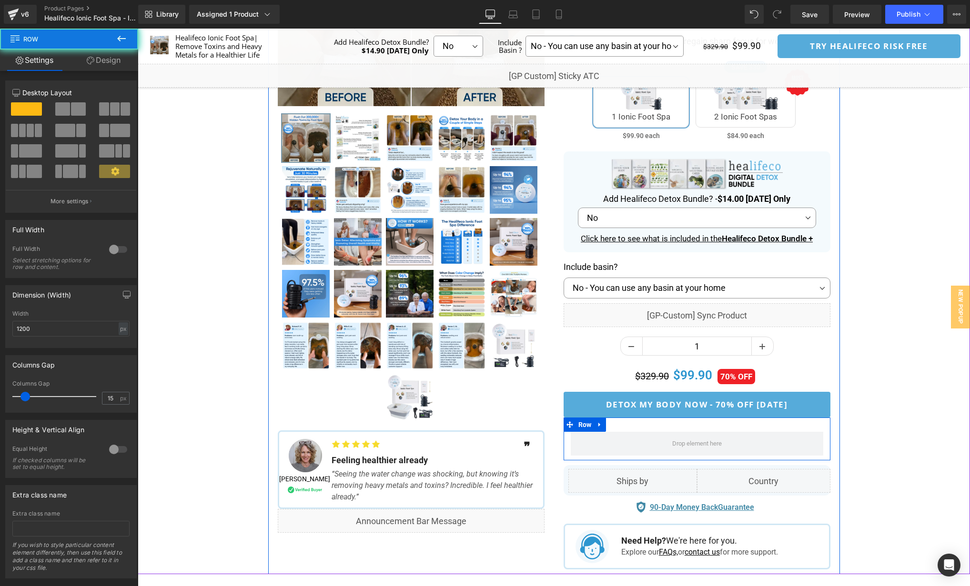
click at [674, 422] on div "Row" at bounding box center [697, 439] width 267 height 43
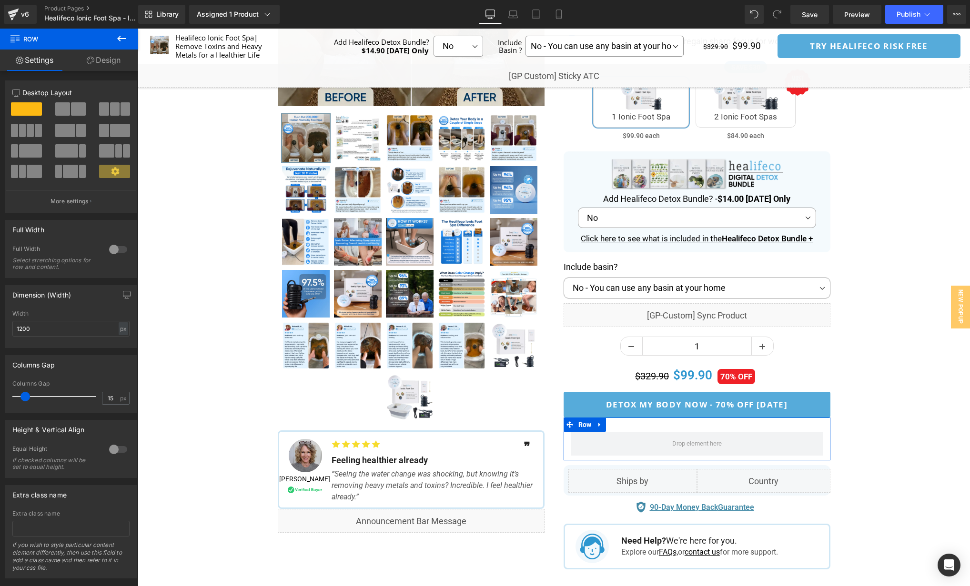
click at [99, 60] on link "Design" at bounding box center [103, 60] width 69 height 21
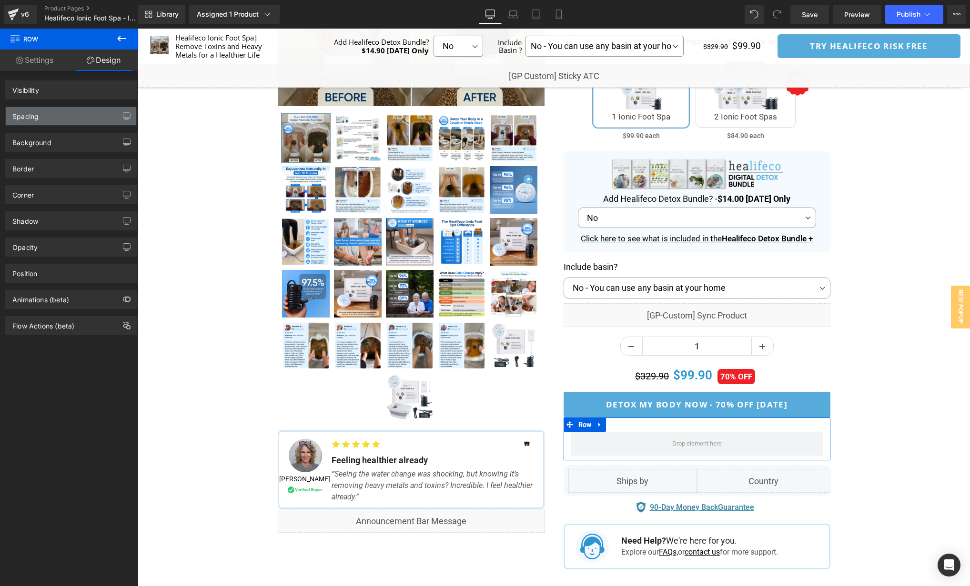
click at [69, 116] on div "Spacing" at bounding box center [71, 116] width 131 height 18
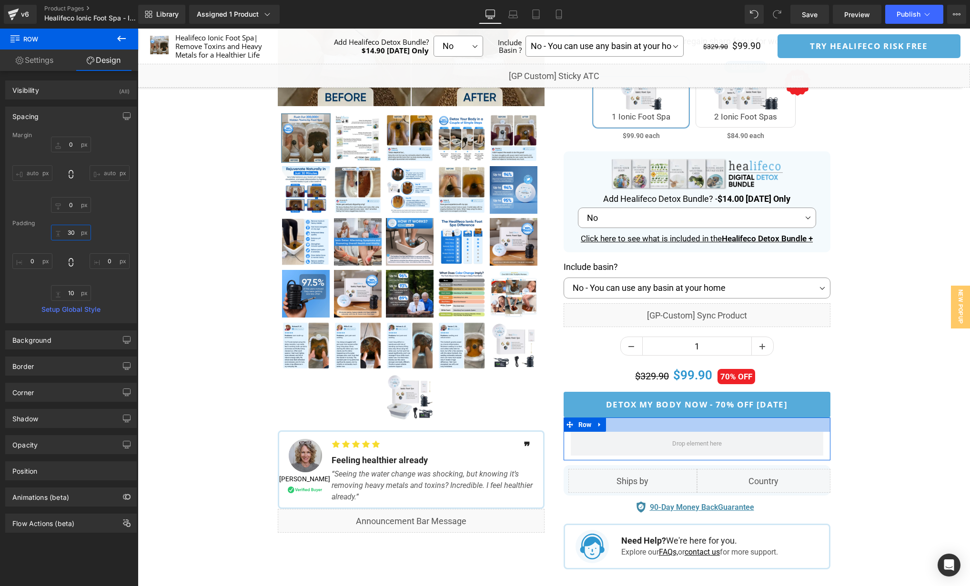
click at [76, 231] on input "text" at bounding box center [71, 233] width 40 height 16
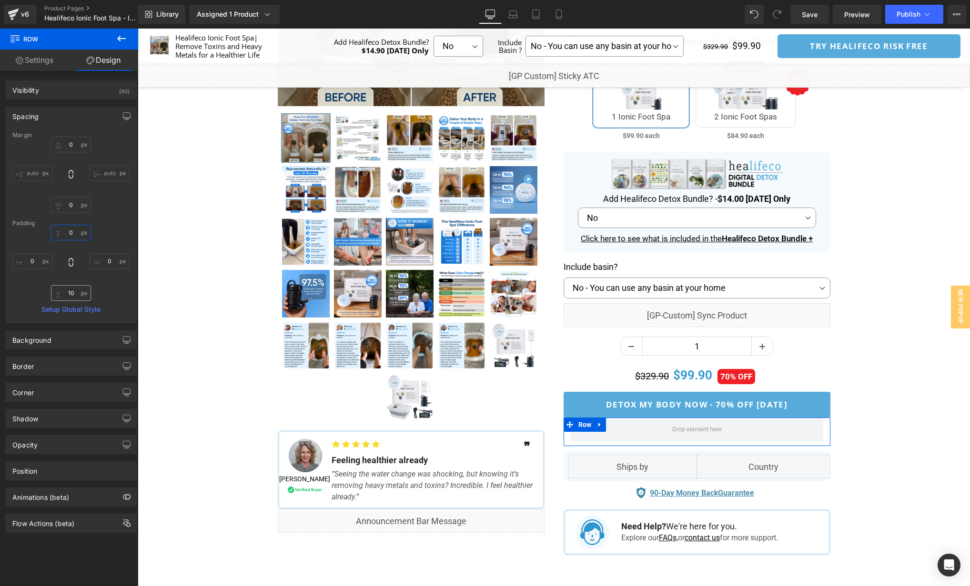
type input "0"
click at [72, 297] on input "text" at bounding box center [71, 293] width 40 height 16
type input "0"
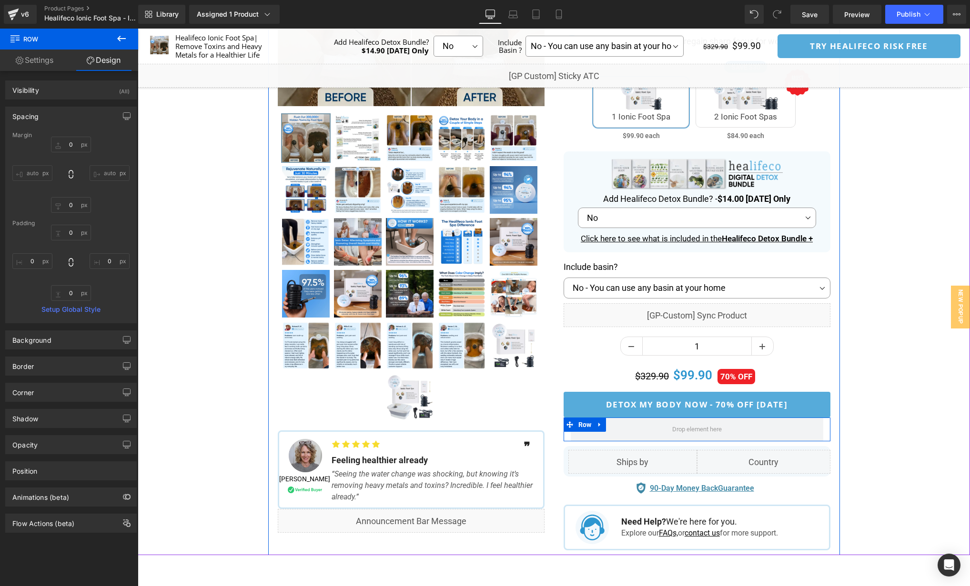
click at [824, 430] on div at bounding box center [697, 430] width 267 height 24
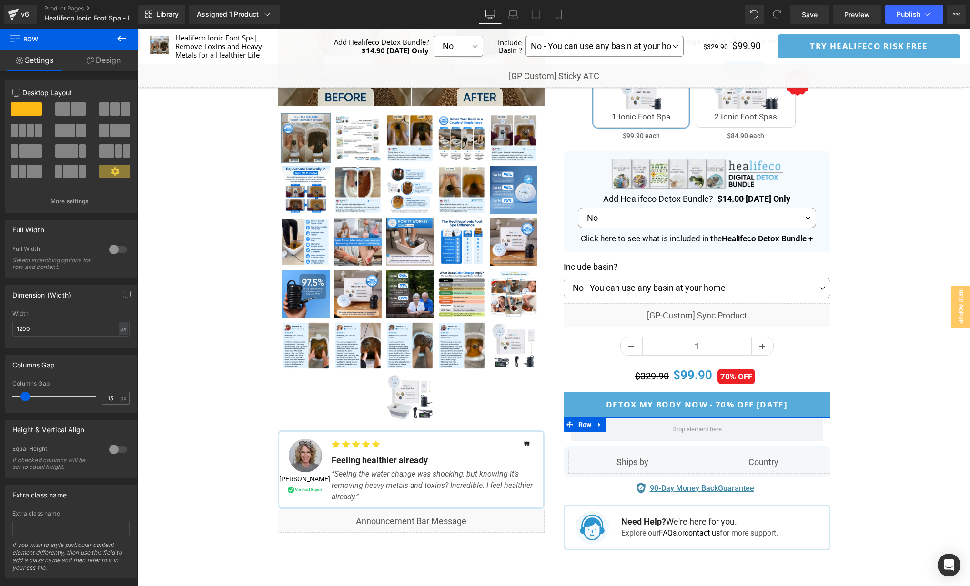
click at [103, 60] on link "Design" at bounding box center [103, 60] width 69 height 21
click at [0, 0] on div "Spacing" at bounding box center [0, 0] width 0 height 0
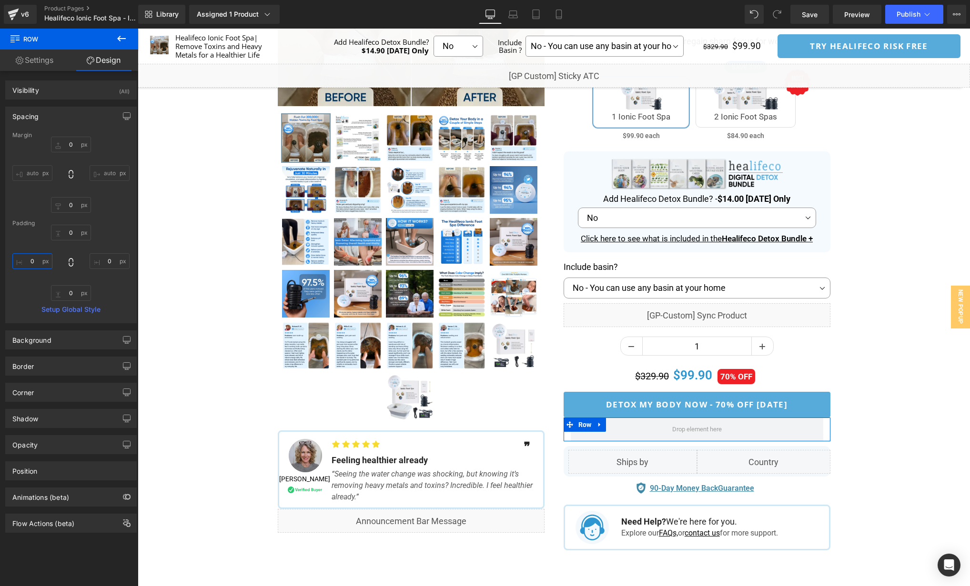
click at [39, 268] on input "text" at bounding box center [32, 261] width 40 height 16
type input "5"
click at [108, 262] on input "text" at bounding box center [110, 261] width 40 height 16
type input "5"
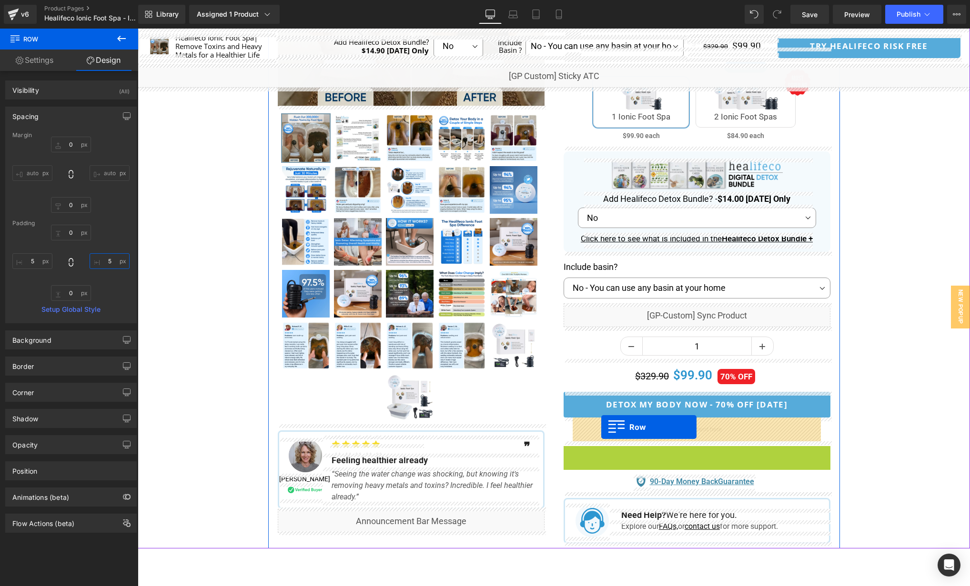
drag, startPoint x: 564, startPoint y: 446, endPoint x: 601, endPoint y: 427, distance: 41.3
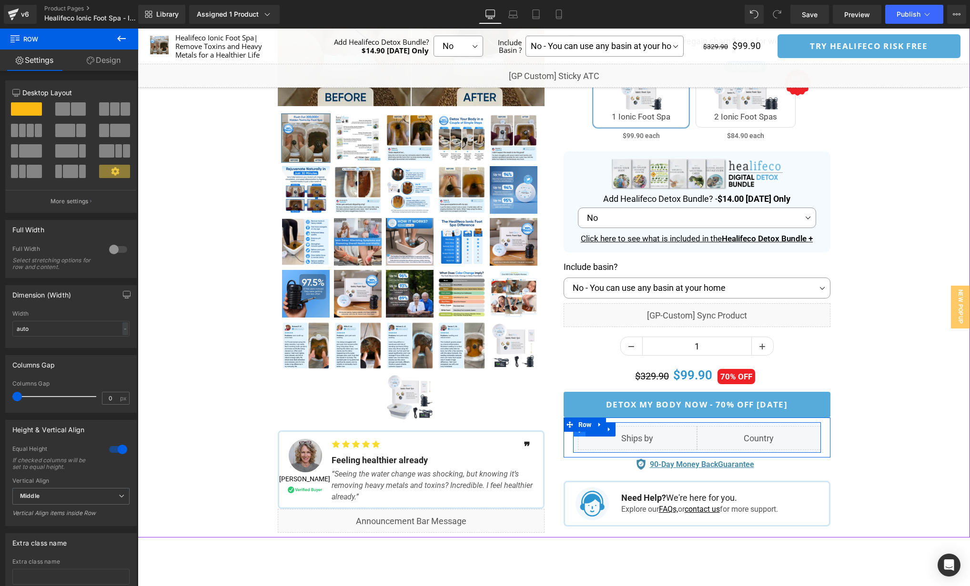
click at [575, 435] on span at bounding box center [579, 430] width 12 height 14
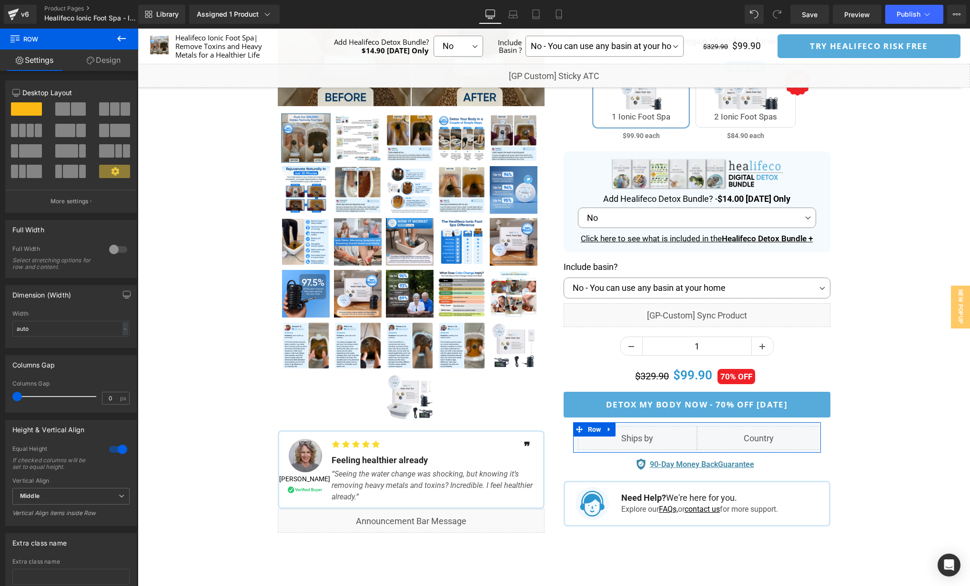
click at [105, 66] on link "Design" at bounding box center [103, 60] width 69 height 21
click at [0, 0] on div "Background" at bounding box center [0, 0] width 0 height 0
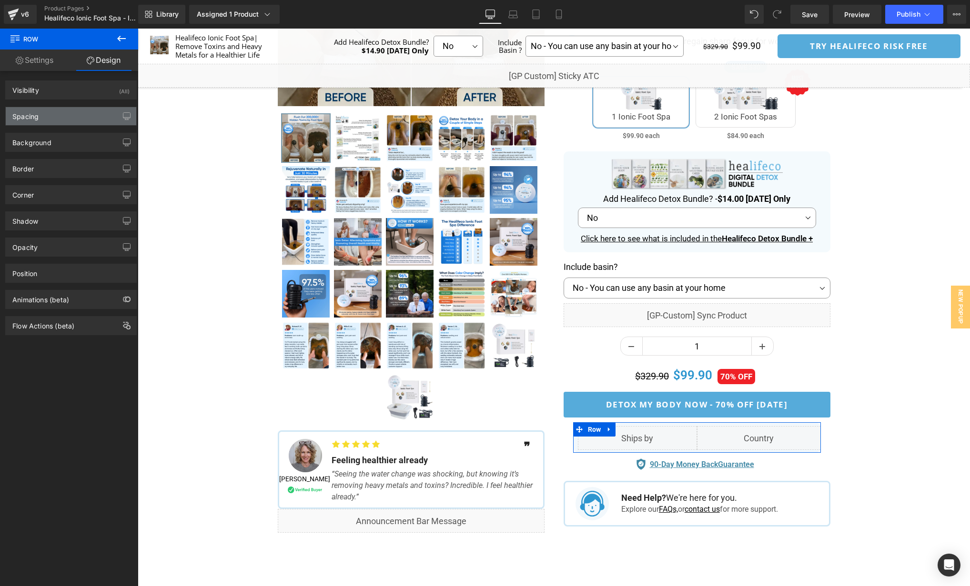
click at [47, 116] on div "Spacing" at bounding box center [71, 116] width 131 height 18
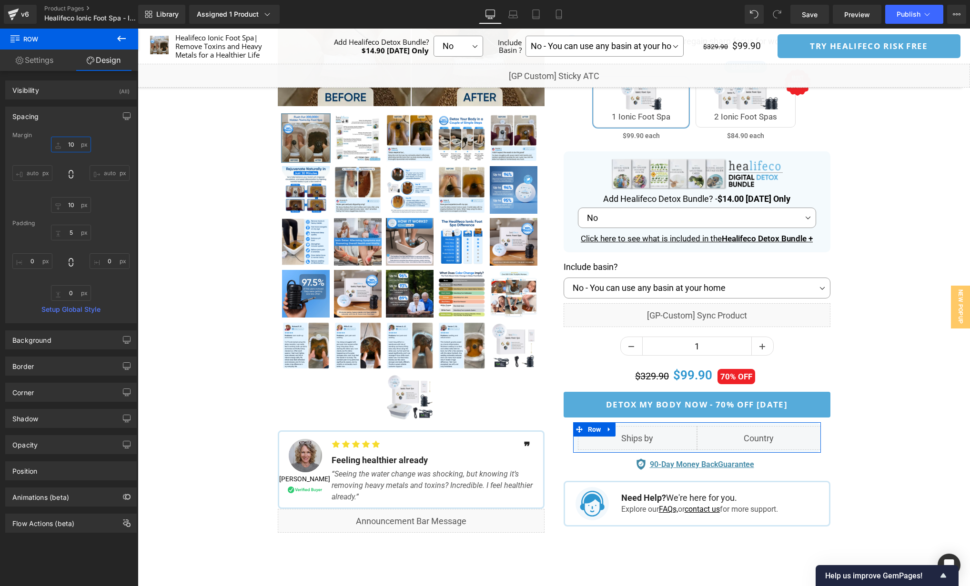
click at [72, 147] on input "text" at bounding box center [71, 145] width 40 height 16
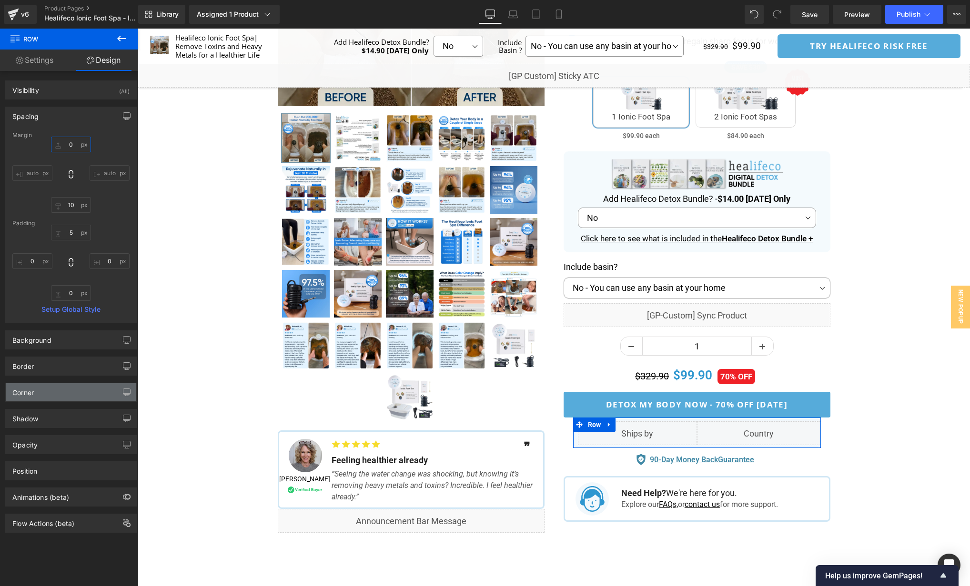
type input "0"
click at [51, 399] on div "Corner" at bounding box center [71, 392] width 131 height 18
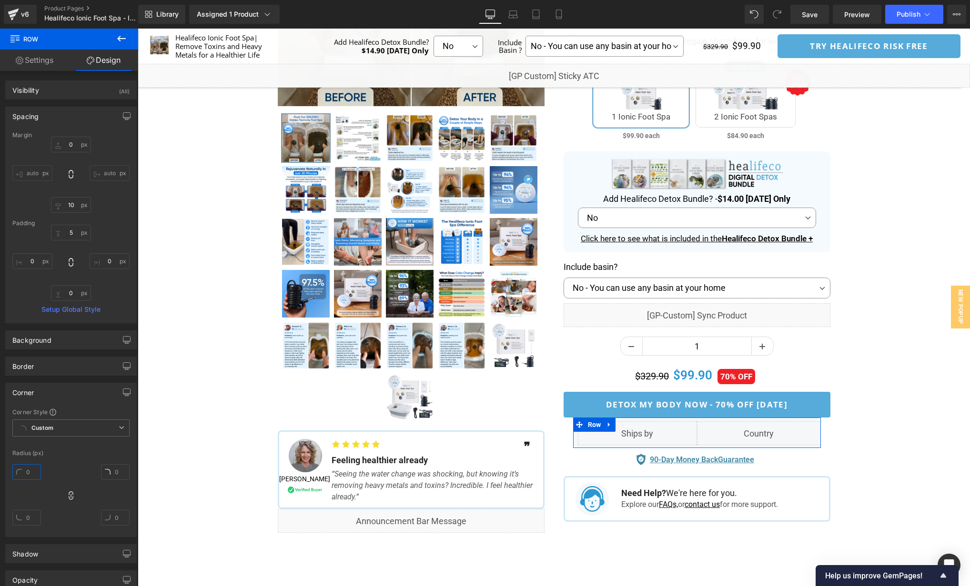
click at [35, 475] on input "text" at bounding box center [26, 472] width 29 height 16
type input "0"
click at [70, 498] on icon at bounding box center [71, 496] width 10 height 10
click at [29, 519] on input "text" at bounding box center [26, 518] width 29 height 16
type input "12"
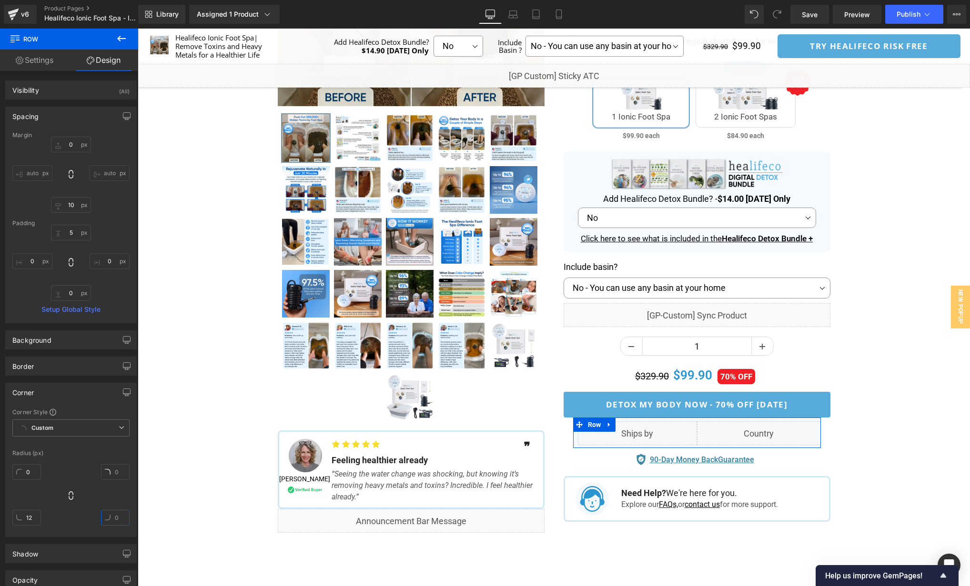
click at [111, 519] on input "text" at bounding box center [115, 518] width 29 height 16
click at [117, 522] on input "text" at bounding box center [115, 518] width 29 height 16
type input "12"
click at [112, 486] on div at bounding box center [115, 488] width 29 height 6
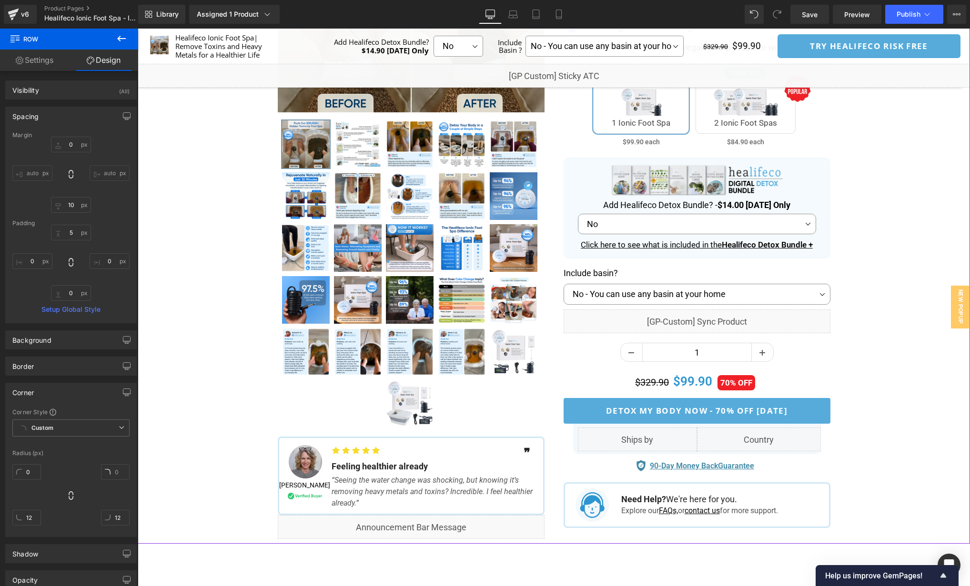
scroll to position [259, 0]
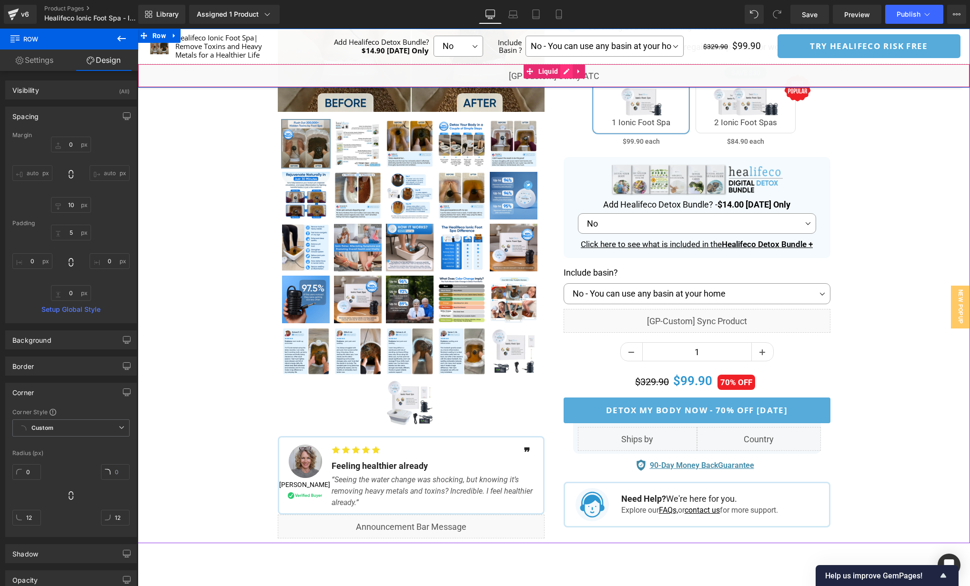
click at [564, 73] on div "Liquid" at bounding box center [554, 76] width 832 height 24
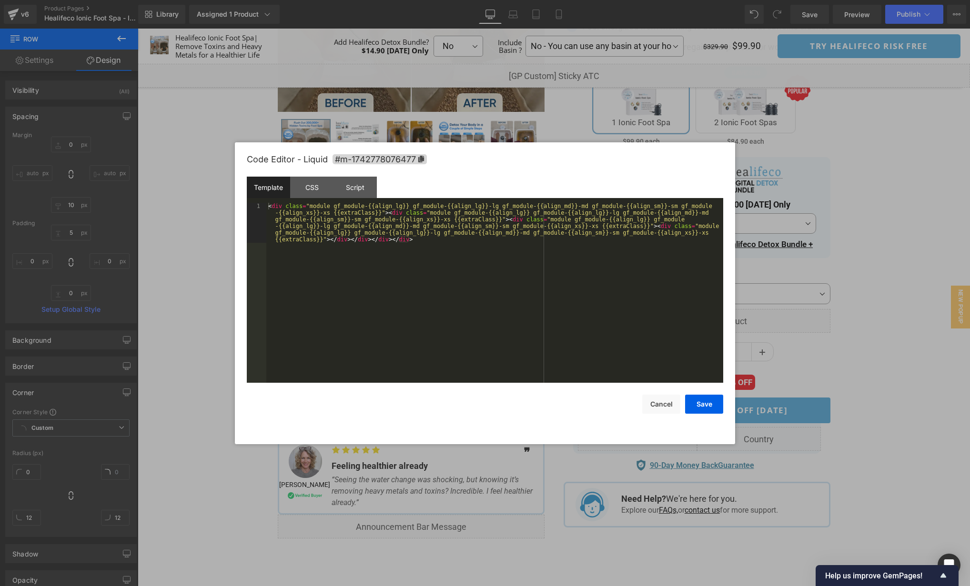
click at [582, 267] on div "< div class = "module gf_module-{{align_lg}} gf_module-{{align_lg}}-lg gf_modul…" at bounding box center [494, 333] width 457 height 260
click at [315, 186] on div "CSS" at bounding box center [311, 187] width 43 height 21
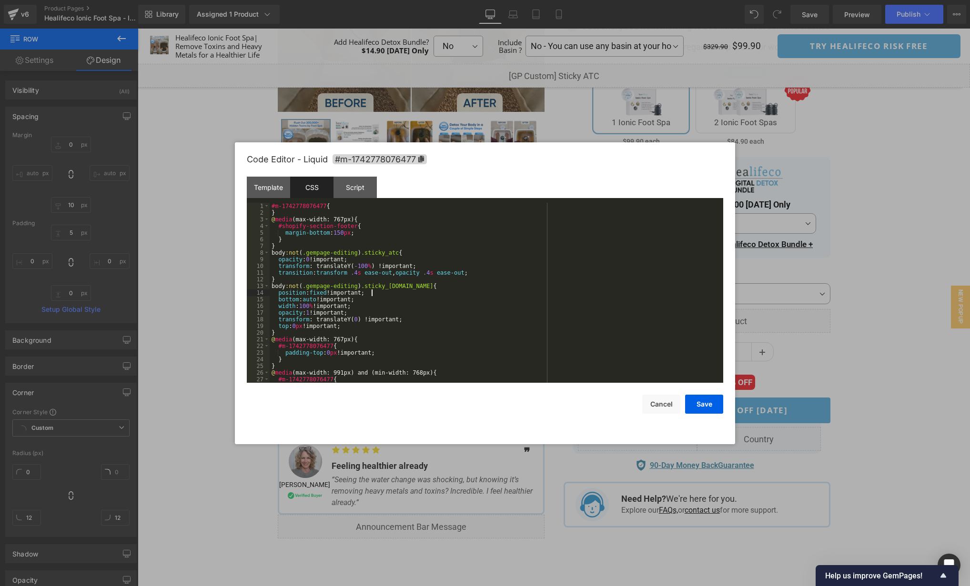
click at [575, 293] on div "#m-1742778076477 { } @ media (max-width: 767px) { #shopify-section-footer { mar…" at bounding box center [495, 299] width 450 height 193
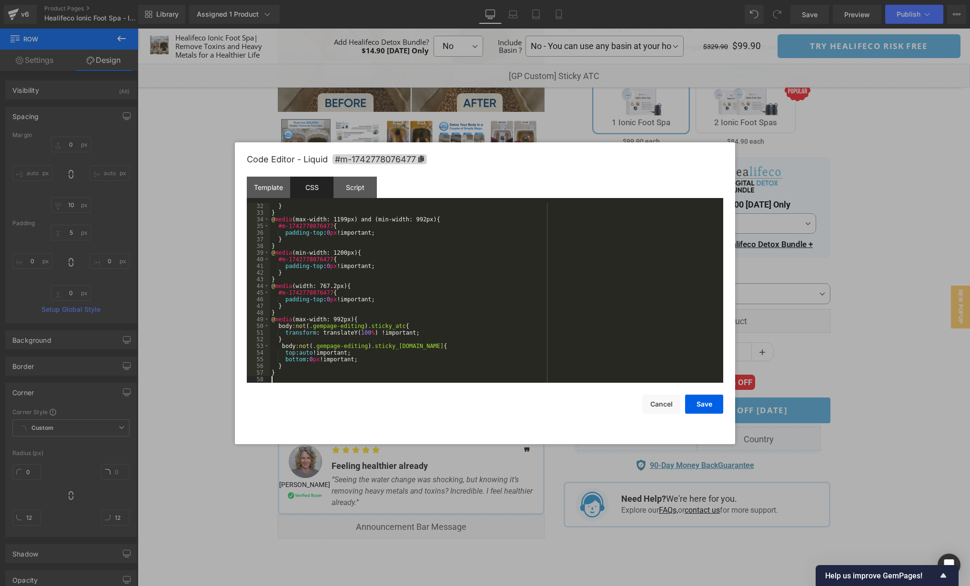
scroll to position [207, 0]
click at [368, 189] on div "Script" at bounding box center [354, 187] width 43 height 21
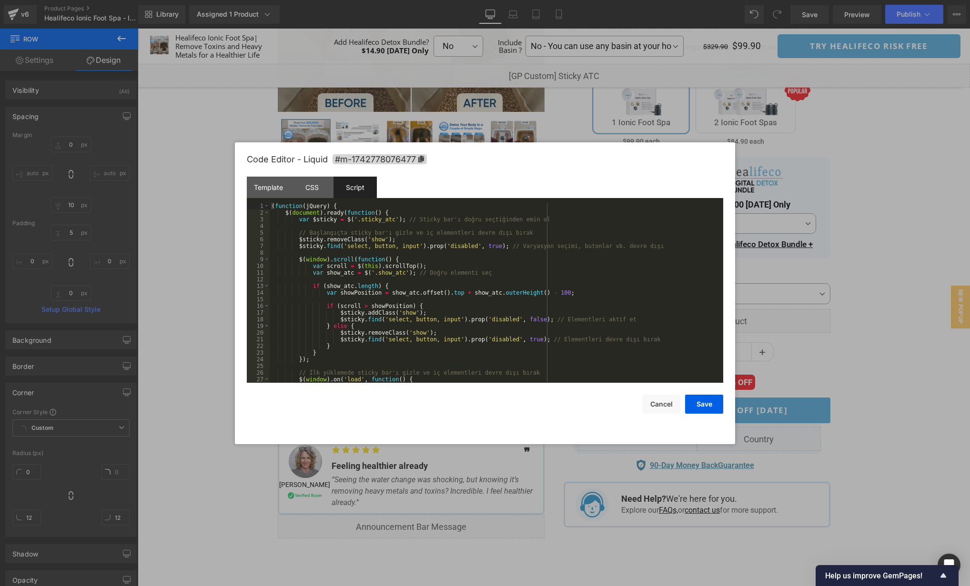
click at [635, 279] on div "( function ( jQuery ) { $ ( document ) . ready ( function ( ) { var $sticky = $…" at bounding box center [495, 299] width 450 height 193
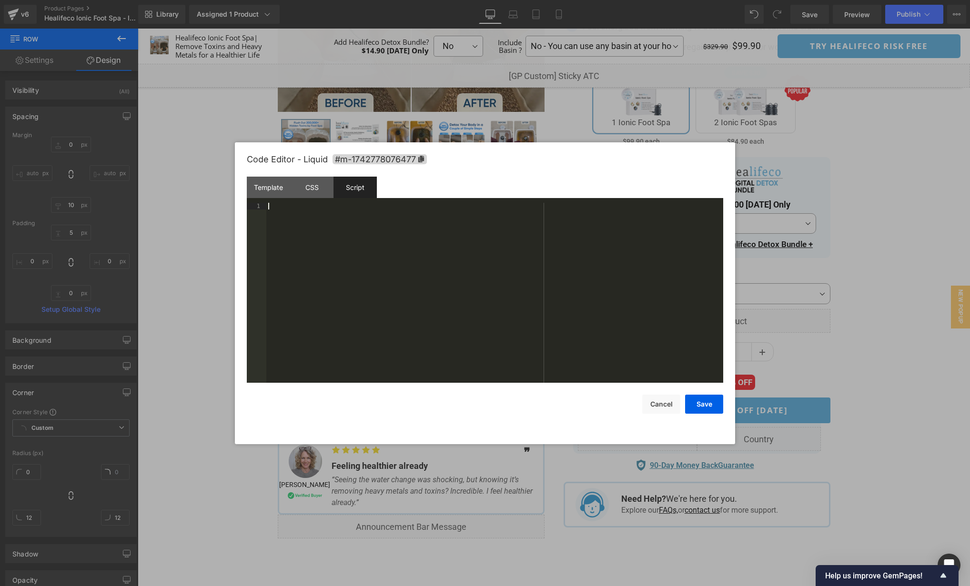
scroll to position [47, 0]
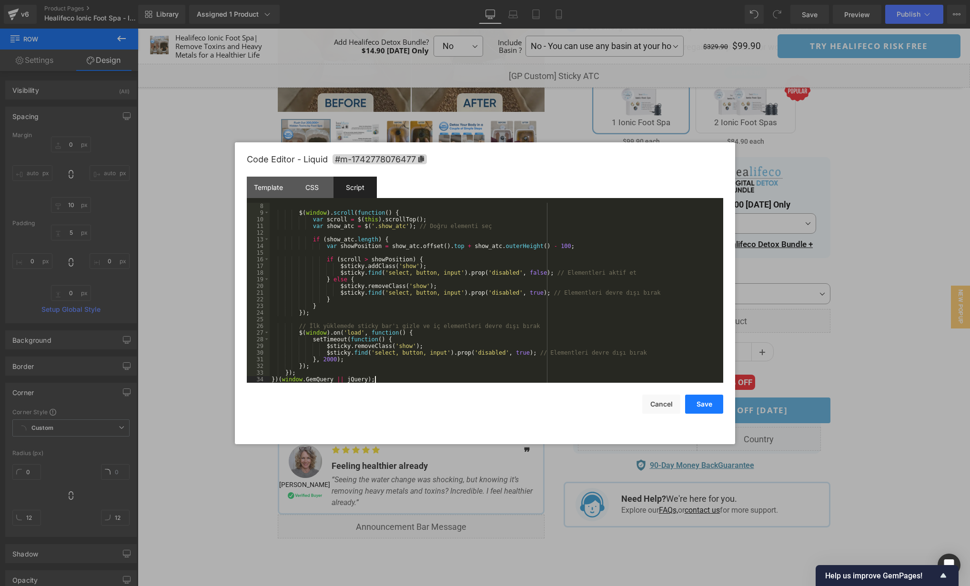
click at [720, 404] on button "Save" at bounding box center [704, 404] width 38 height 19
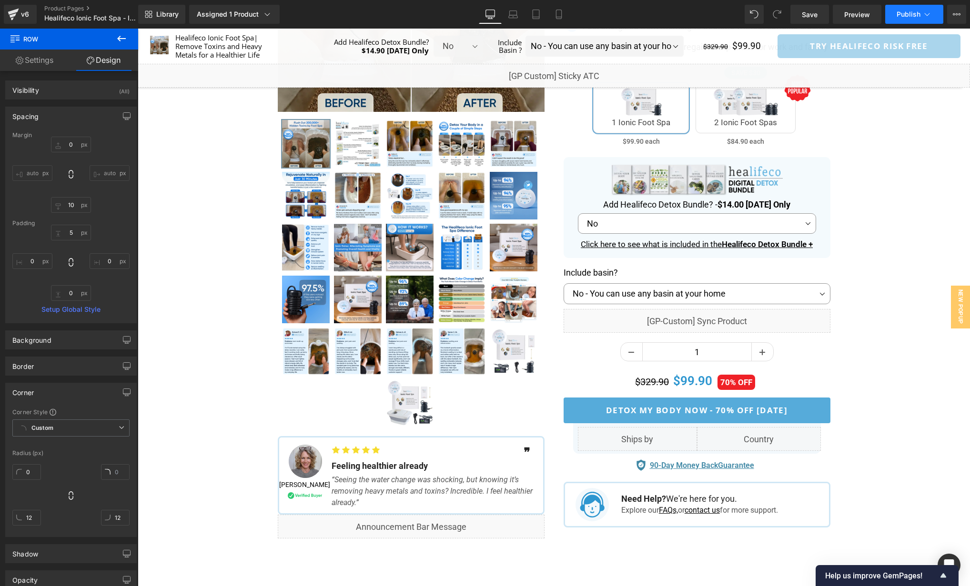
click at [907, 12] on span "Publish" at bounding box center [908, 14] width 24 height 8
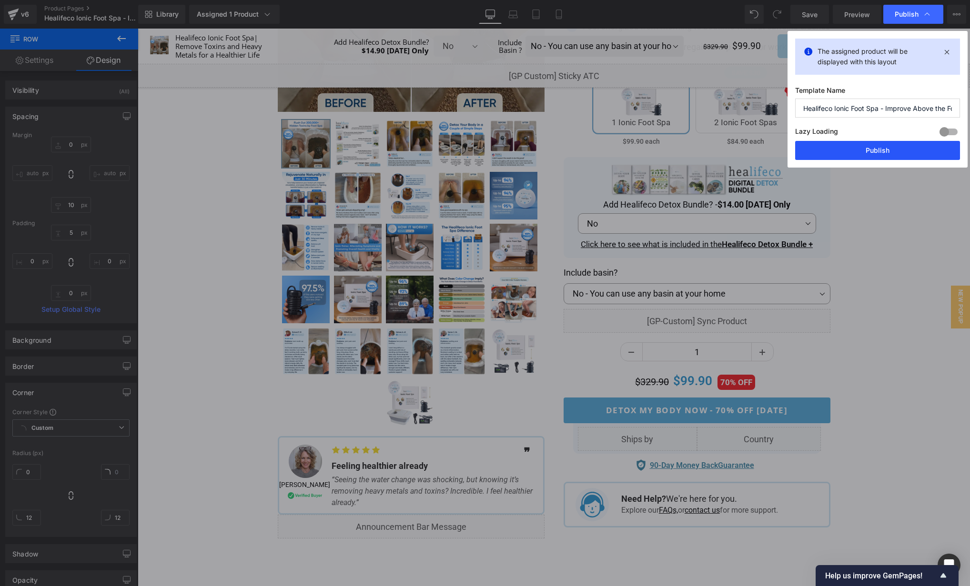
click at [884, 143] on button "Publish" at bounding box center [877, 150] width 165 height 19
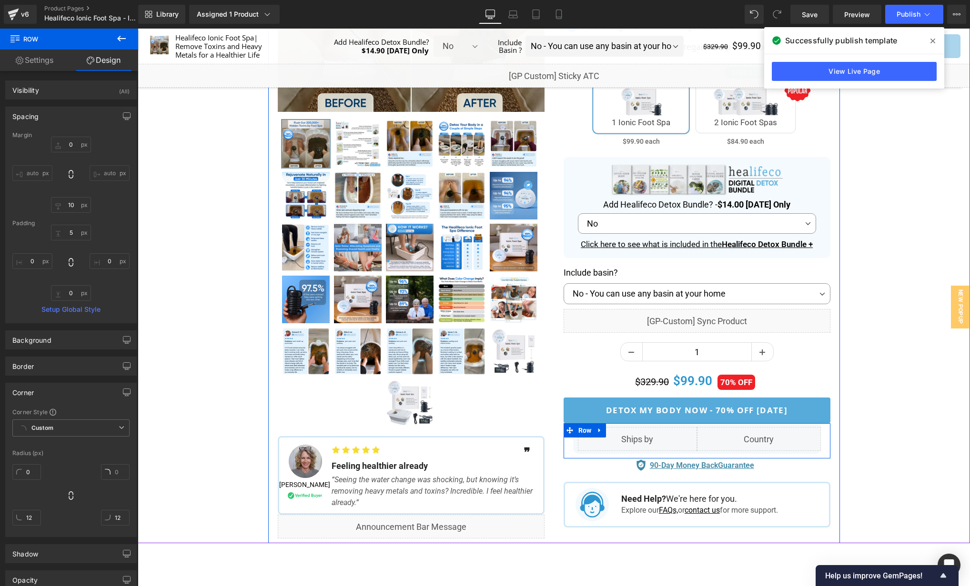
click at [824, 434] on div "Liquid Liquid Row Row" at bounding box center [697, 440] width 262 height 35
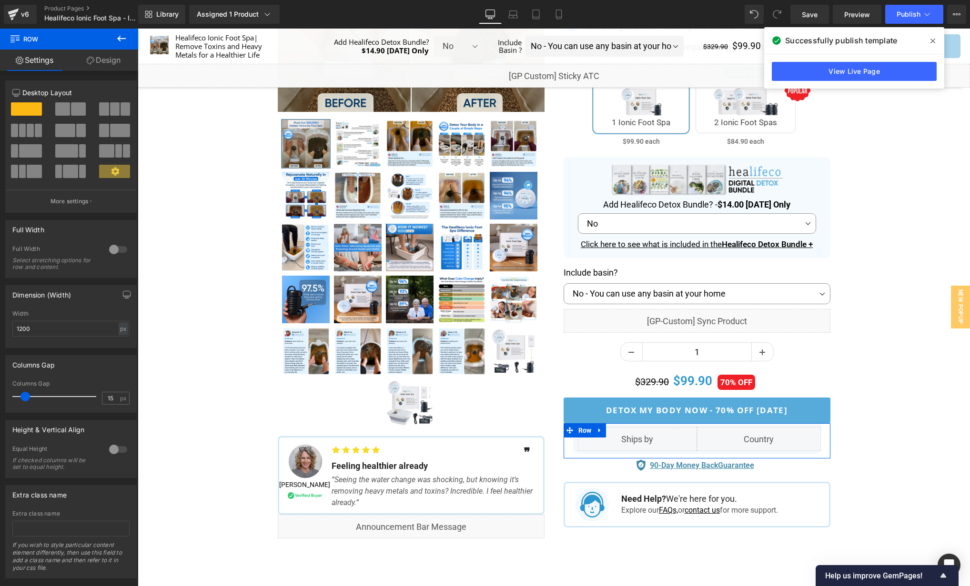
click at [95, 61] on link "Design" at bounding box center [103, 60] width 69 height 21
click at [0, 0] on div "Spacing" at bounding box center [0, 0] width 0 height 0
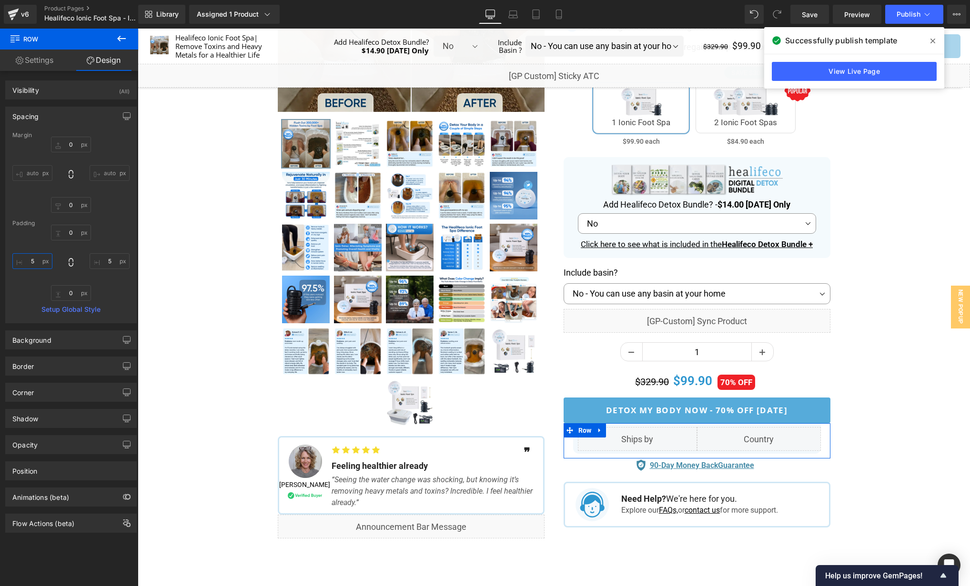
click at [35, 265] on input "text" at bounding box center [32, 261] width 40 height 16
click at [36, 265] on input "3" at bounding box center [32, 261] width 40 height 16
drag, startPoint x: 35, startPoint y: 260, endPoint x: 22, endPoint y: 258, distance: 12.5
click at [23, 259] on input "0" at bounding box center [32, 261] width 40 height 16
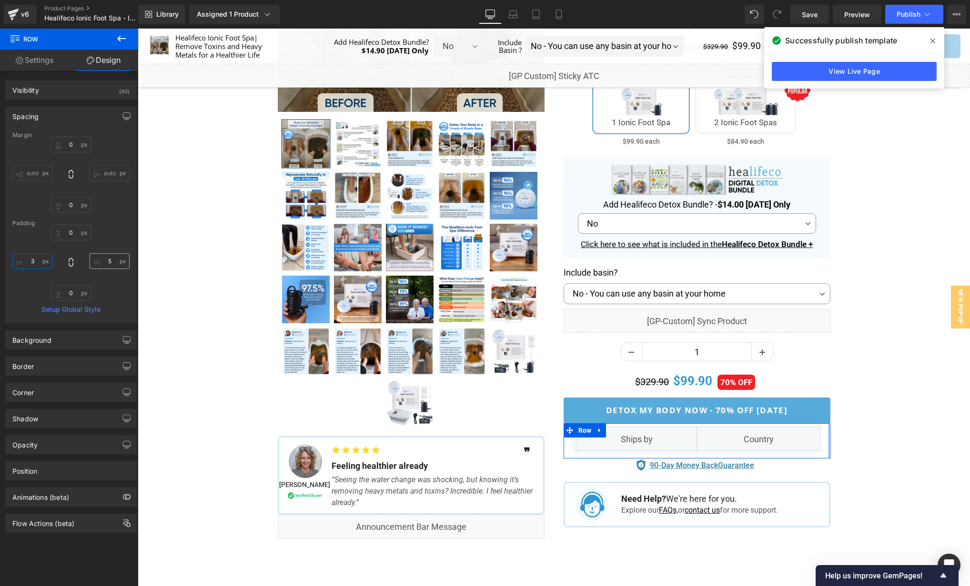
type input "3"
click at [111, 262] on input "text" at bounding box center [110, 261] width 40 height 16
type input "3"
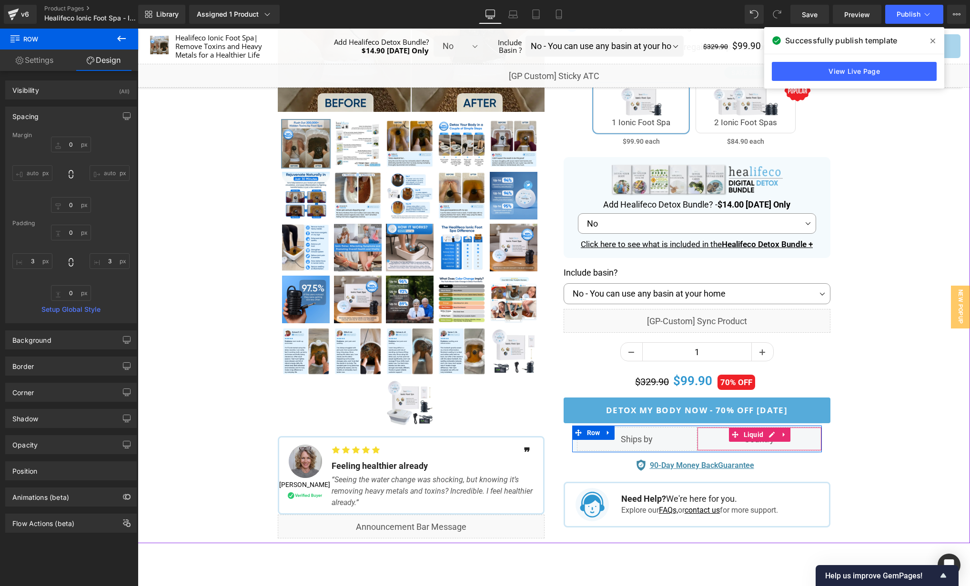
click at [844, 437] on div "Separator" at bounding box center [554, 192] width 832 height 704
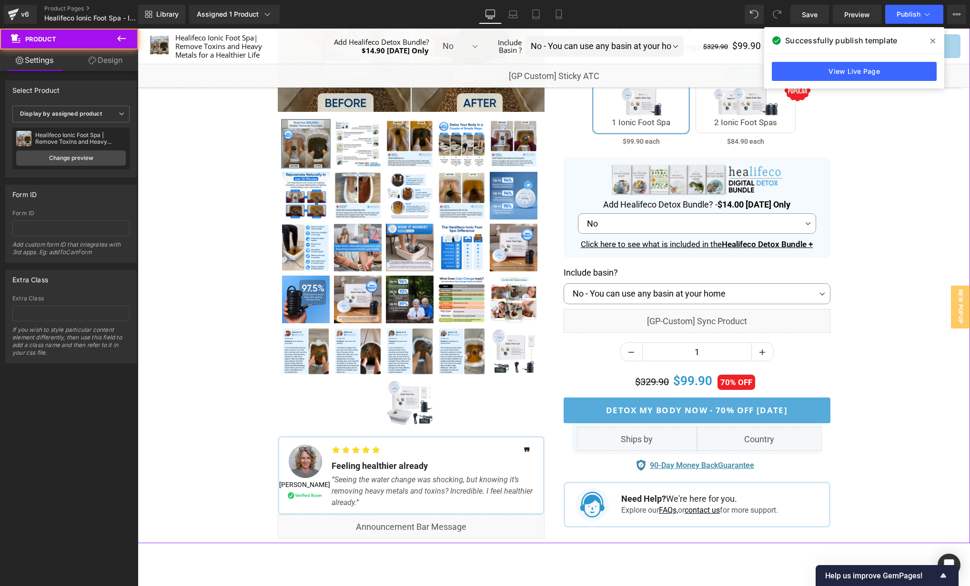
scroll to position [278, 0]
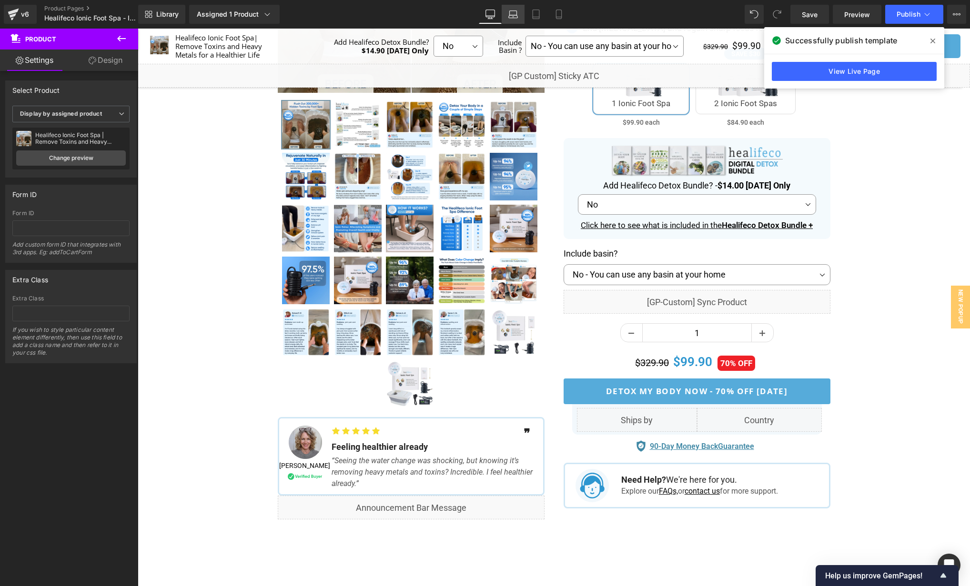
click at [516, 15] on icon at bounding box center [513, 15] width 10 height 10
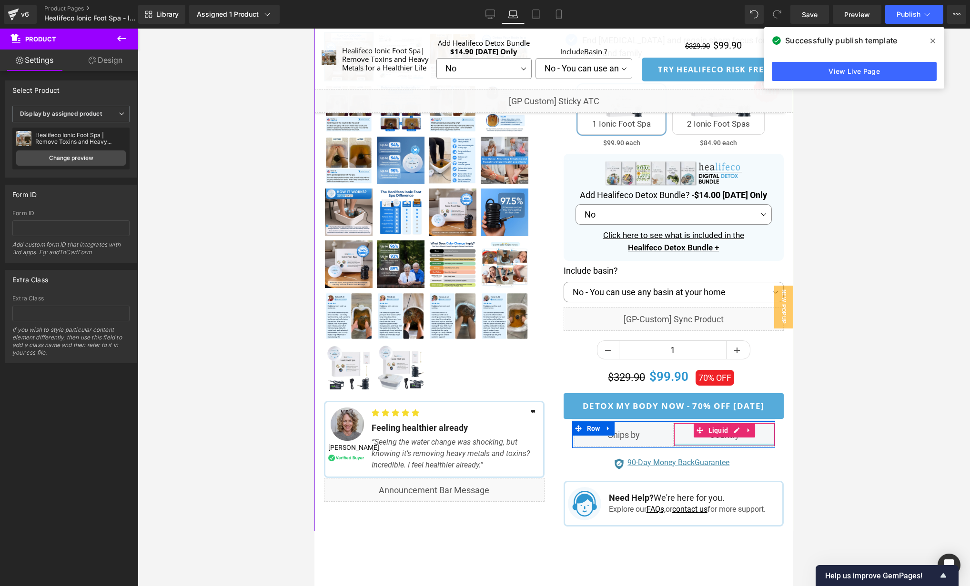
scroll to position [316, 0]
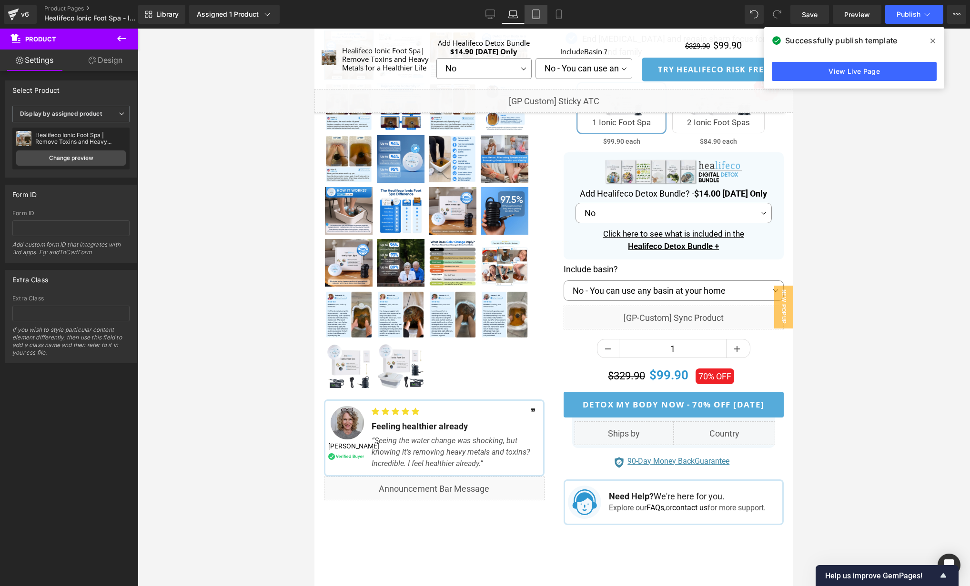
click at [534, 17] on icon at bounding box center [536, 15] width 10 height 10
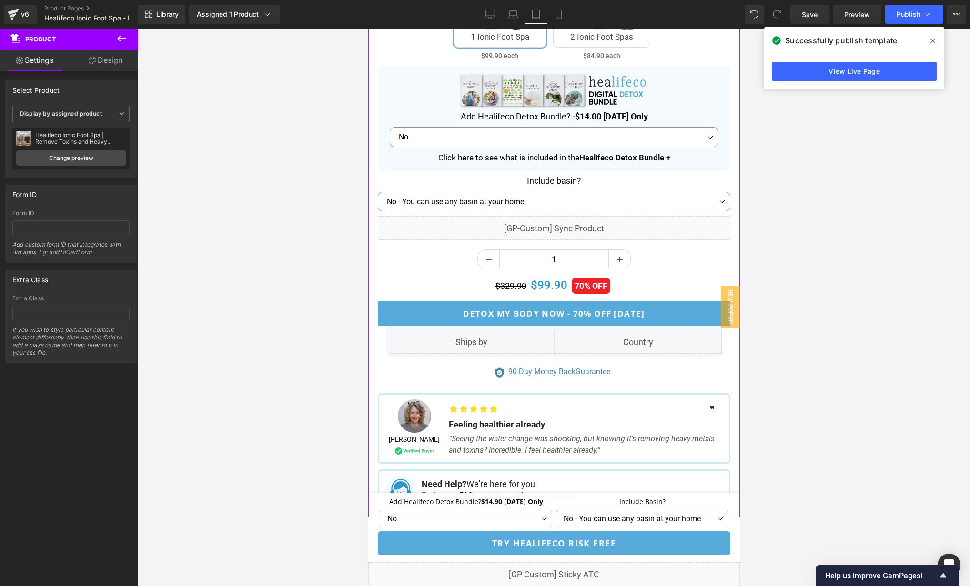
scroll to position [701, 0]
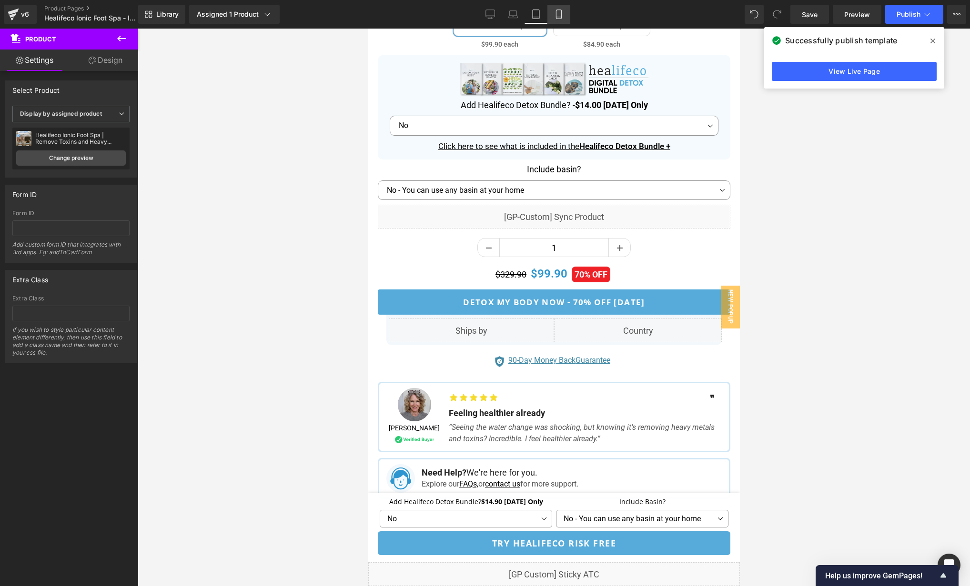
click at [559, 16] on icon at bounding box center [559, 15] width 10 height 10
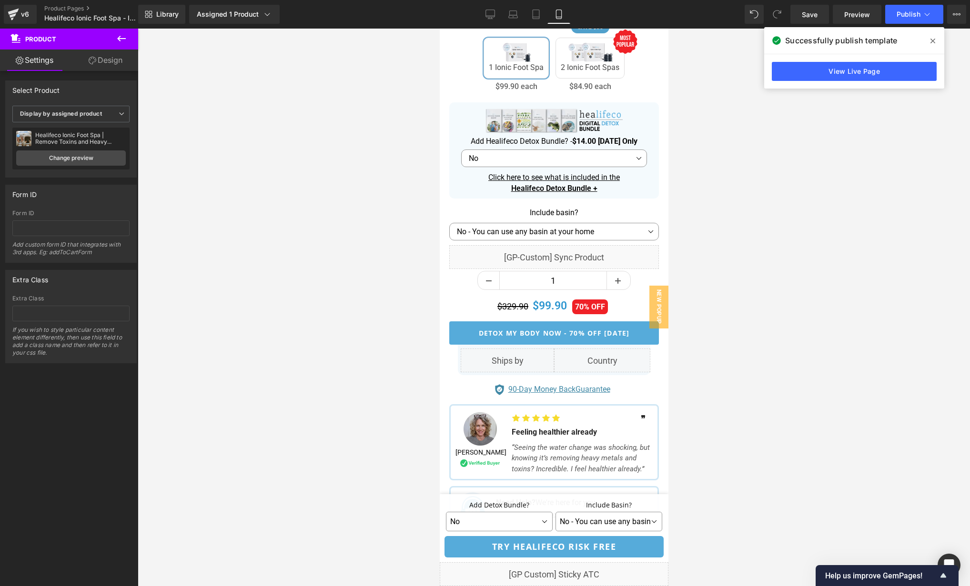
scroll to position [623, 0]
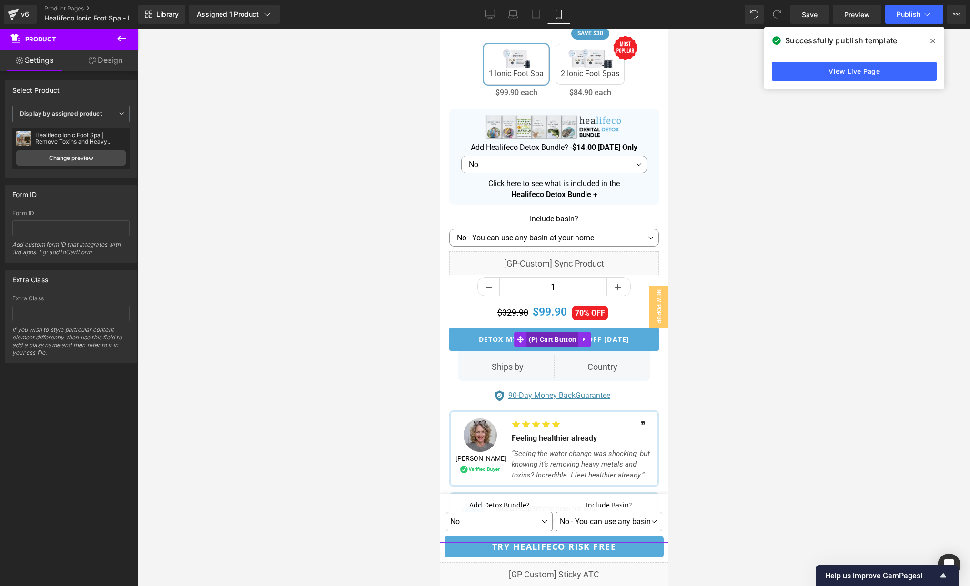
click at [544, 337] on span "(P) Cart Button" at bounding box center [552, 339] width 52 height 14
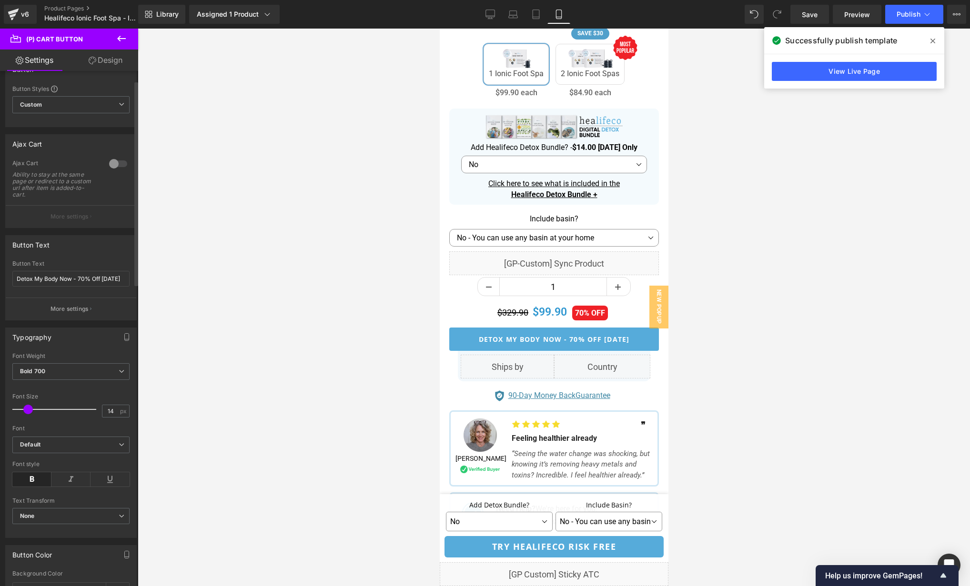
scroll to position [24, 0]
click at [28, 408] on span at bounding box center [28, 407] width 10 height 10
click at [489, 14] on icon at bounding box center [490, 15] width 10 height 10
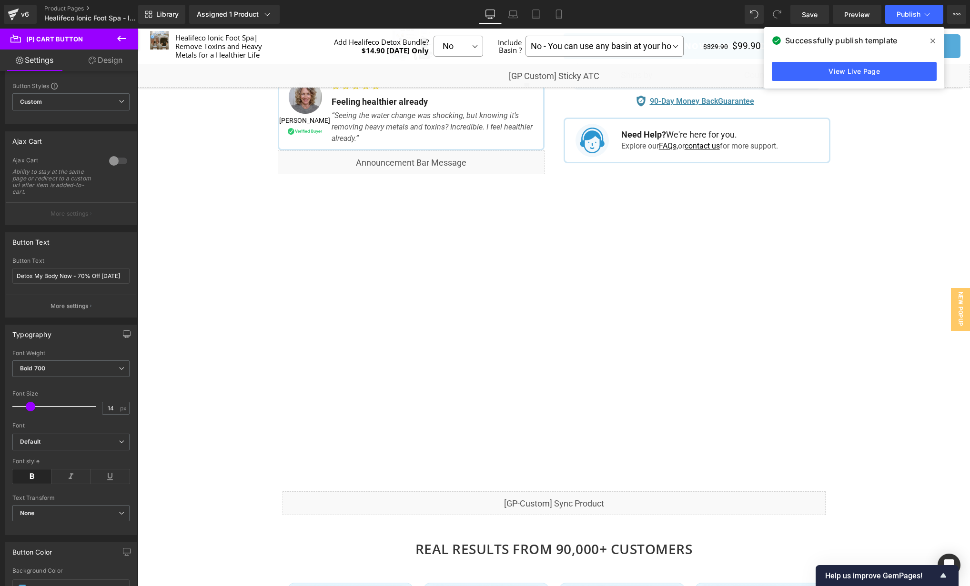
scroll to position [332, 0]
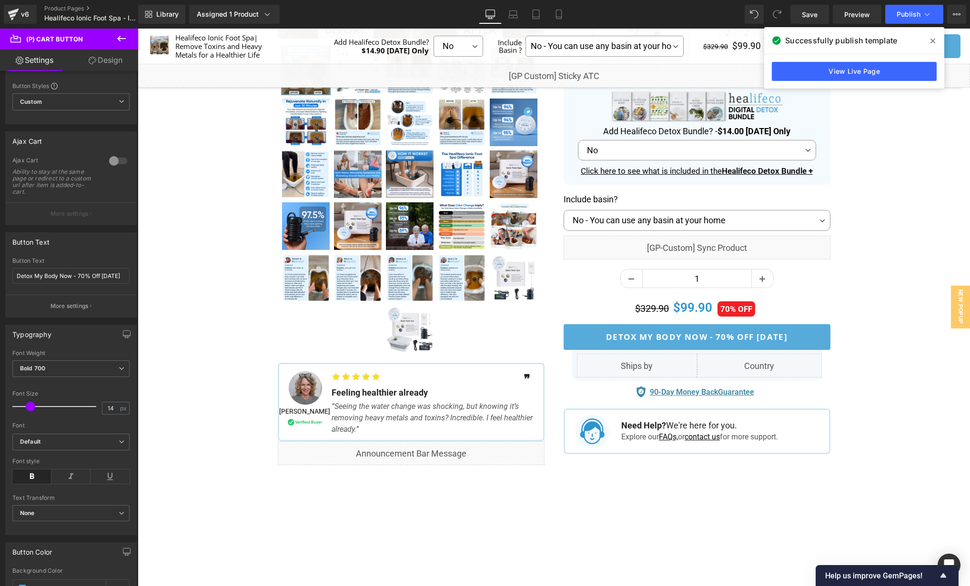
click at [932, 41] on icon at bounding box center [932, 41] width 5 height 5
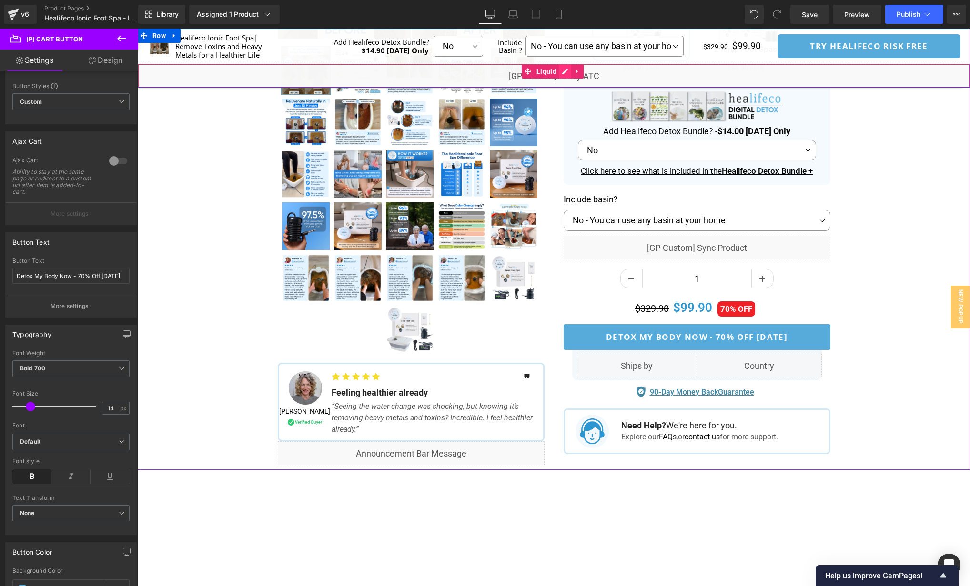
click at [564, 72] on div "Liquid" at bounding box center [554, 76] width 832 height 24
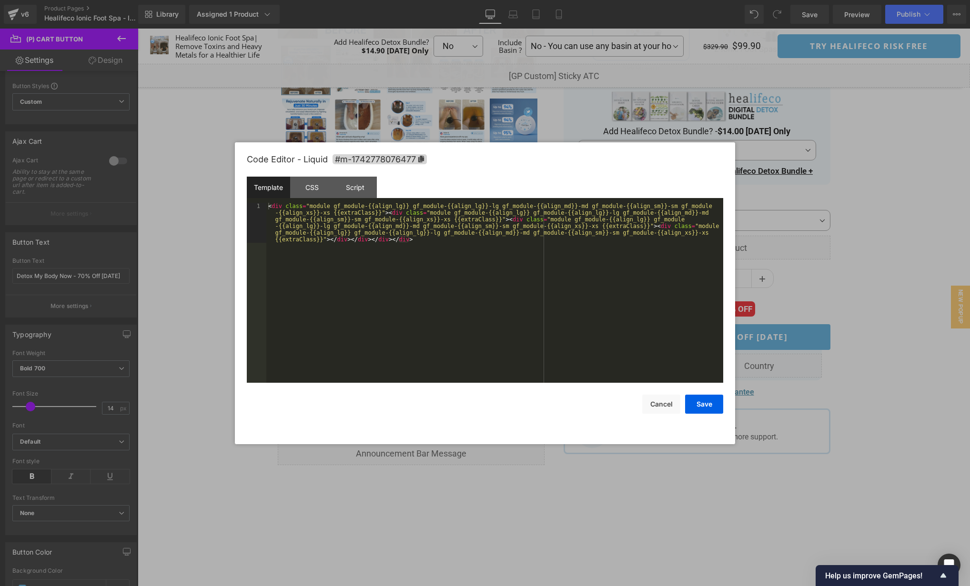
click at [535, 293] on div "< div class = "module gf_module-{{align_lg}} gf_module-{{align_lg}}-lg gf_modul…" at bounding box center [494, 333] width 457 height 260
click at [302, 188] on div "CSS" at bounding box center [311, 187] width 43 height 21
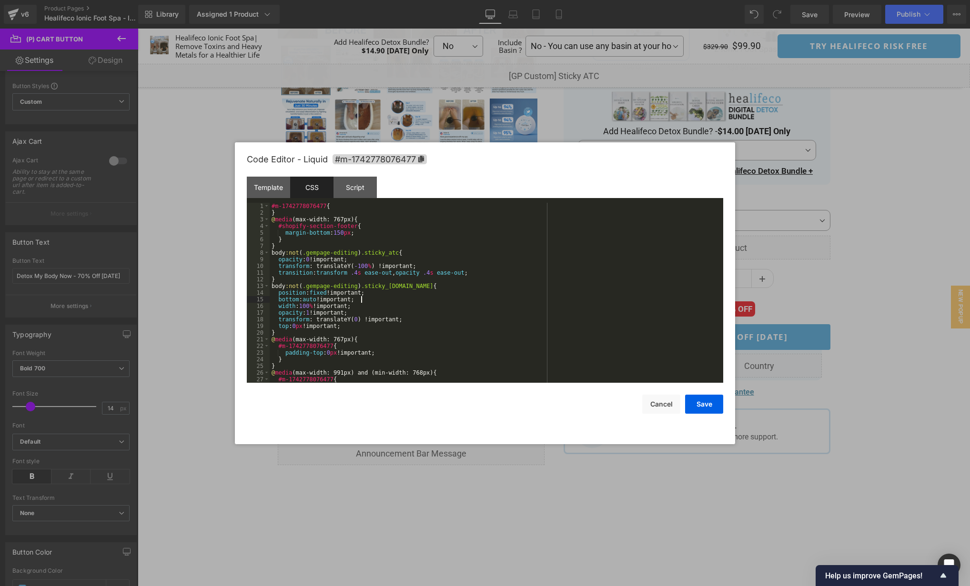
click at [585, 298] on div "#m-1742778076477 { } @ media (max-width: 767px) { #shopify-section-footer { mar…" at bounding box center [495, 299] width 450 height 193
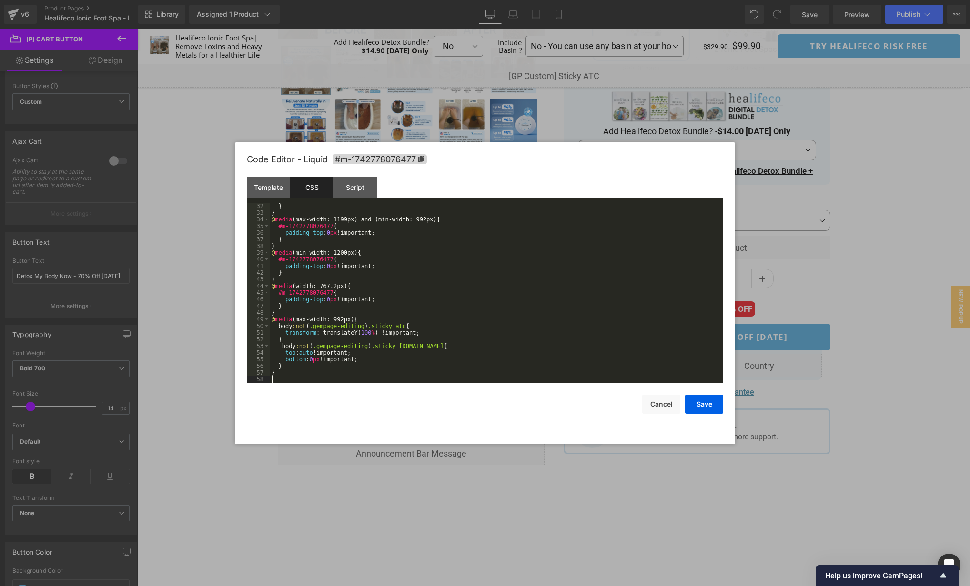
scroll to position [207, 0]
click at [370, 183] on div "Script" at bounding box center [354, 187] width 43 height 21
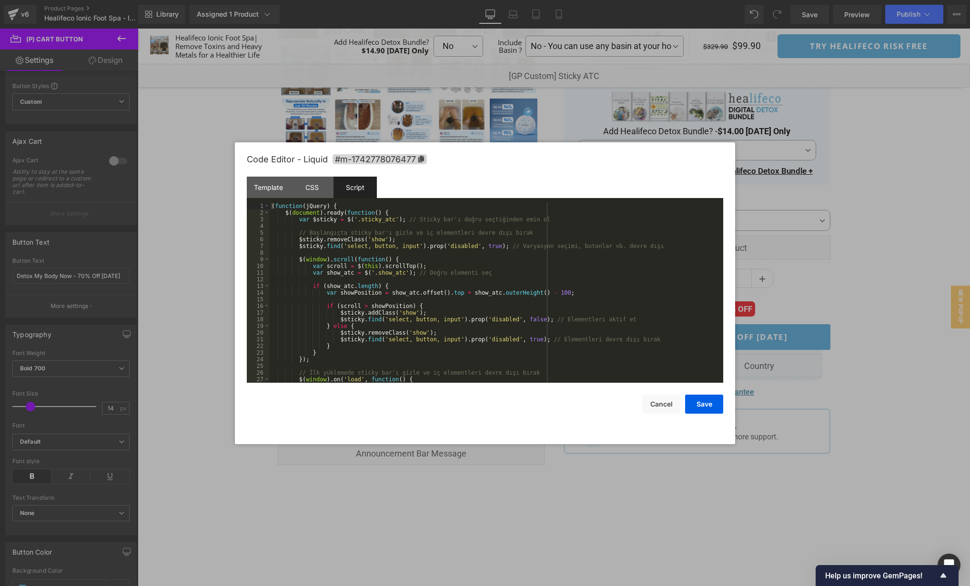
click at [632, 271] on div "( function ( jQuery ) { $ ( document ) . ready ( function ( ) { var $sticky = $…" at bounding box center [495, 299] width 450 height 193
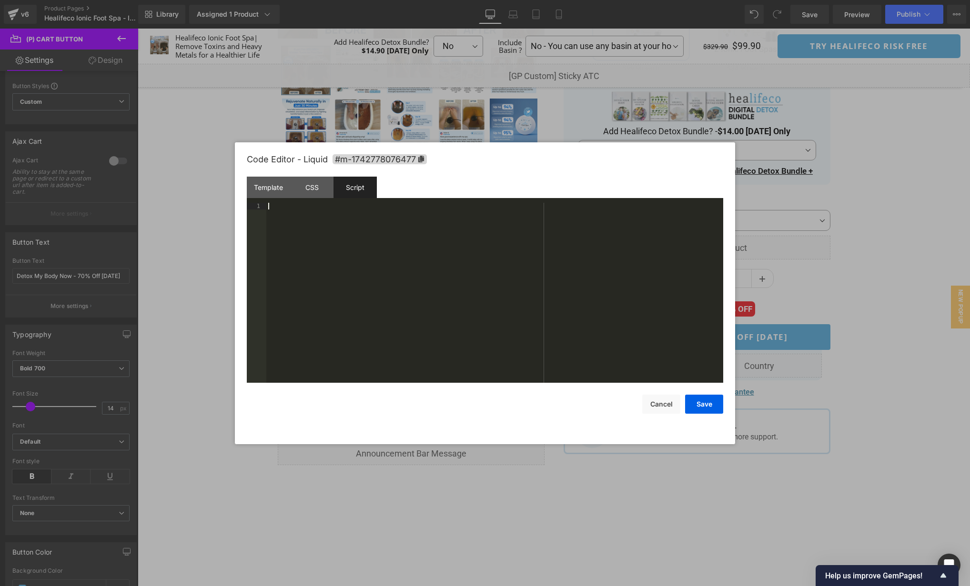
scroll to position [47, 0]
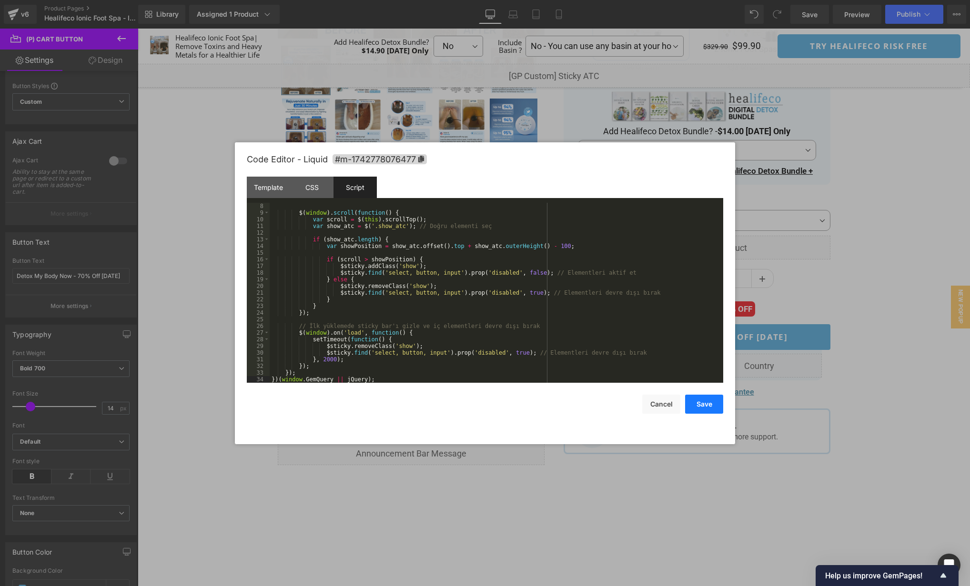
click at [711, 402] on button "Save" at bounding box center [704, 404] width 38 height 19
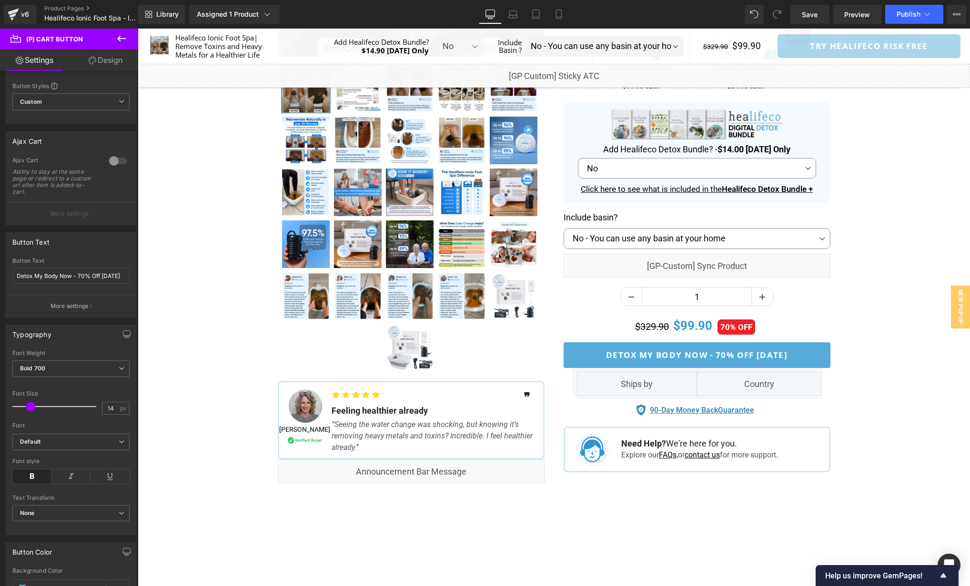
scroll to position [312, 0]
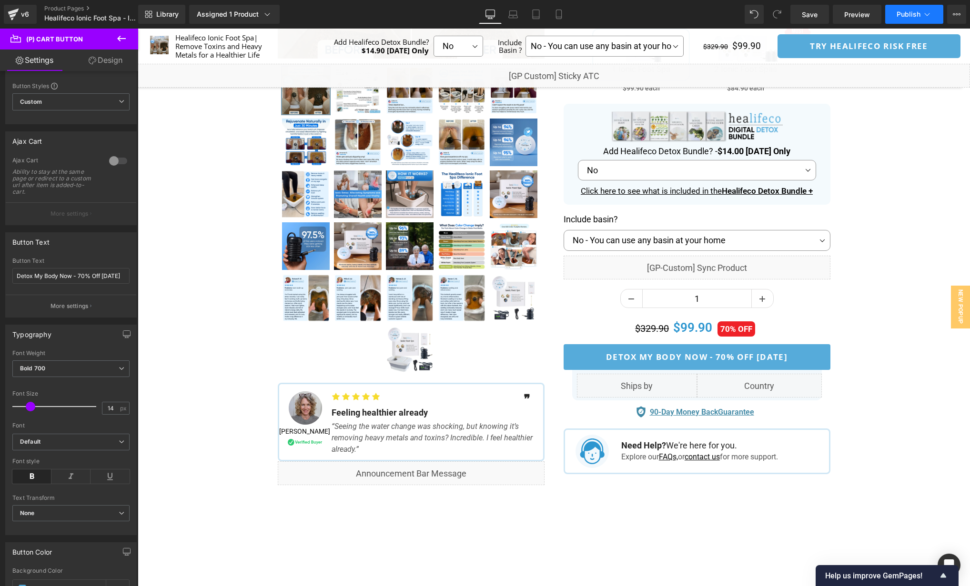
click at [917, 9] on button "Publish" at bounding box center [914, 14] width 58 height 19
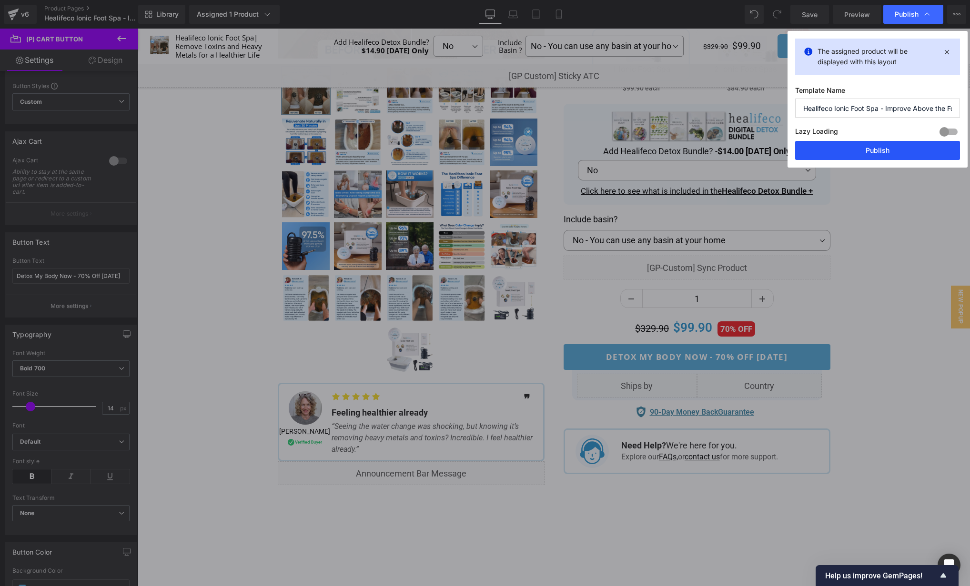
click at [882, 149] on button "Publish" at bounding box center [877, 150] width 165 height 19
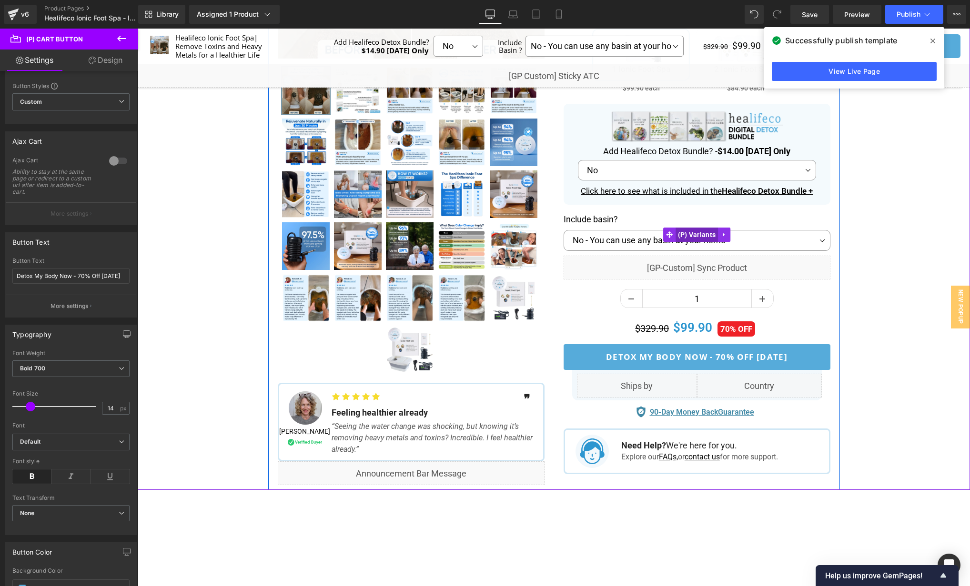
click at [702, 231] on span "(P) Variants" at bounding box center [696, 235] width 43 height 14
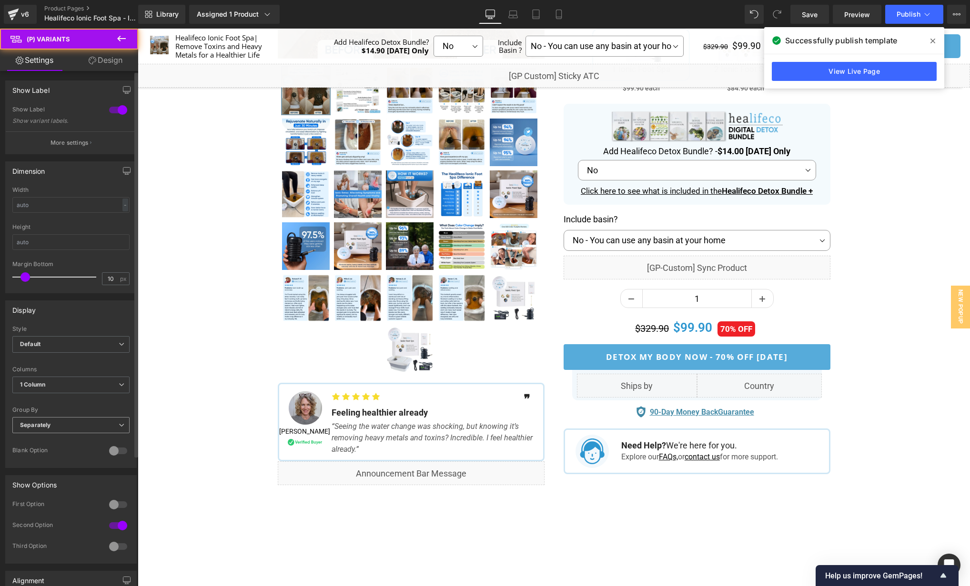
scroll to position [174, 0]
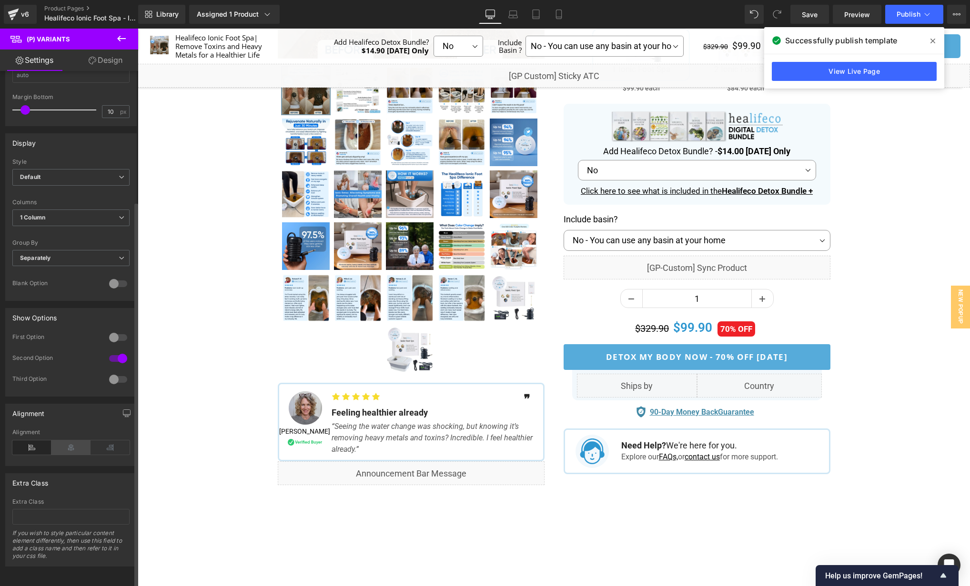
click at [72, 445] on icon at bounding box center [70, 448] width 39 height 14
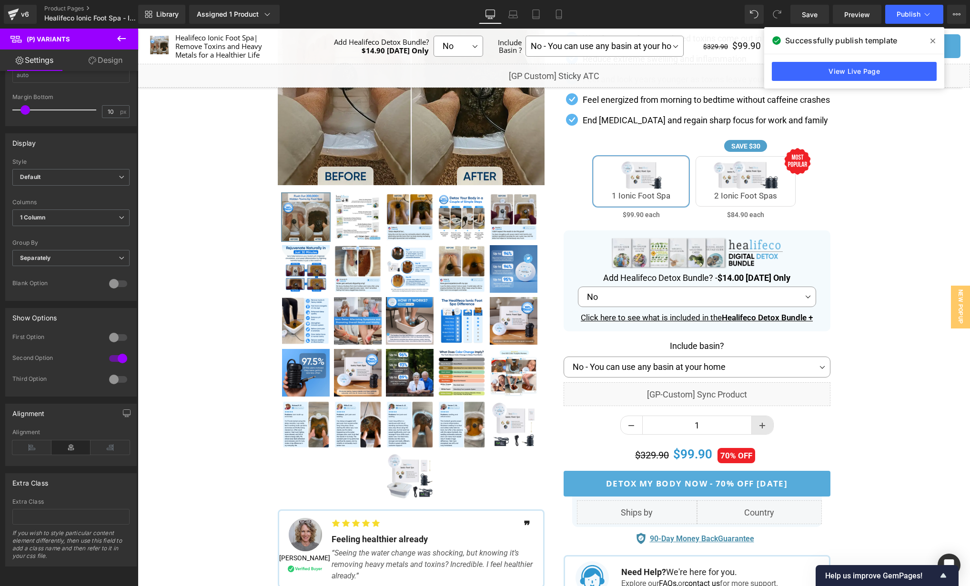
scroll to position [186, 0]
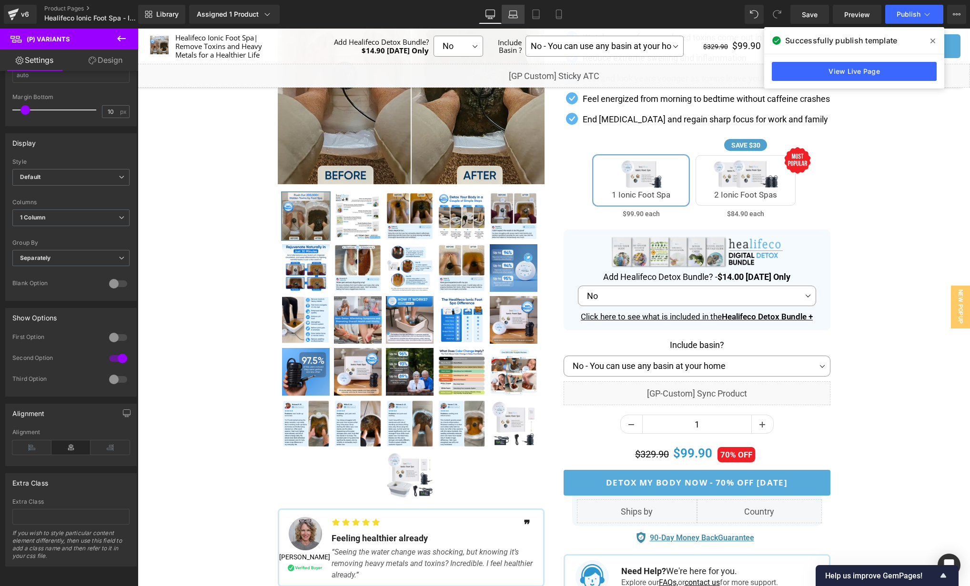
click at [513, 7] on link "Laptop" at bounding box center [513, 14] width 23 height 19
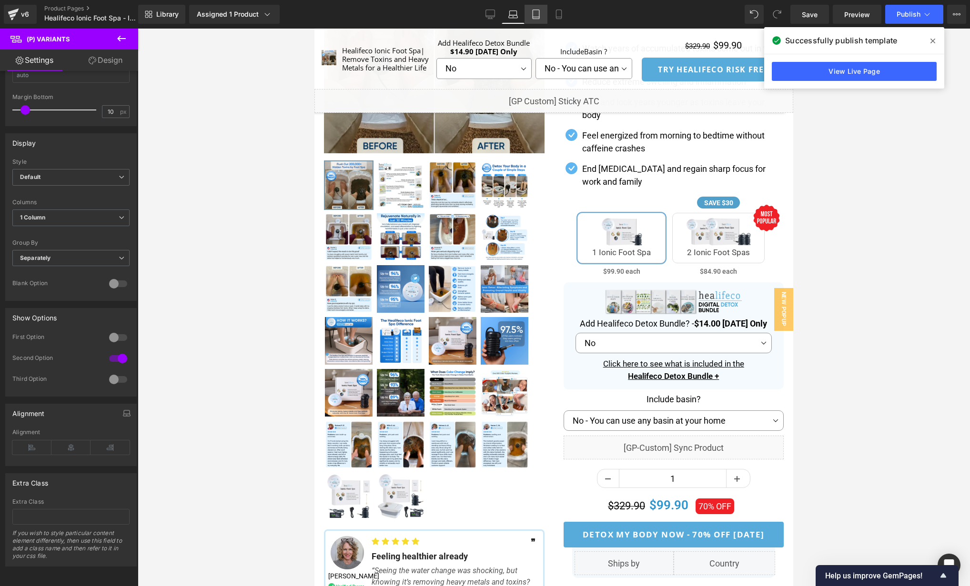
scroll to position [238, 0]
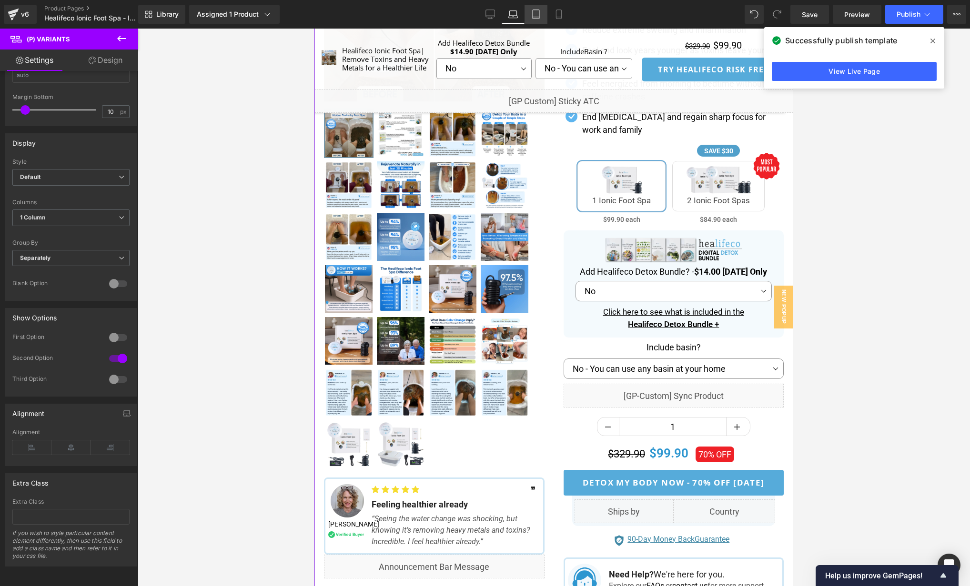
click at [541, 20] on link "Tablet" at bounding box center [535, 14] width 23 height 19
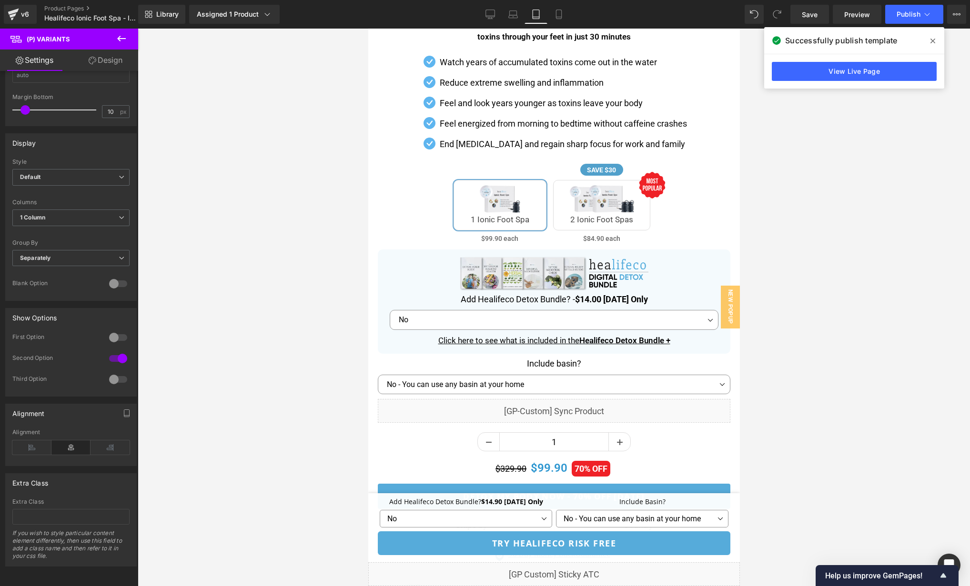
scroll to position [505, 0]
click at [563, 15] on icon at bounding box center [559, 15] width 10 height 10
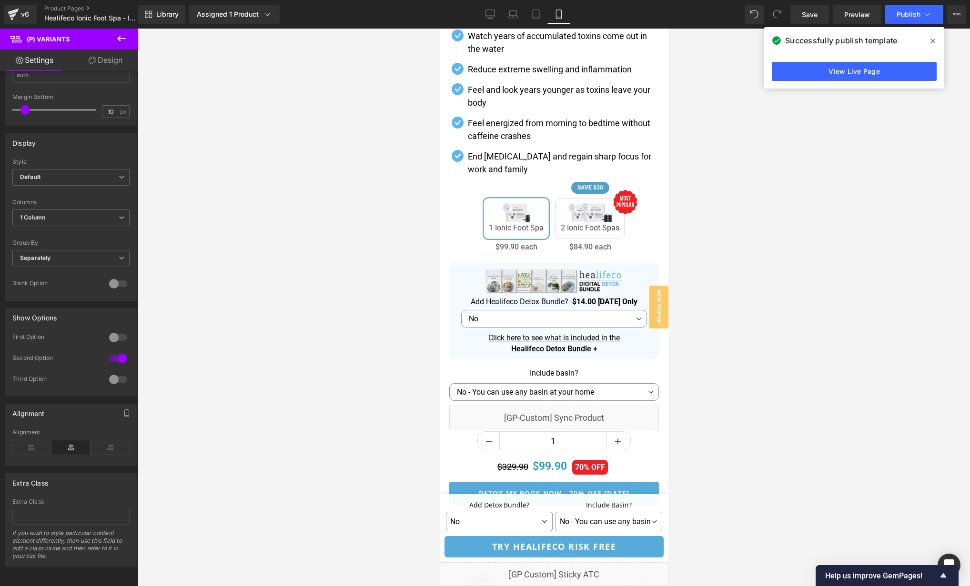
scroll to position [464, 0]
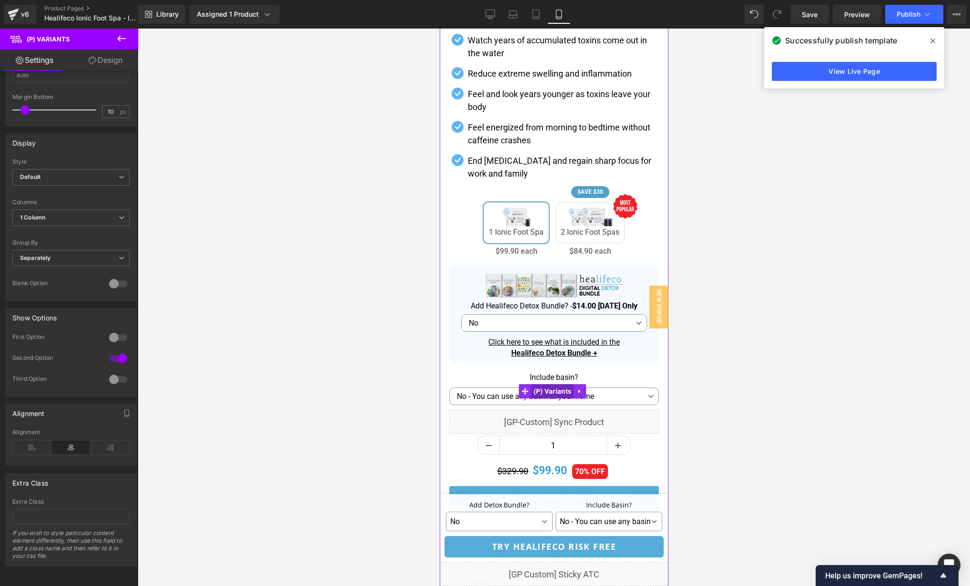
click at [548, 392] on span "(P) Variants" at bounding box center [552, 391] width 43 height 14
click at [534, 11] on icon at bounding box center [536, 15] width 10 height 10
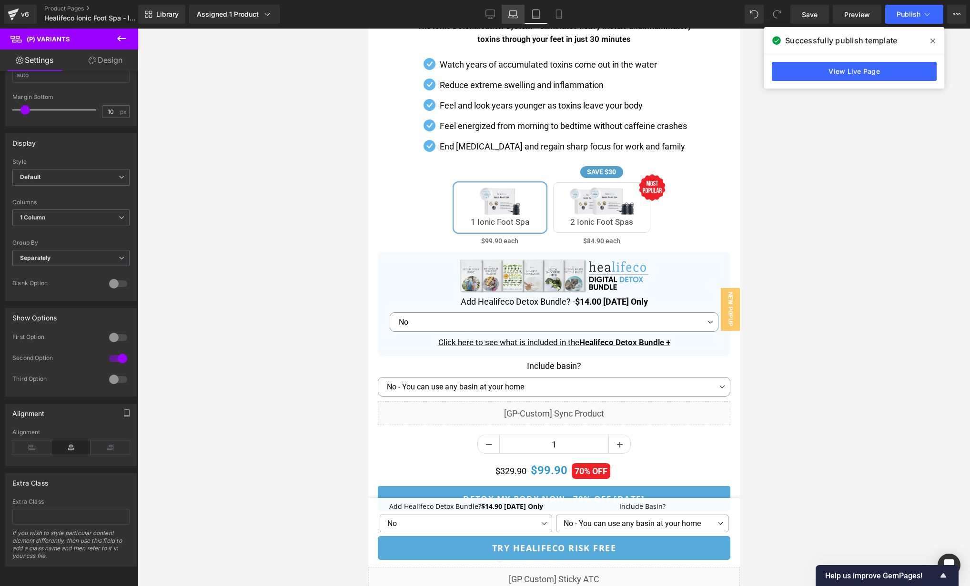
click at [507, 17] on link "Laptop" at bounding box center [513, 14] width 23 height 19
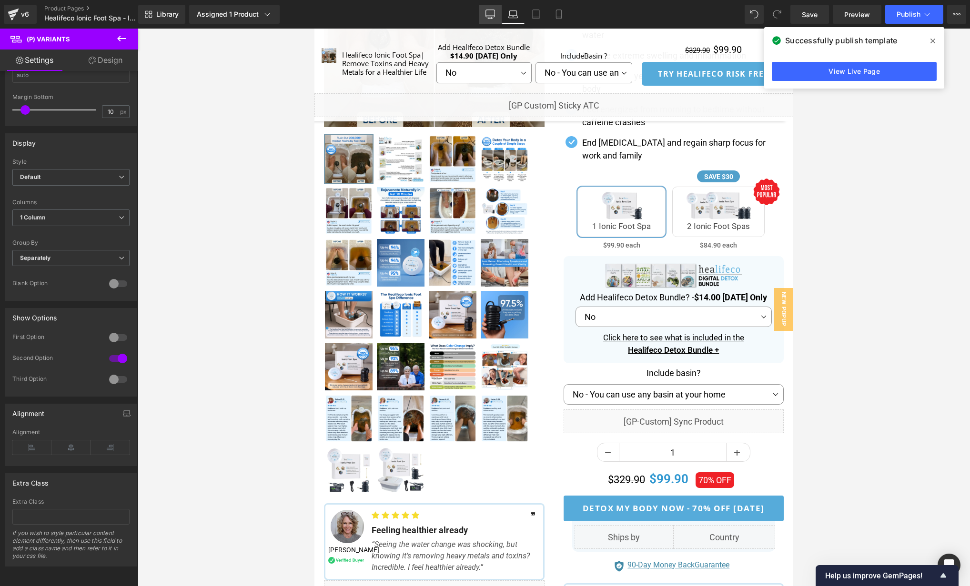
click at [493, 17] on icon at bounding box center [490, 13] width 9 height 7
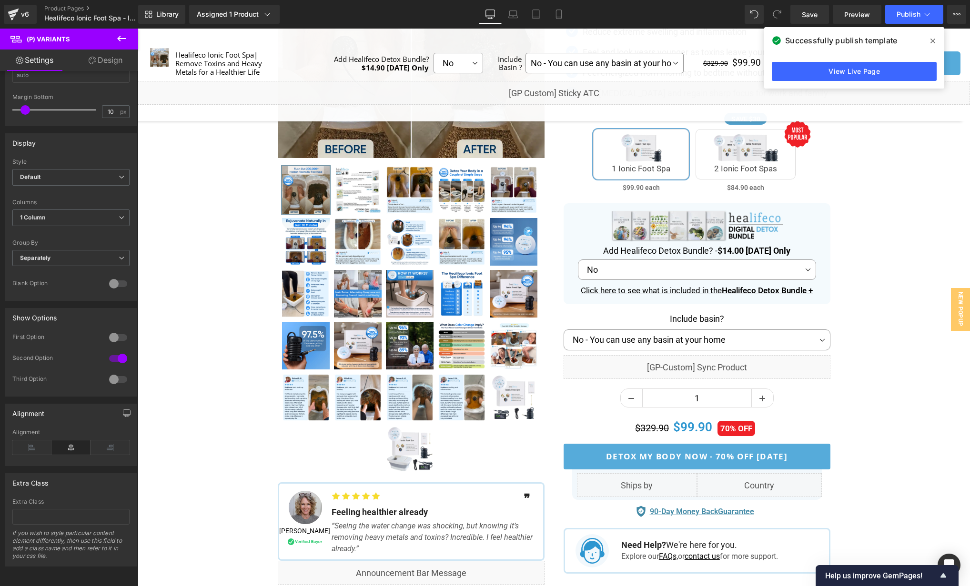
scroll to position [161, 0]
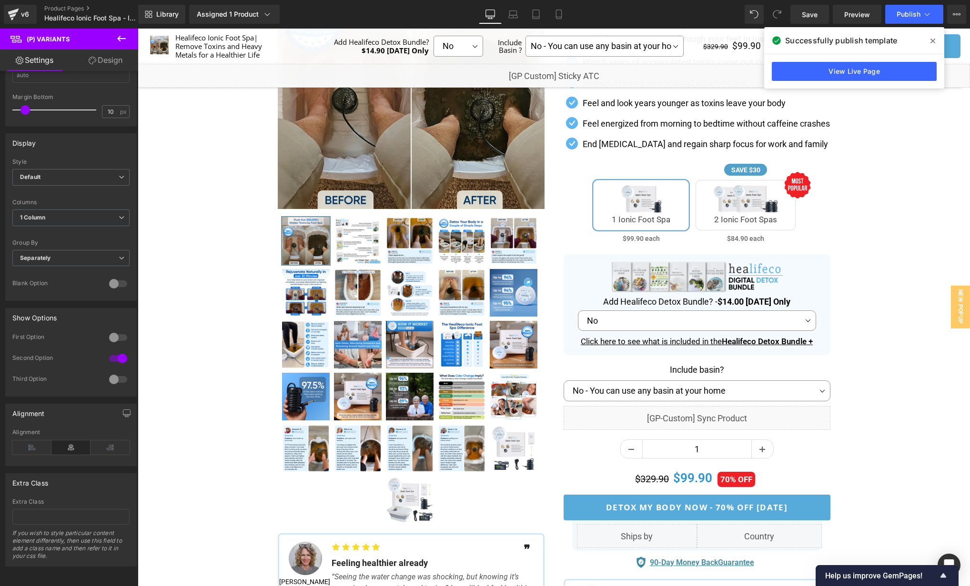
click at [934, 39] on icon at bounding box center [932, 41] width 5 height 8
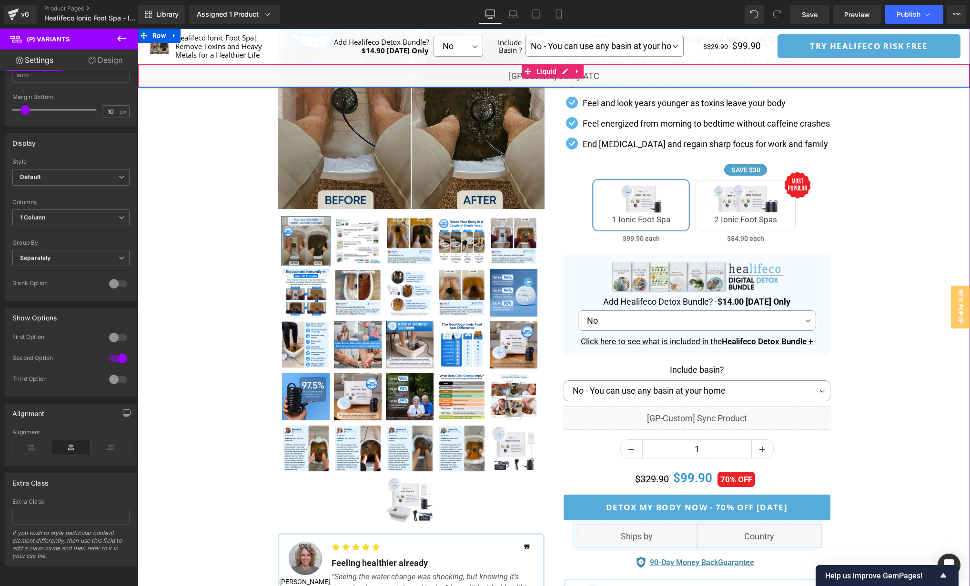
click at [563, 68] on div "Liquid" at bounding box center [554, 76] width 832 height 24
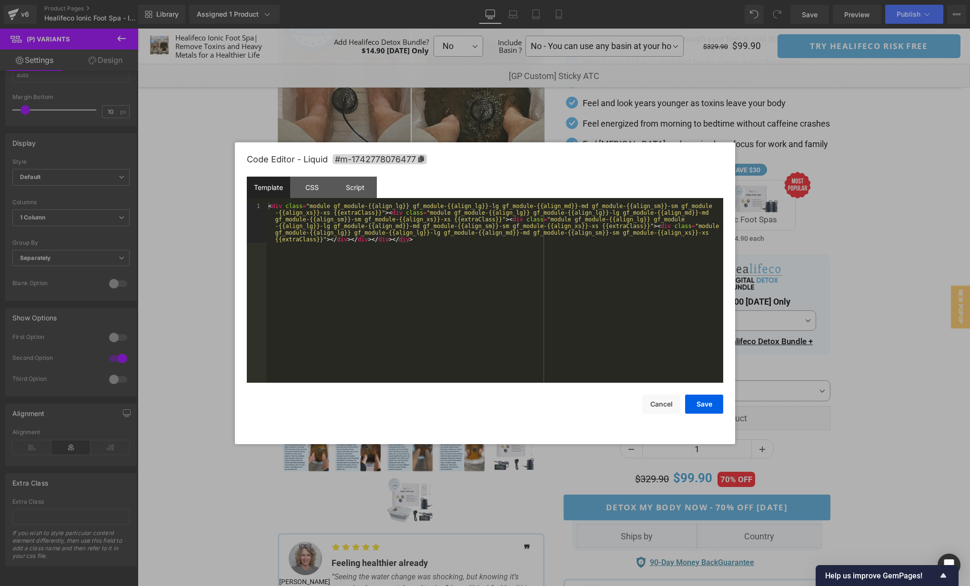
click at [596, 276] on div "< div class = "module gf_module-{{align_lg}} gf_module-{{align_lg}}-lg gf_modul…" at bounding box center [494, 333] width 457 height 260
click at [306, 183] on div "CSS" at bounding box center [311, 187] width 43 height 21
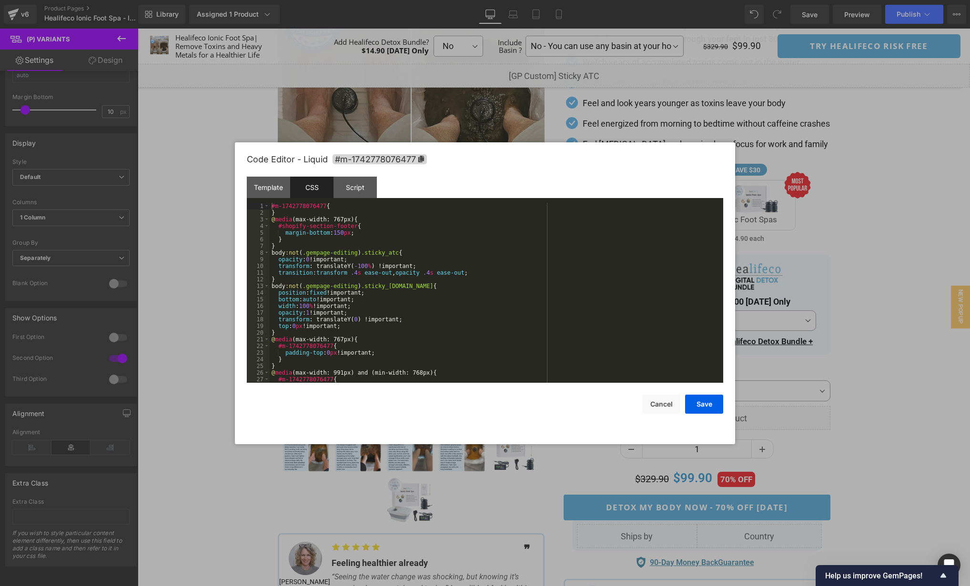
click at [569, 283] on div "#m-1742778076477 { } @ media (max-width: 767px) { #shopify-section-footer { mar…" at bounding box center [495, 299] width 450 height 193
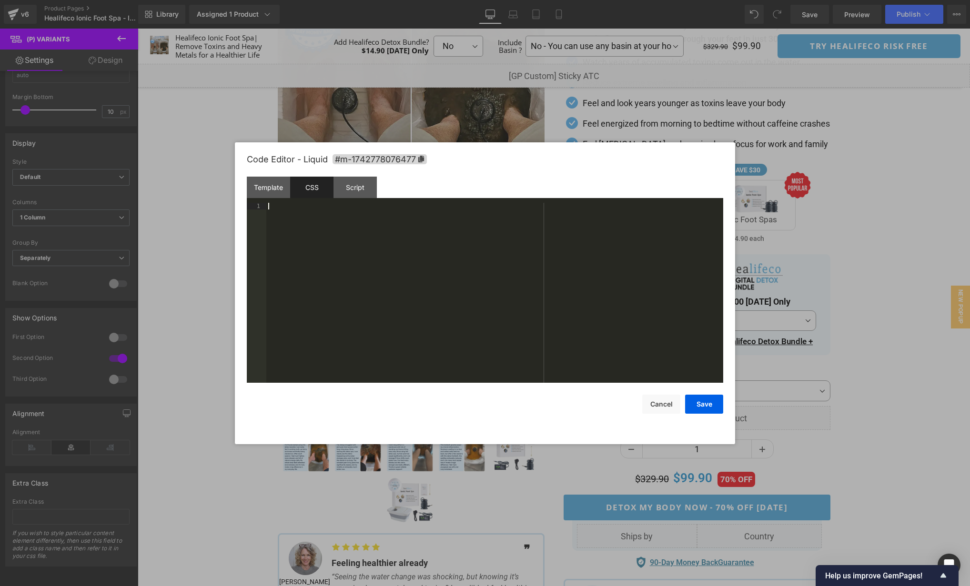
scroll to position [207, 0]
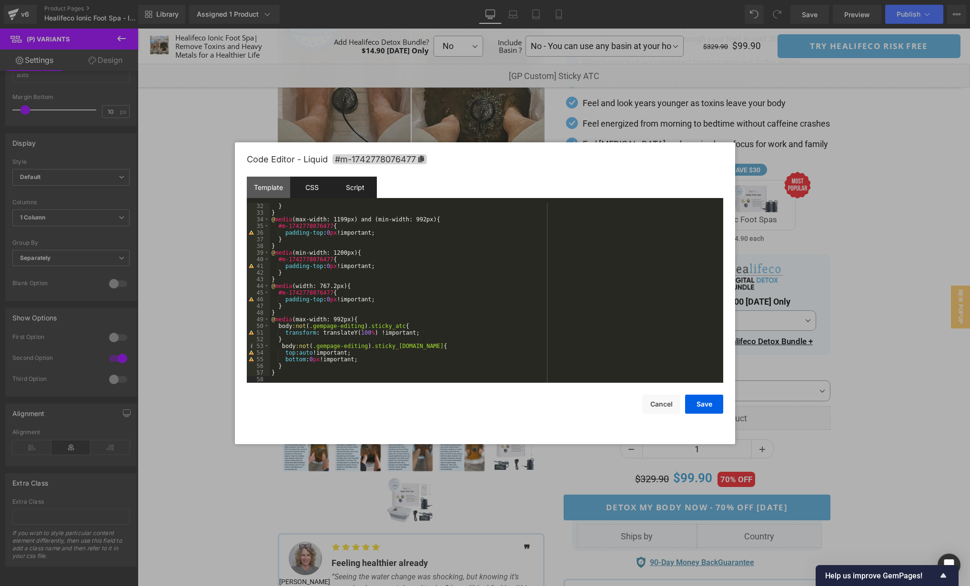
click at [356, 185] on div "Script" at bounding box center [354, 187] width 43 height 21
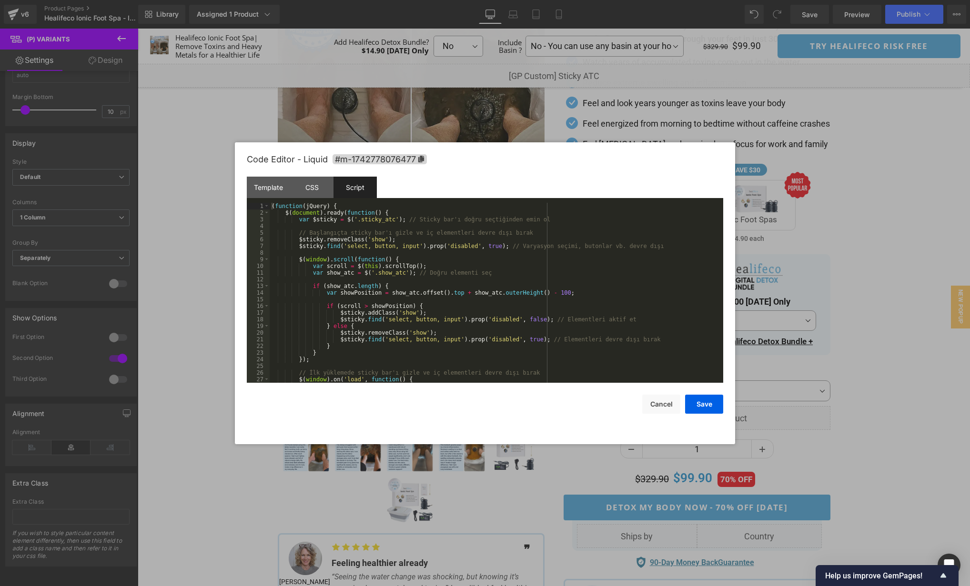
click at [583, 280] on div "( function ( jQuery ) { $ ( document ) . ready ( function ( ) { var $sticky = $…" at bounding box center [495, 299] width 450 height 193
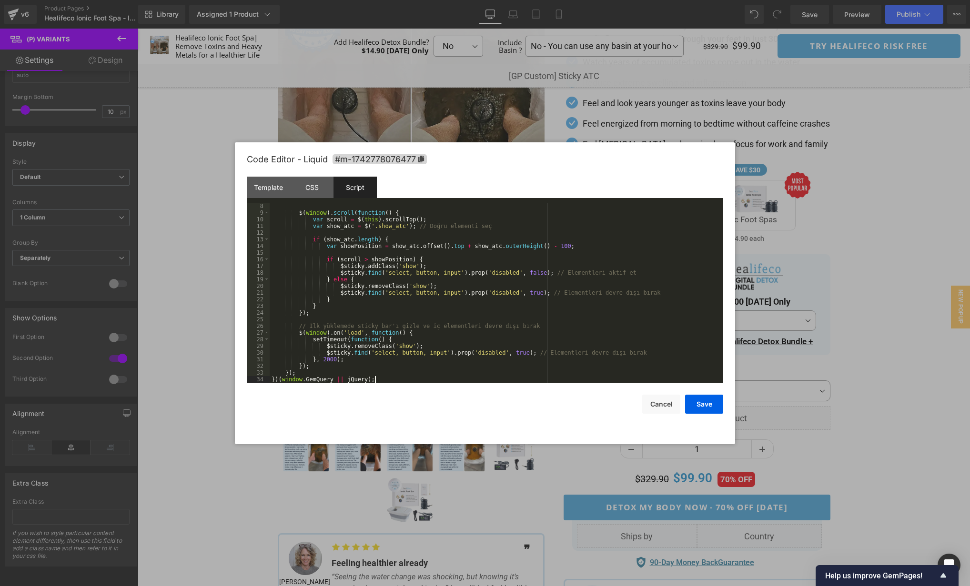
scroll to position [47, 0]
click at [716, 404] on button "Save" at bounding box center [704, 404] width 38 height 19
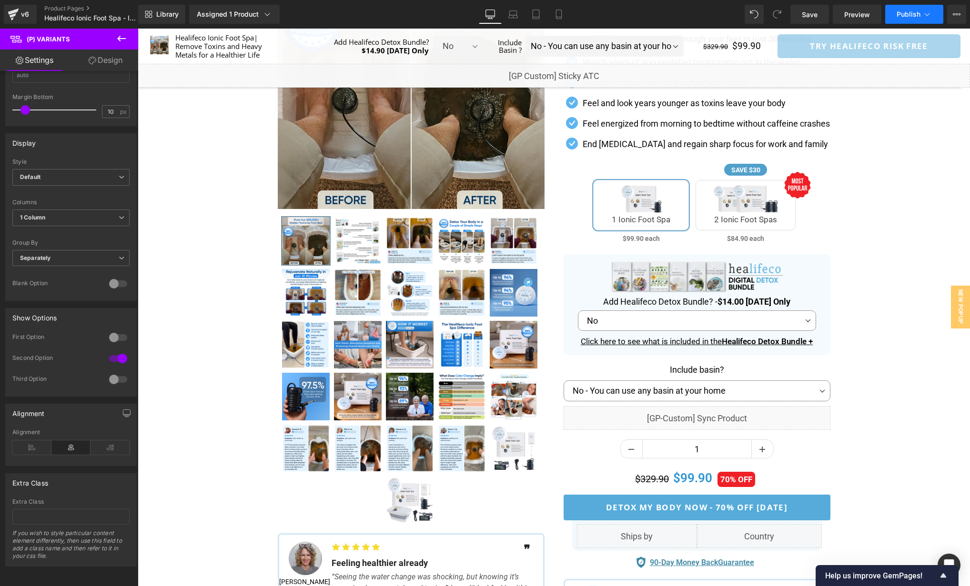
click at [911, 16] on span "Publish" at bounding box center [908, 14] width 24 height 8
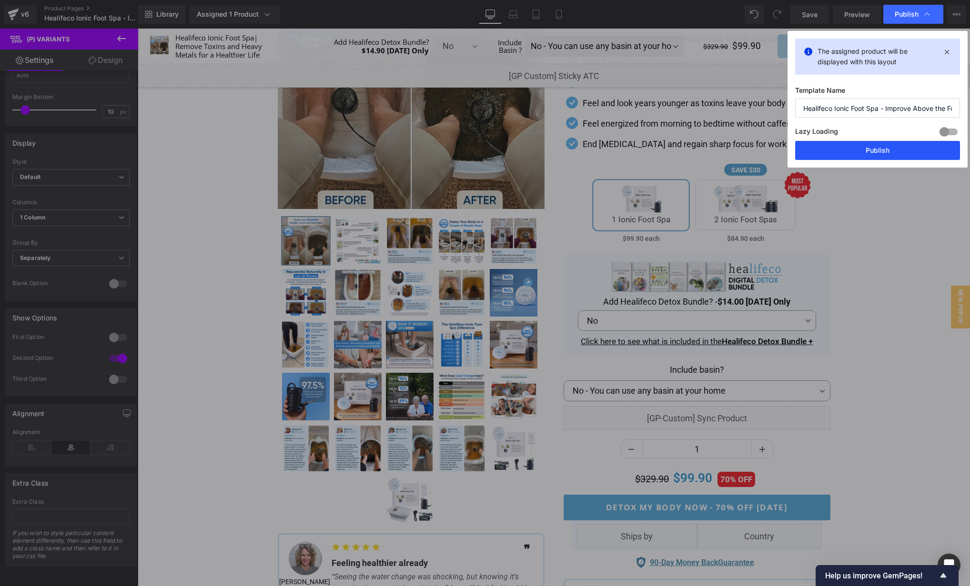
drag, startPoint x: 915, startPoint y: 150, endPoint x: 747, endPoint y: 152, distance: 167.2
click at [915, 150] on button "Publish" at bounding box center [877, 150] width 165 height 19
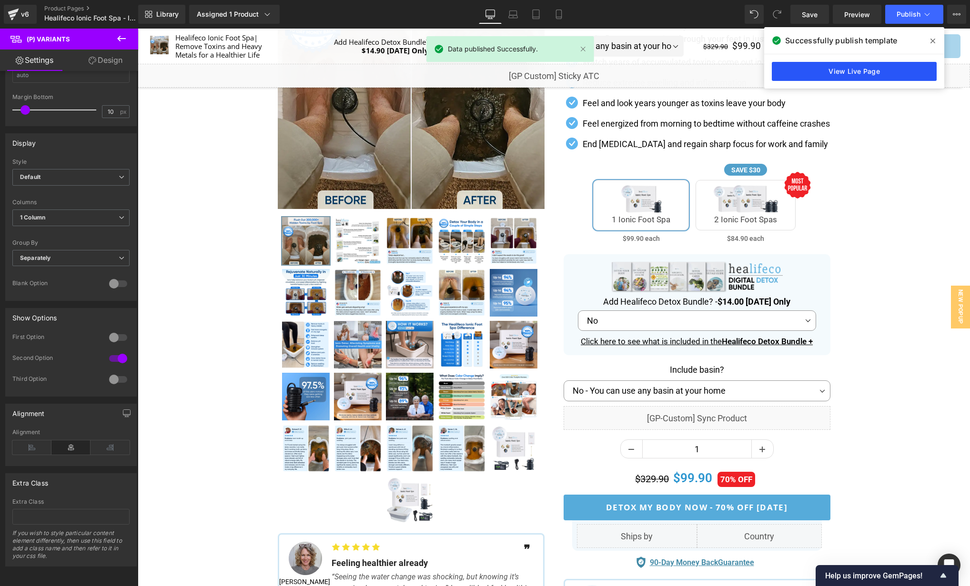
click at [877, 69] on link "View Live Page" at bounding box center [854, 71] width 165 height 19
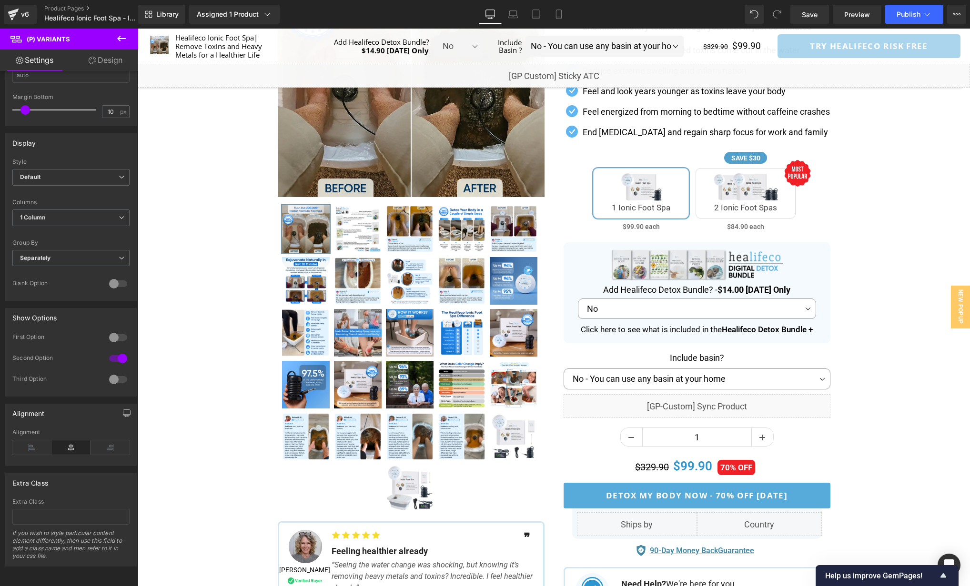
scroll to position [0, 0]
